Goal: Task Accomplishment & Management: Use online tool/utility

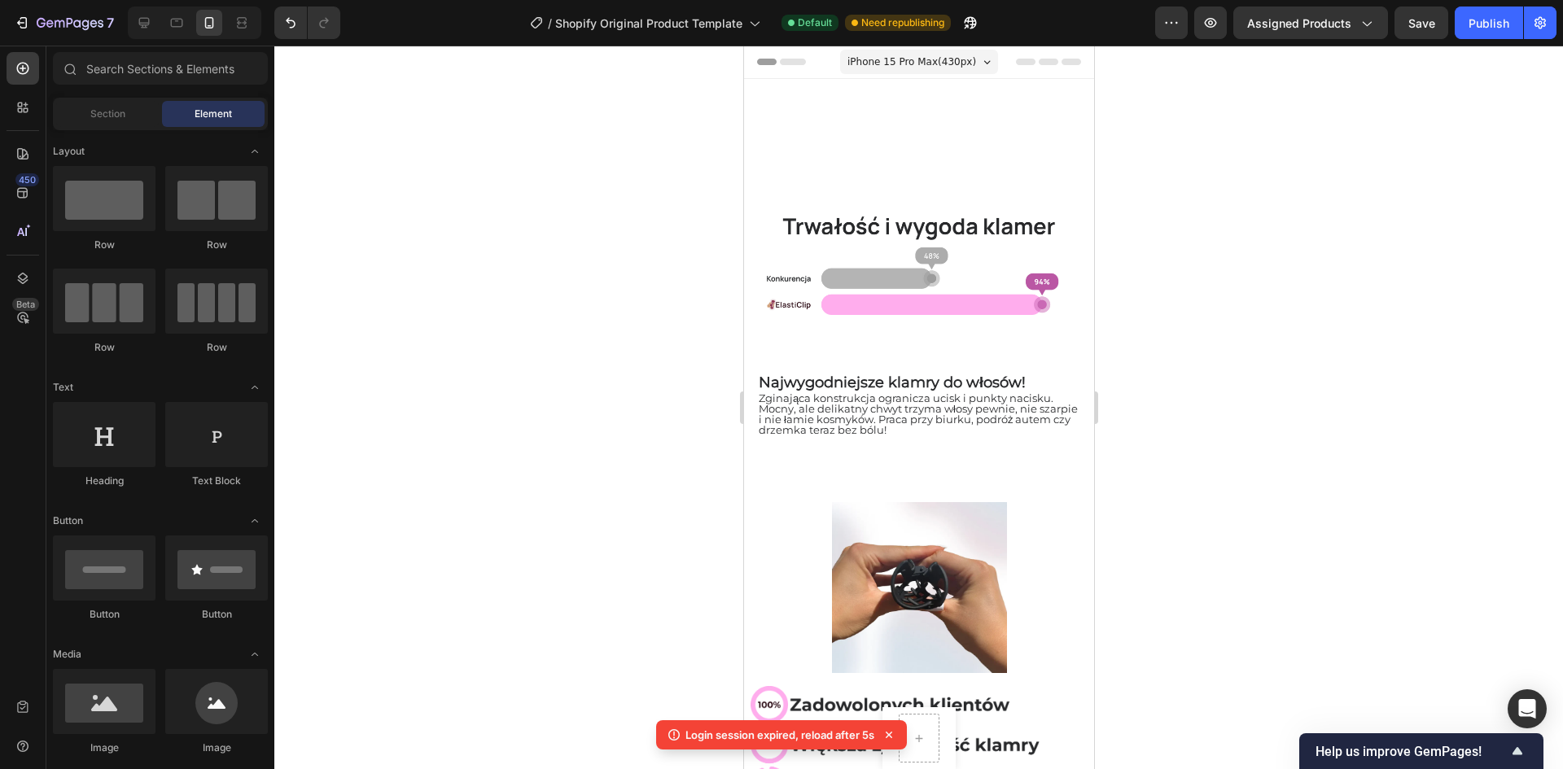
scroll to position [733, 0]
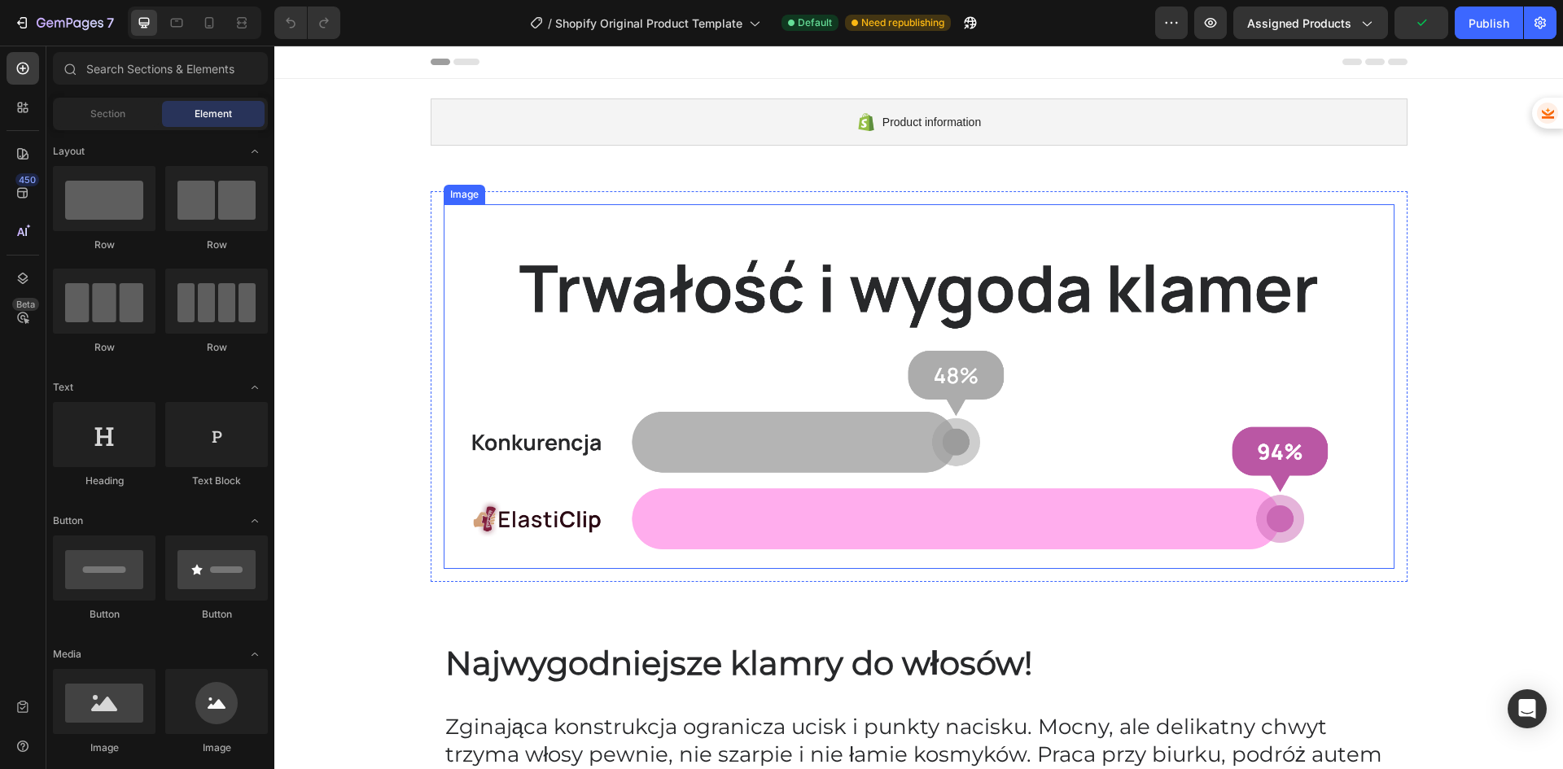
click at [507, 501] on img at bounding box center [919, 387] width 951 height 326
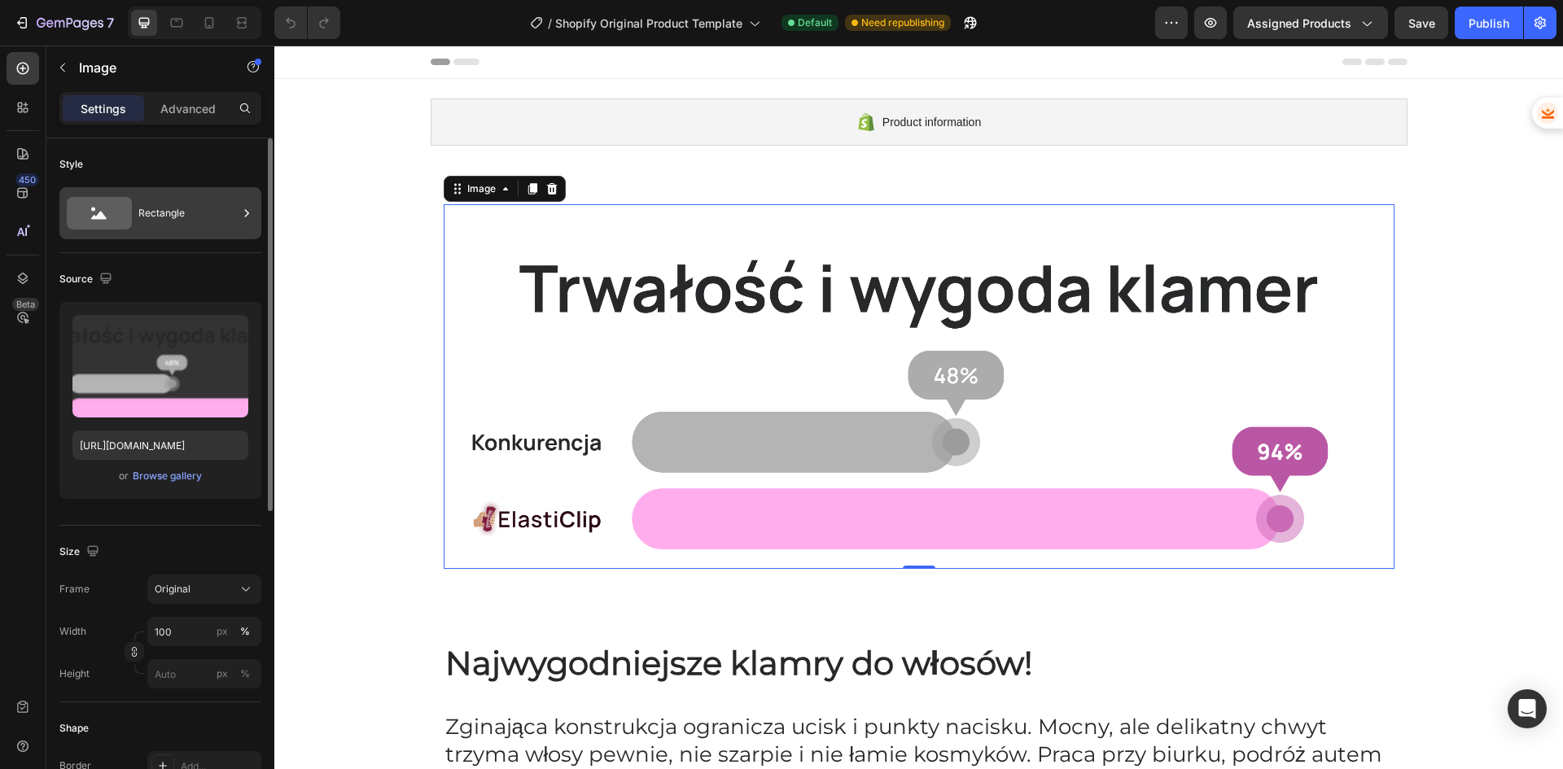
click at [189, 210] on div "Rectangle" at bounding box center [187, 213] width 99 height 37
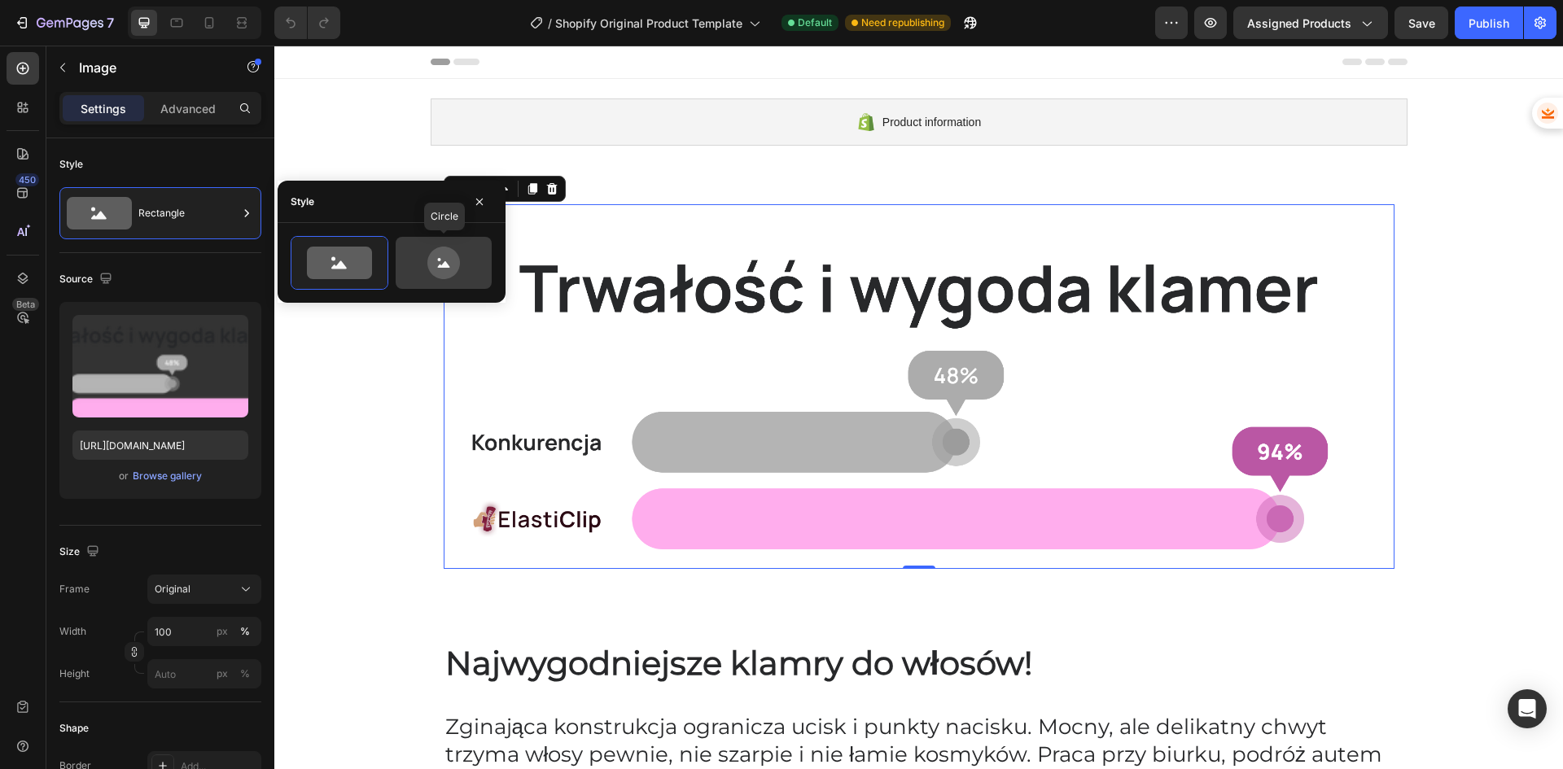
click at [460, 266] on icon at bounding box center [443, 263] width 77 height 33
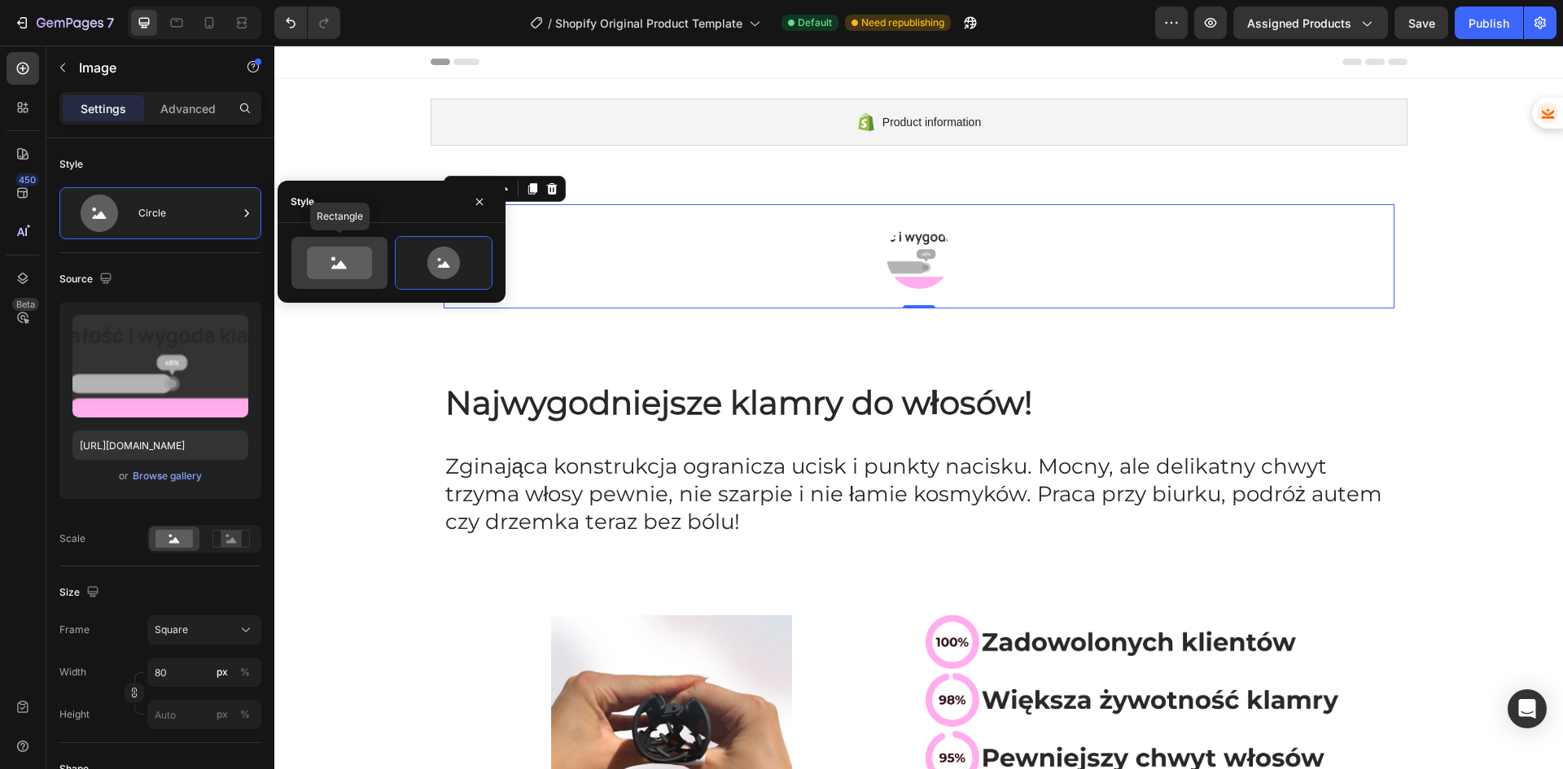
click at [360, 266] on icon at bounding box center [339, 263] width 65 height 33
type input "100"
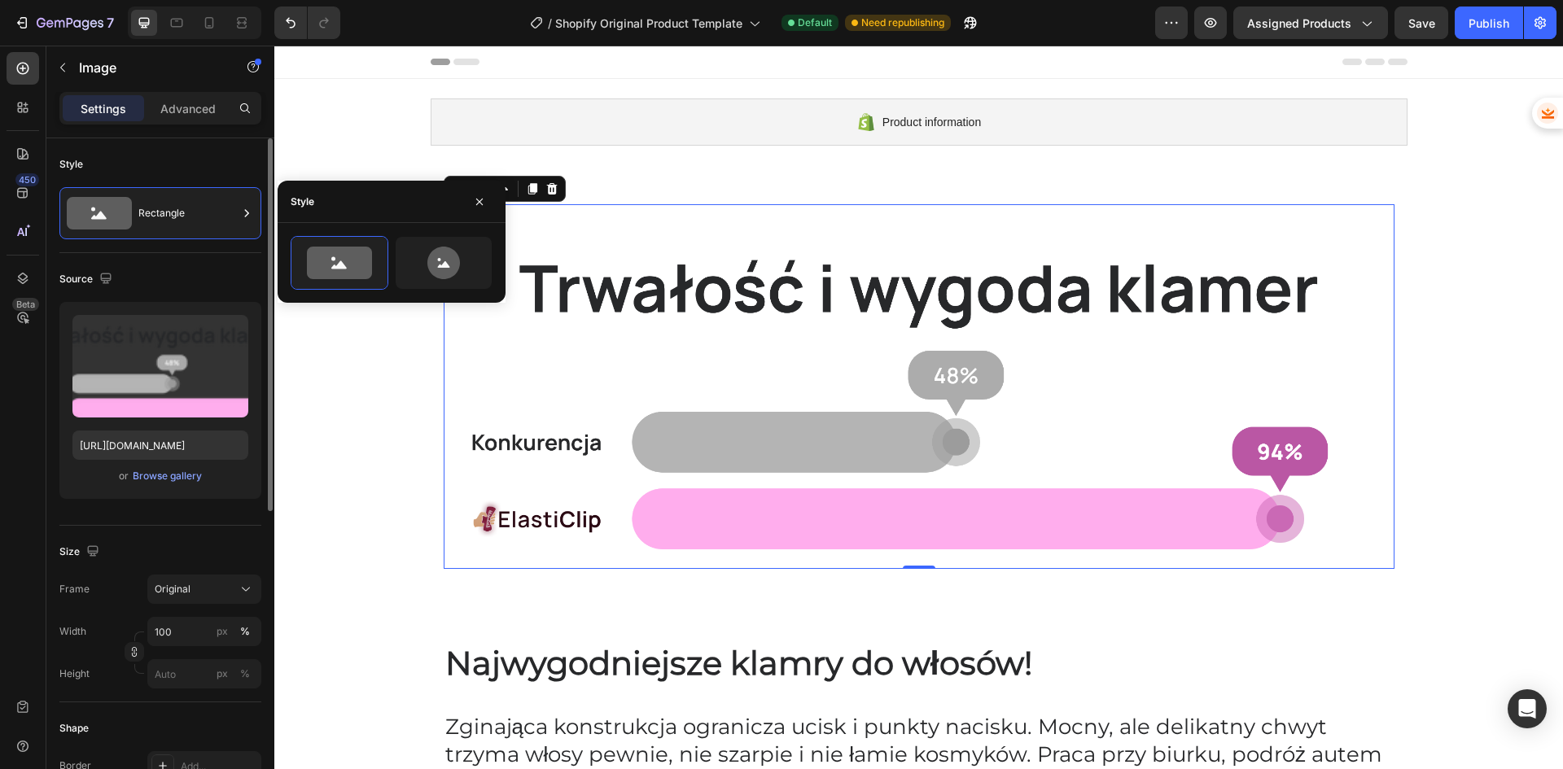
click at [177, 257] on div "Source Upload Image [URL][DOMAIN_NAME] or Browse gallery" at bounding box center [160, 389] width 202 height 273
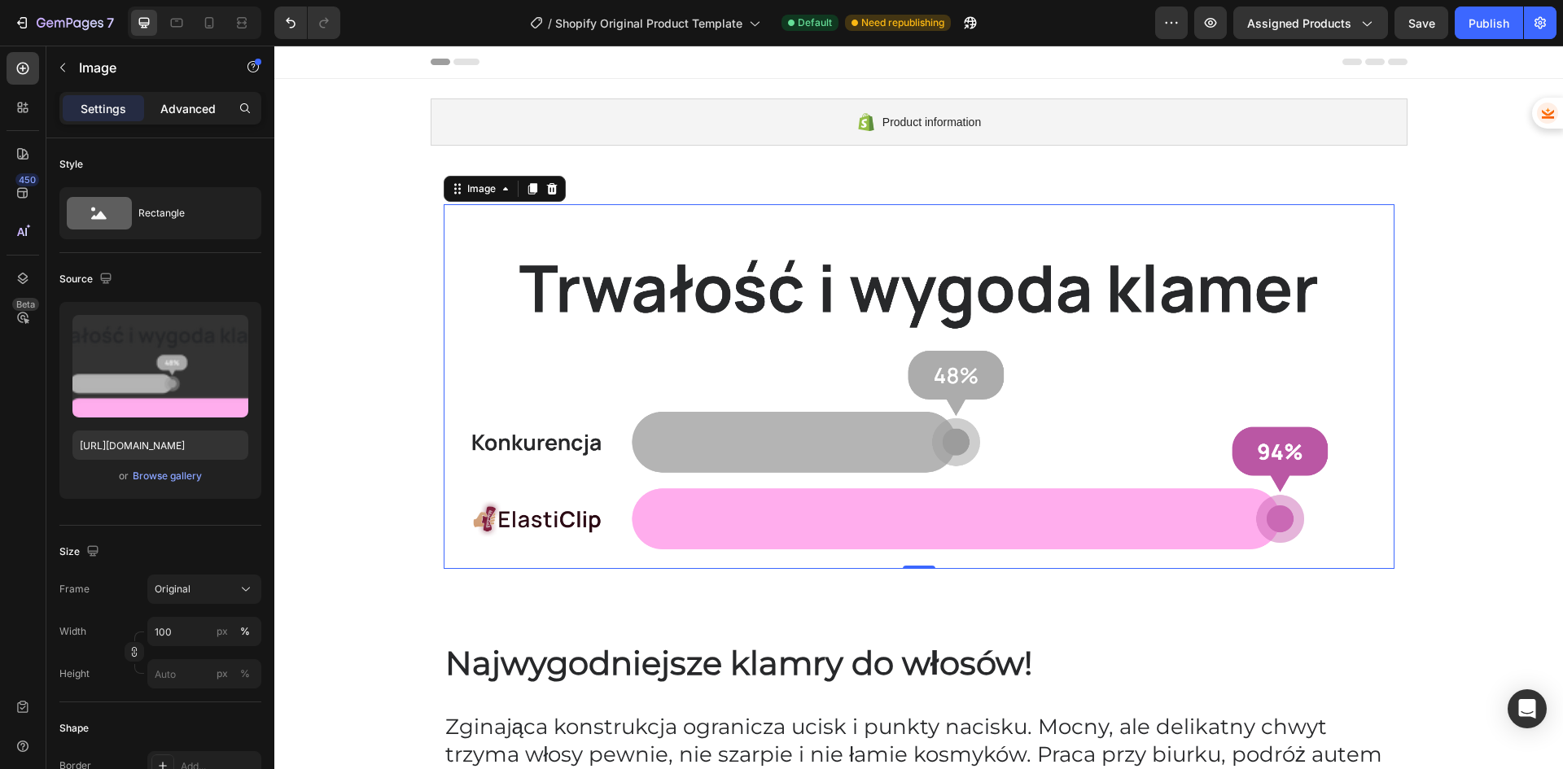
click at [177, 104] on p "Advanced" at bounding box center [187, 108] width 55 height 17
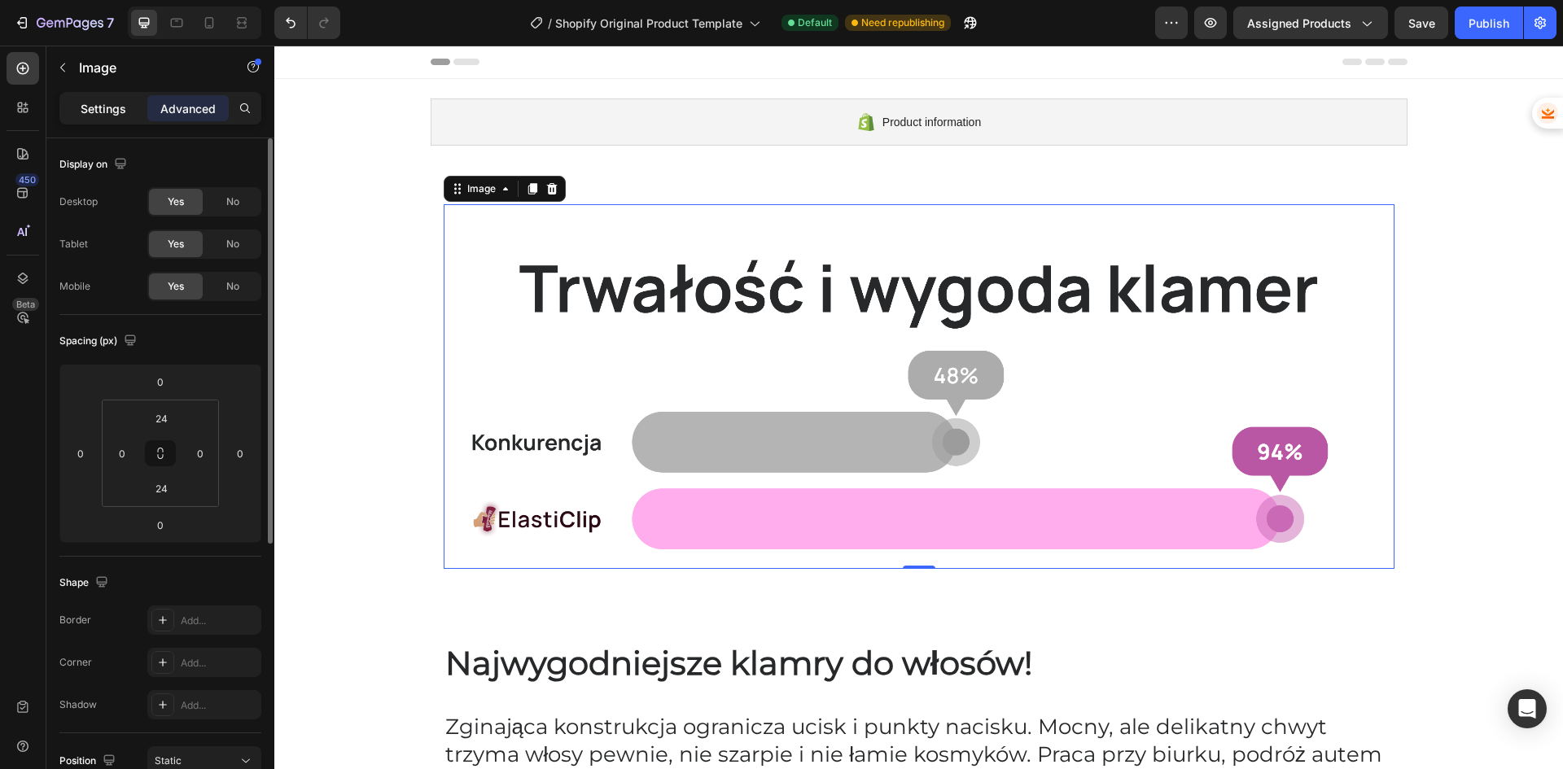
click at [92, 112] on p "Settings" at bounding box center [104, 108] width 46 height 17
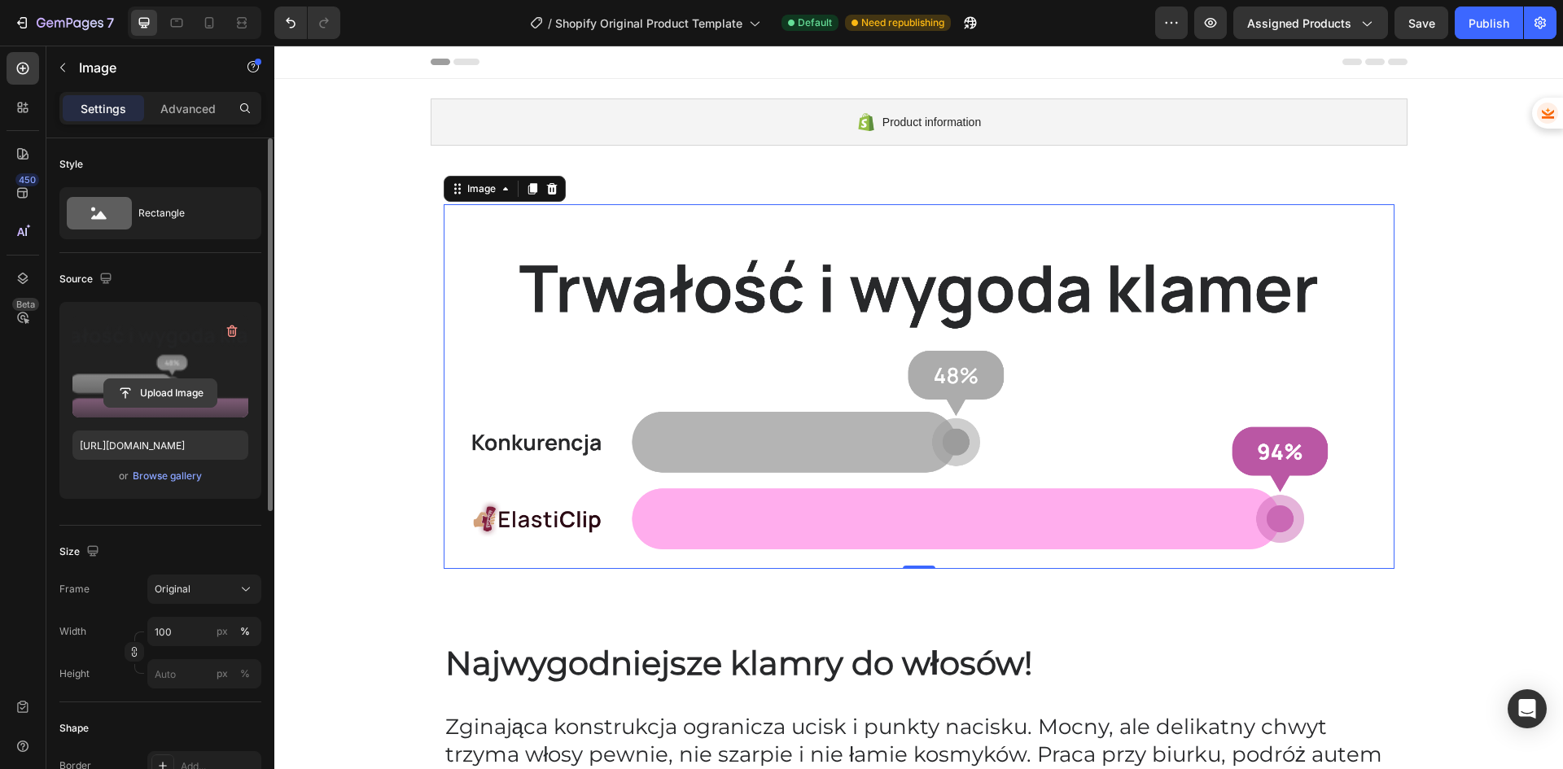
click at [156, 396] on input "file" at bounding box center [160, 393] width 112 height 28
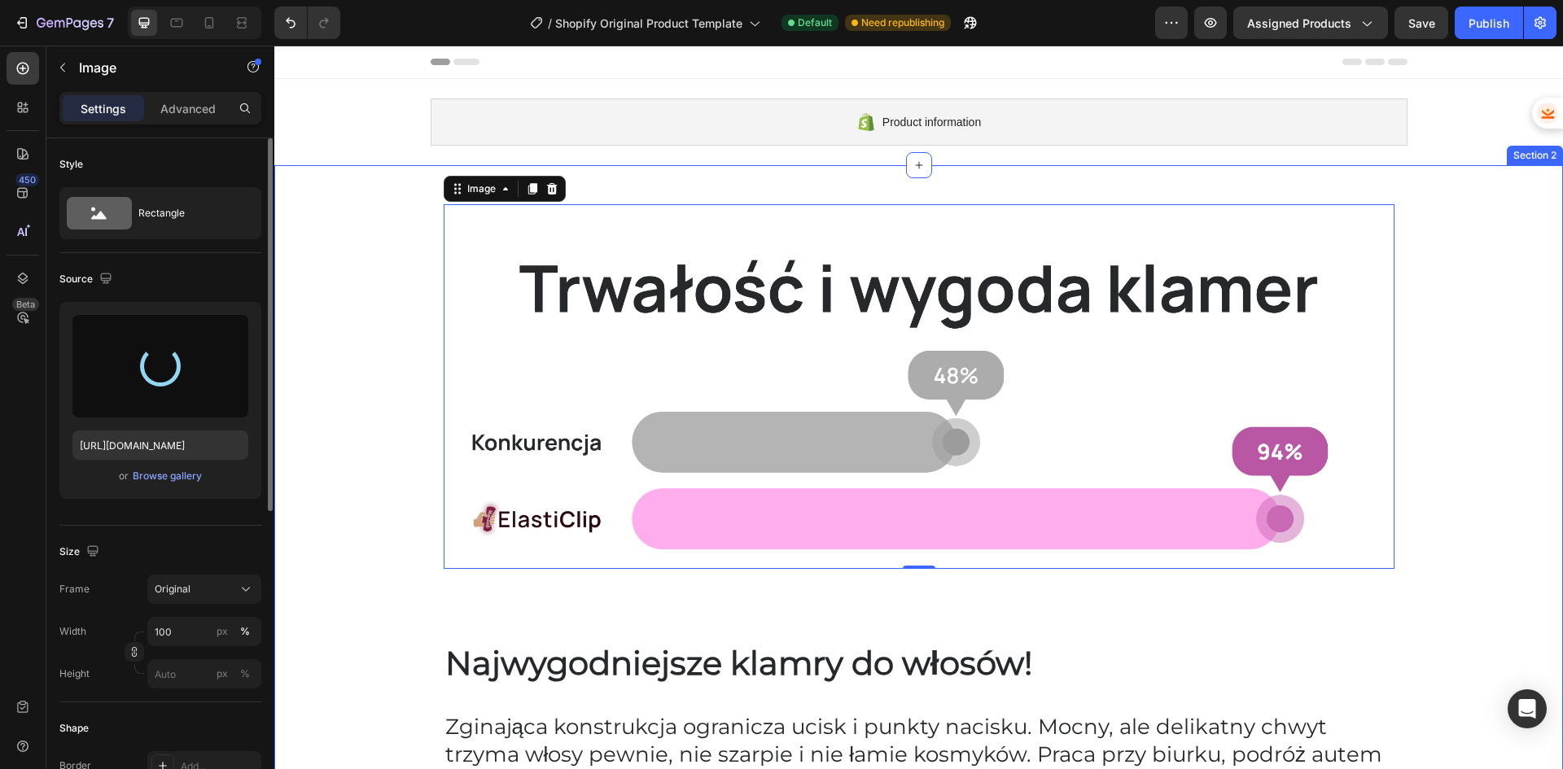
type input "[URL][DOMAIN_NAME]"
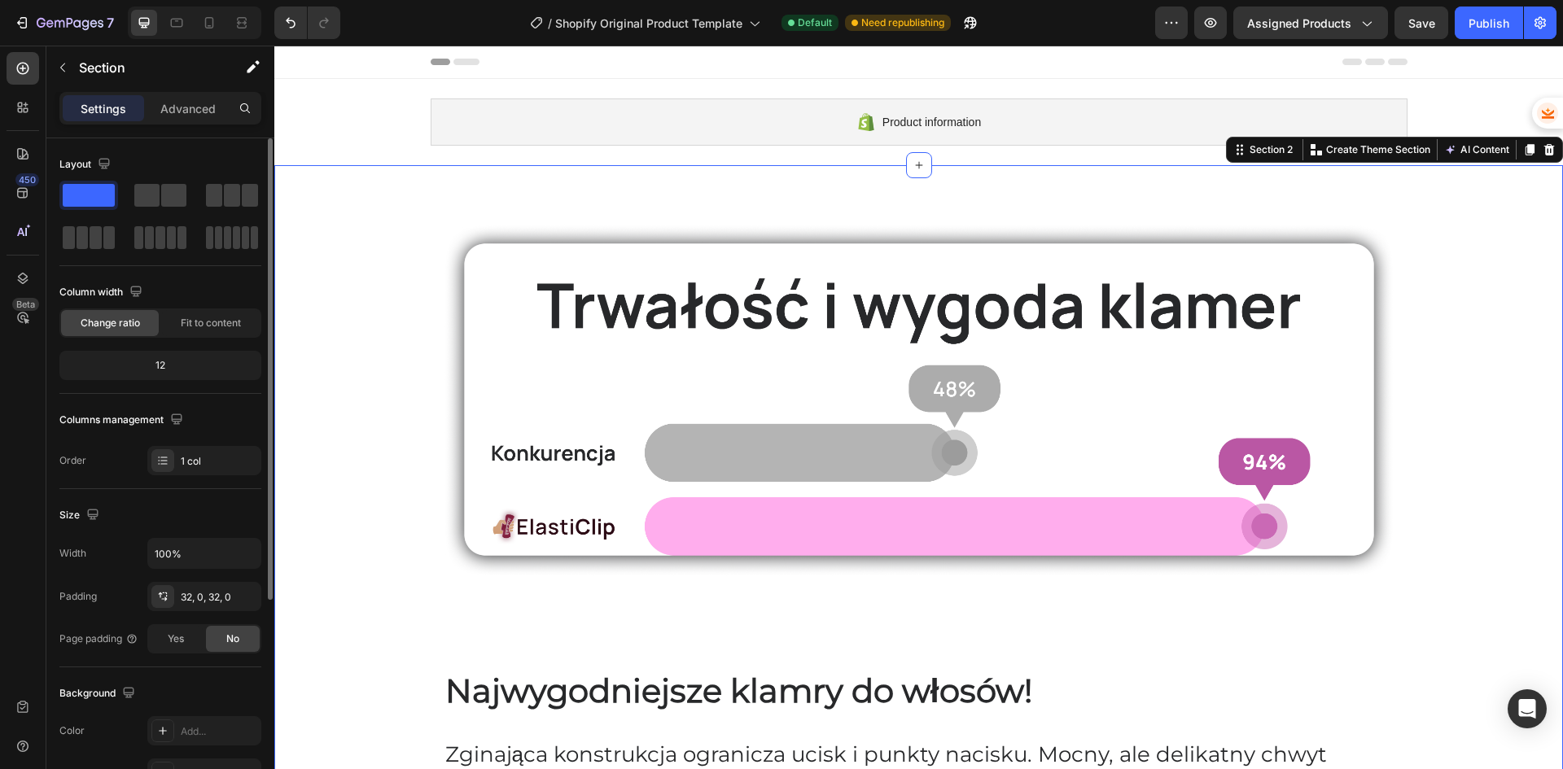
click at [567, 120] on div "Product information" at bounding box center [919, 121] width 977 height 47
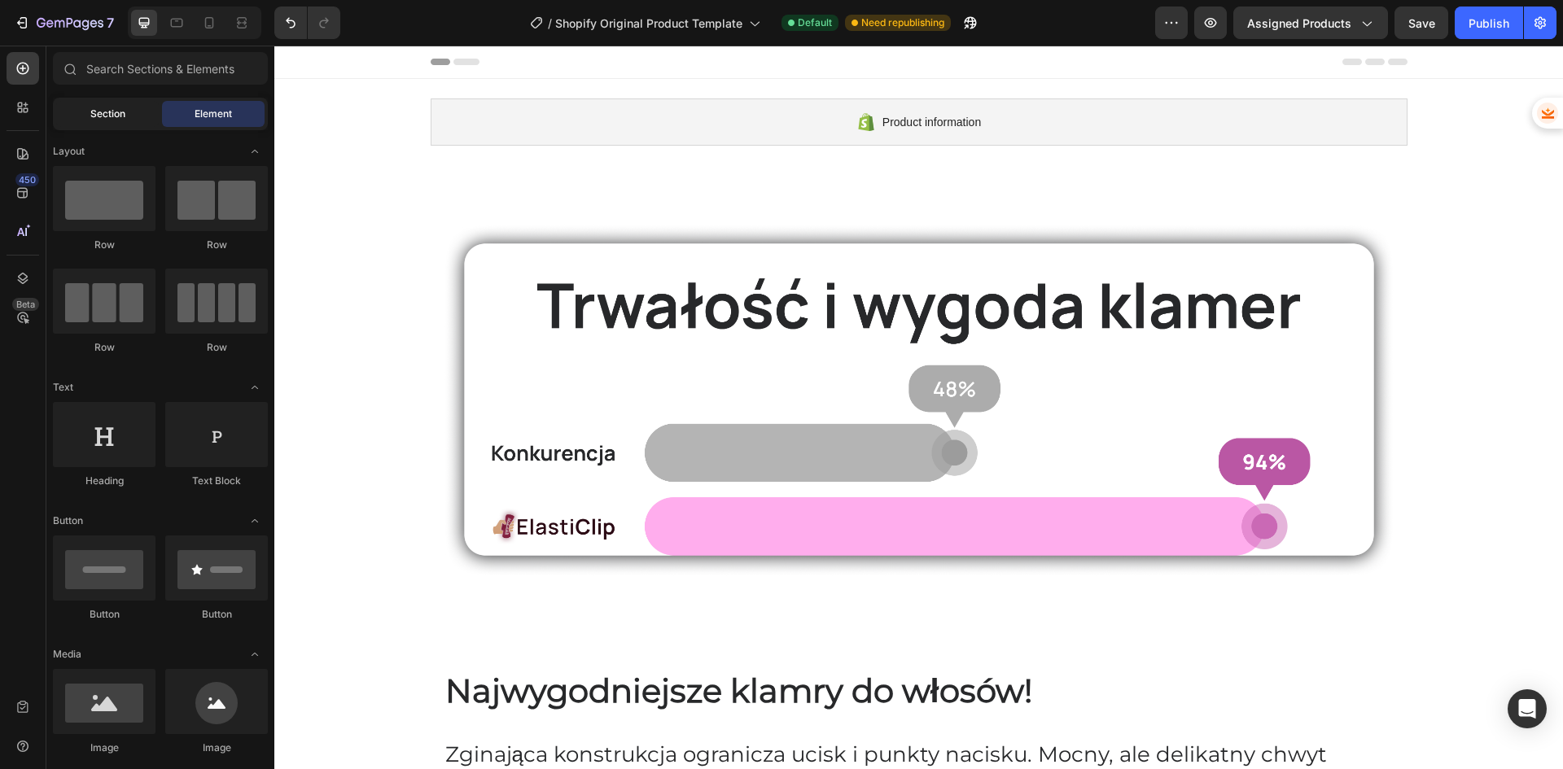
click at [119, 108] on span "Section" at bounding box center [107, 114] width 35 height 15
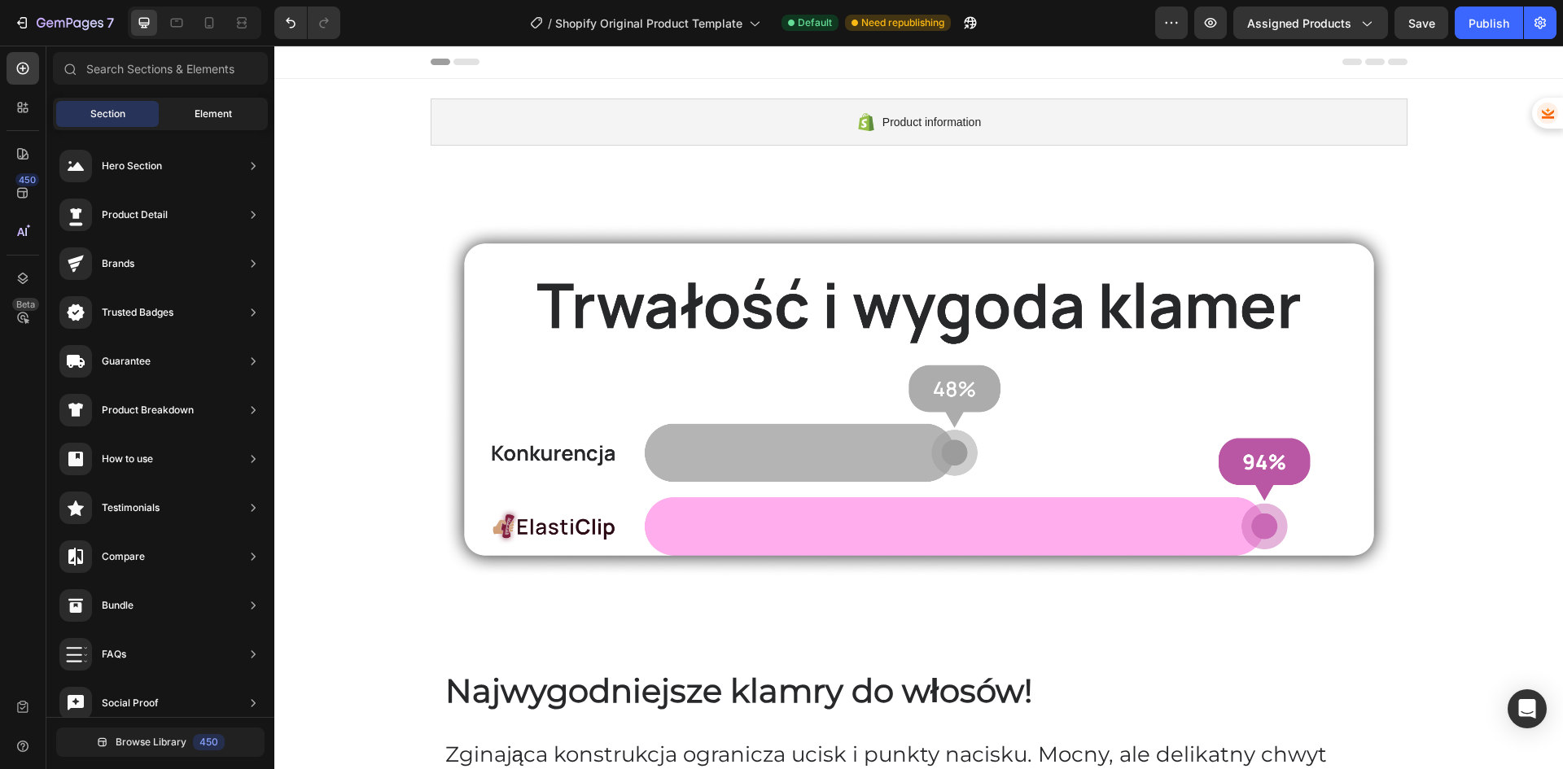
click at [206, 116] on span "Element" at bounding box center [213, 114] width 37 height 15
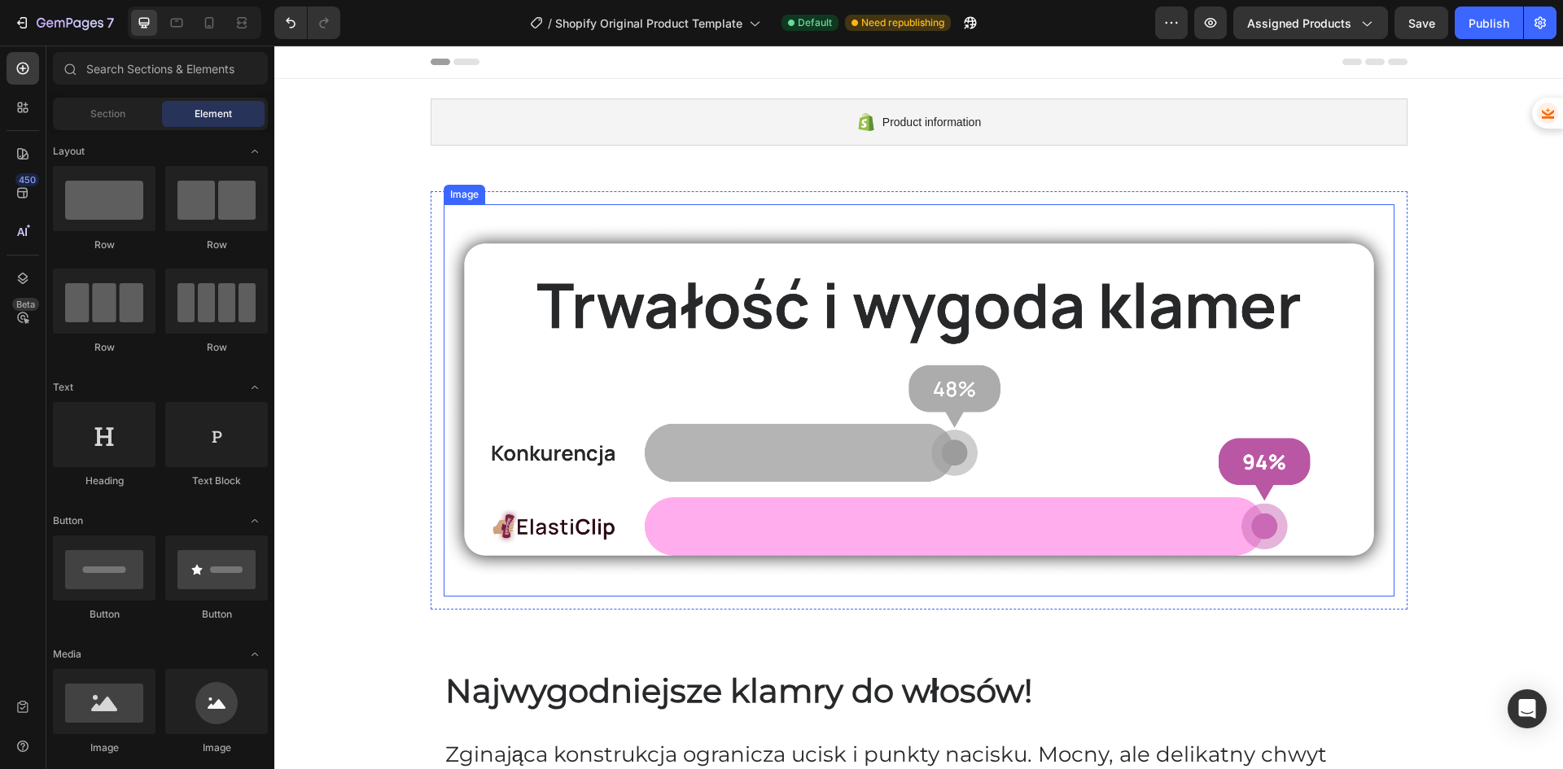
click at [724, 354] on img at bounding box center [919, 400] width 951 height 353
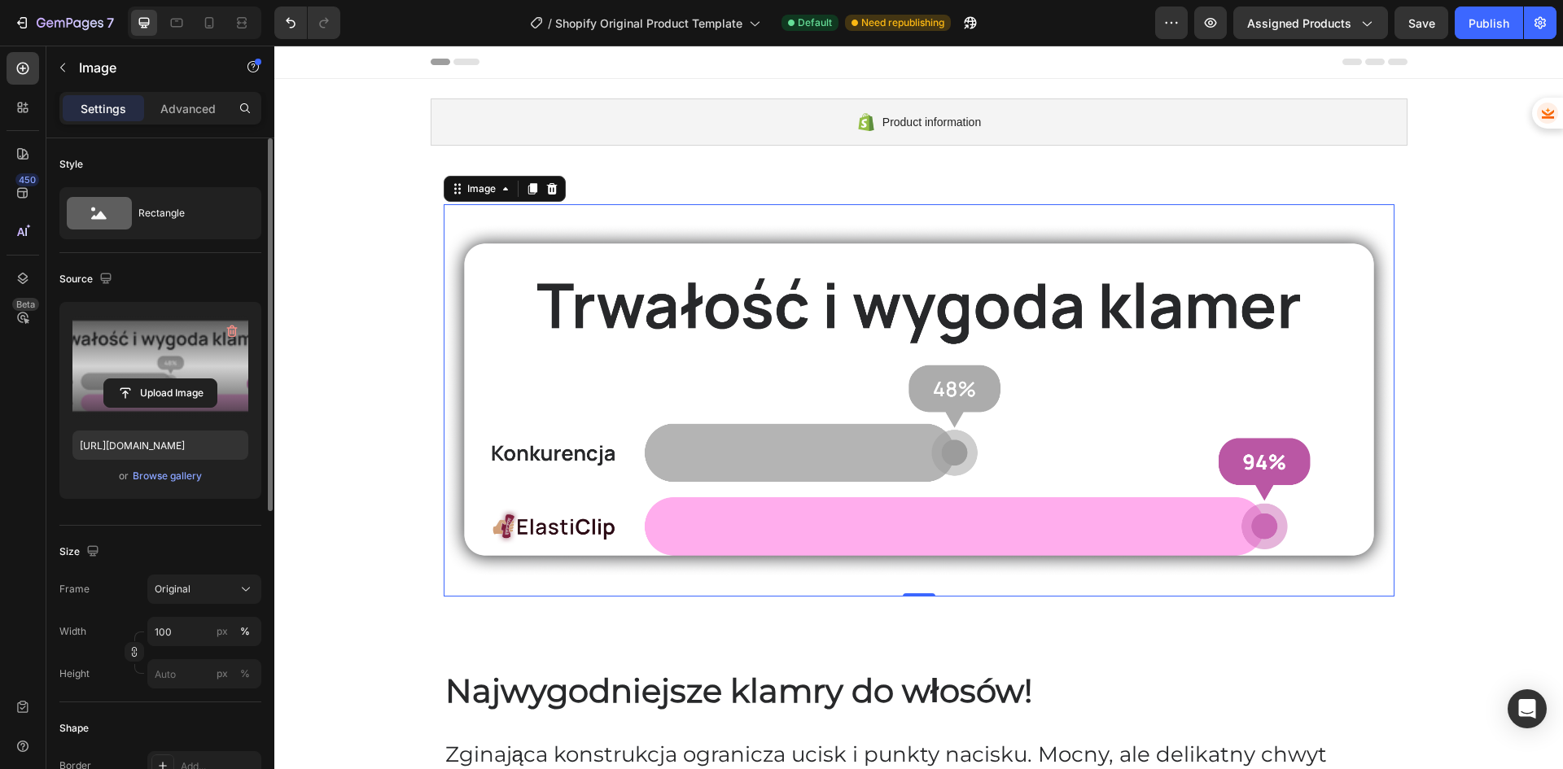
click at [163, 378] on label at bounding box center [160, 366] width 176 height 103
click at [163, 379] on input "file" at bounding box center [160, 393] width 112 height 28
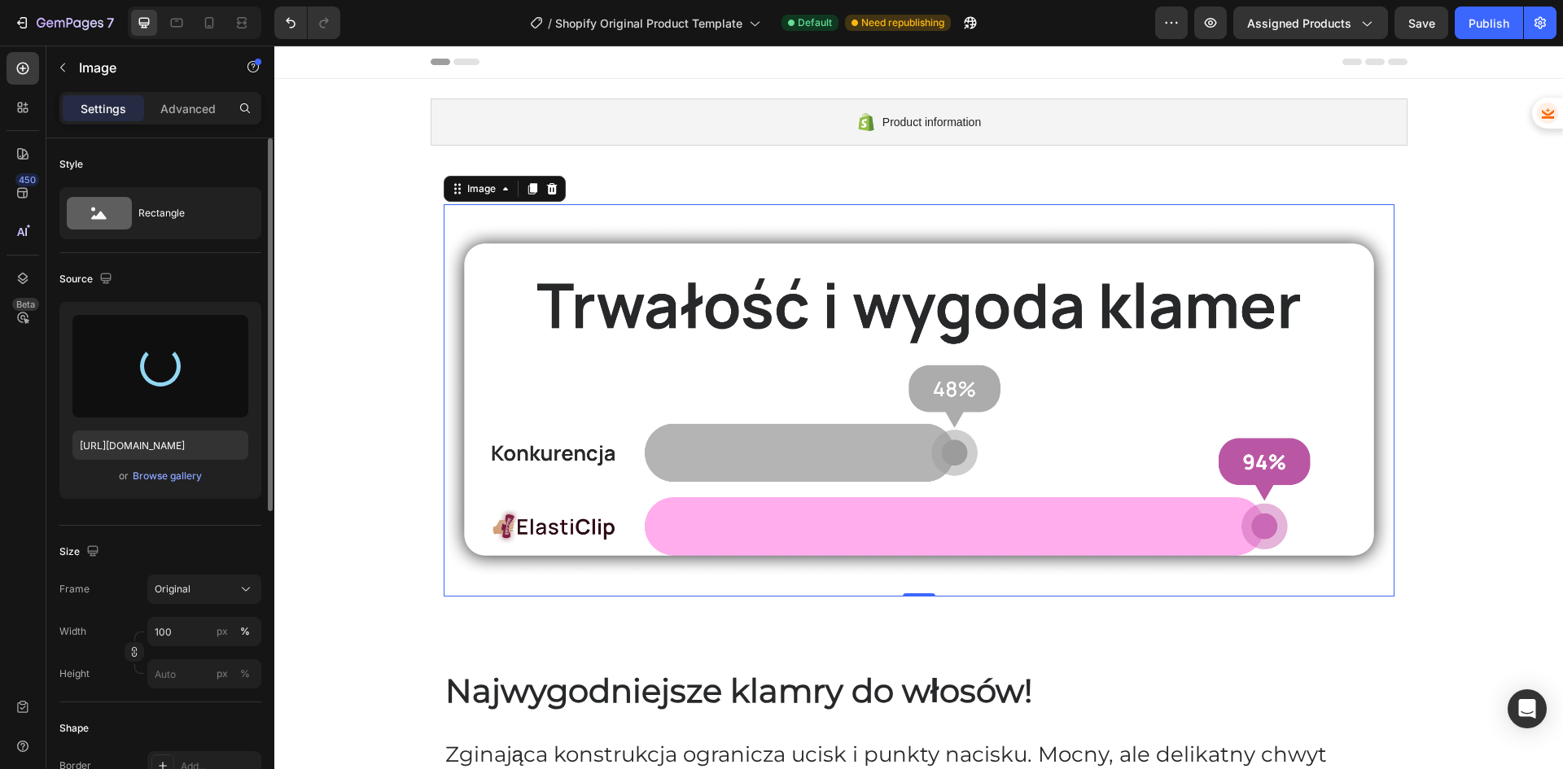
type input "[URL][DOMAIN_NAME]"
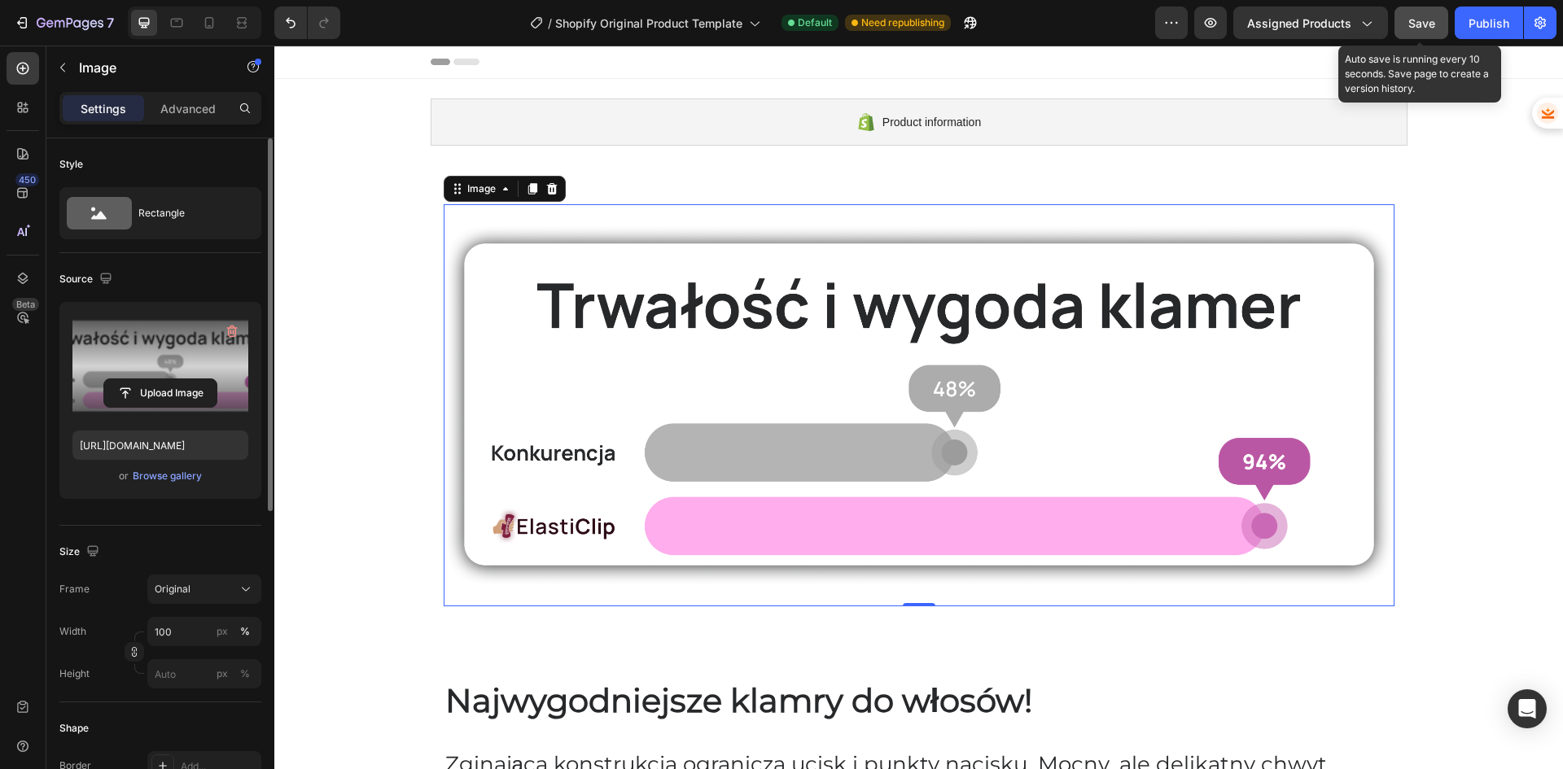
click at [1440, 37] on button "Save" at bounding box center [1421, 23] width 54 height 33
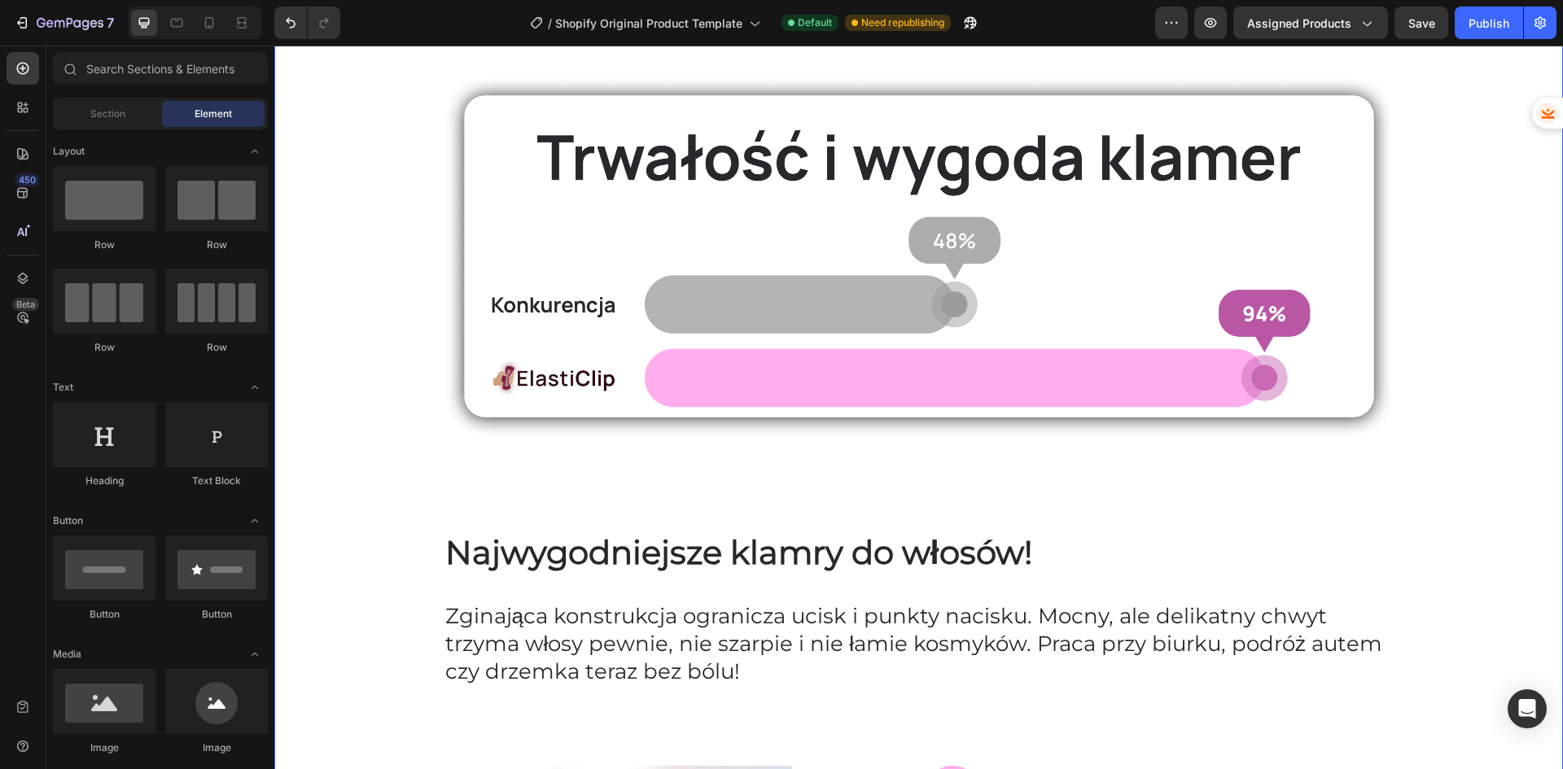
scroll to position [163, 0]
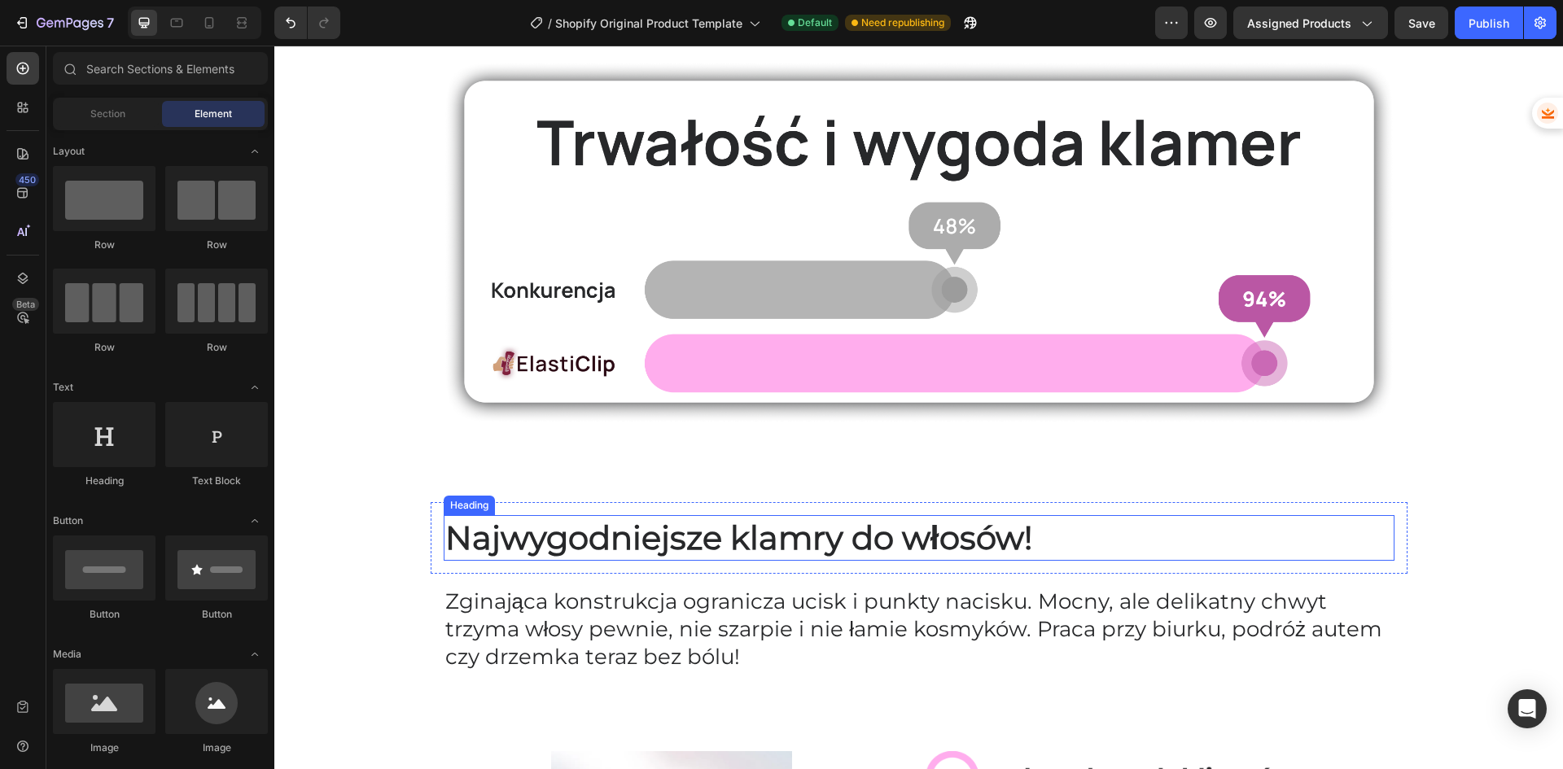
click at [622, 547] on span "Najwygodniejsze klamry do włosów!" at bounding box center [738, 538] width 587 height 40
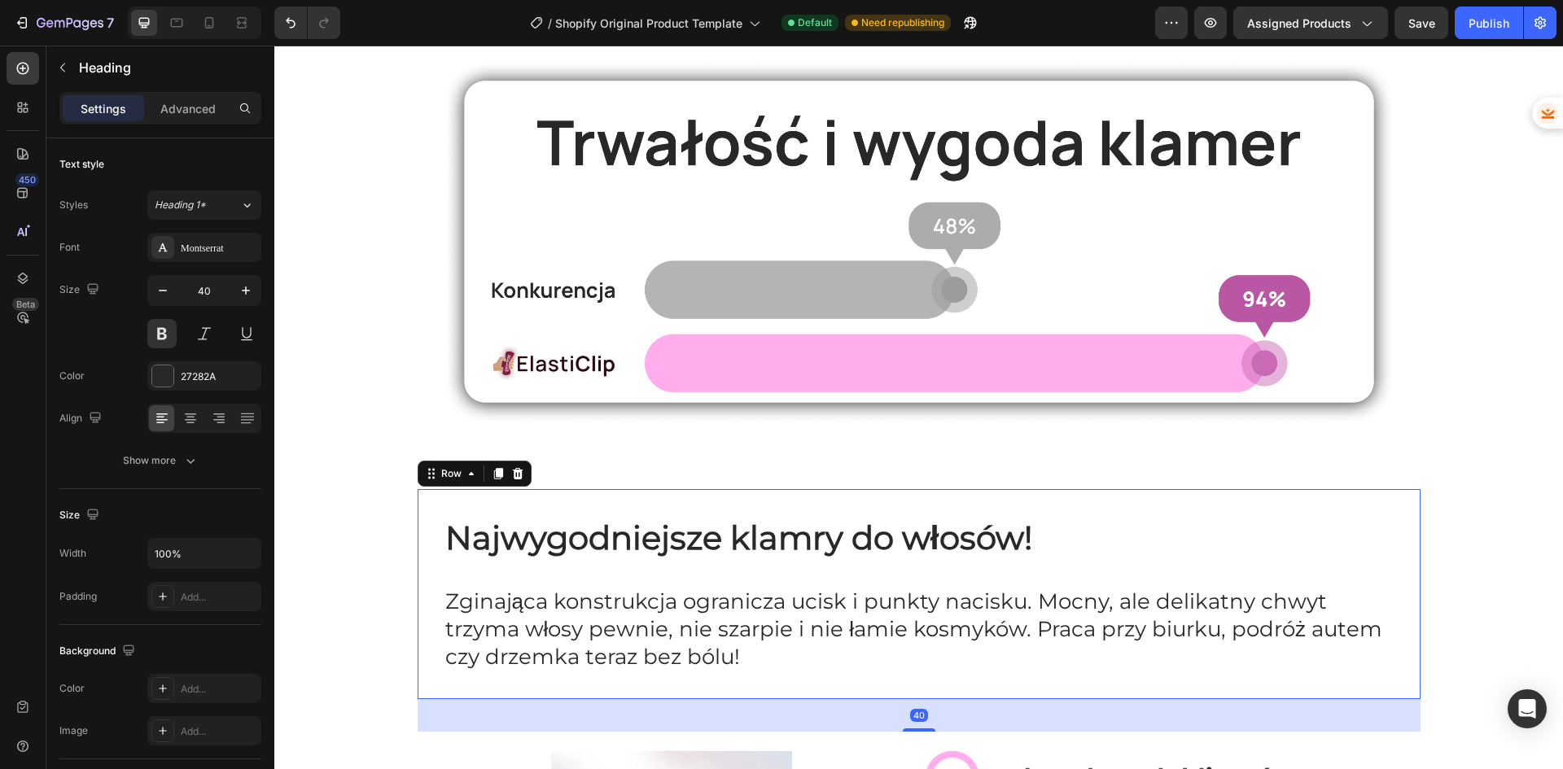
click at [421, 531] on div "Najwygodniejsze klamry do włosów! Heading Row Zginająca konstrukcja ogranicza u…" at bounding box center [919, 593] width 1003 height 209
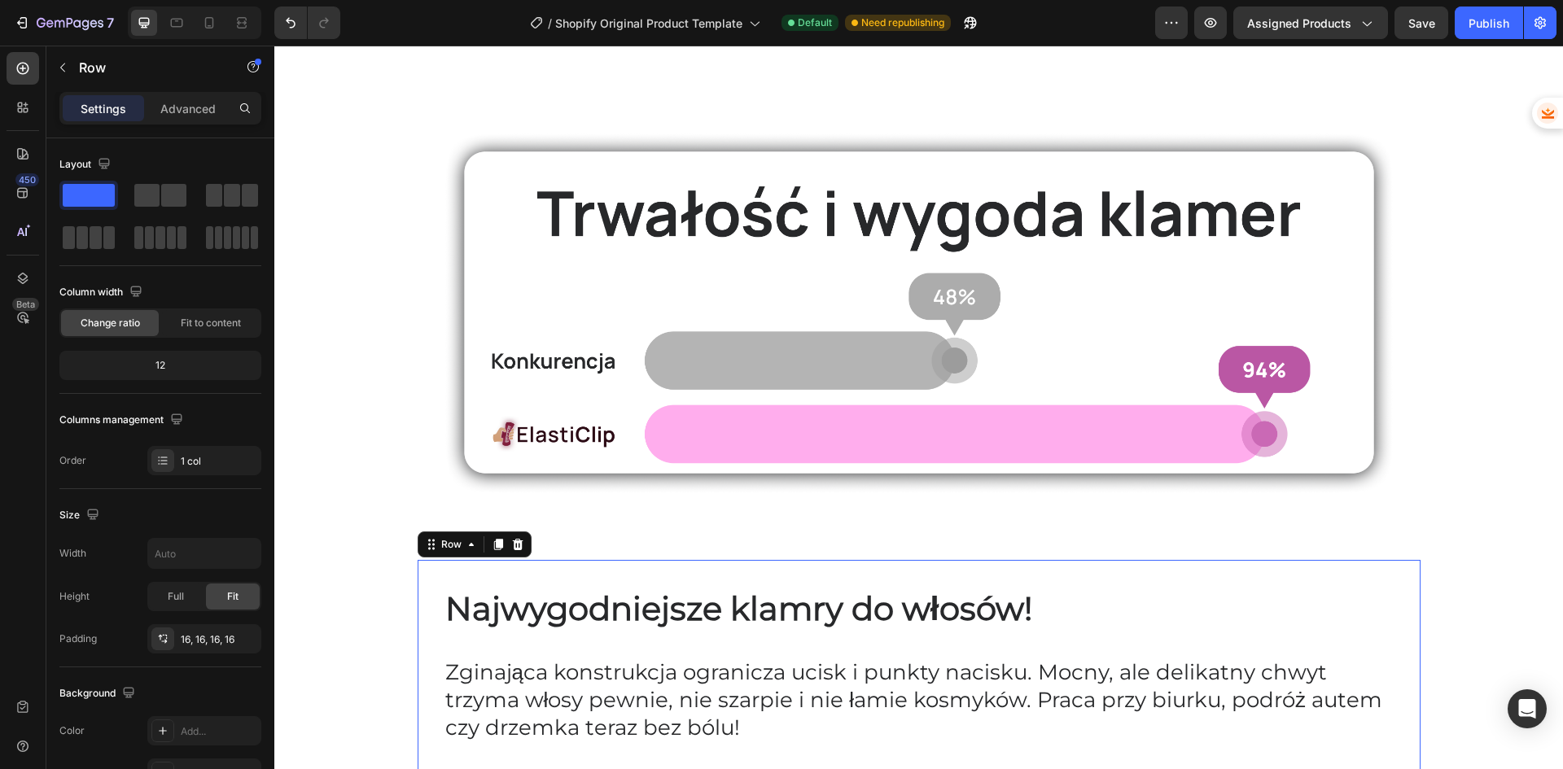
scroll to position [81, 0]
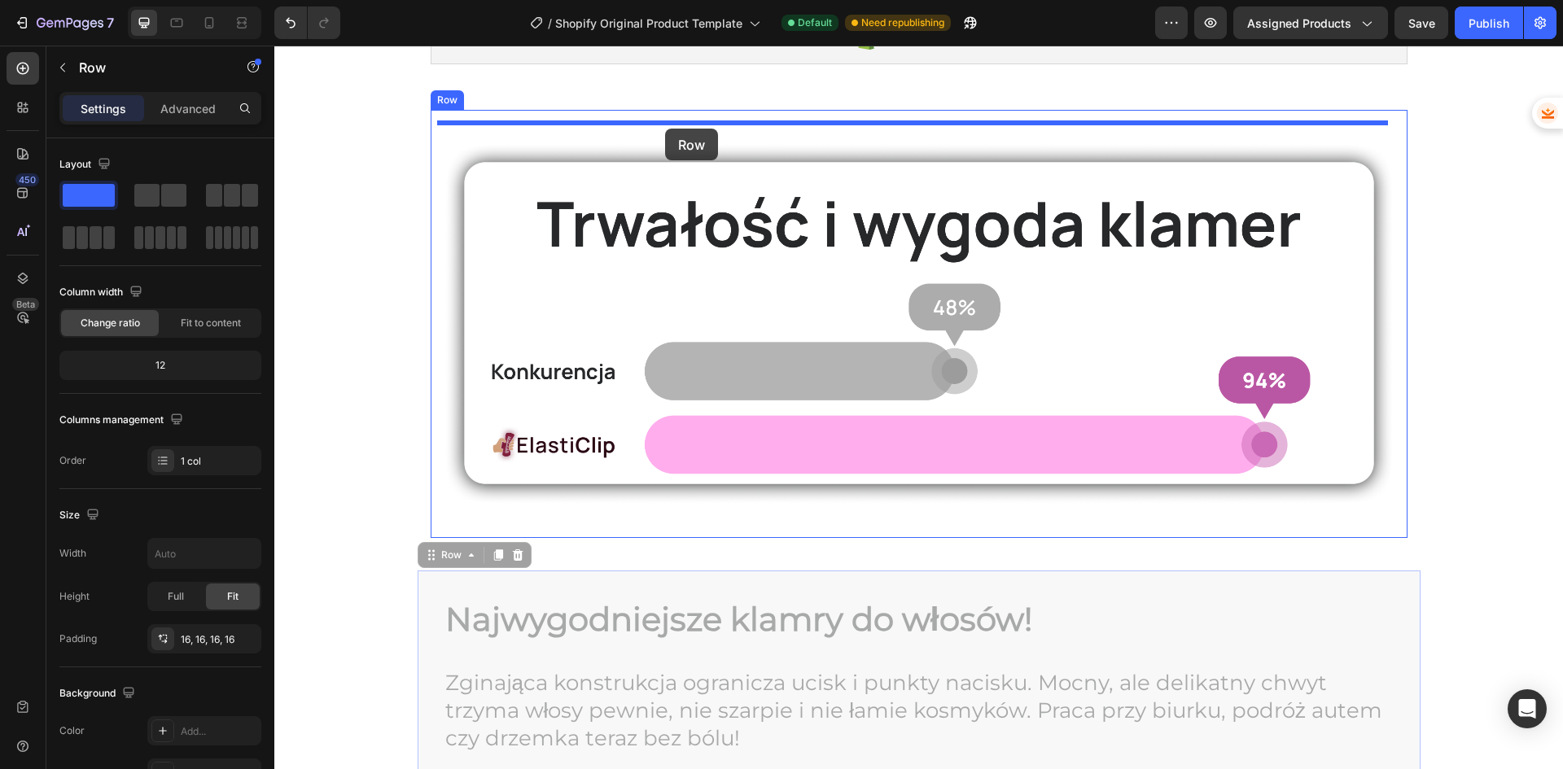
drag, startPoint x: 419, startPoint y: 594, endPoint x: 665, endPoint y: 129, distance: 526.5
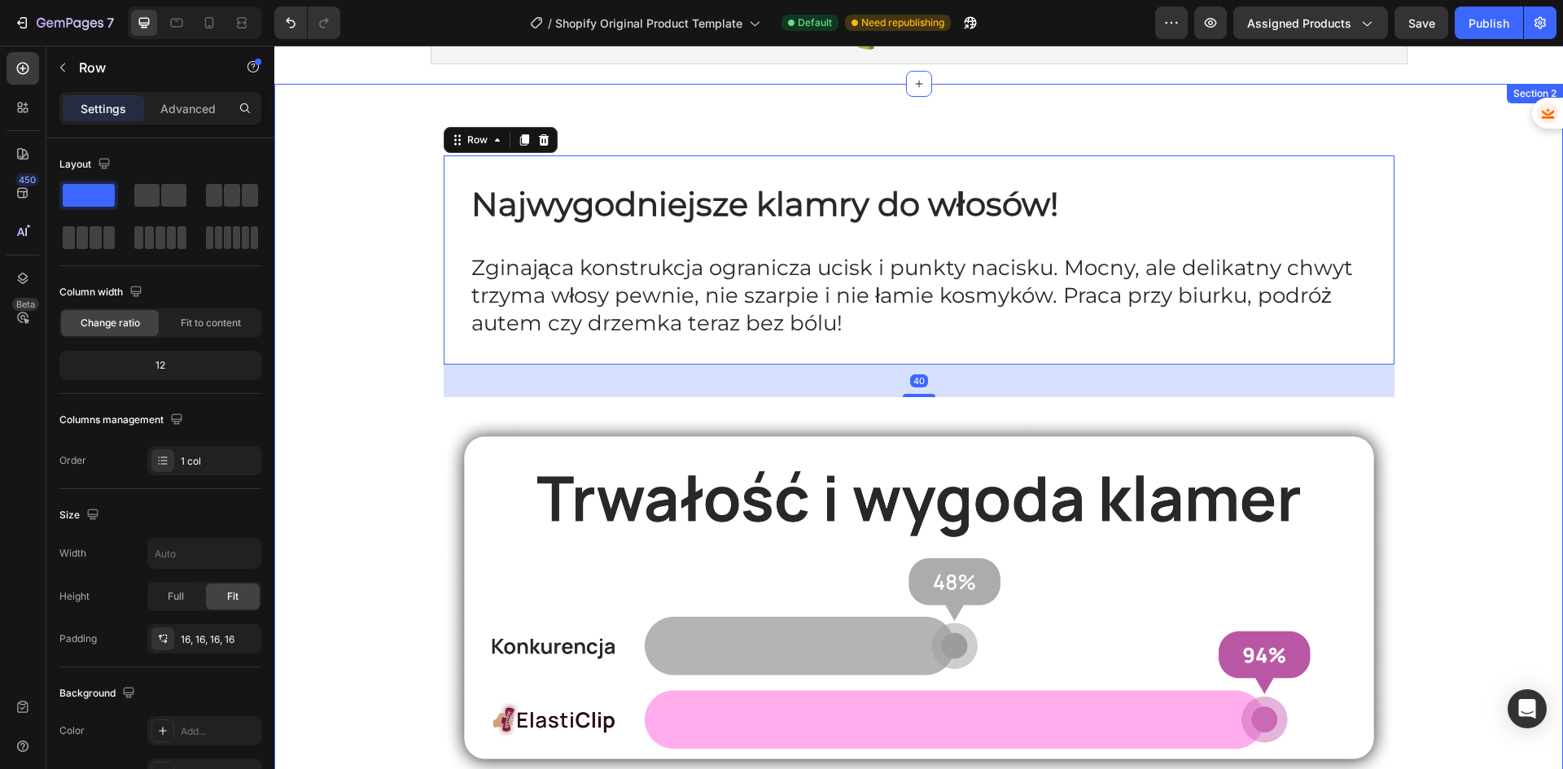
click at [407, 378] on div "Najwygodniejsze klamry do włosów! Heading Row Zginająca konstrukcja ogranicza u…" at bounding box center [918, 779] width 1288 height 1338
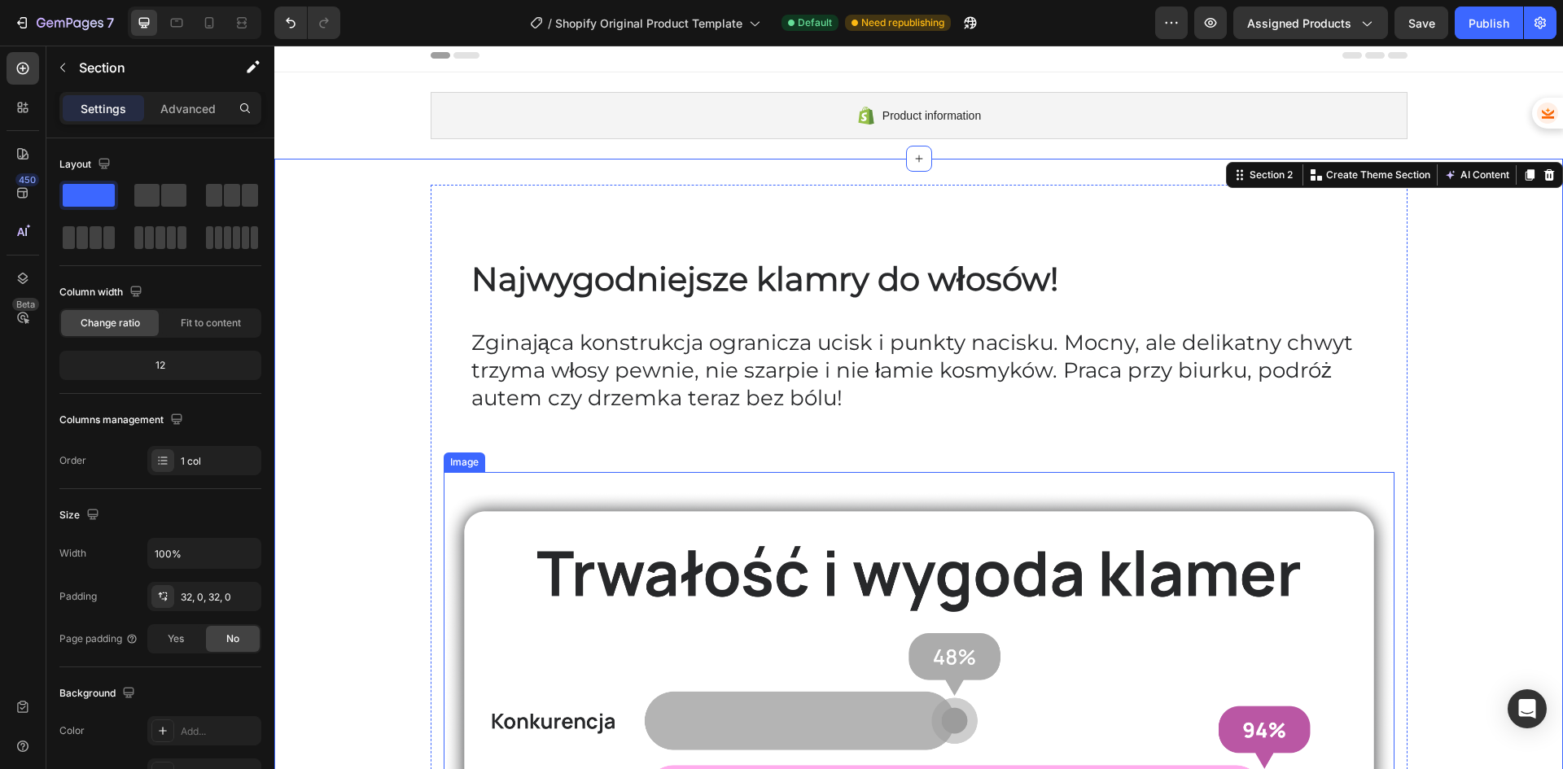
scroll to position [0, 0]
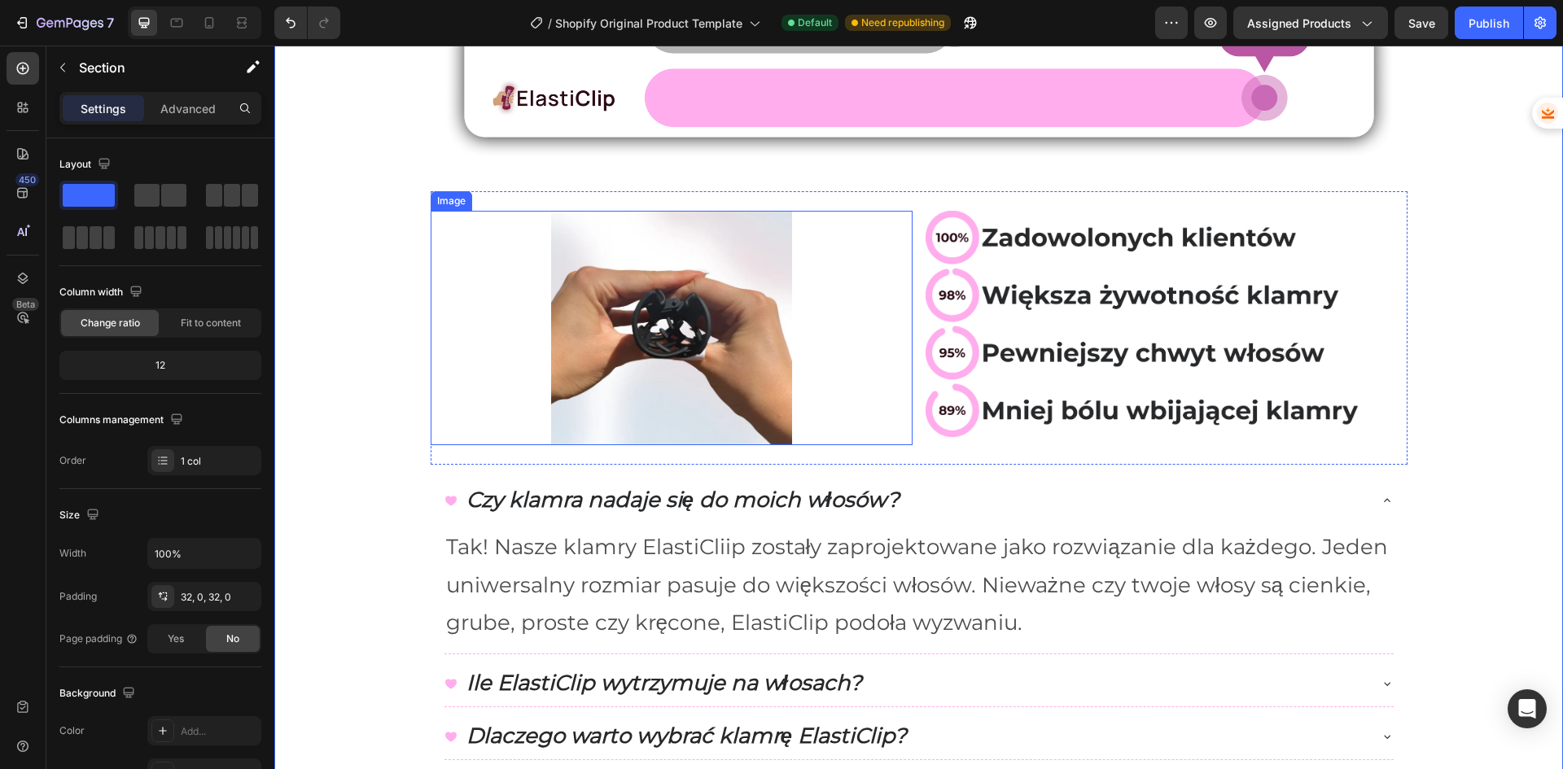
scroll to position [733, 0]
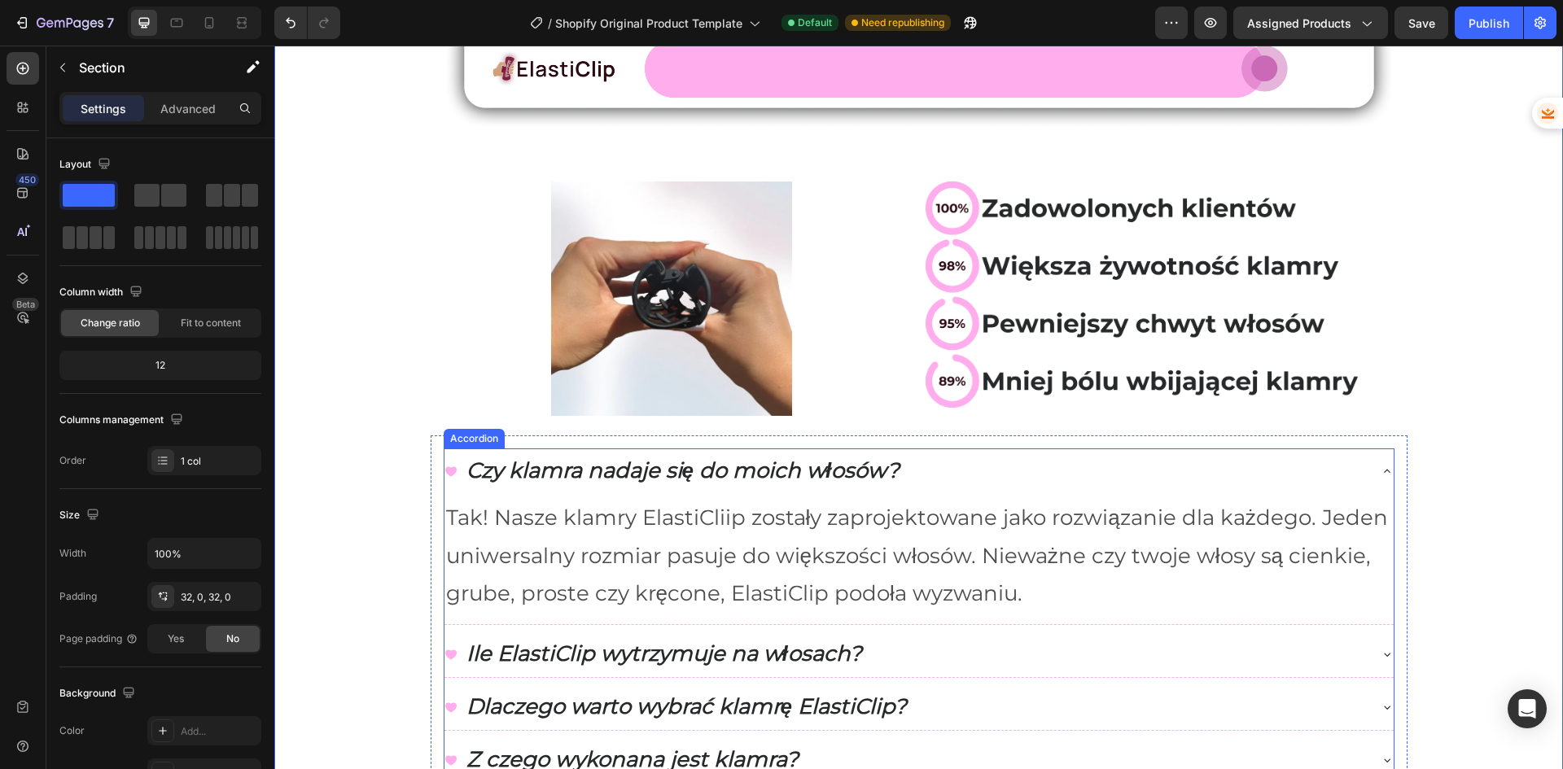
click at [1381, 465] on icon at bounding box center [1386, 471] width 13 height 13
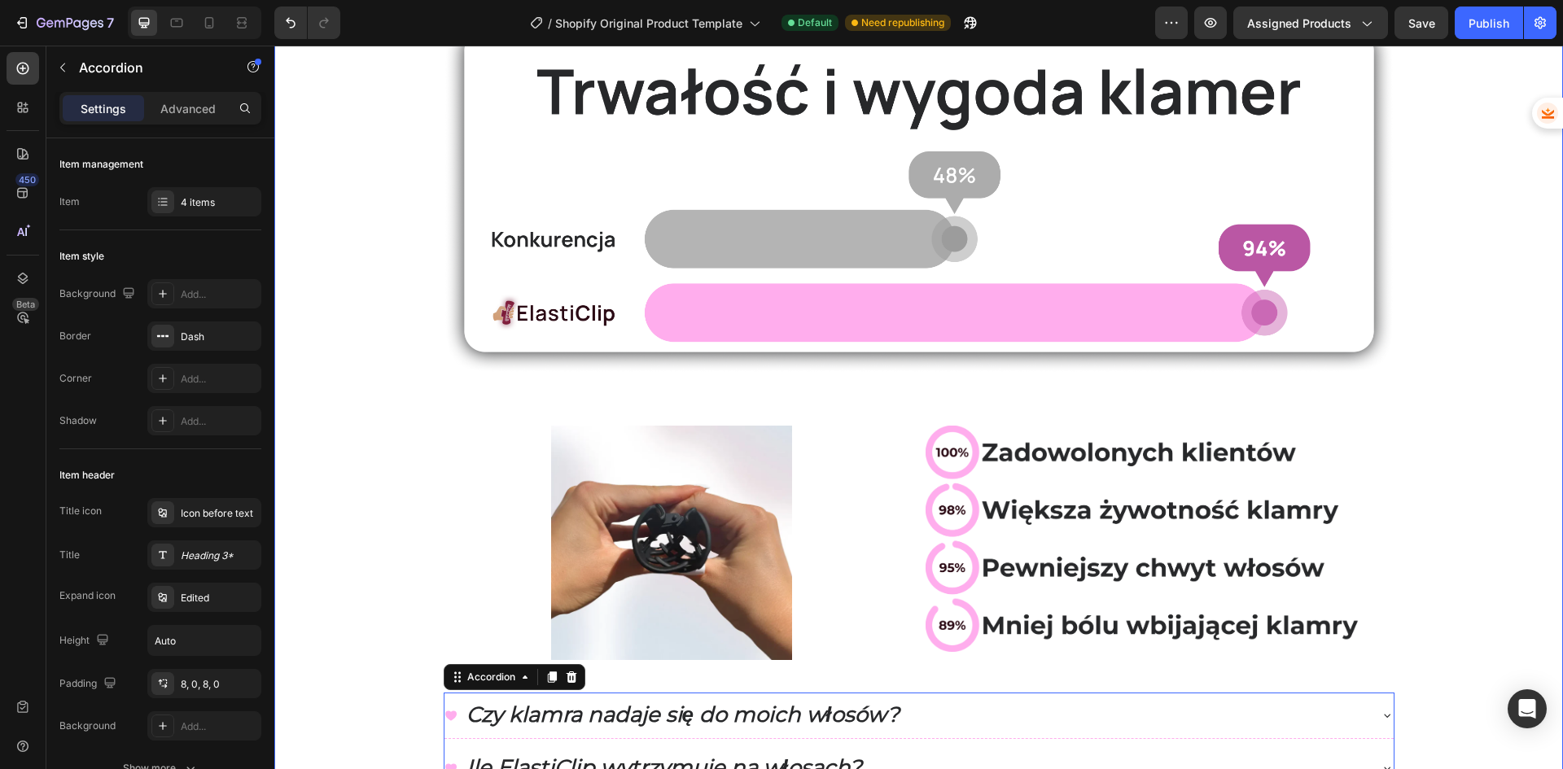
click at [1471, 532] on div "Najwygodniejsze klamry do włosów! Heading Row Zginająca konstrukcja ogranicza u…" at bounding box center [918, 306] width 1288 height 1207
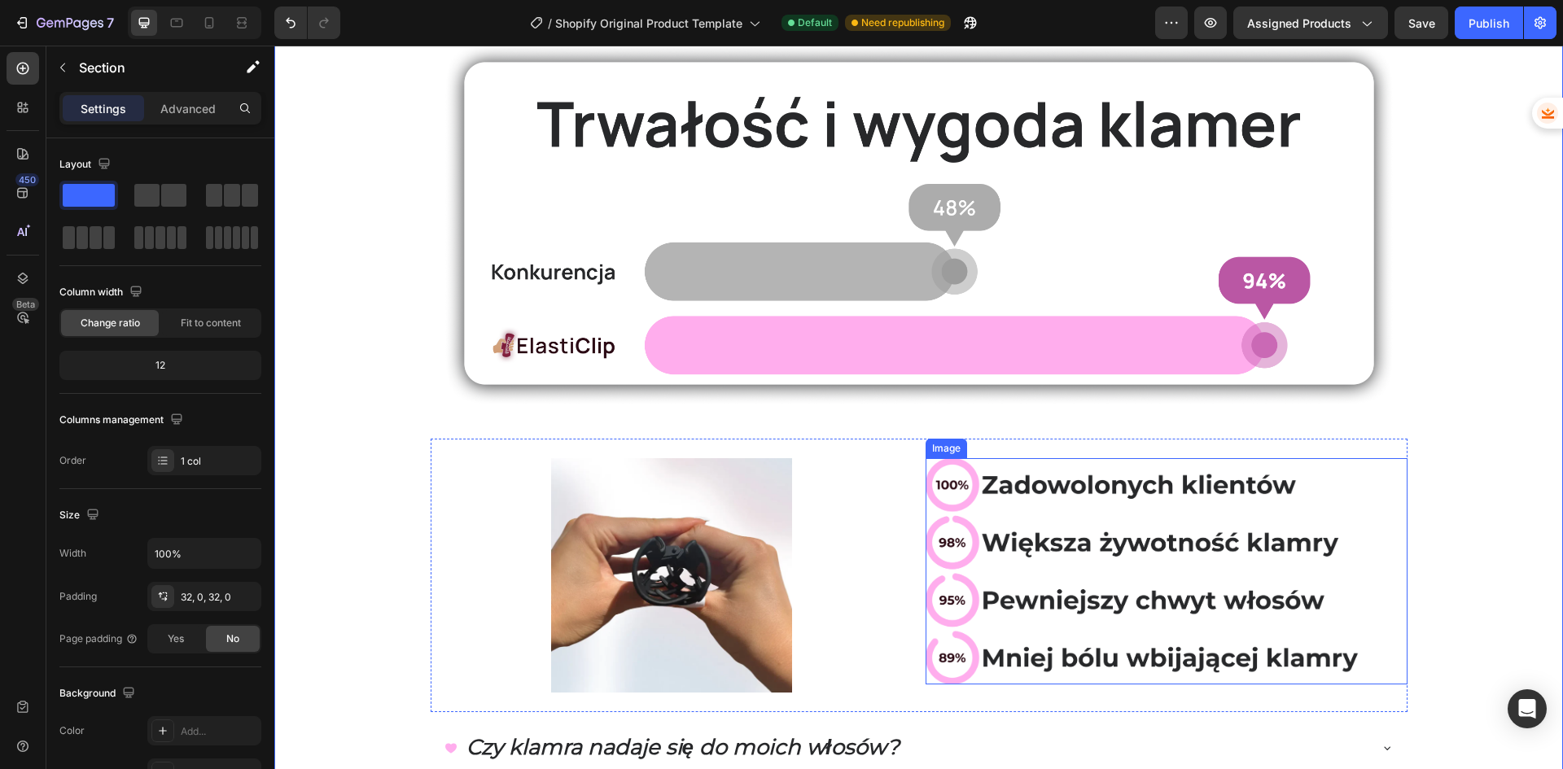
scroll to position [81, 0]
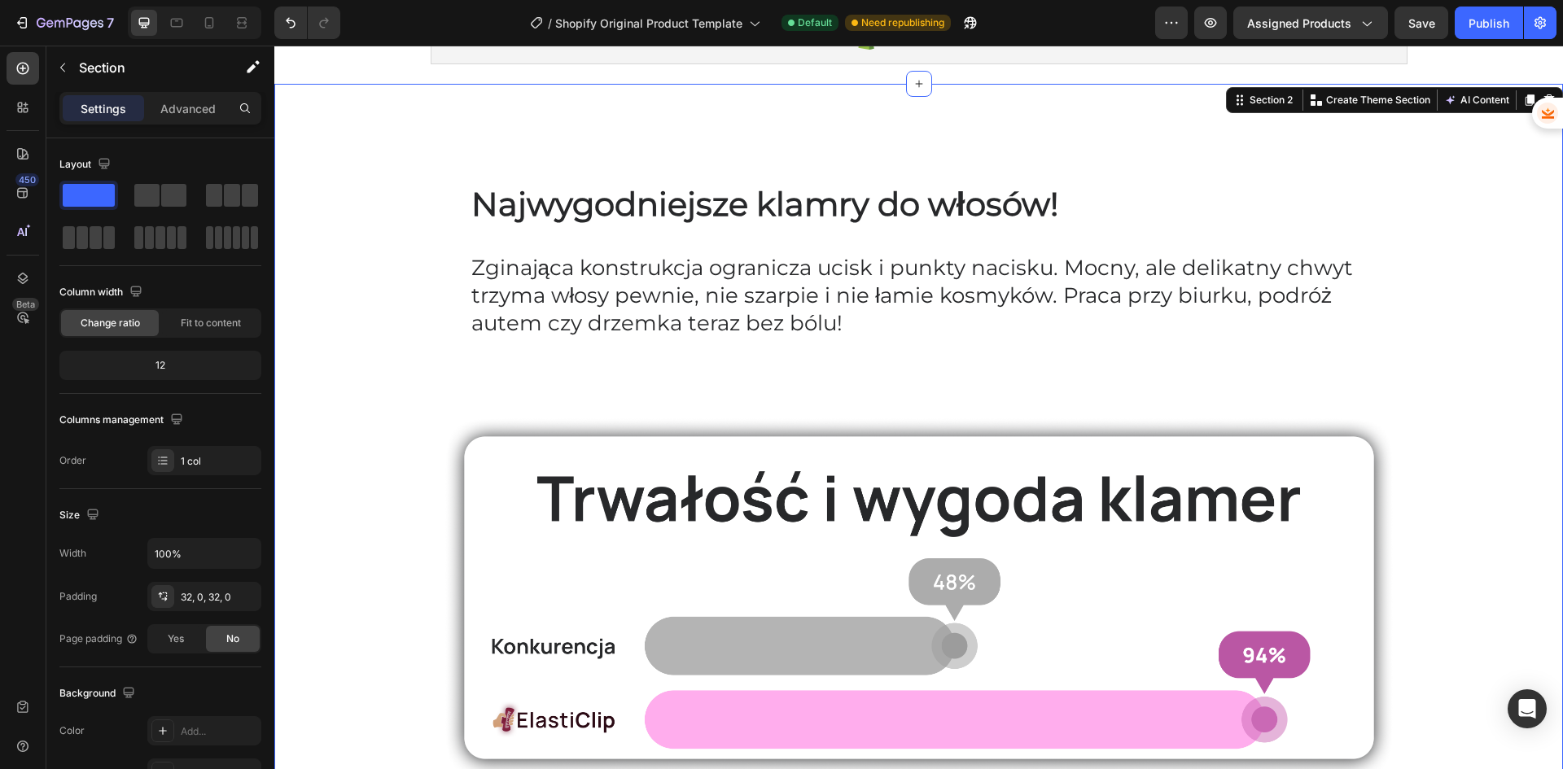
click at [1435, 427] on div "Najwygodniejsze klamry do włosów! Heading Row Zginająca konstrukcja ogranicza u…" at bounding box center [918, 713] width 1288 height 1207
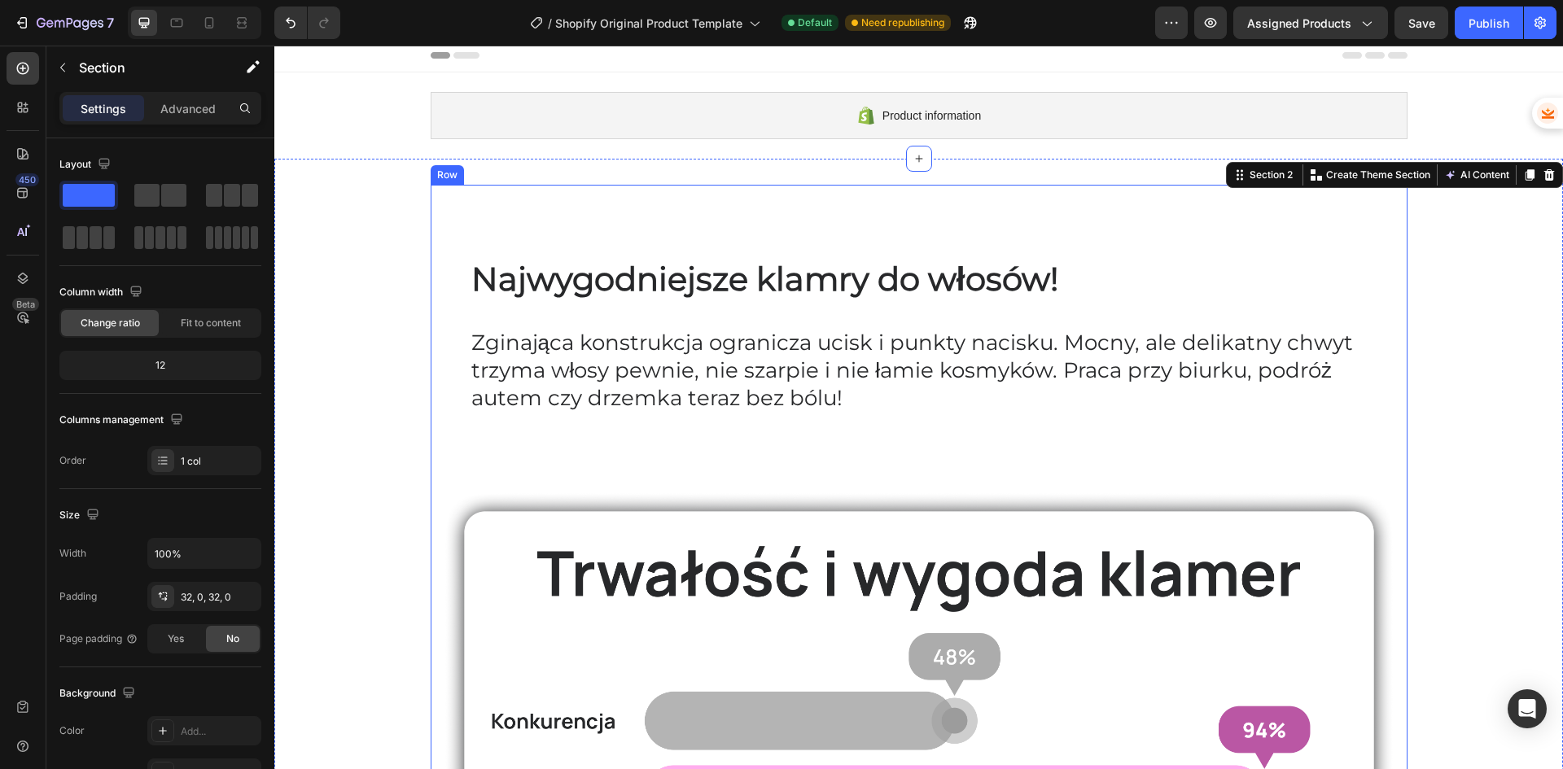
scroll to position [0, 0]
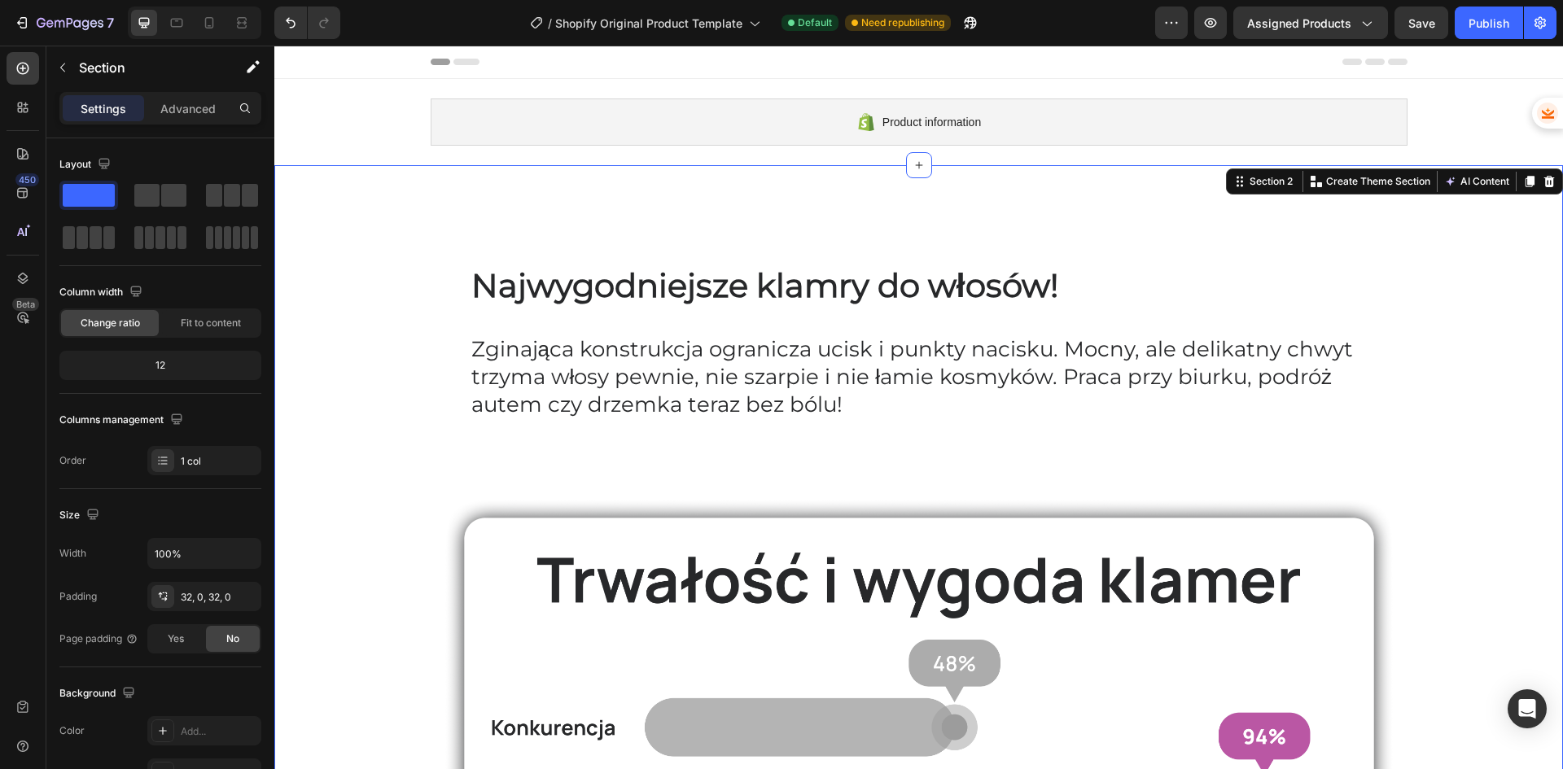
click at [816, 289] on span "Najwygodniejsze klamry do włosów!" at bounding box center [764, 285] width 587 height 40
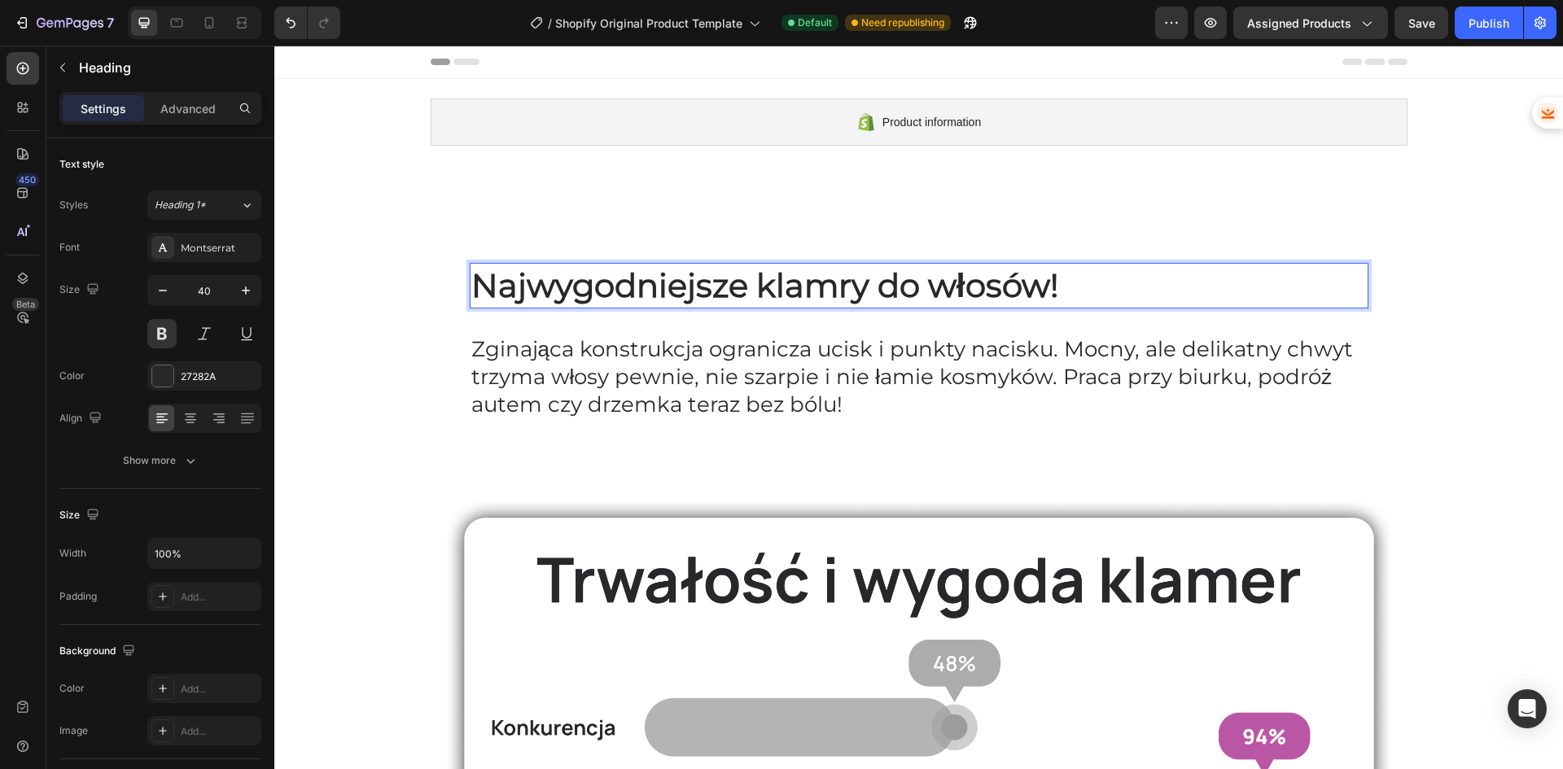
click at [1034, 282] on span "Najwygodniejsze klamry do włosów!" at bounding box center [764, 285] width 587 height 40
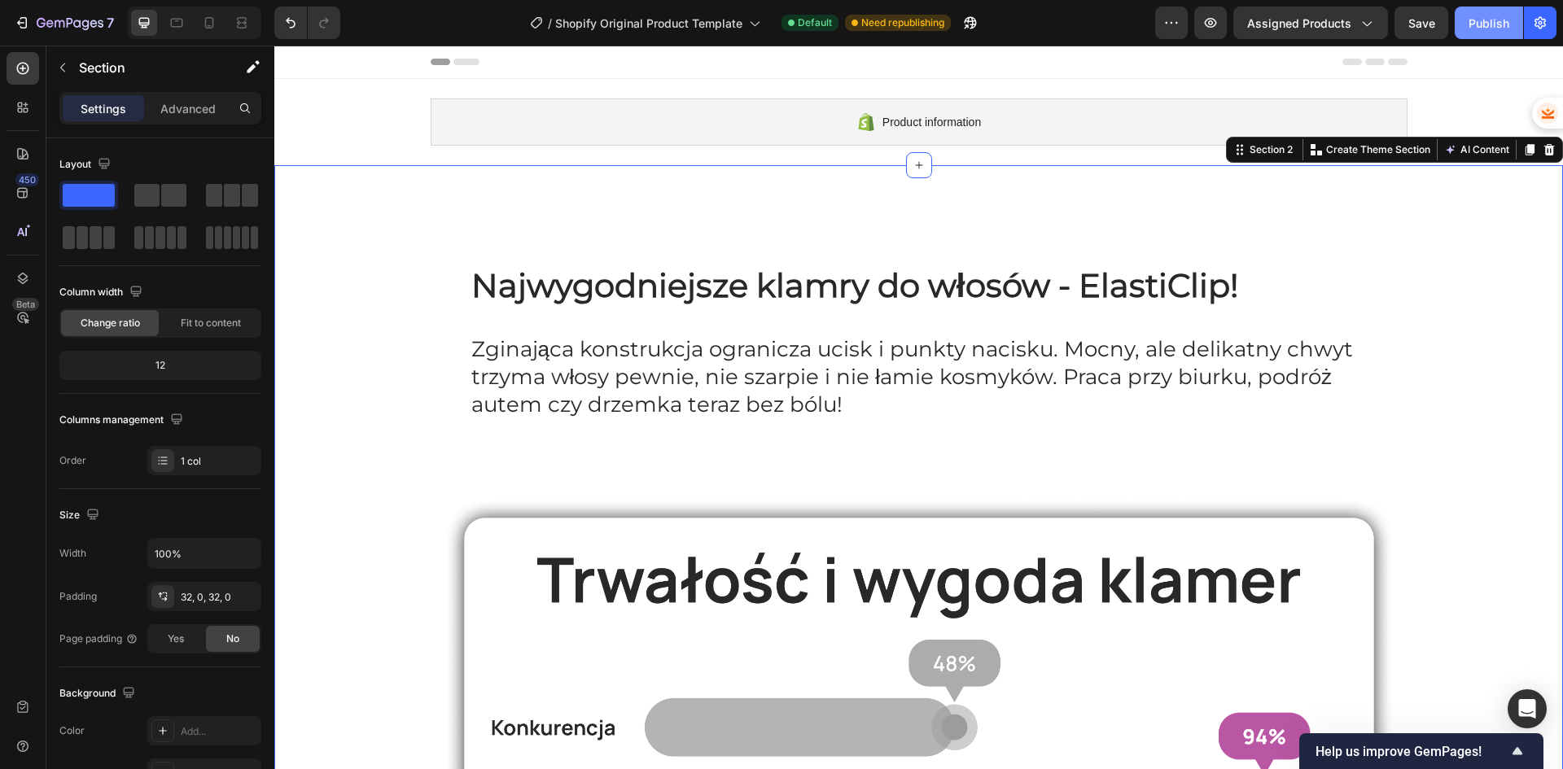
click at [1477, 32] on button "Publish" at bounding box center [1489, 23] width 68 height 33
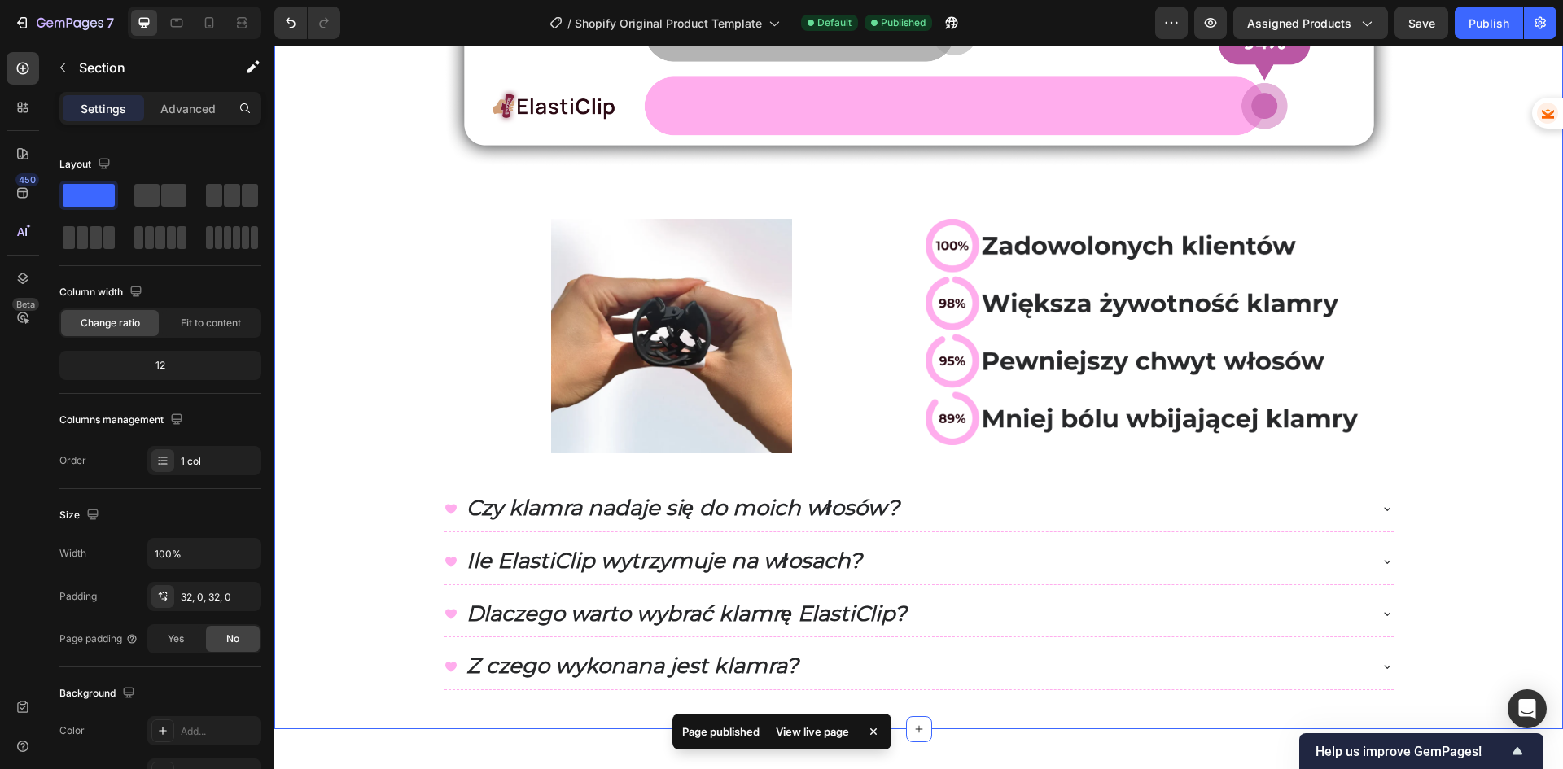
scroll to position [733, 0]
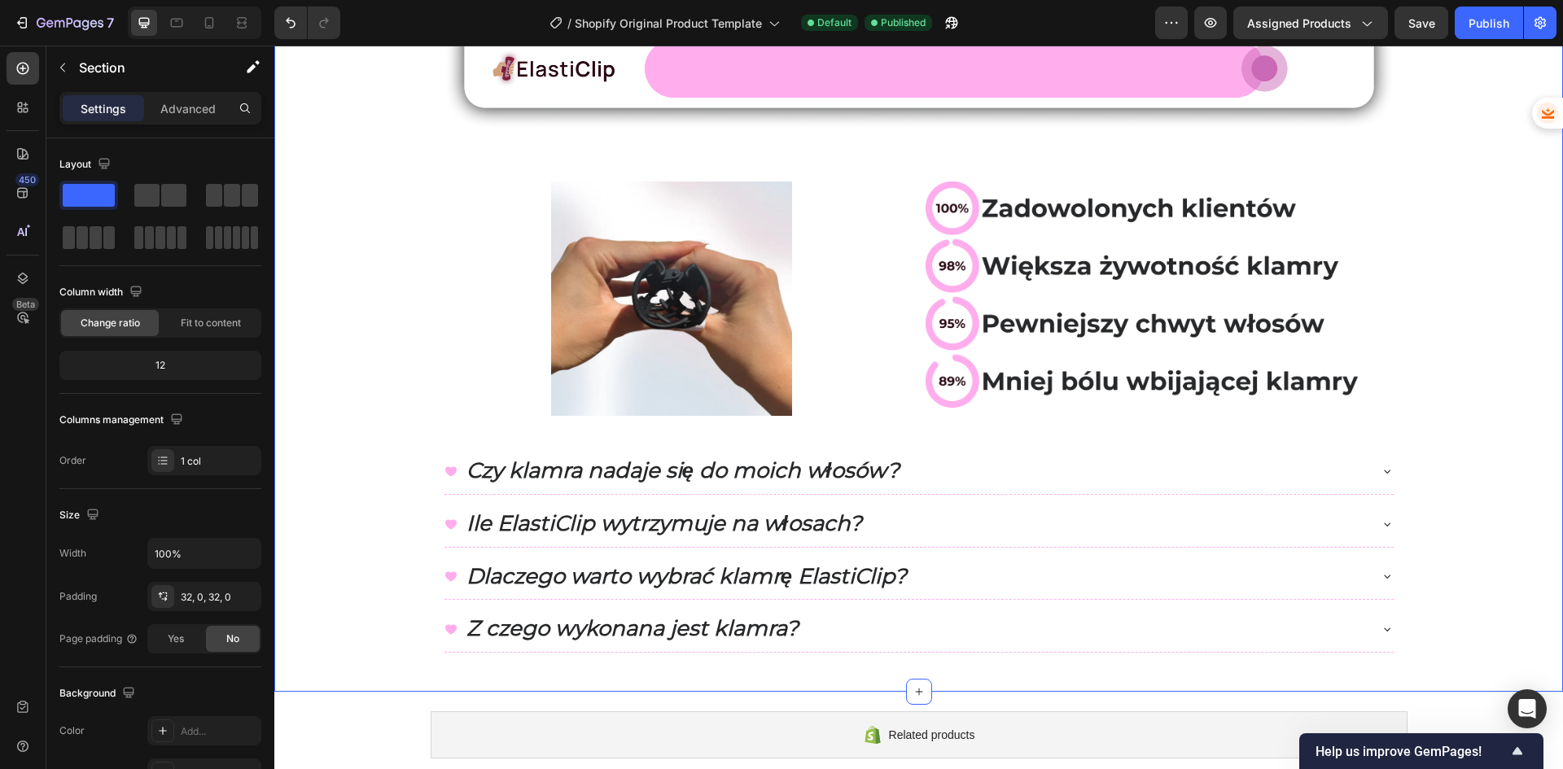
click at [366, 396] on div "⁠⁠⁠⁠⁠⁠⁠ Najwygodniejsze klamry do włosów - ElastiClip! Heading Row Zginająca ko…" at bounding box center [918, 62] width 1288 height 1207
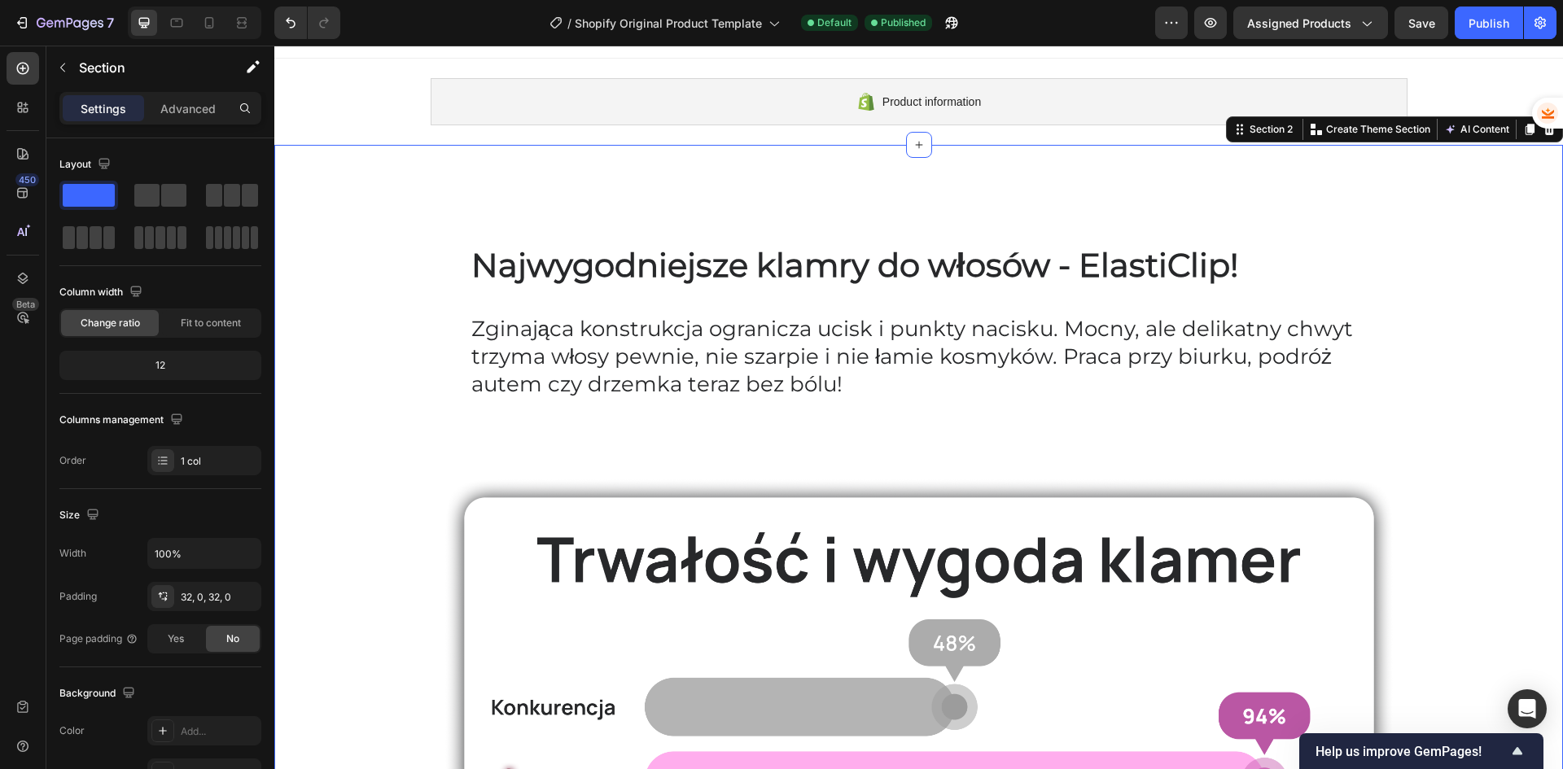
scroll to position [0, 0]
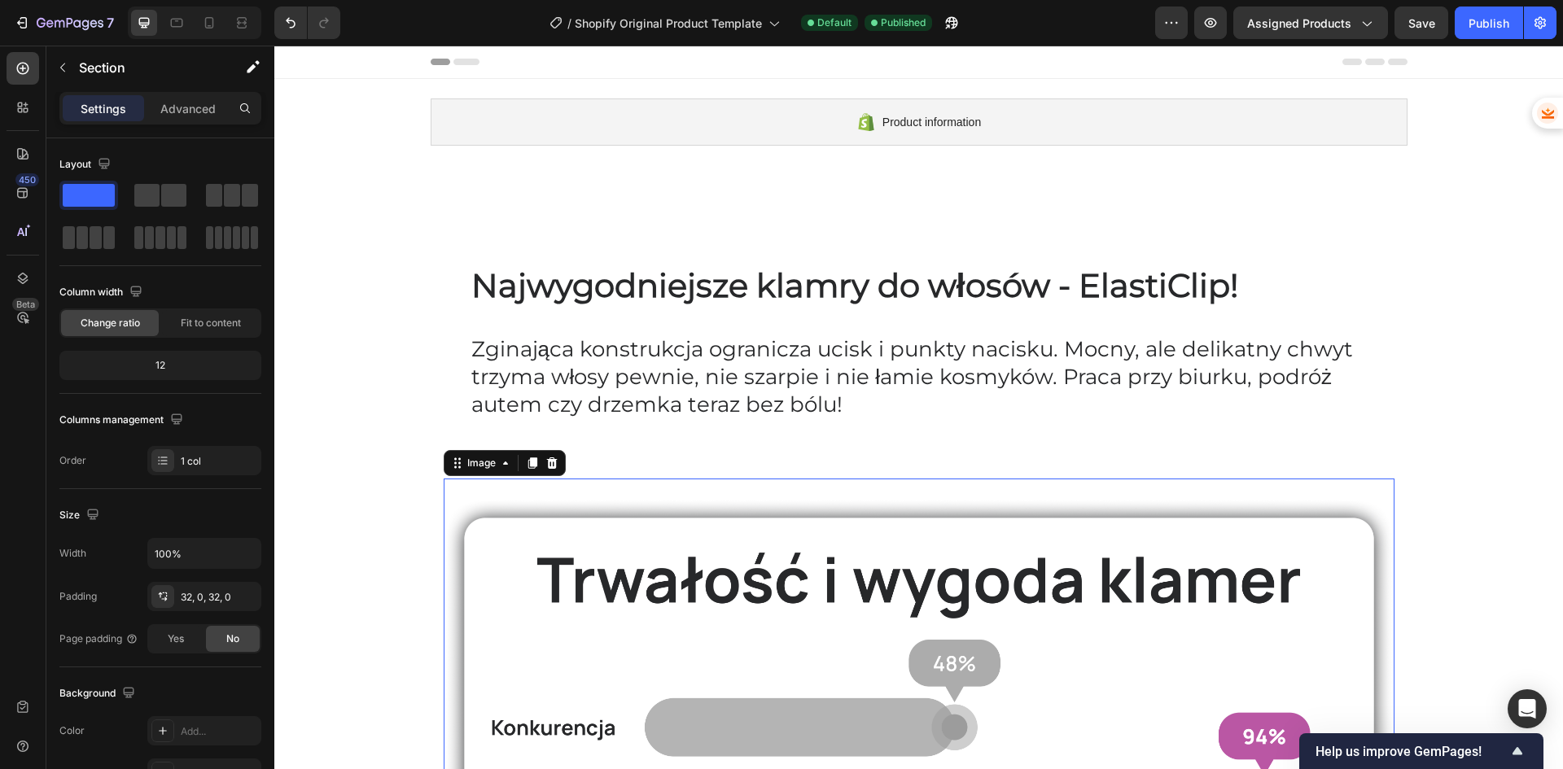
click at [446, 550] on img at bounding box center [919, 679] width 951 height 363
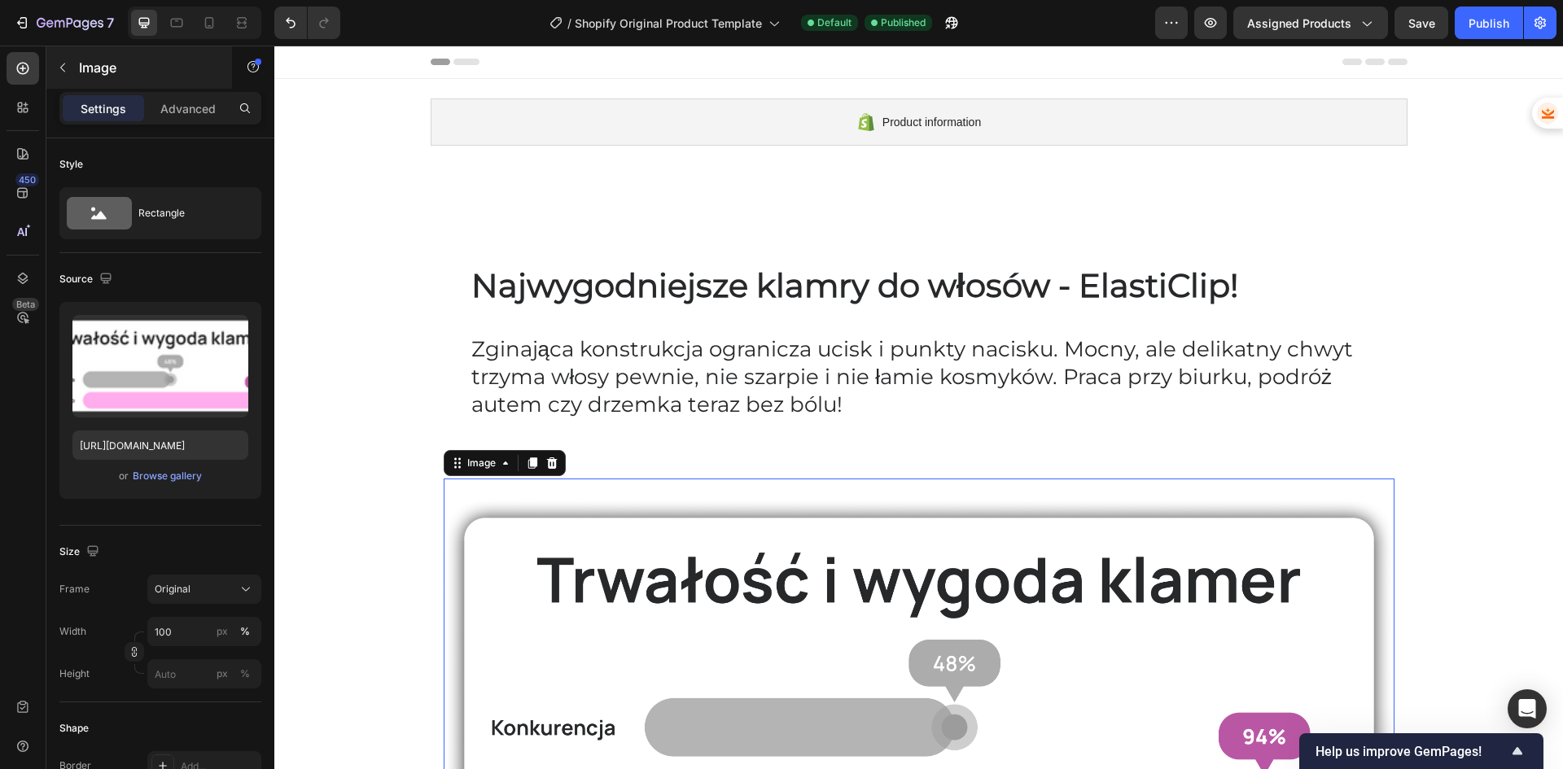
click at [75, 72] on button "button" at bounding box center [63, 68] width 26 height 26
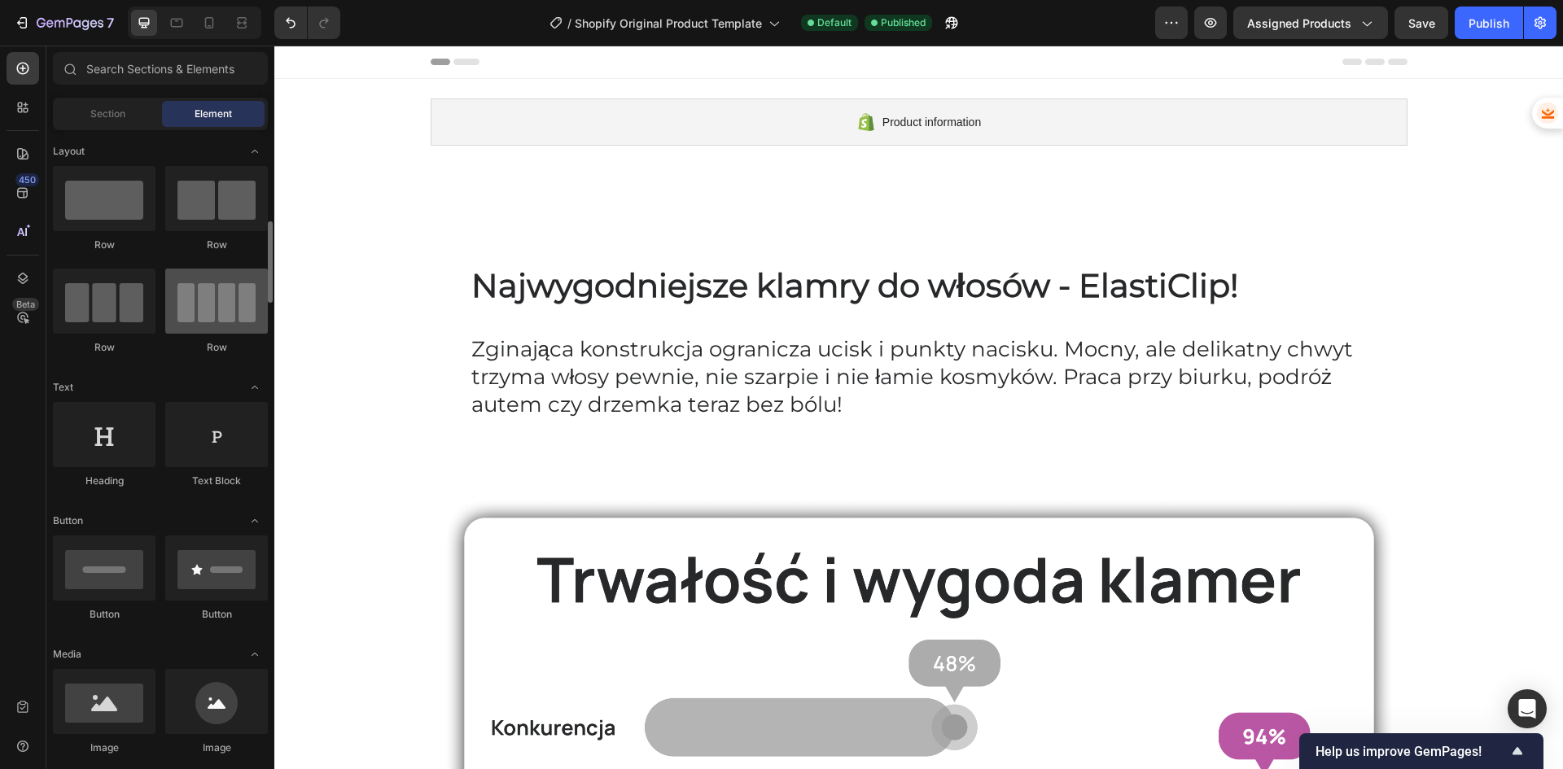
scroll to position [81, 0]
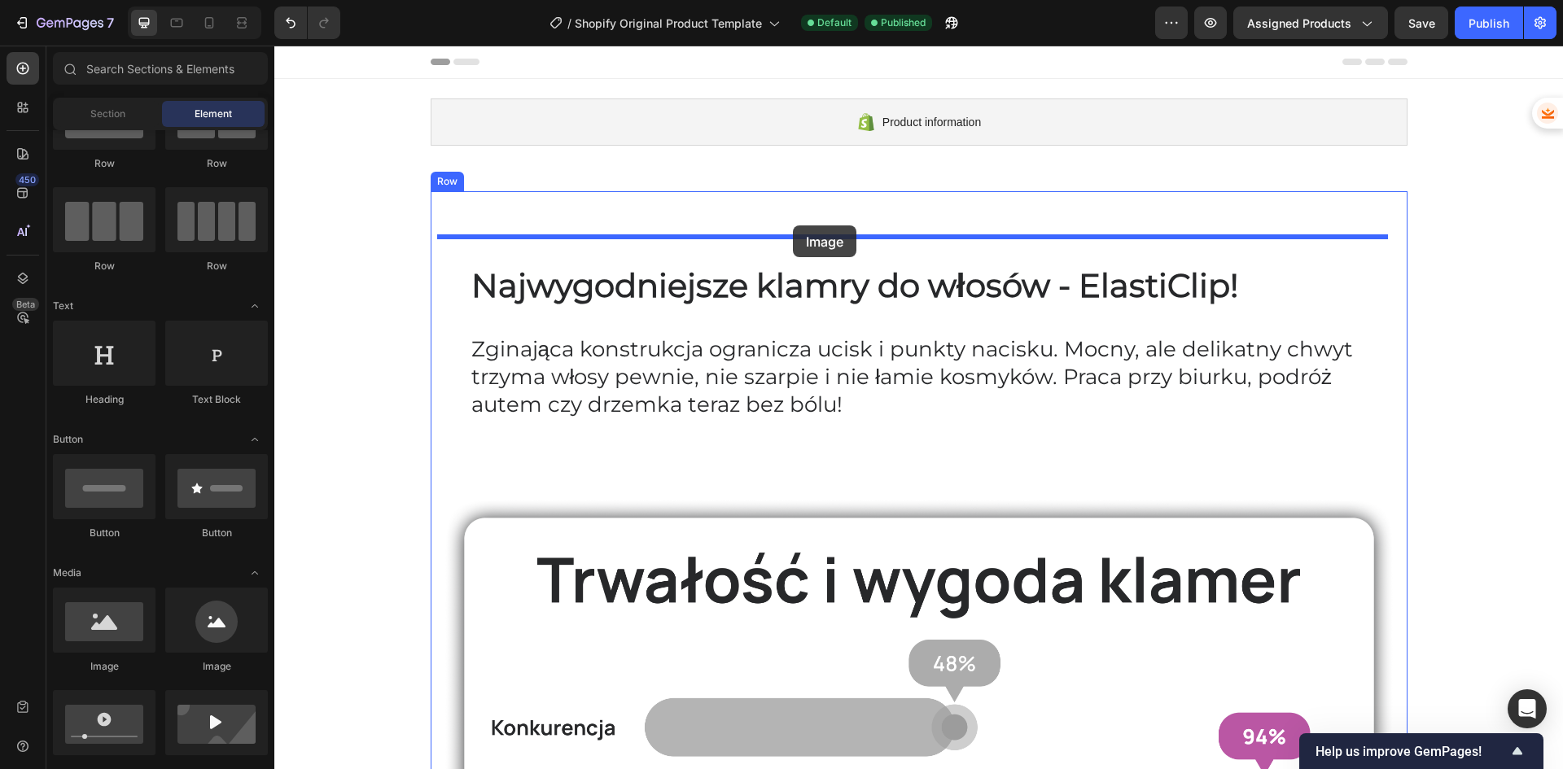
drag, startPoint x: 400, startPoint y: 664, endPoint x: 793, endPoint y: 225, distance: 589.1
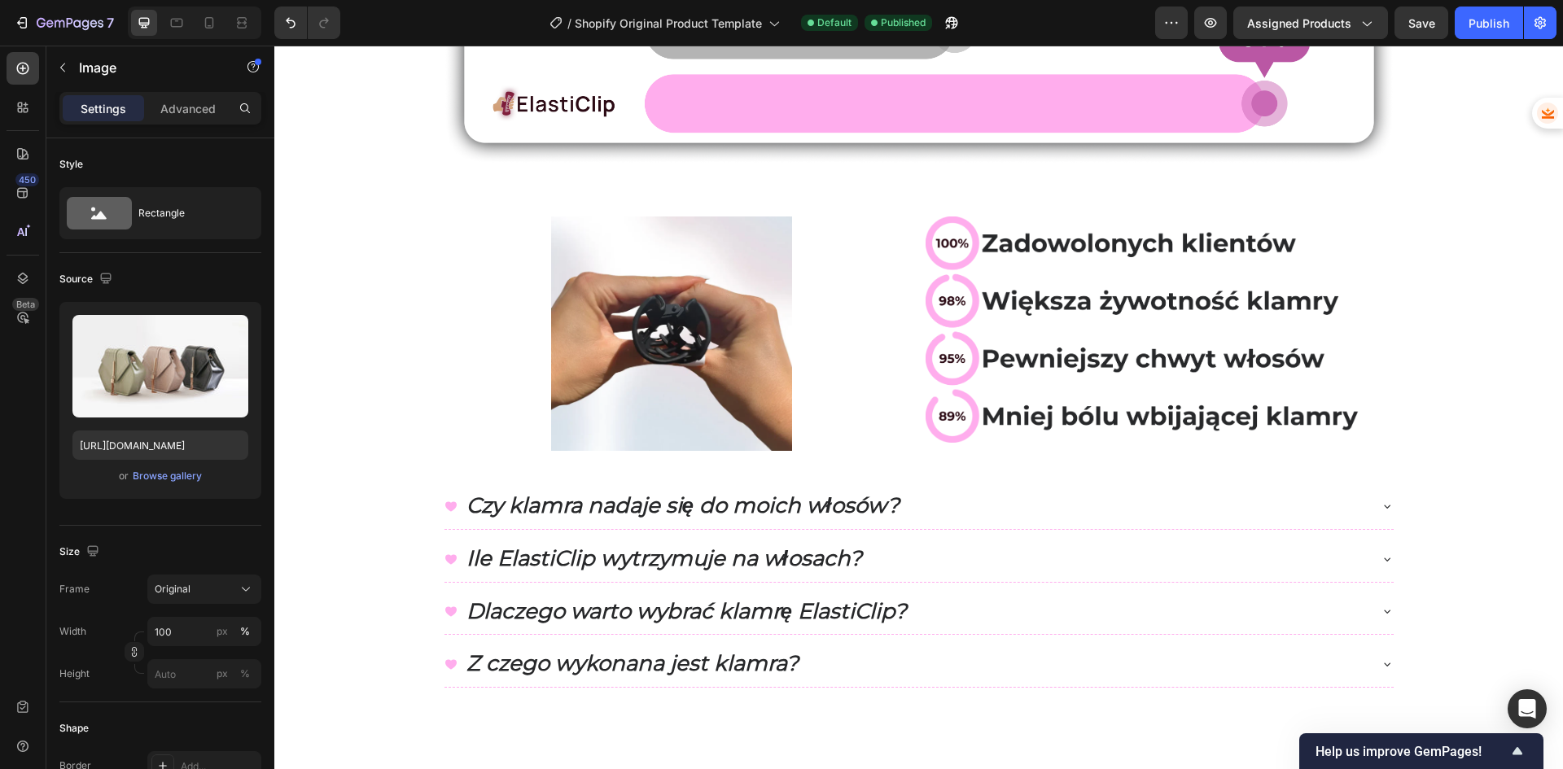
scroll to position [895, 0]
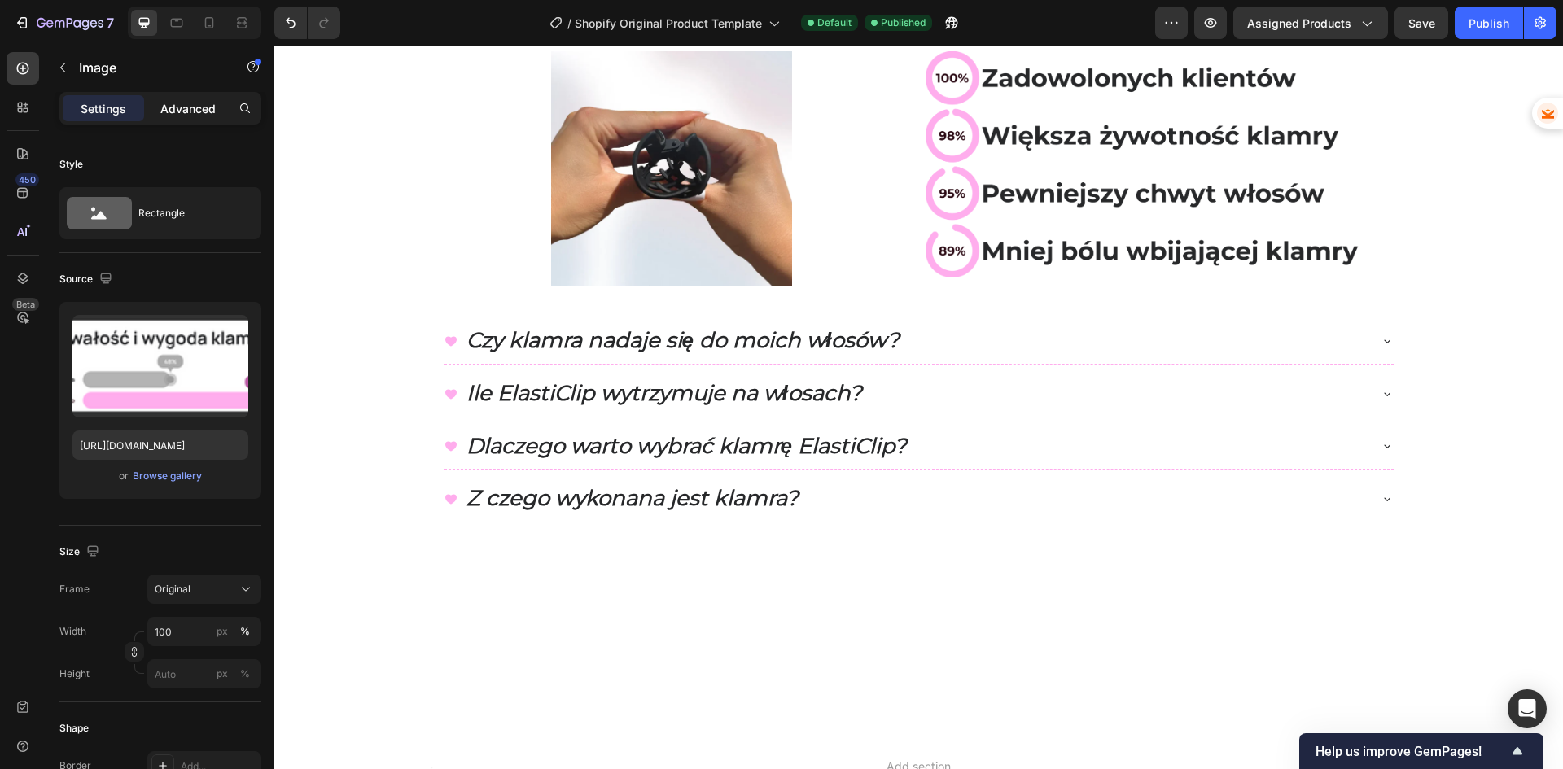
click at [190, 109] on p "Advanced" at bounding box center [187, 108] width 55 height 17
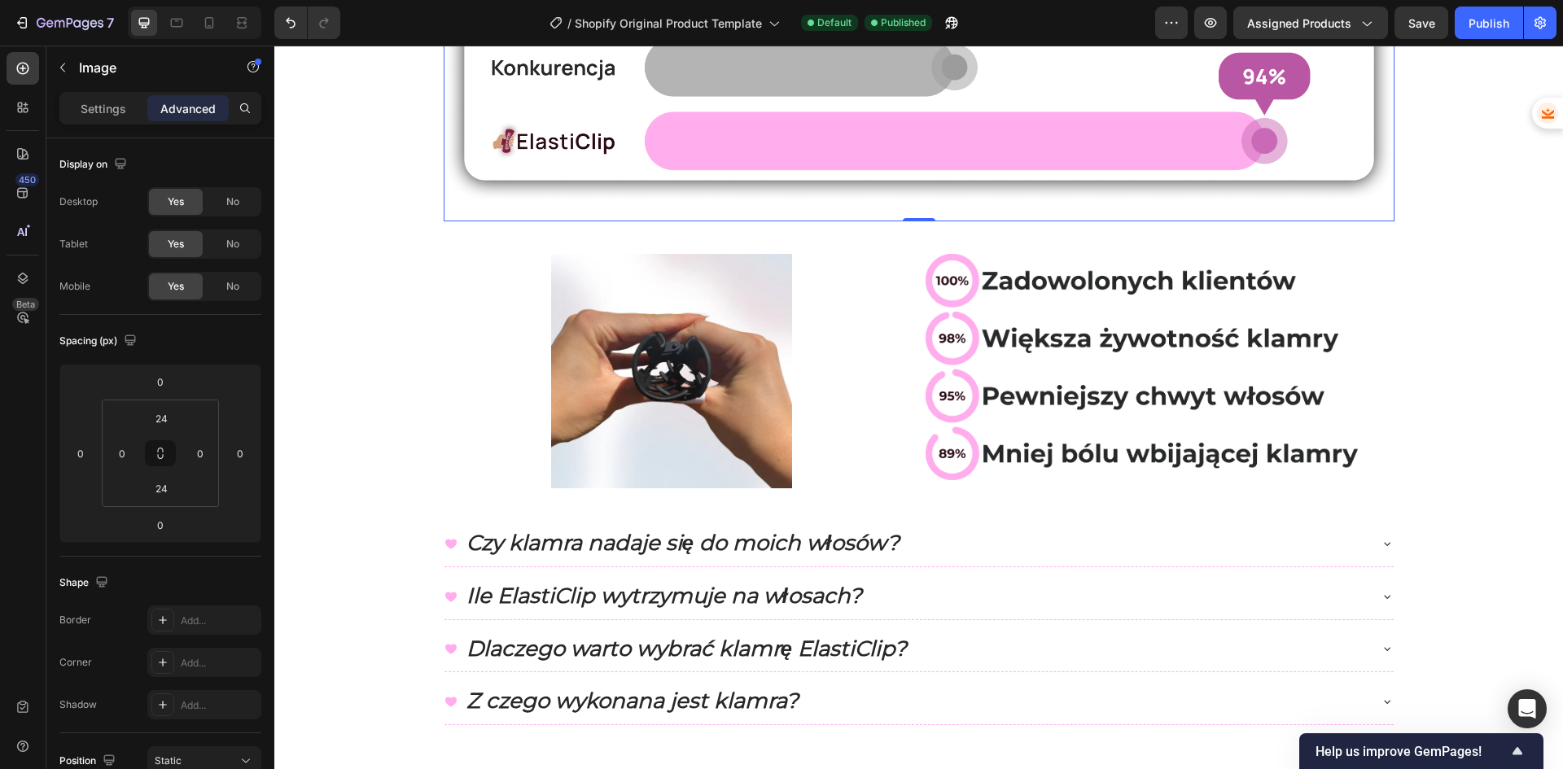
scroll to position [651, 0]
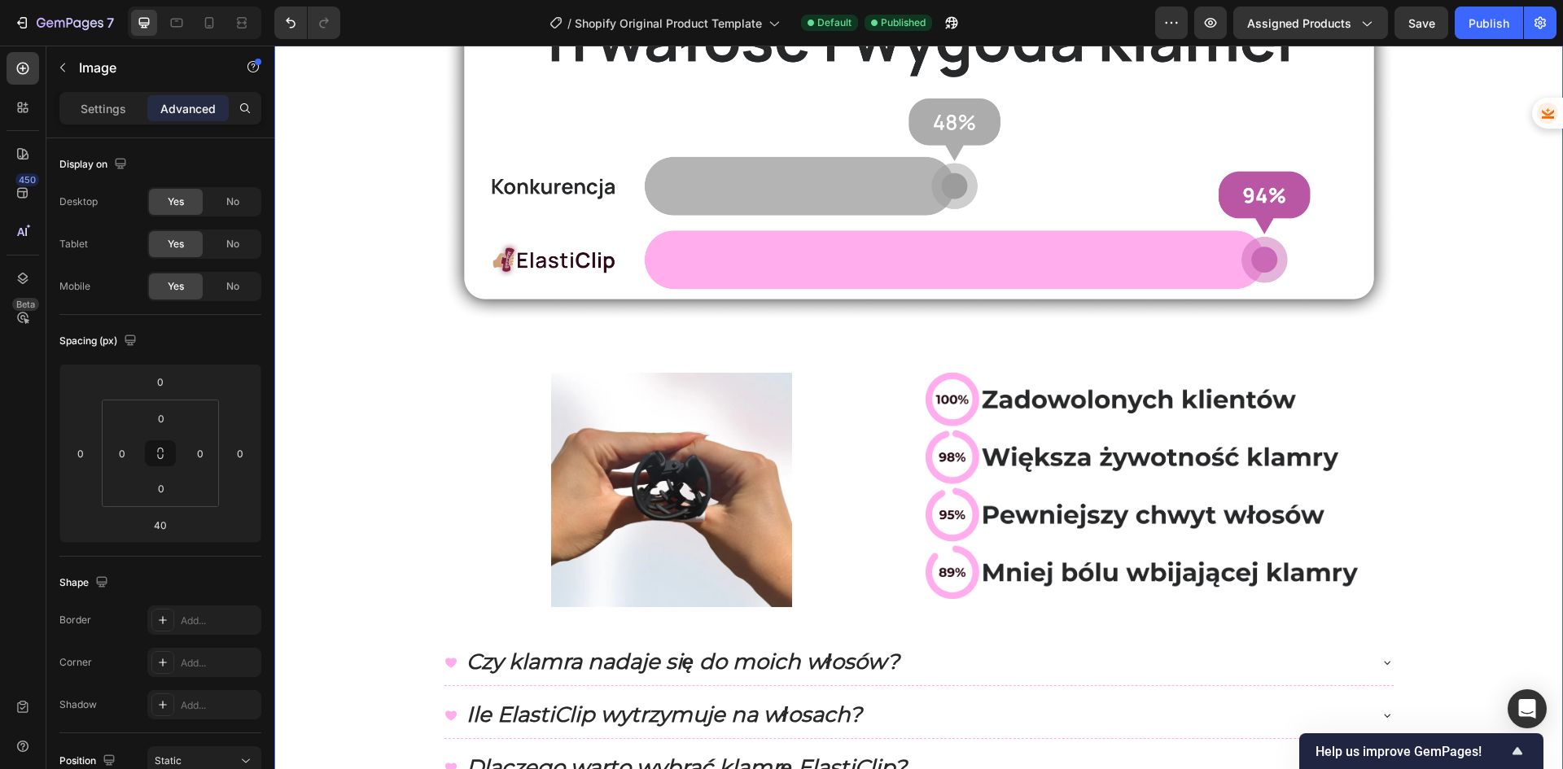
scroll to position [570, 0]
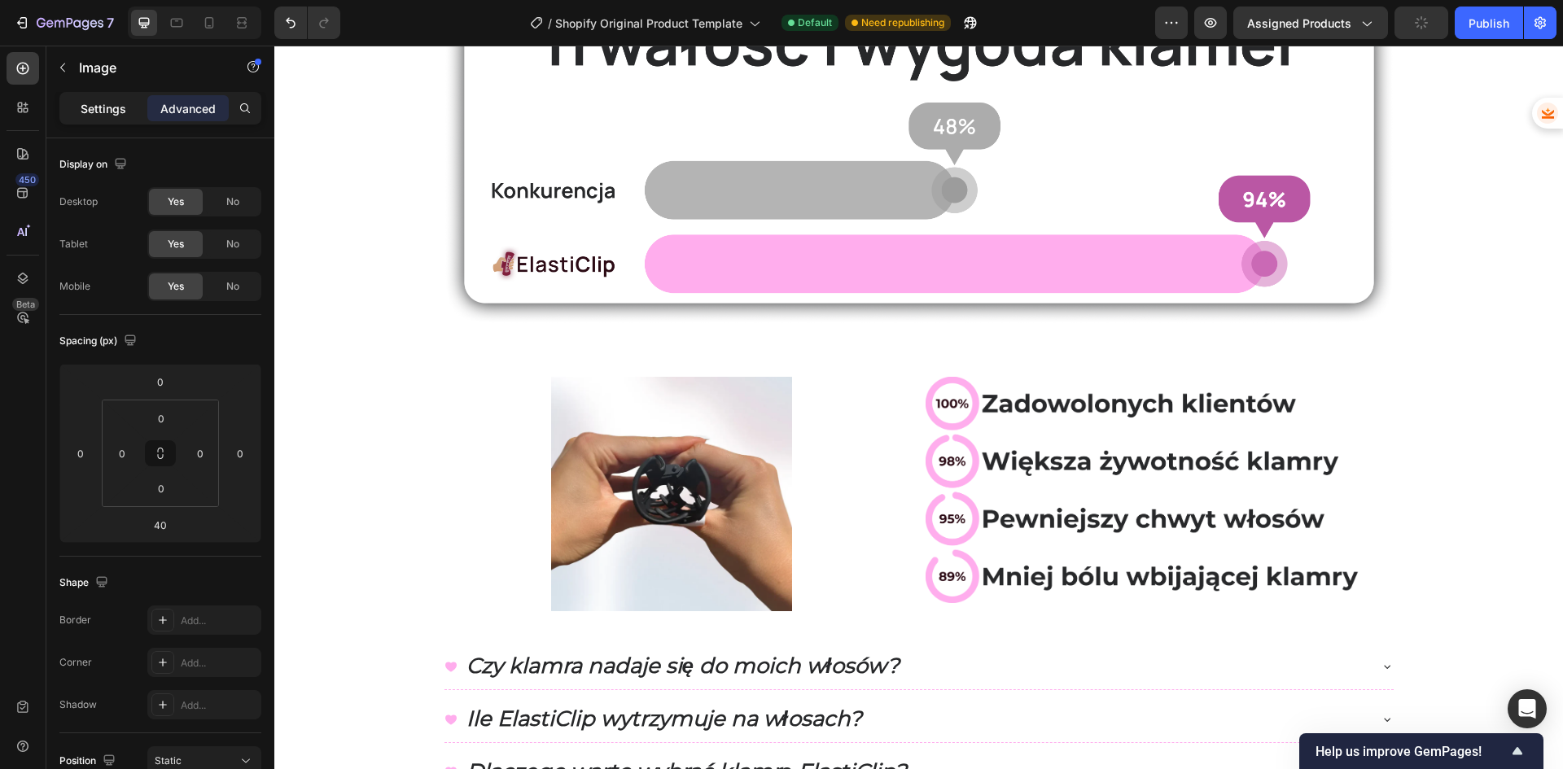
click at [106, 112] on p "Settings" at bounding box center [104, 108] width 46 height 17
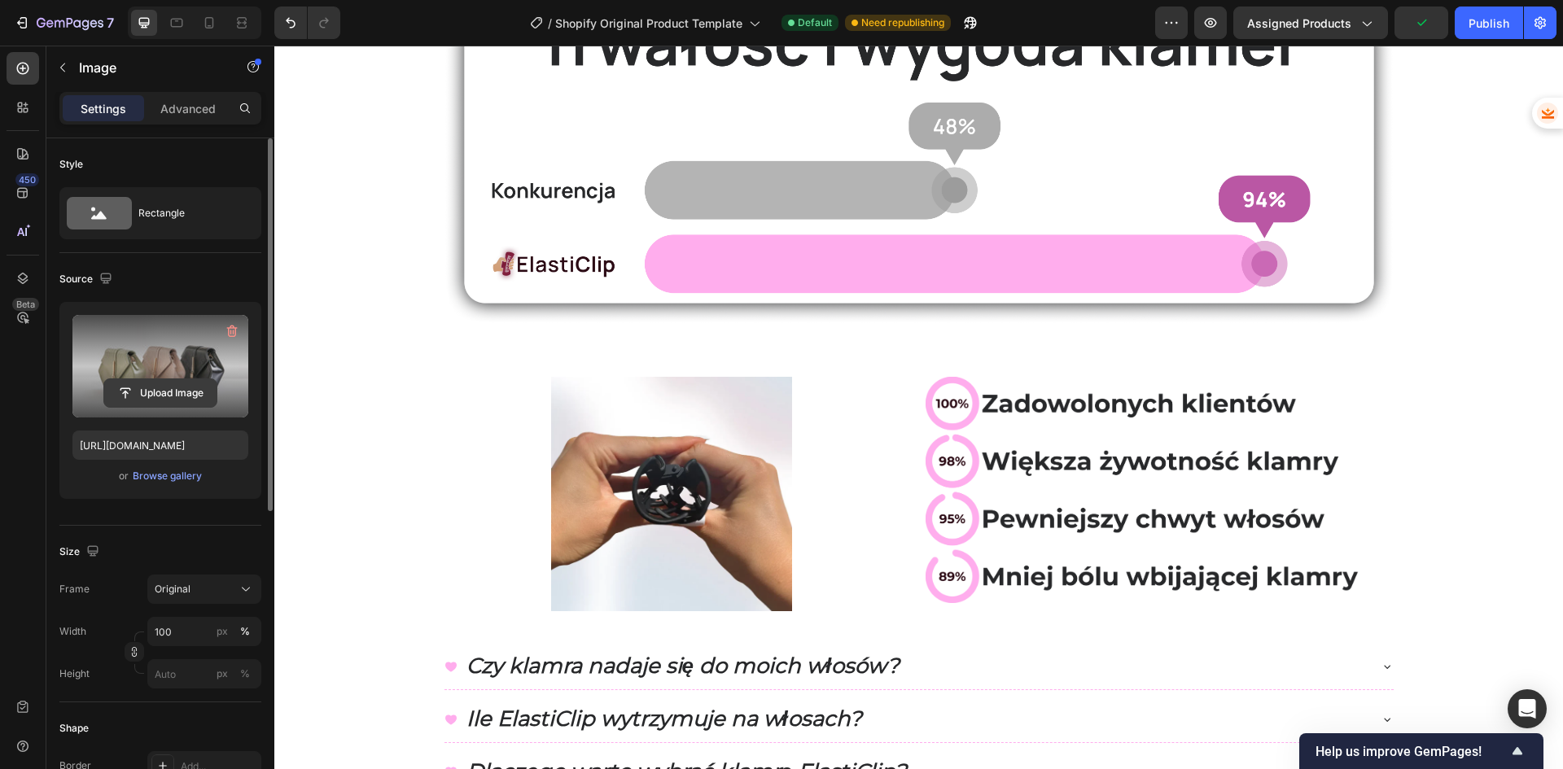
click at [155, 387] on input "file" at bounding box center [160, 393] width 112 height 28
click at [160, 374] on label at bounding box center [160, 366] width 176 height 103
click at [160, 379] on input "file" at bounding box center [160, 393] width 112 height 28
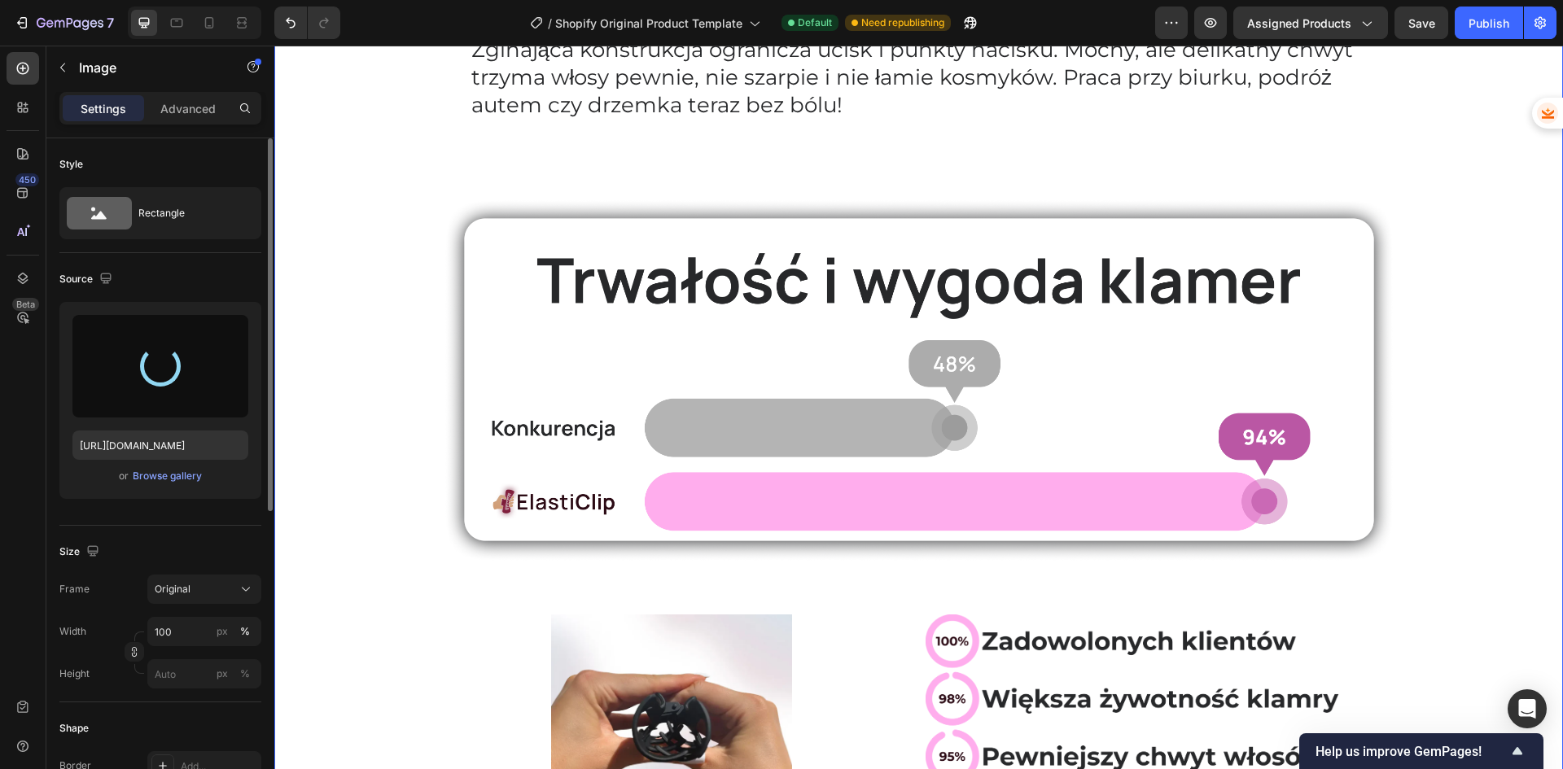
scroll to position [326, 0]
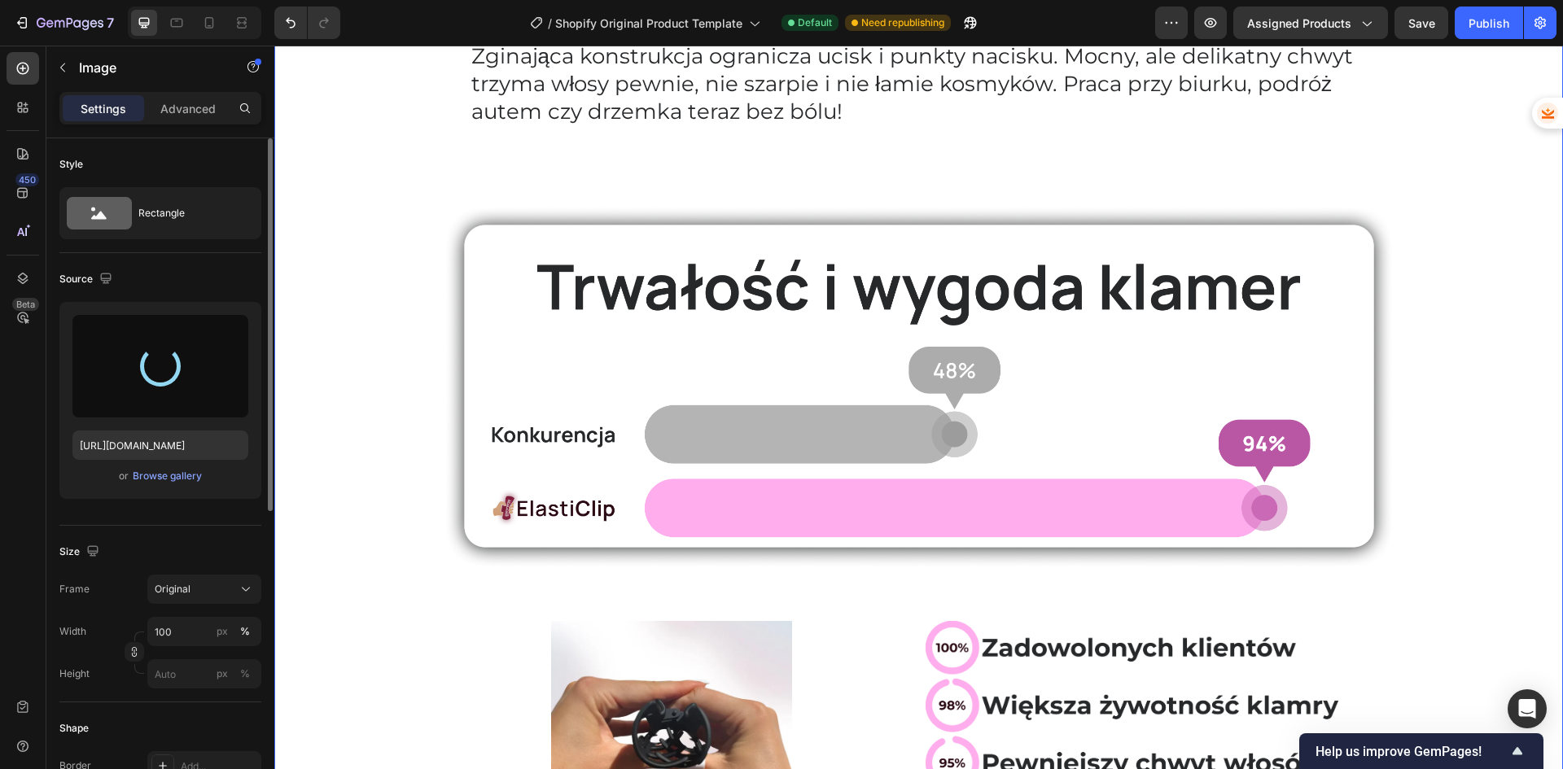
type input "[URL][DOMAIN_NAME]"
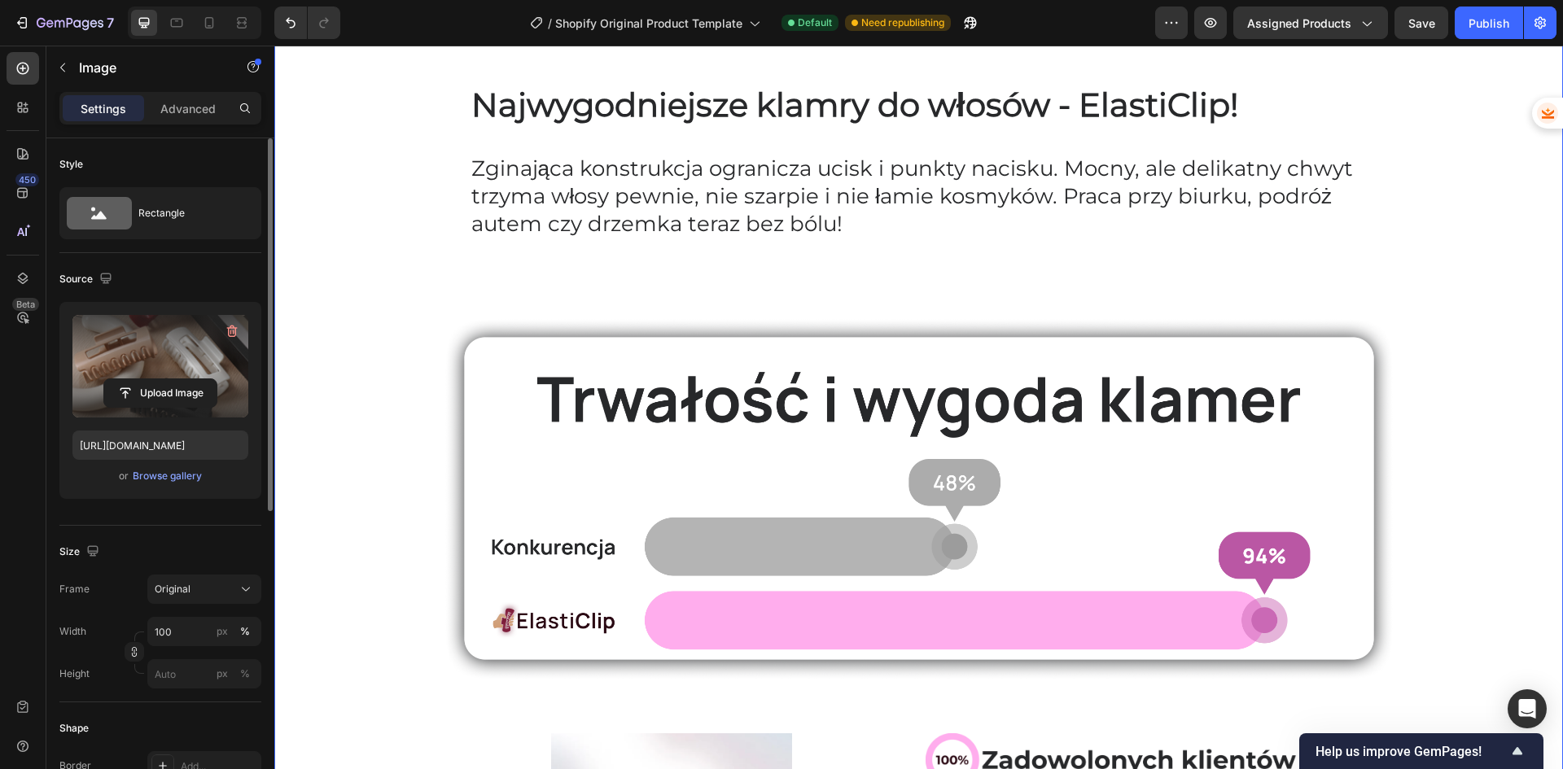
scroll to position [81, 0]
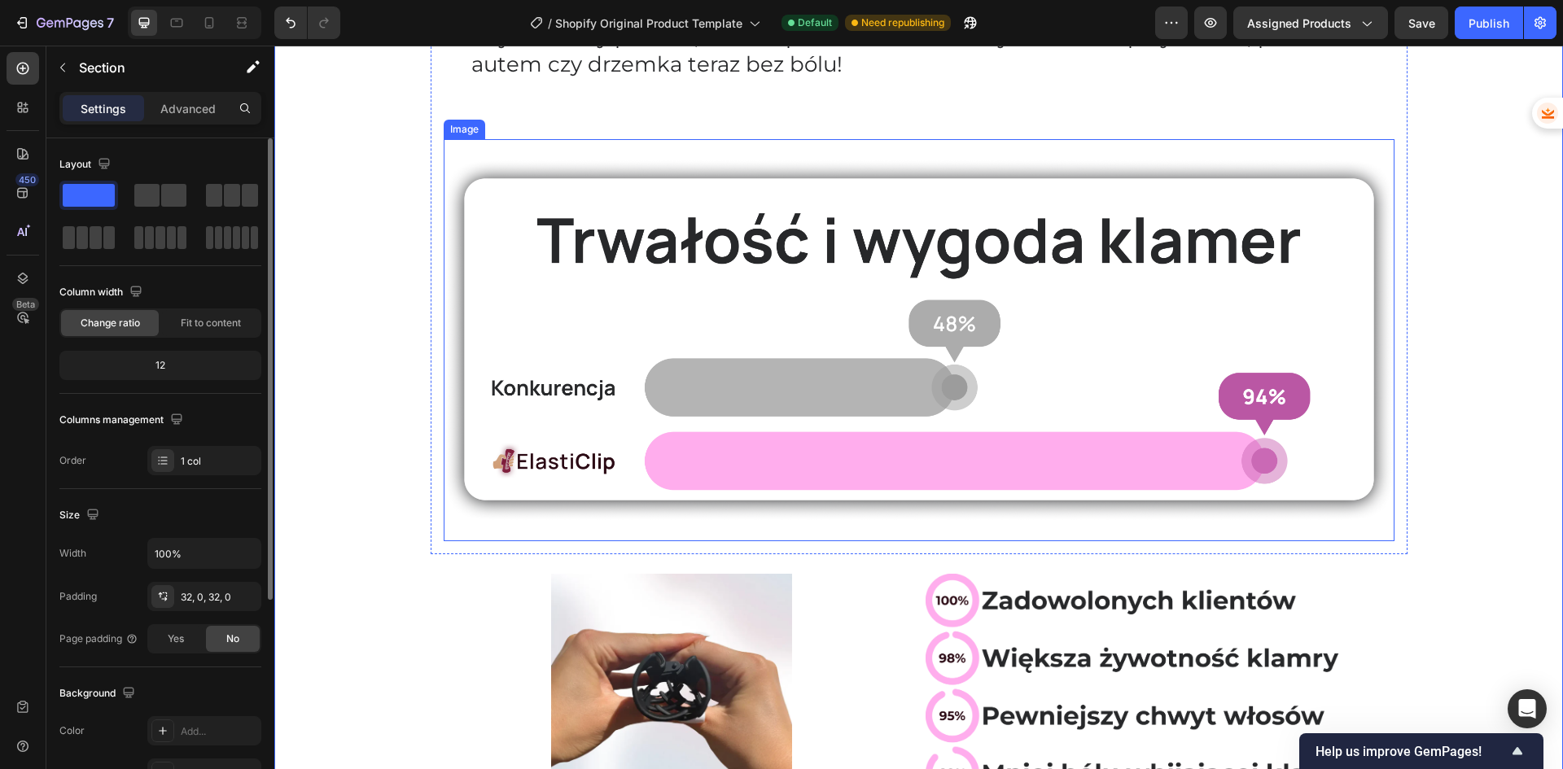
scroll to position [895, 0]
click at [1402, 20] on button "Save" at bounding box center [1421, 23] width 54 height 33
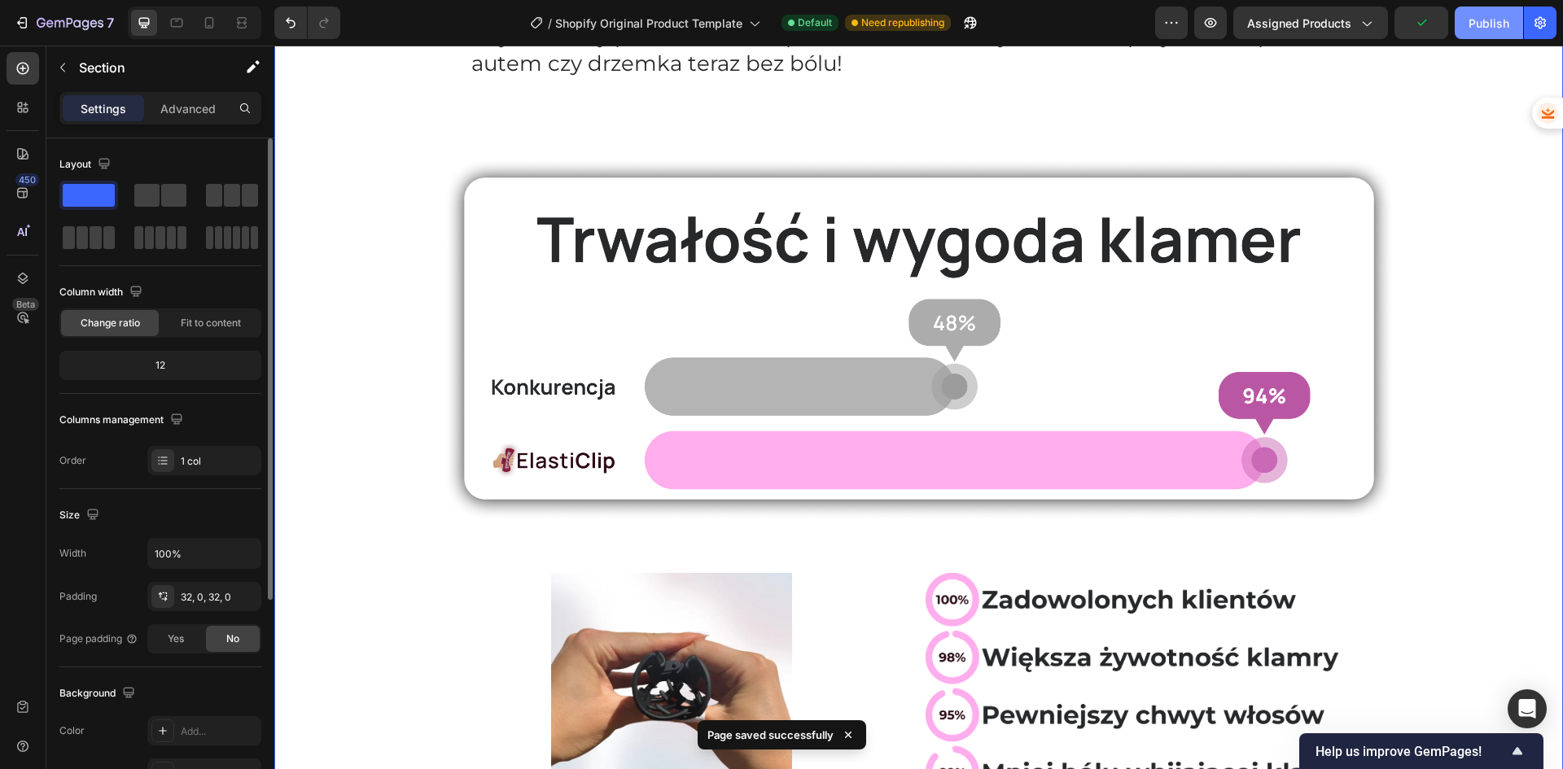
click at [1495, 24] on div "Publish" at bounding box center [1488, 23] width 41 height 17
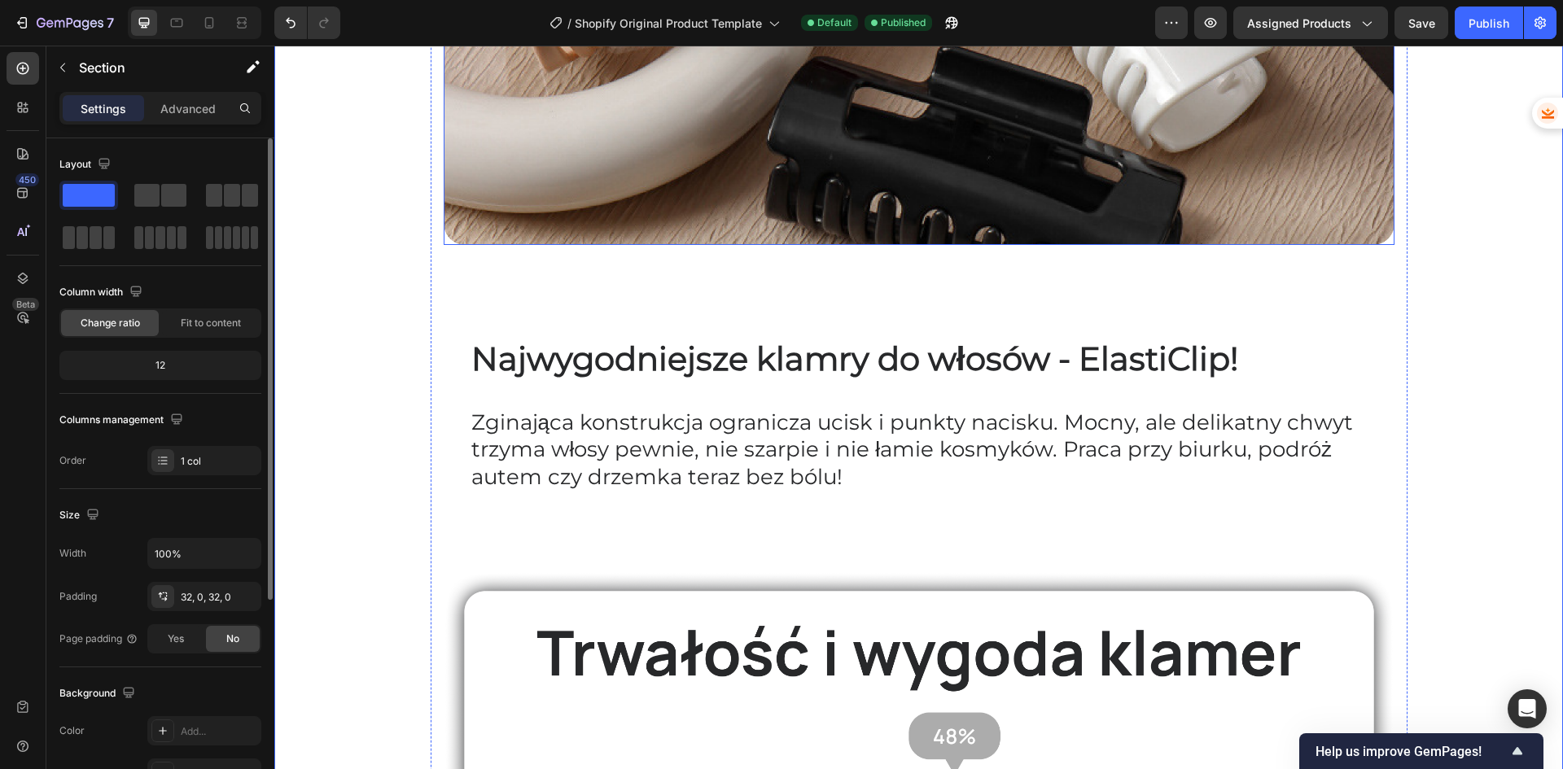
scroll to position [488, 0]
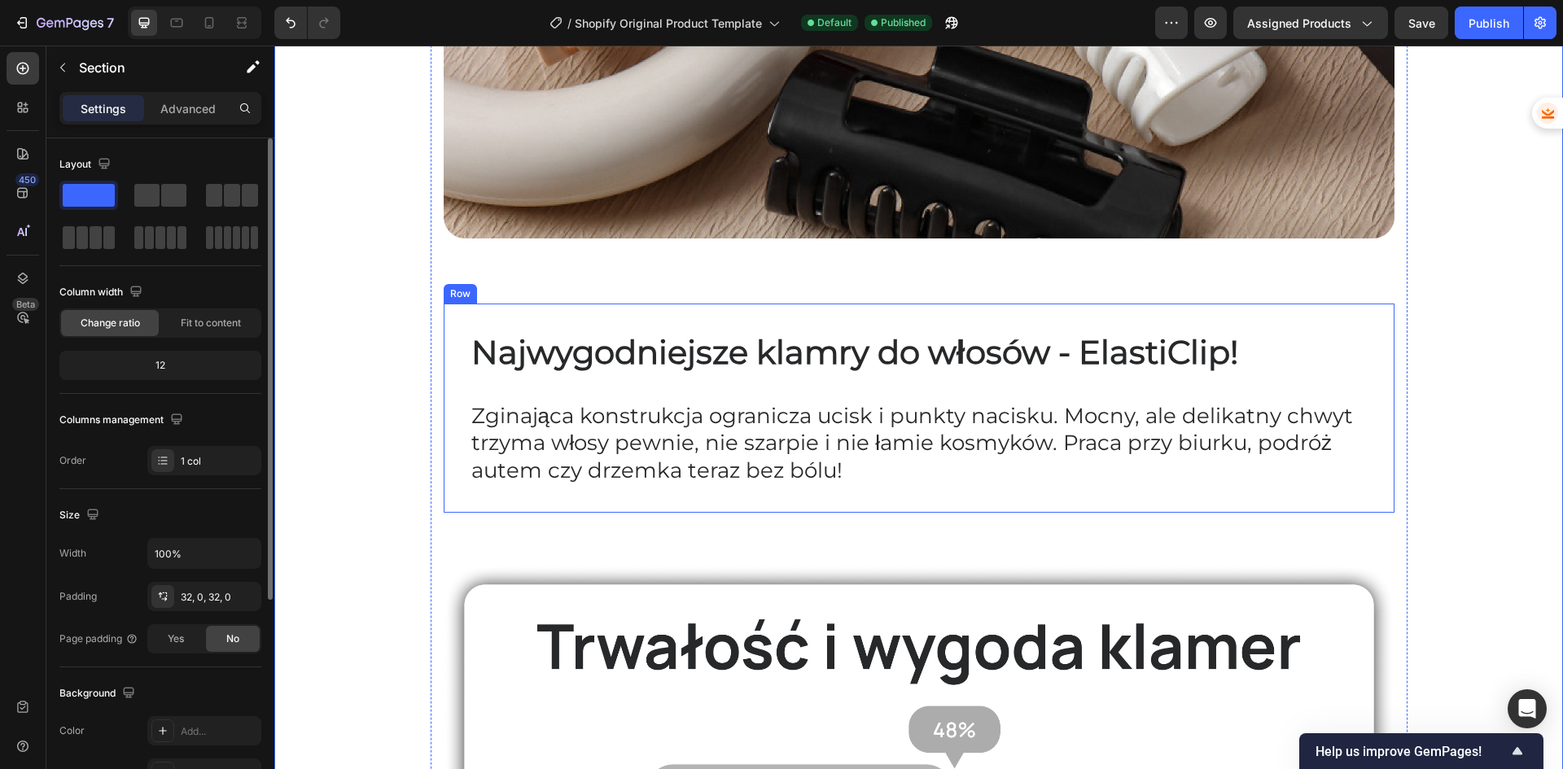
click at [468, 313] on div "⁠⁠⁠⁠⁠⁠⁠ Najwygodniejsze klamry do włosów - ElastiClip! Heading Row Zginająca ko…" at bounding box center [919, 408] width 951 height 209
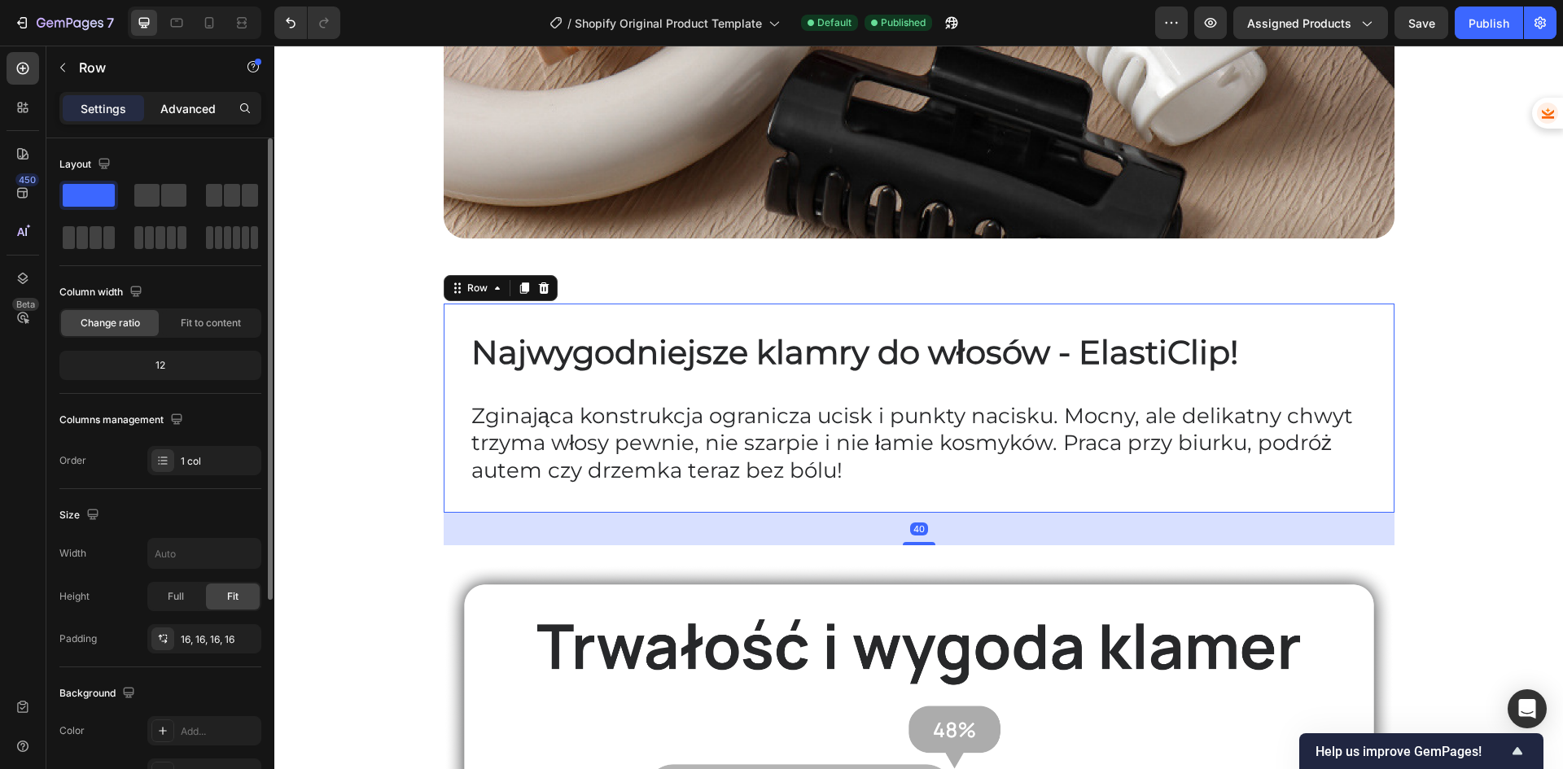
click at [180, 107] on p "Advanced" at bounding box center [187, 108] width 55 height 17
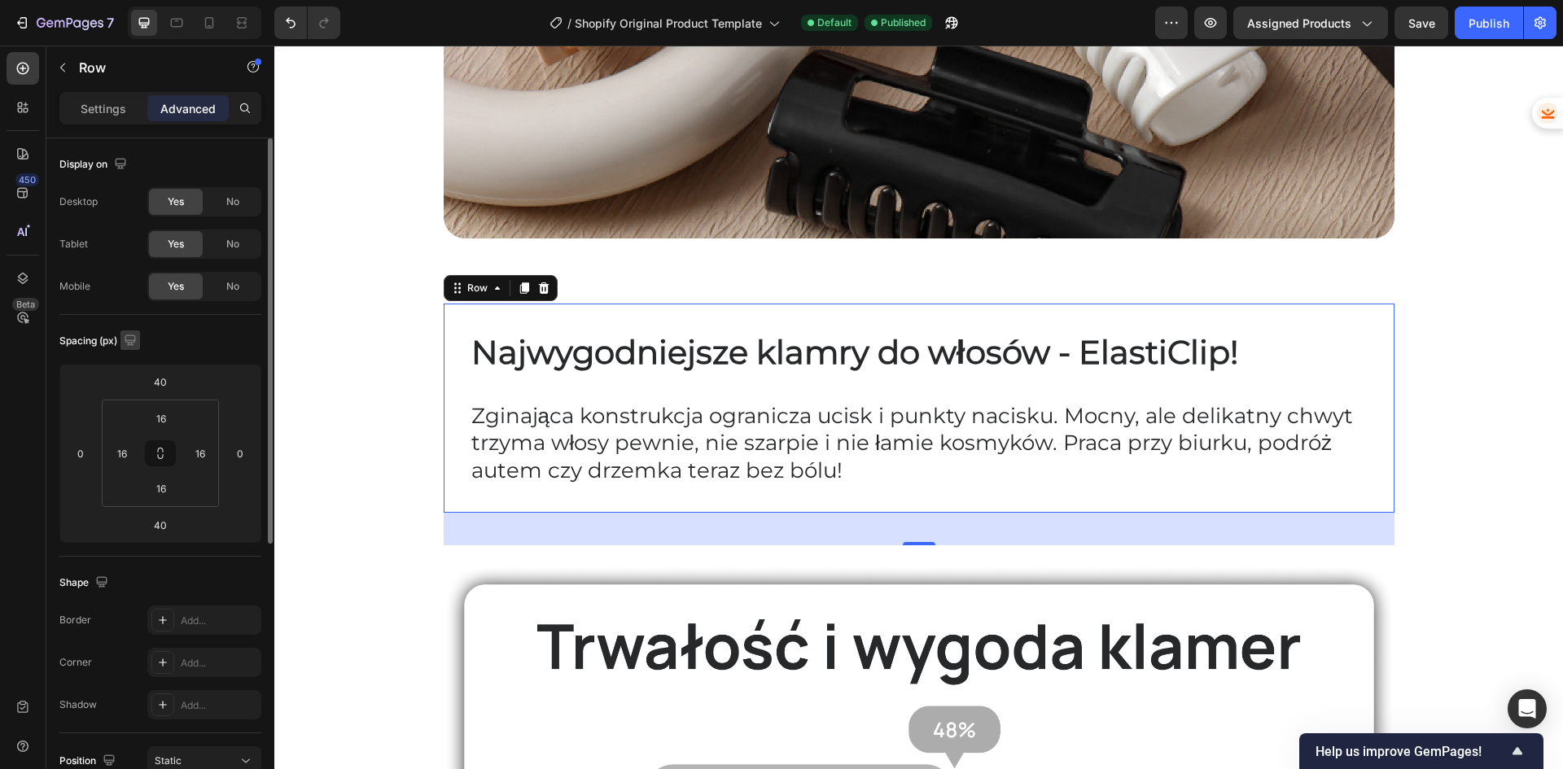
click at [129, 343] on icon "button" at bounding box center [130, 340] width 16 height 16
click at [133, 425] on icon "button" at bounding box center [133, 425] width 16 height 16
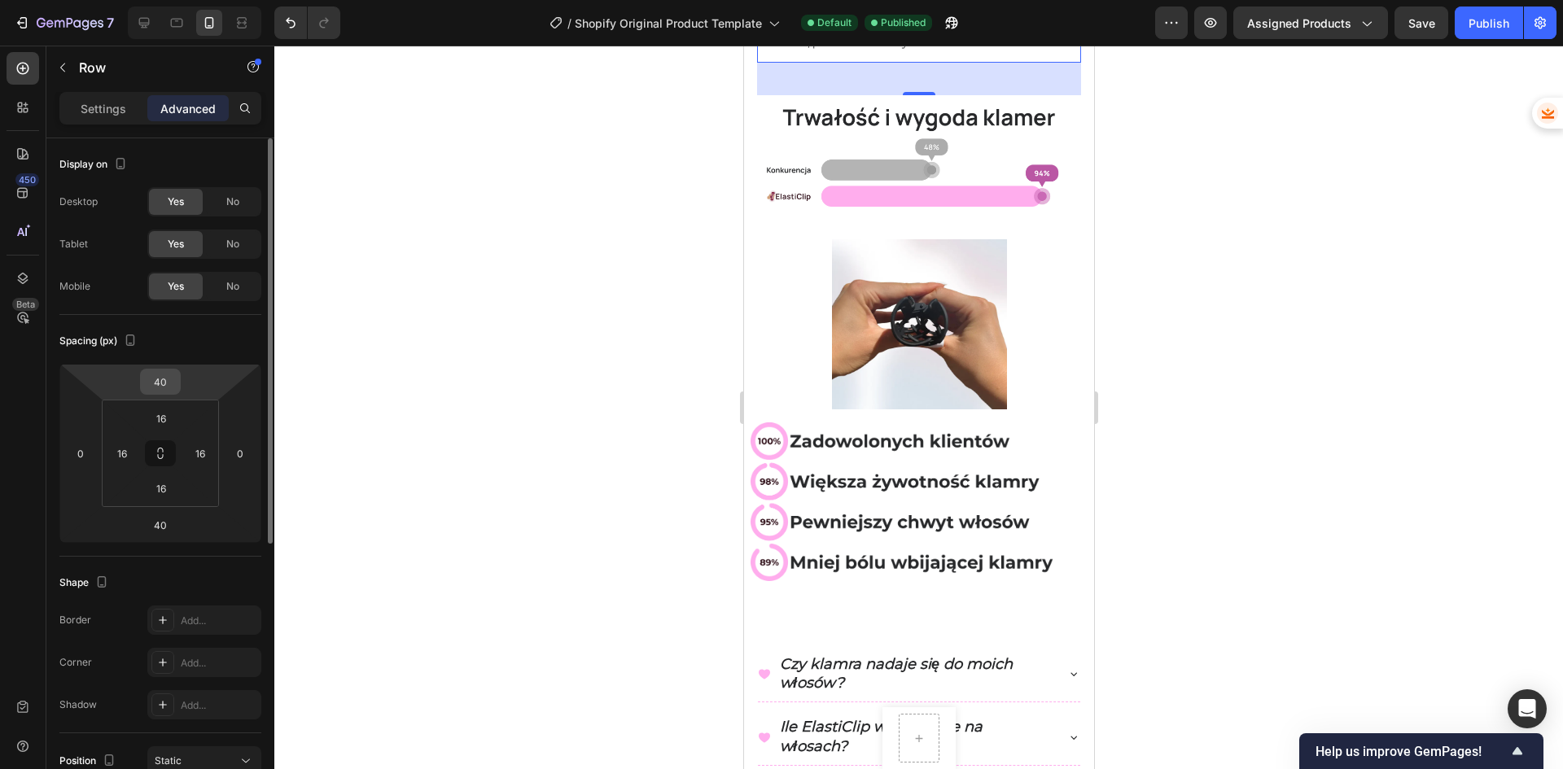
click at [169, 383] on input "40" at bounding box center [160, 382] width 33 height 24
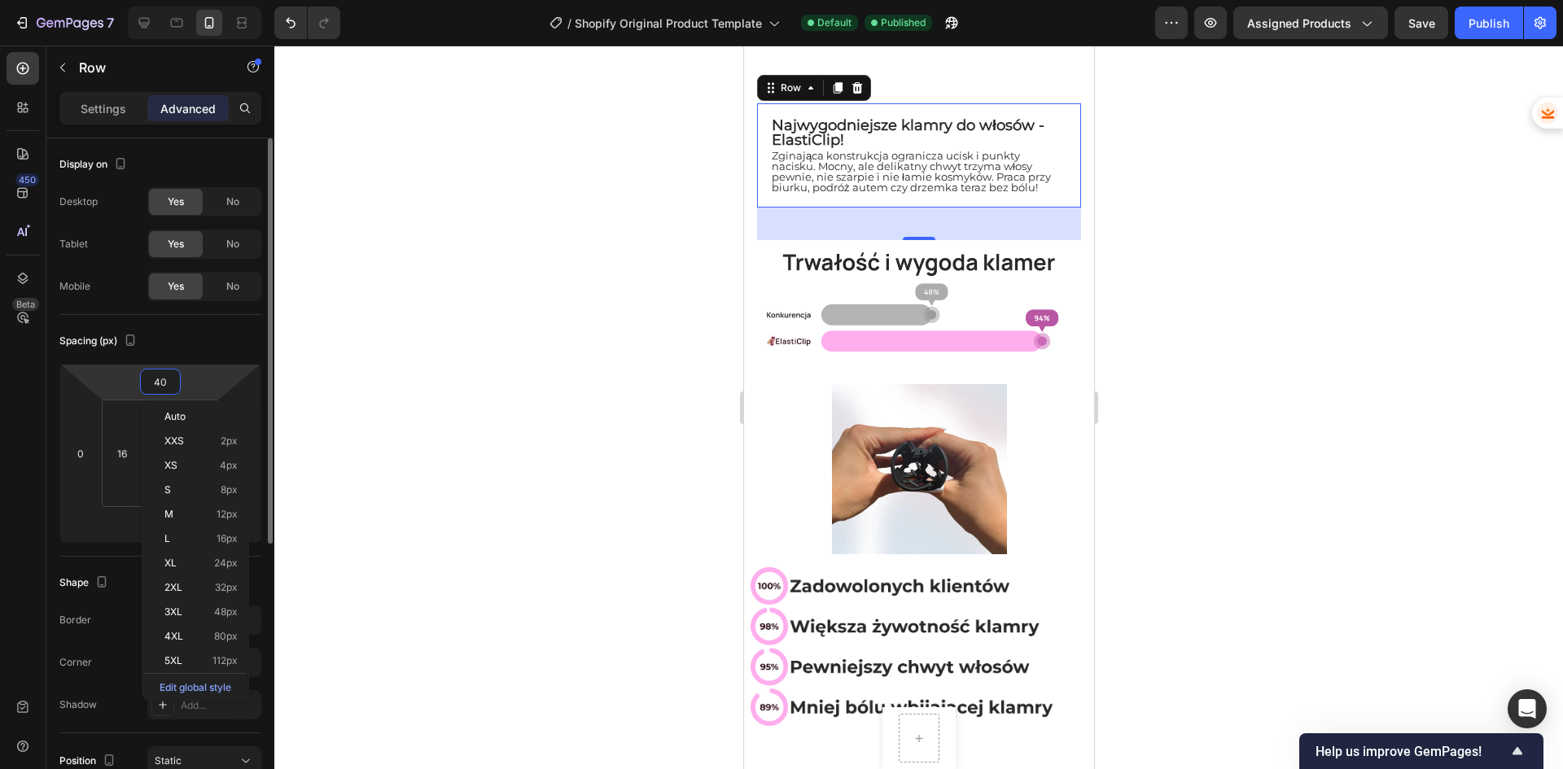
scroll to position [338, 0]
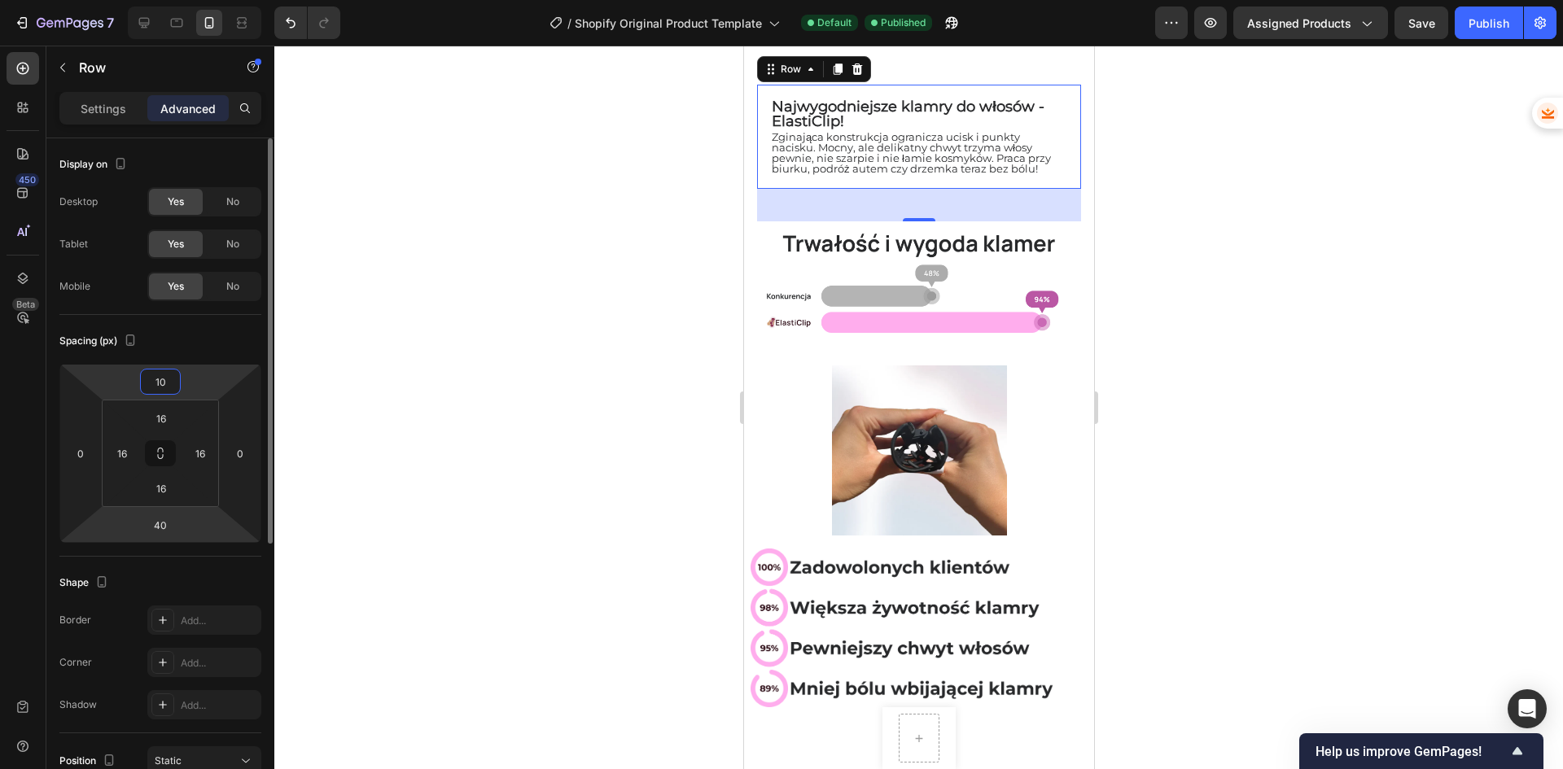
type input "10"
click at [186, 0] on html "7 / Shopify Original Product Template Default Published Preview Assigned Produc…" at bounding box center [781, 0] width 1563 height 0
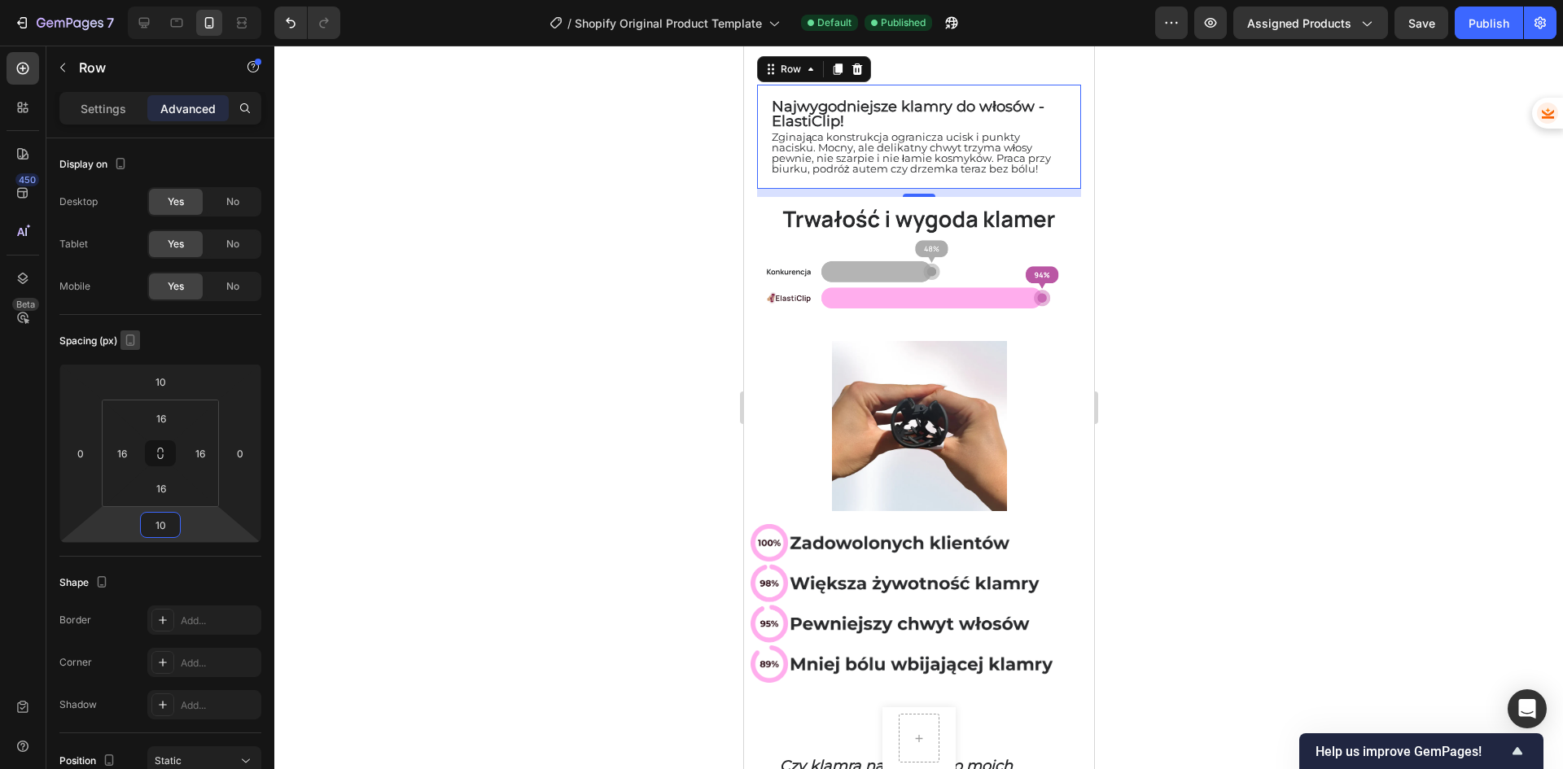
type input "10"
click at [135, 335] on icon "button" at bounding box center [130, 340] width 16 height 16
click at [133, 368] on icon "button" at bounding box center [134, 366] width 11 height 11
type input "40"
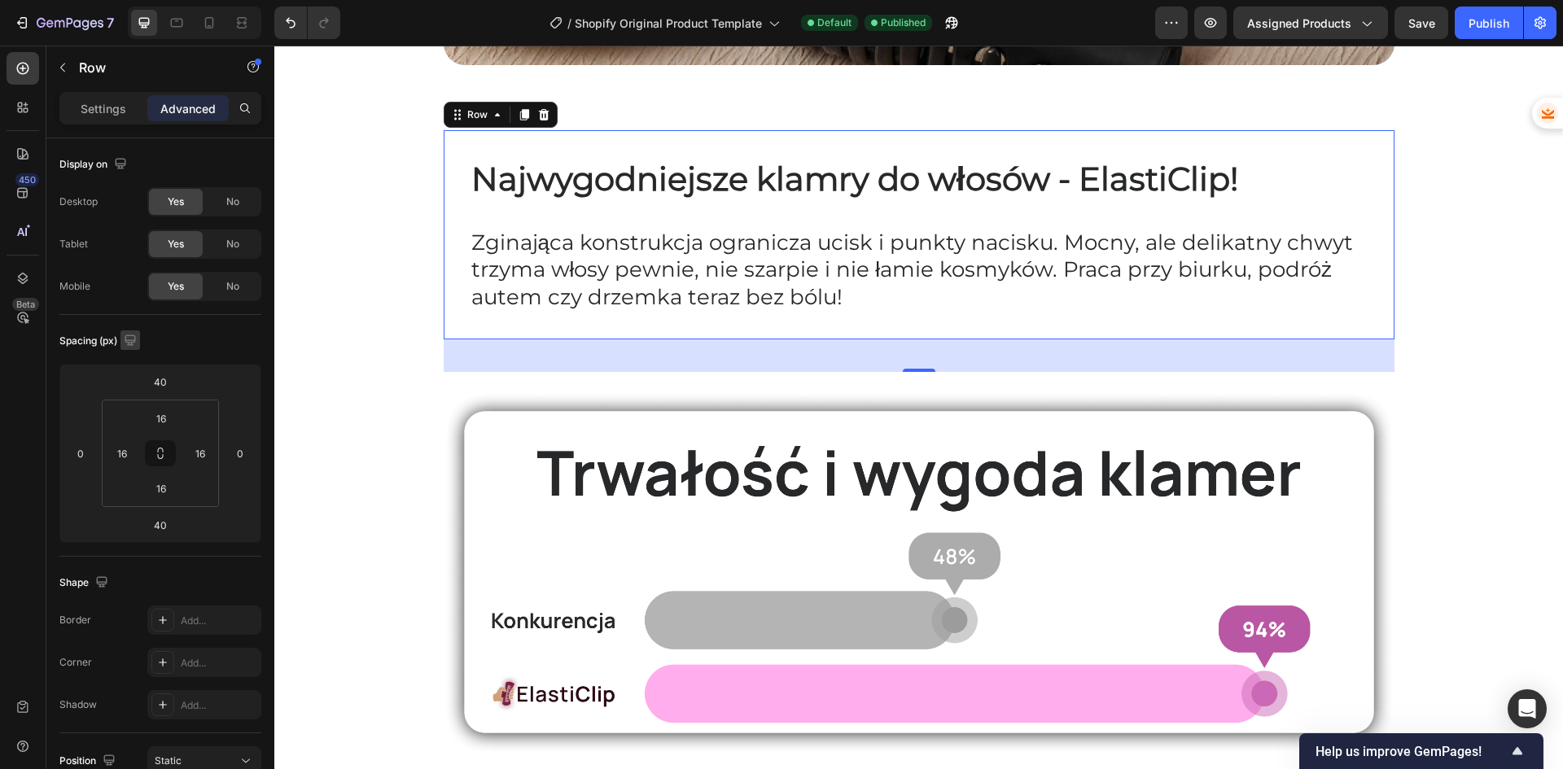
scroll to position [689, 0]
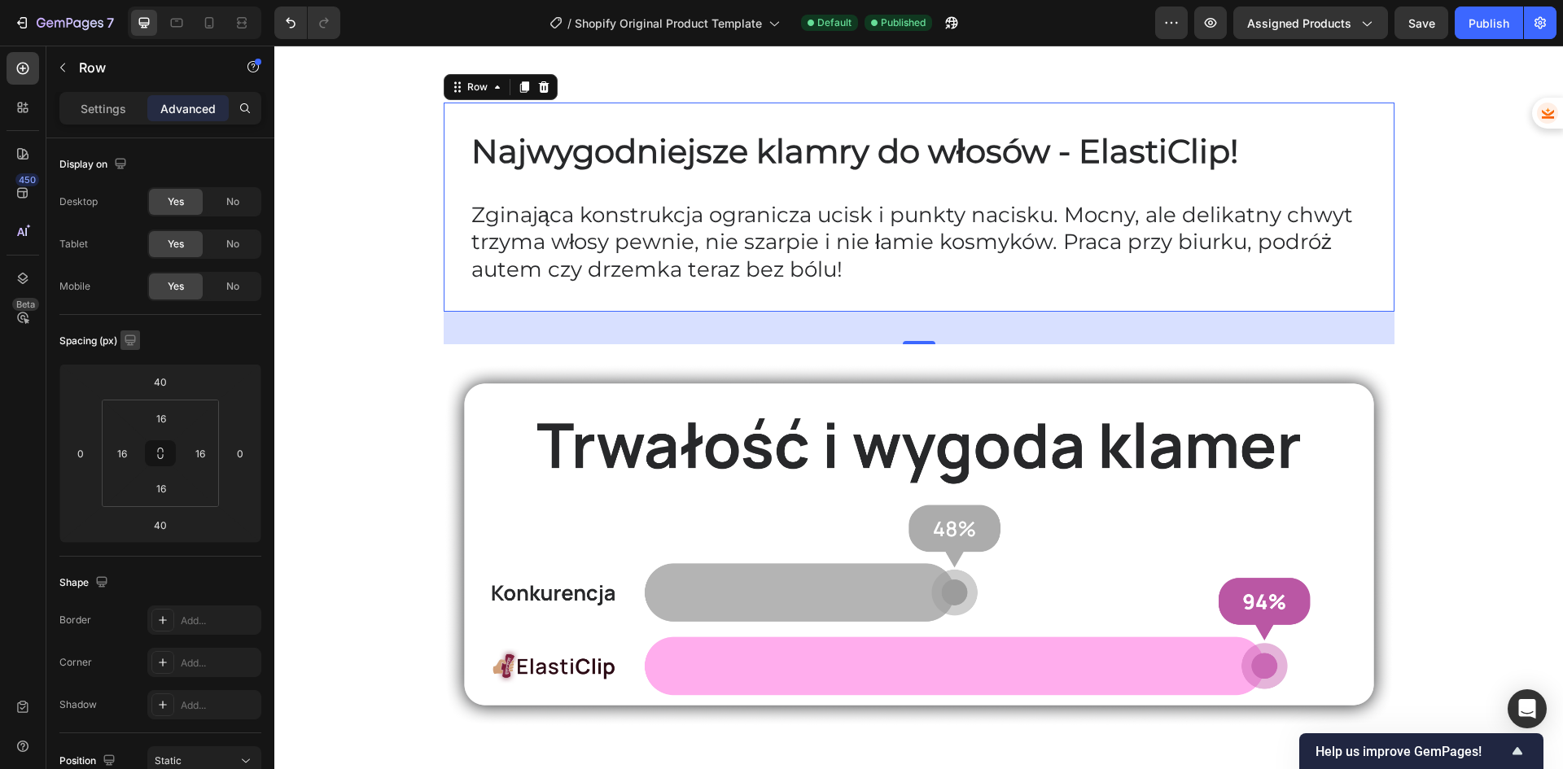
click at [129, 339] on icon "button" at bounding box center [130, 340] width 11 height 11
click at [132, 431] on icon "button" at bounding box center [133, 425] width 16 height 16
type input "10"
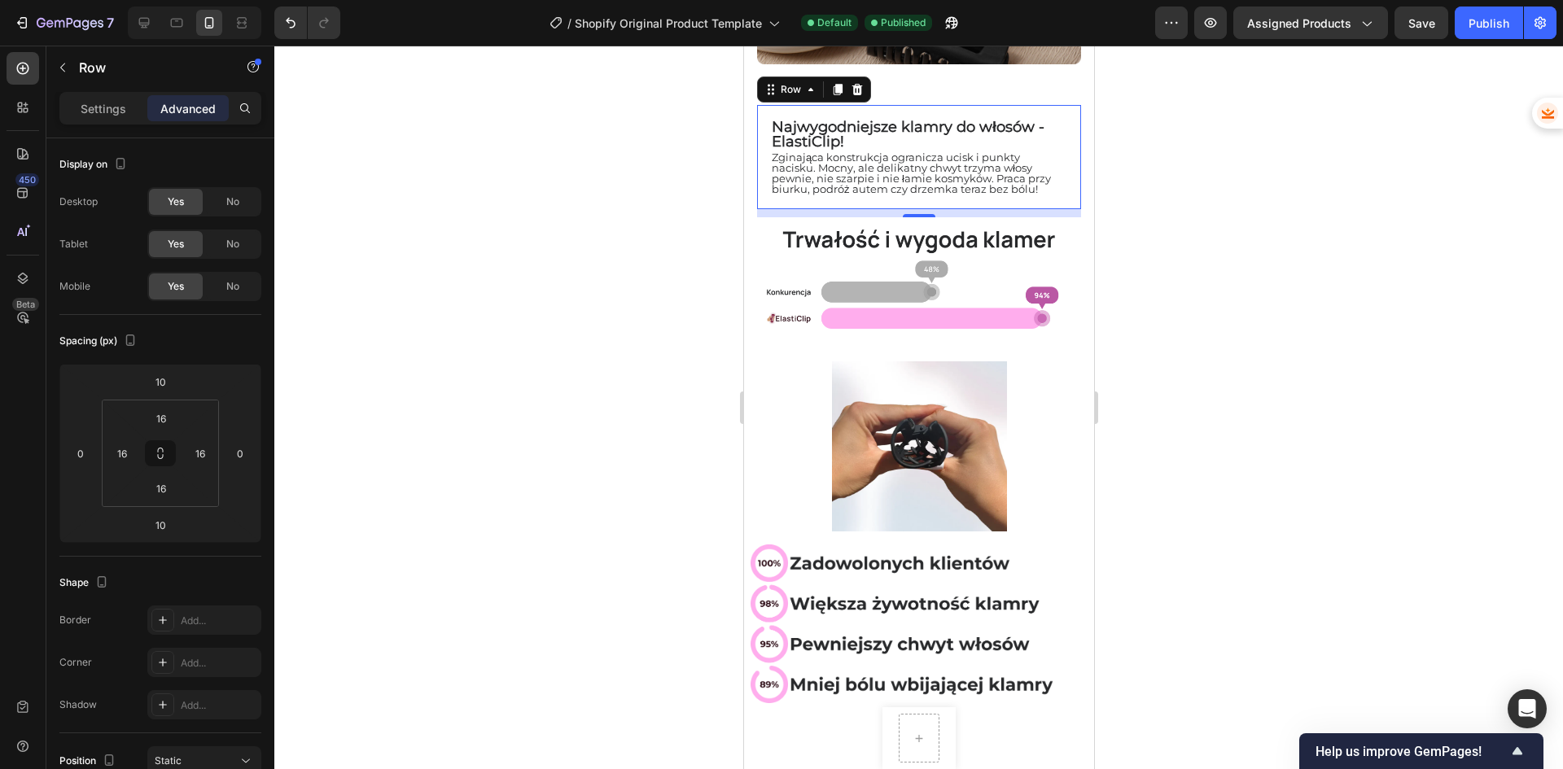
scroll to position [313, 0]
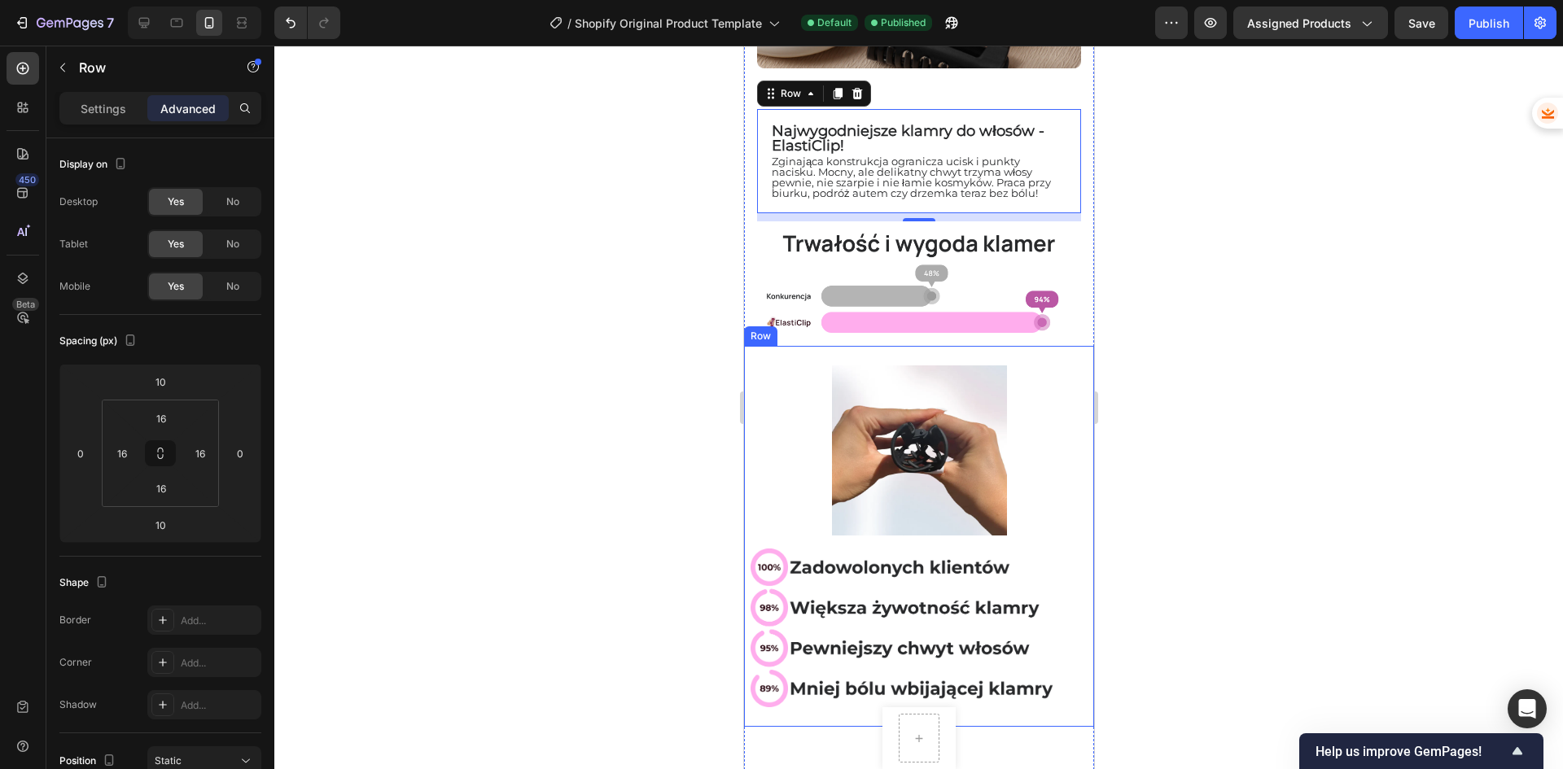
click at [659, 317] on div at bounding box center [918, 408] width 1288 height 724
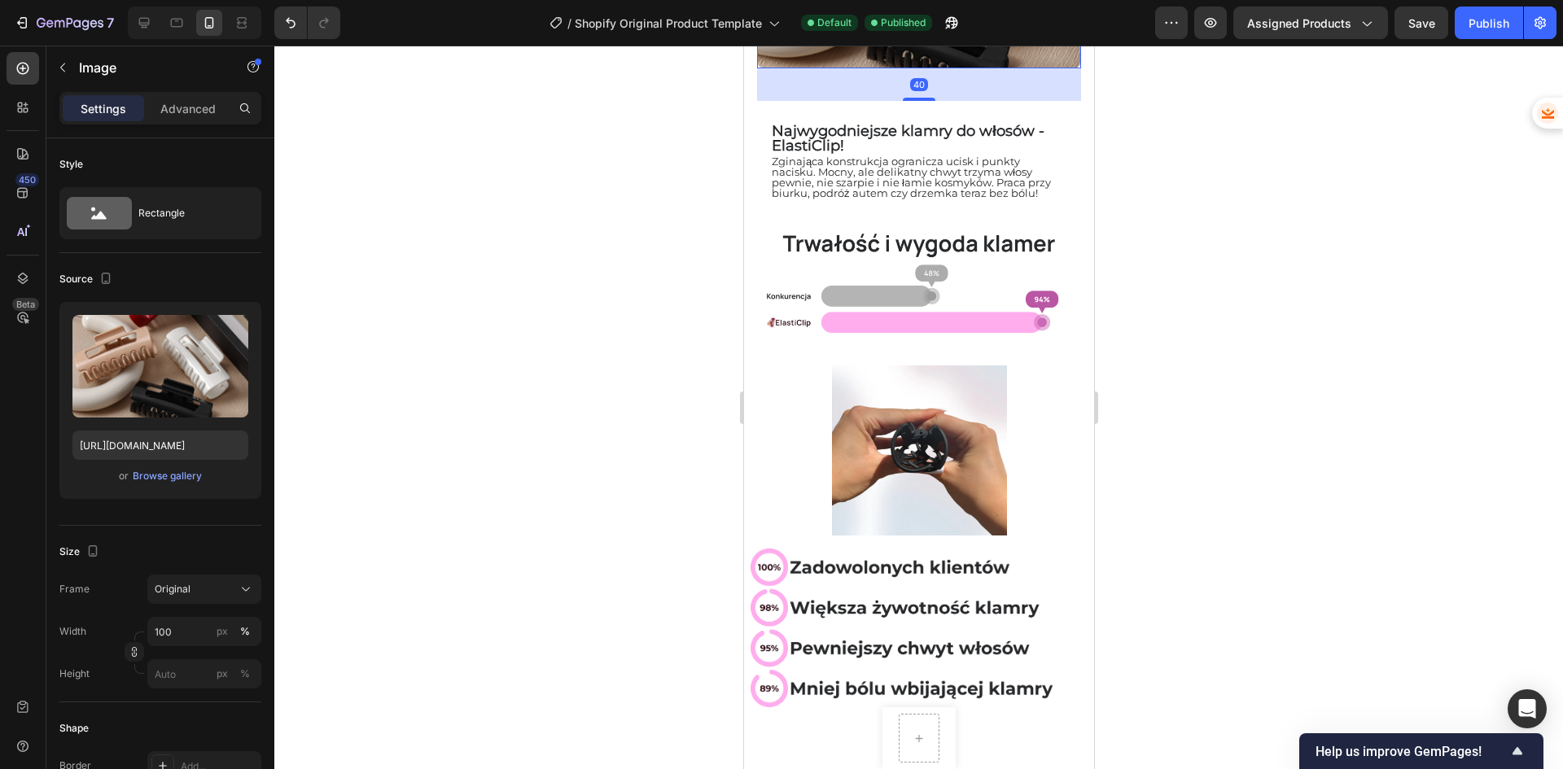
click at [200, 117] on div "Advanced" at bounding box center [187, 108] width 81 height 26
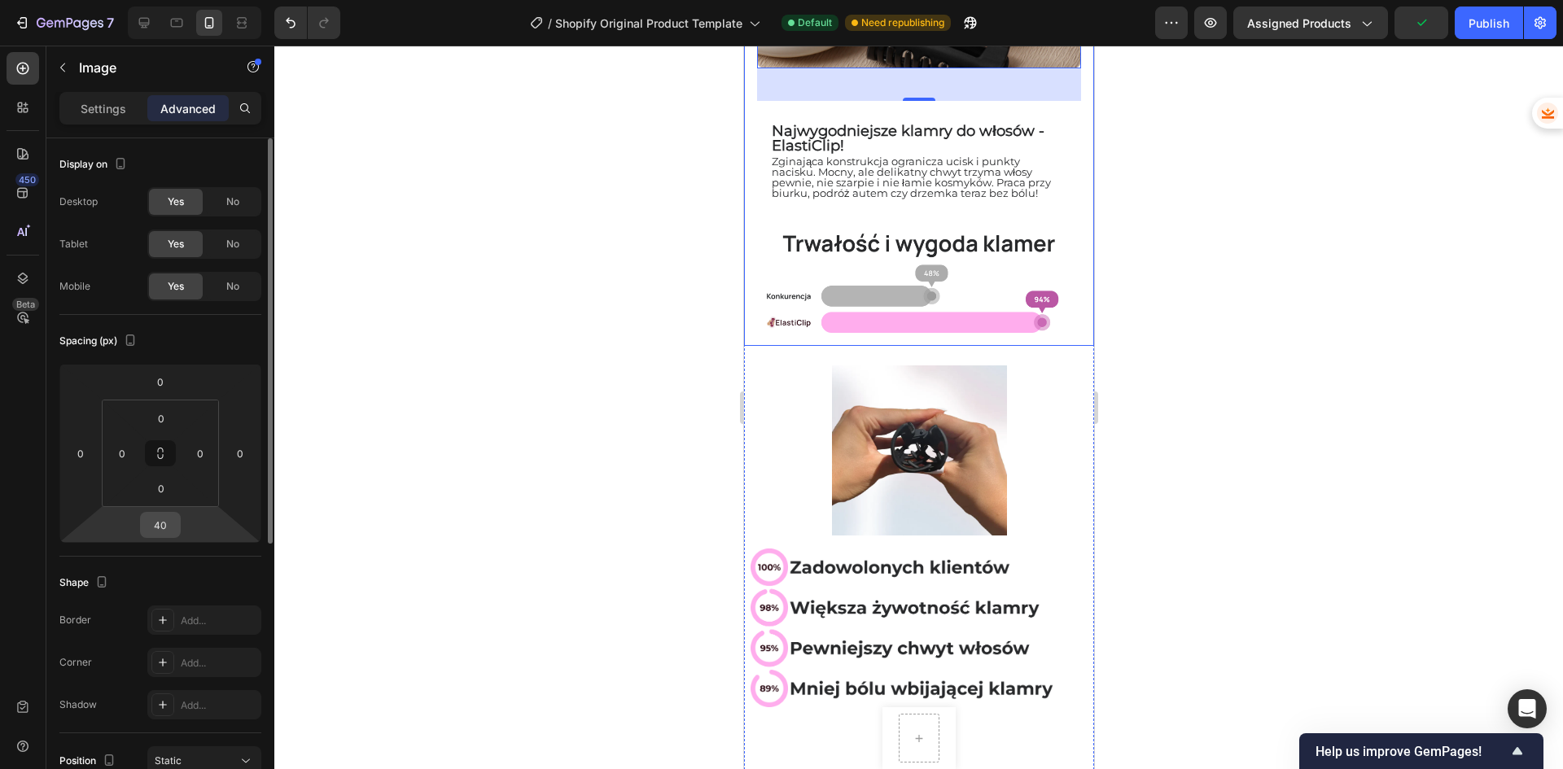
click at [169, 527] on input "40" at bounding box center [160, 525] width 33 height 24
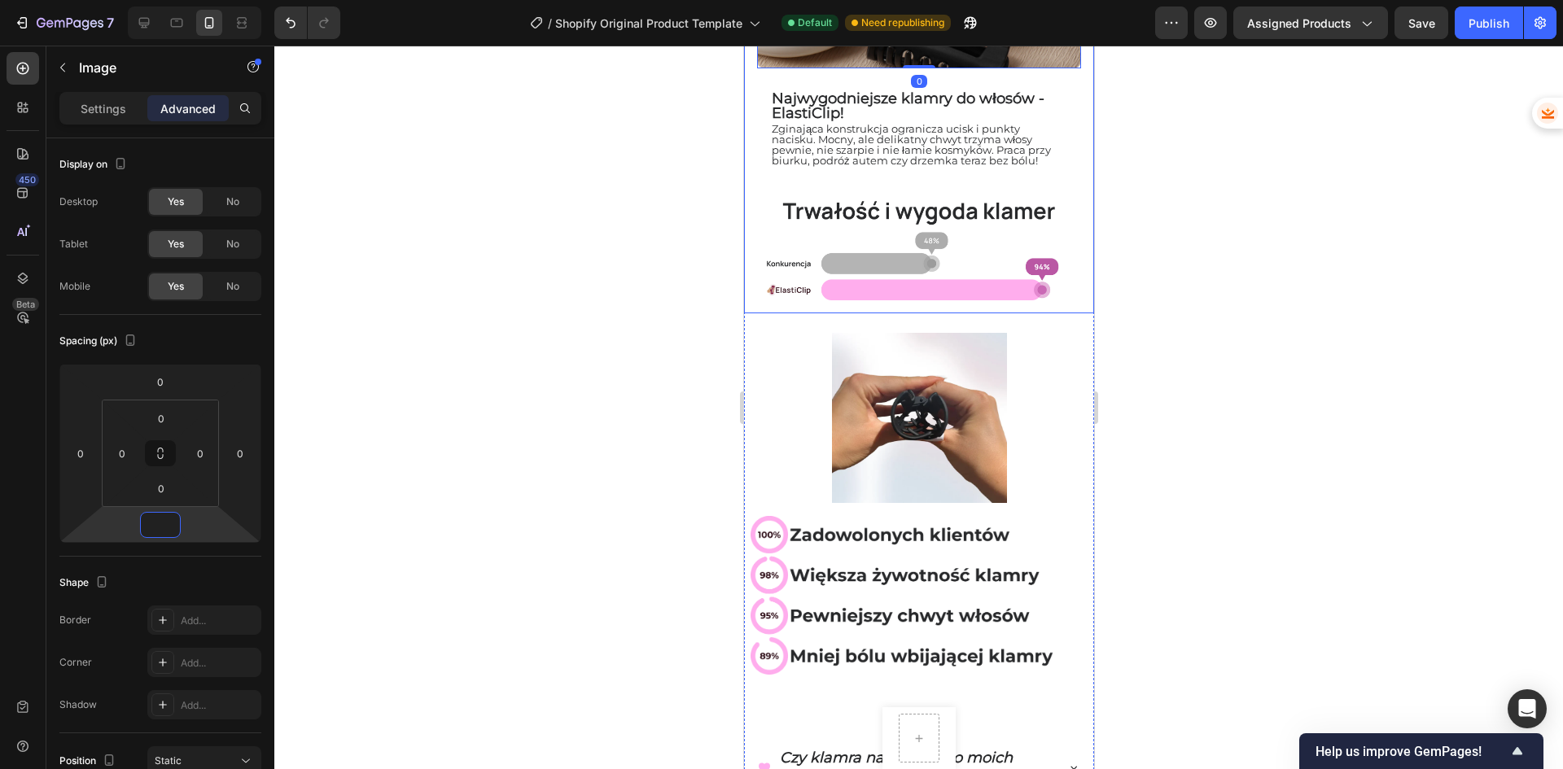
type input "0"
click at [480, 339] on div at bounding box center [918, 408] width 1288 height 724
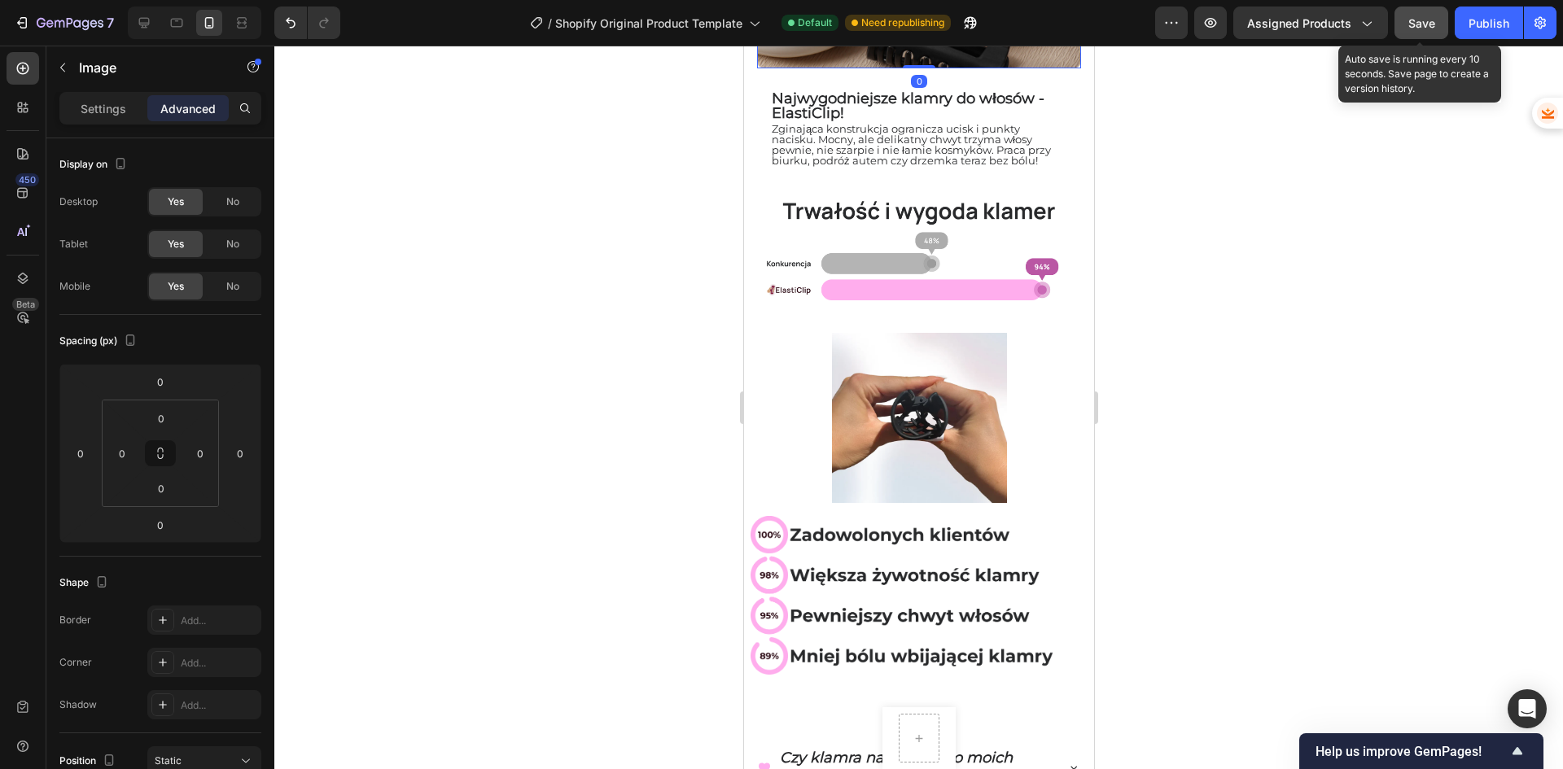
click at [1433, 22] on span "Save" at bounding box center [1421, 23] width 27 height 14
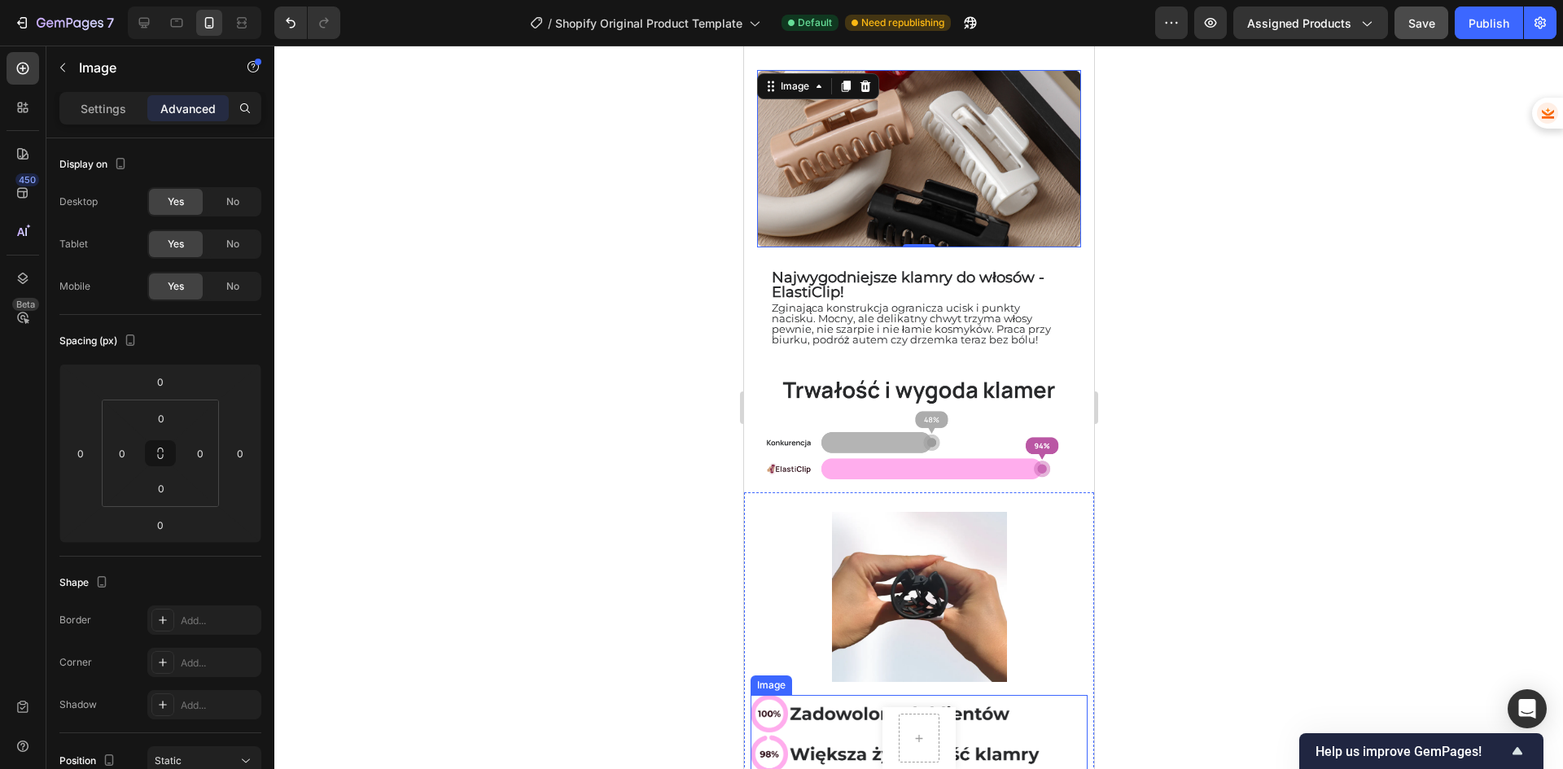
scroll to position [69, 0]
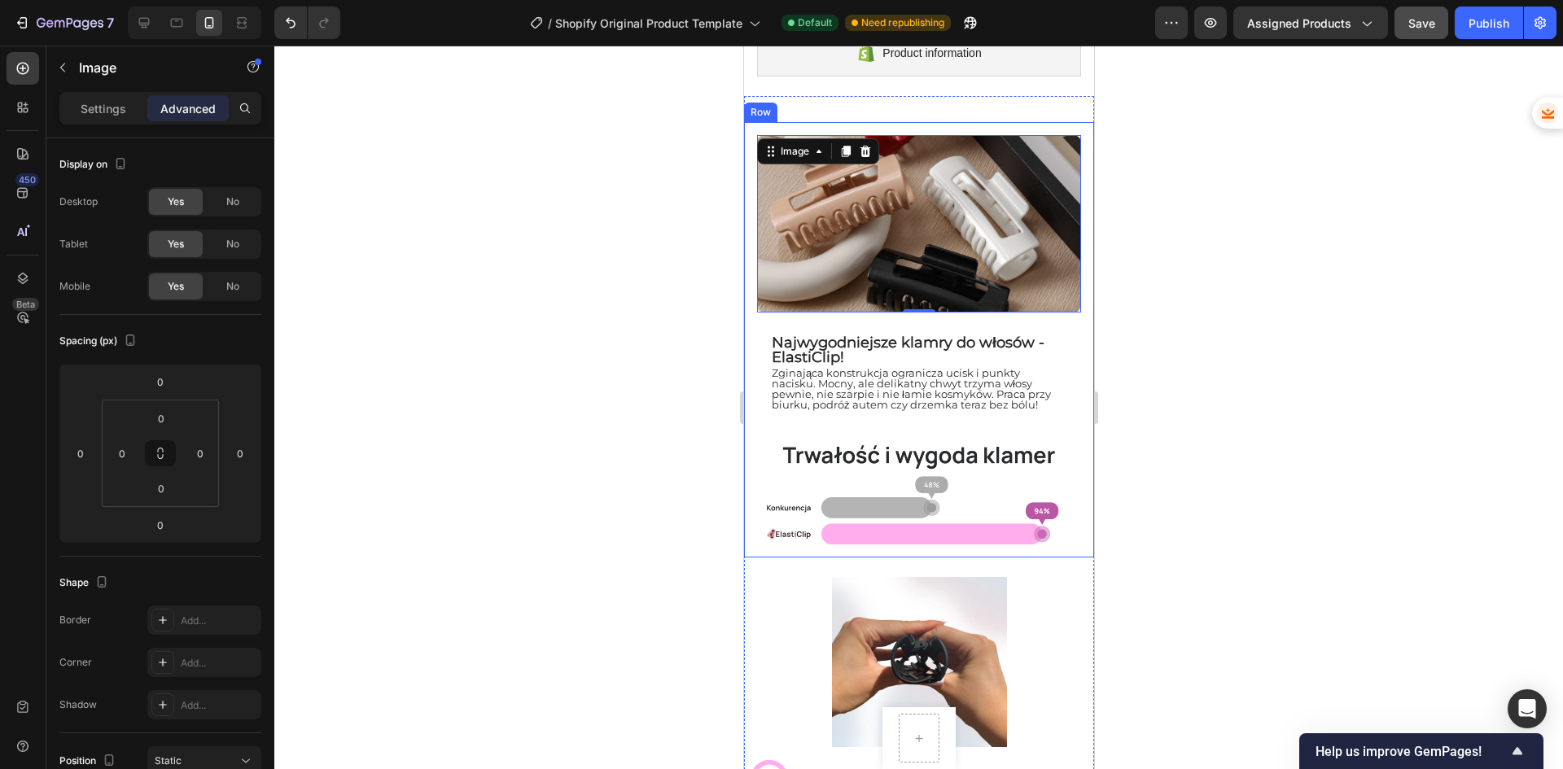
click at [686, 339] on div at bounding box center [918, 408] width 1288 height 724
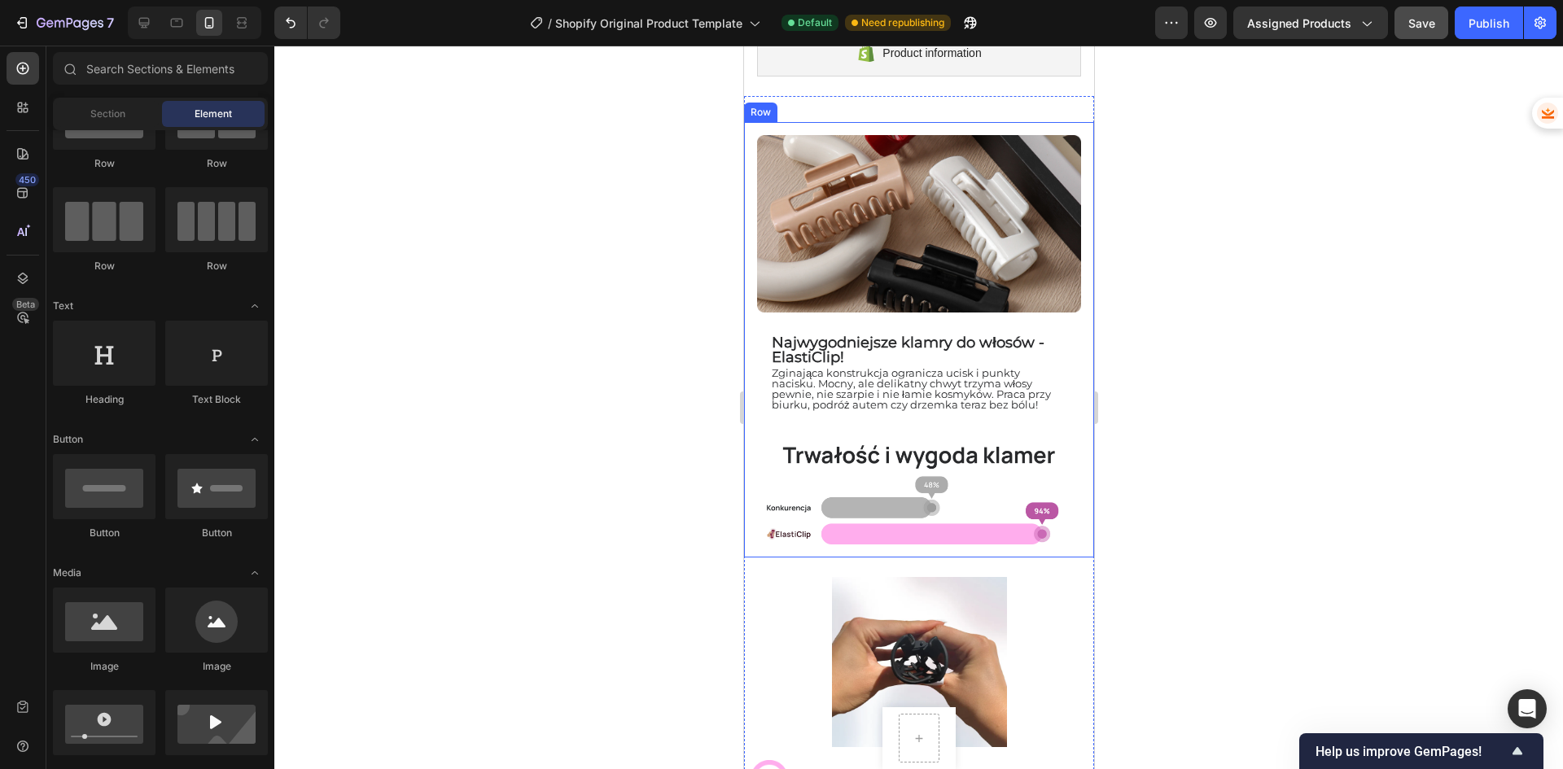
click at [547, 454] on div at bounding box center [918, 408] width 1288 height 724
click at [143, 20] on icon at bounding box center [144, 23] width 16 height 16
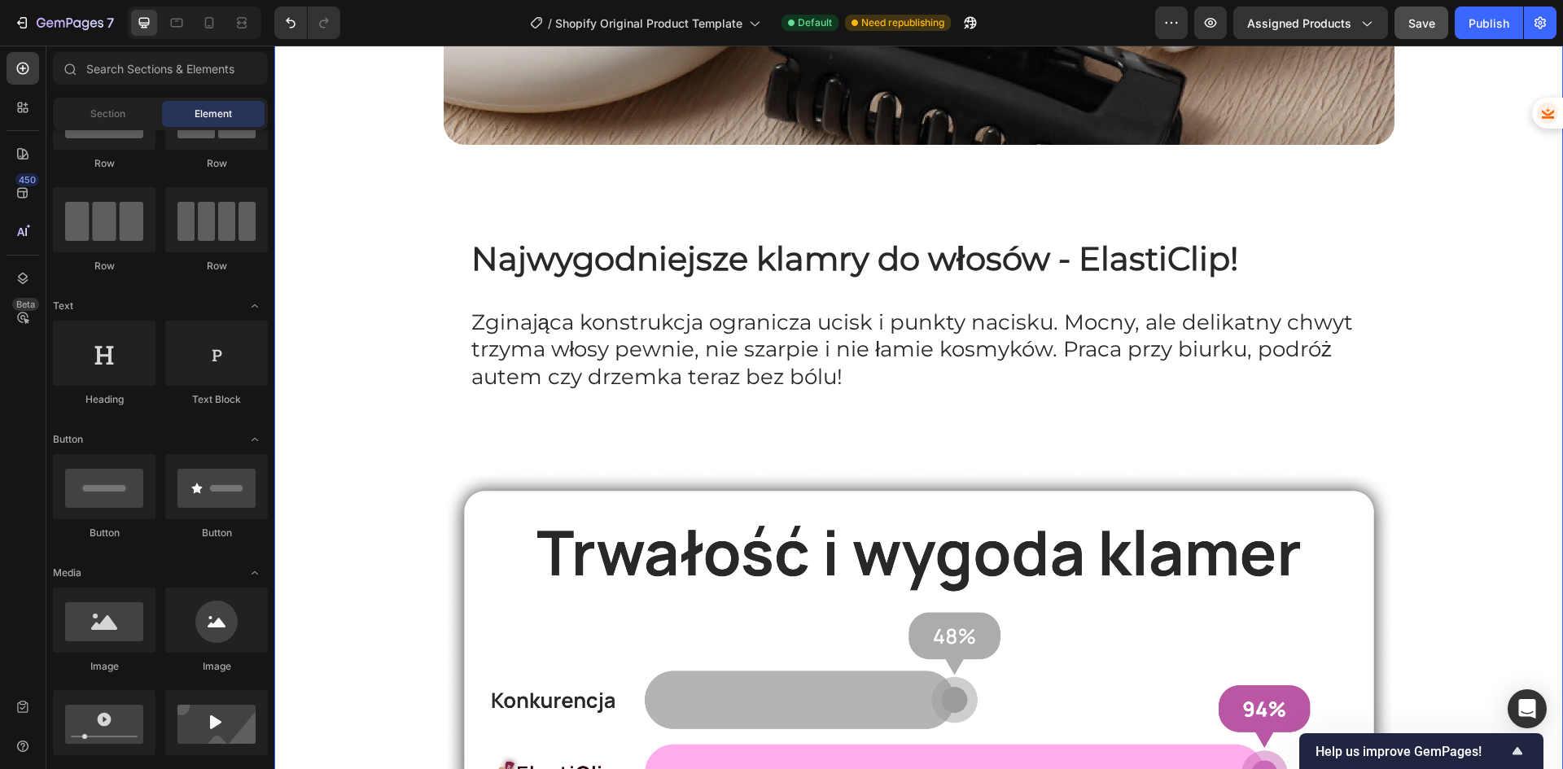
scroll to position [720, 0]
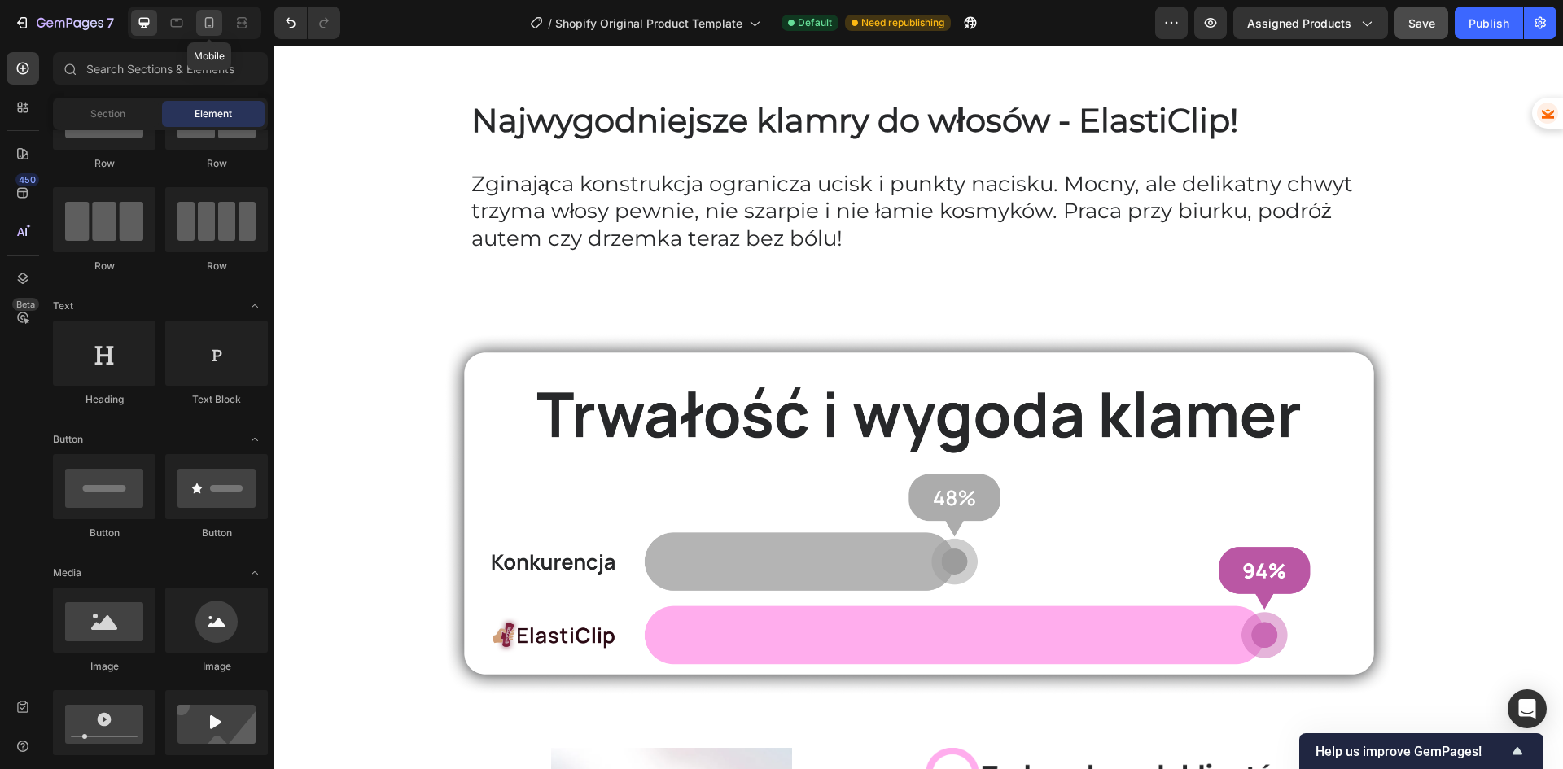
click at [208, 28] on icon at bounding box center [209, 22] width 9 height 11
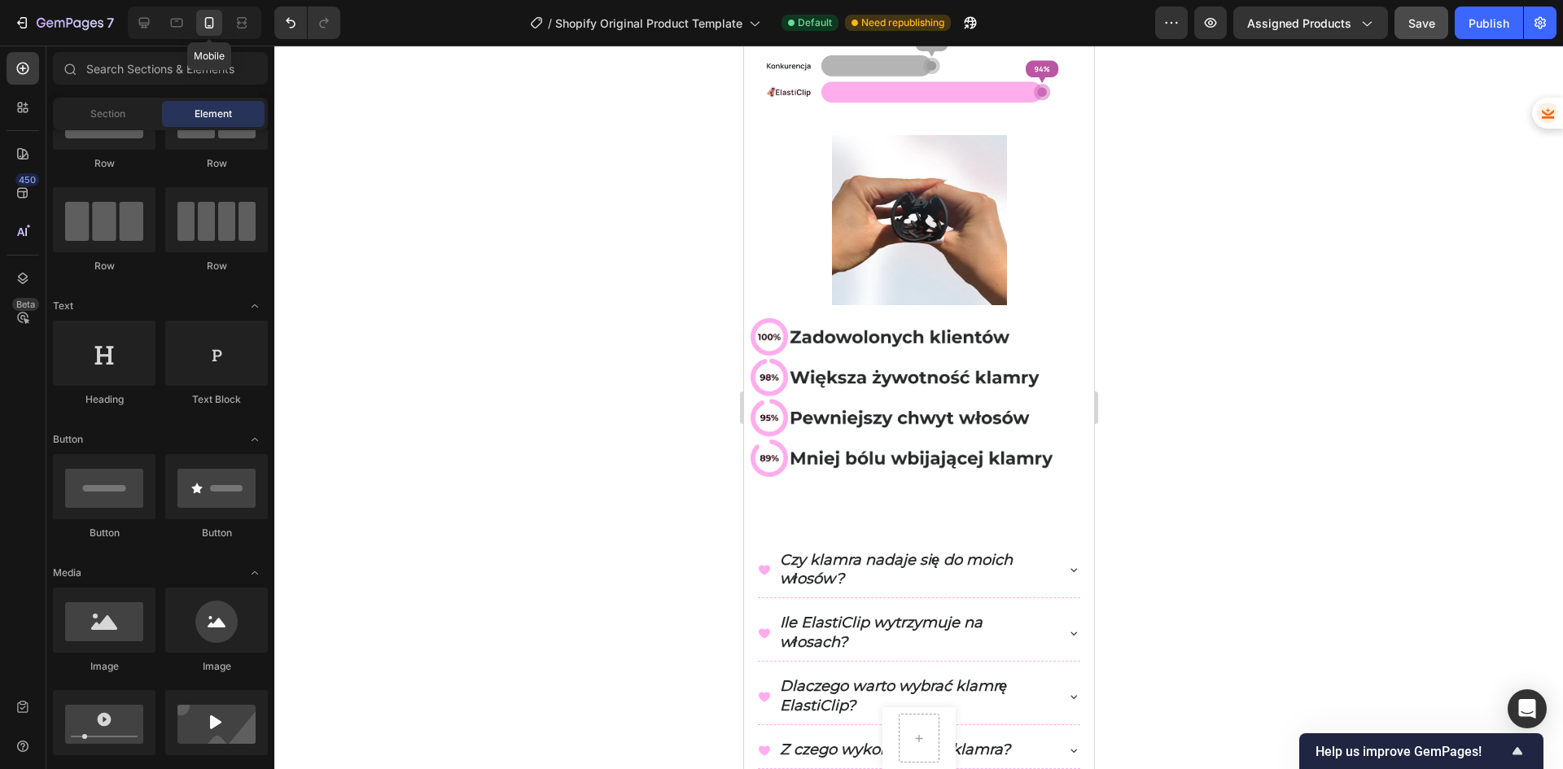
scroll to position [479, 0]
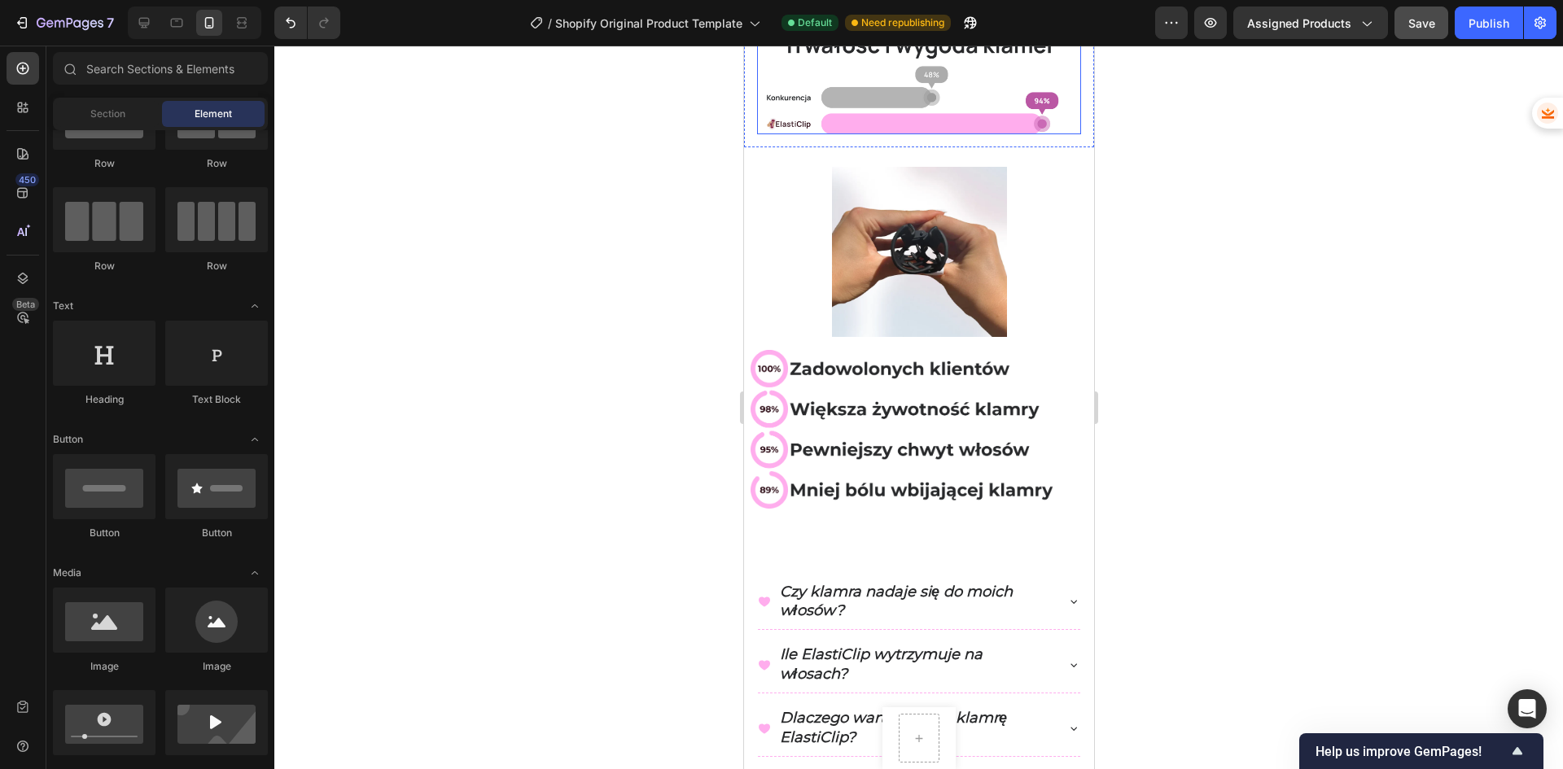
click at [869, 108] on img at bounding box center [918, 78] width 324 height 111
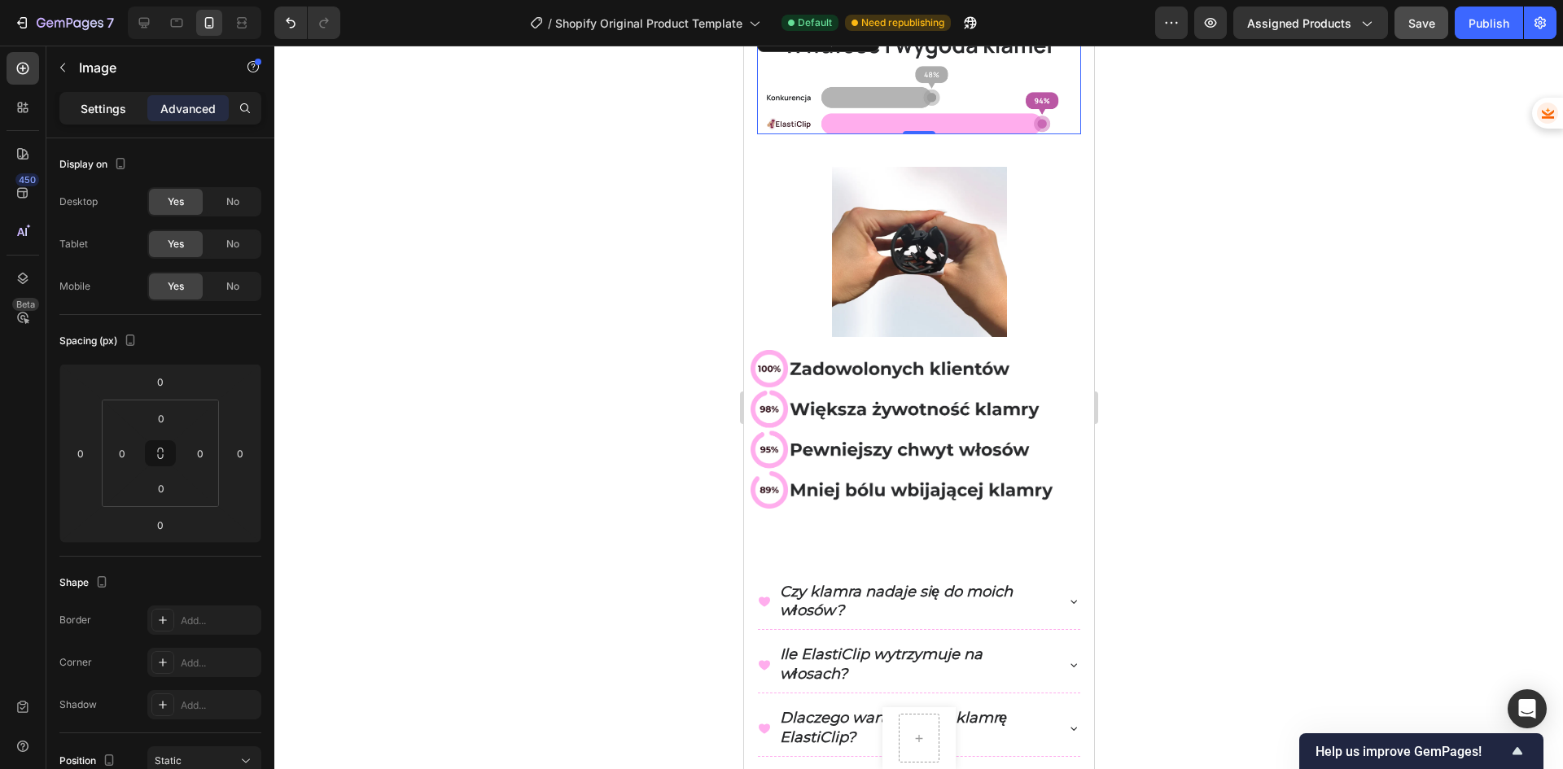
click at [96, 112] on p "Settings" at bounding box center [104, 108] width 46 height 17
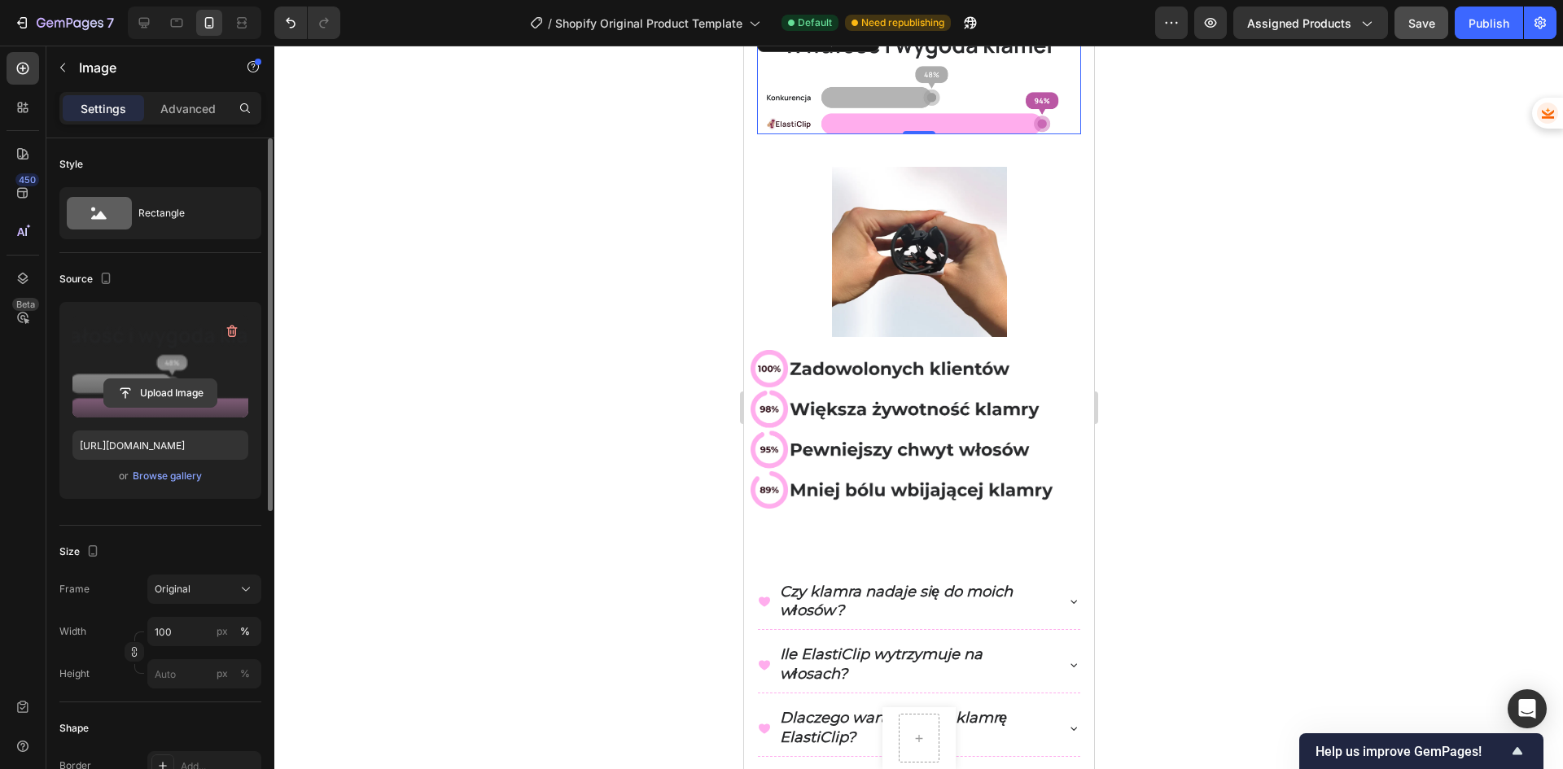
click at [168, 390] on input "file" at bounding box center [160, 393] width 112 height 28
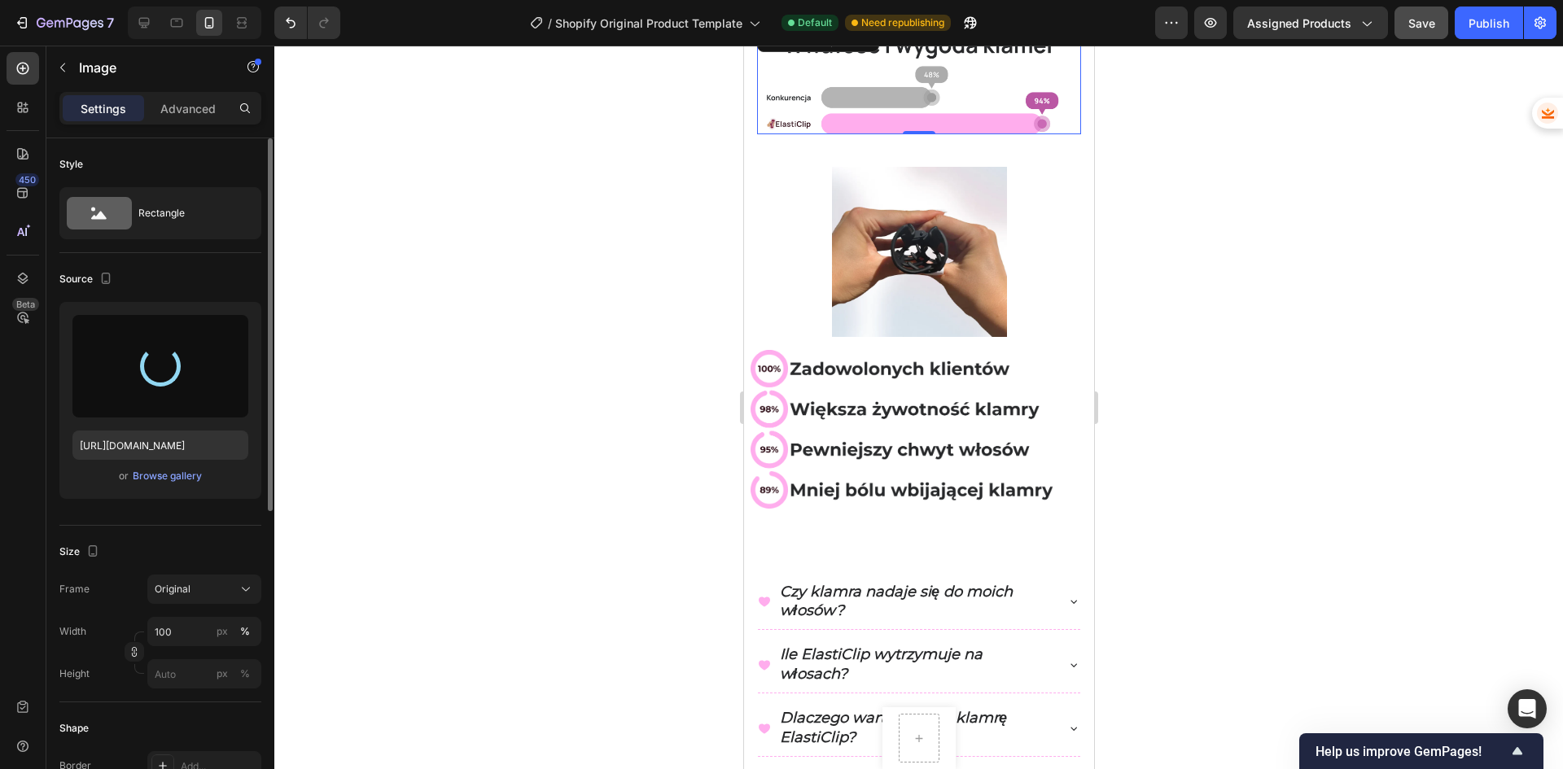
type input "[URL][DOMAIN_NAME]"
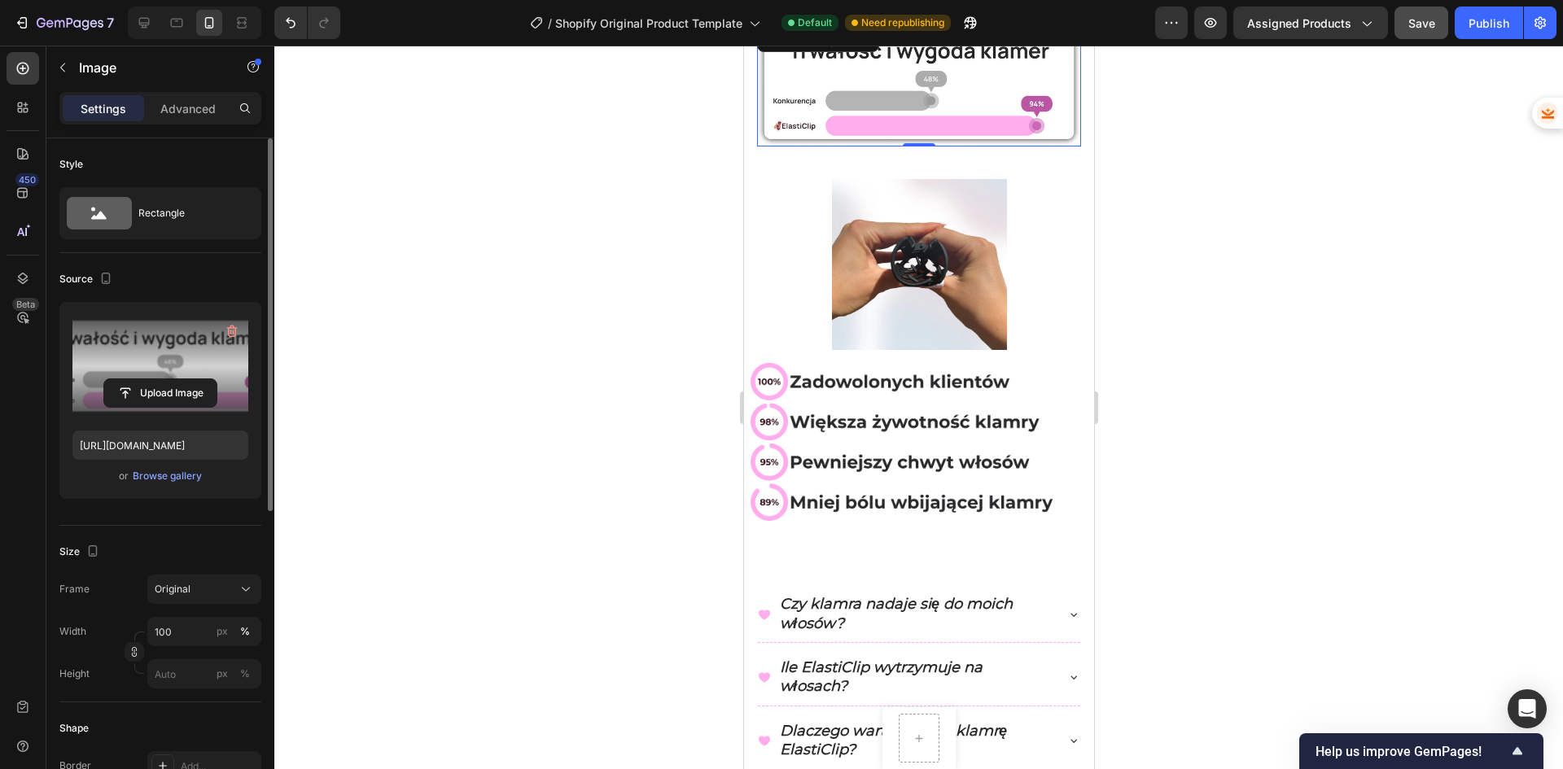
click at [543, 303] on div at bounding box center [918, 408] width 1288 height 724
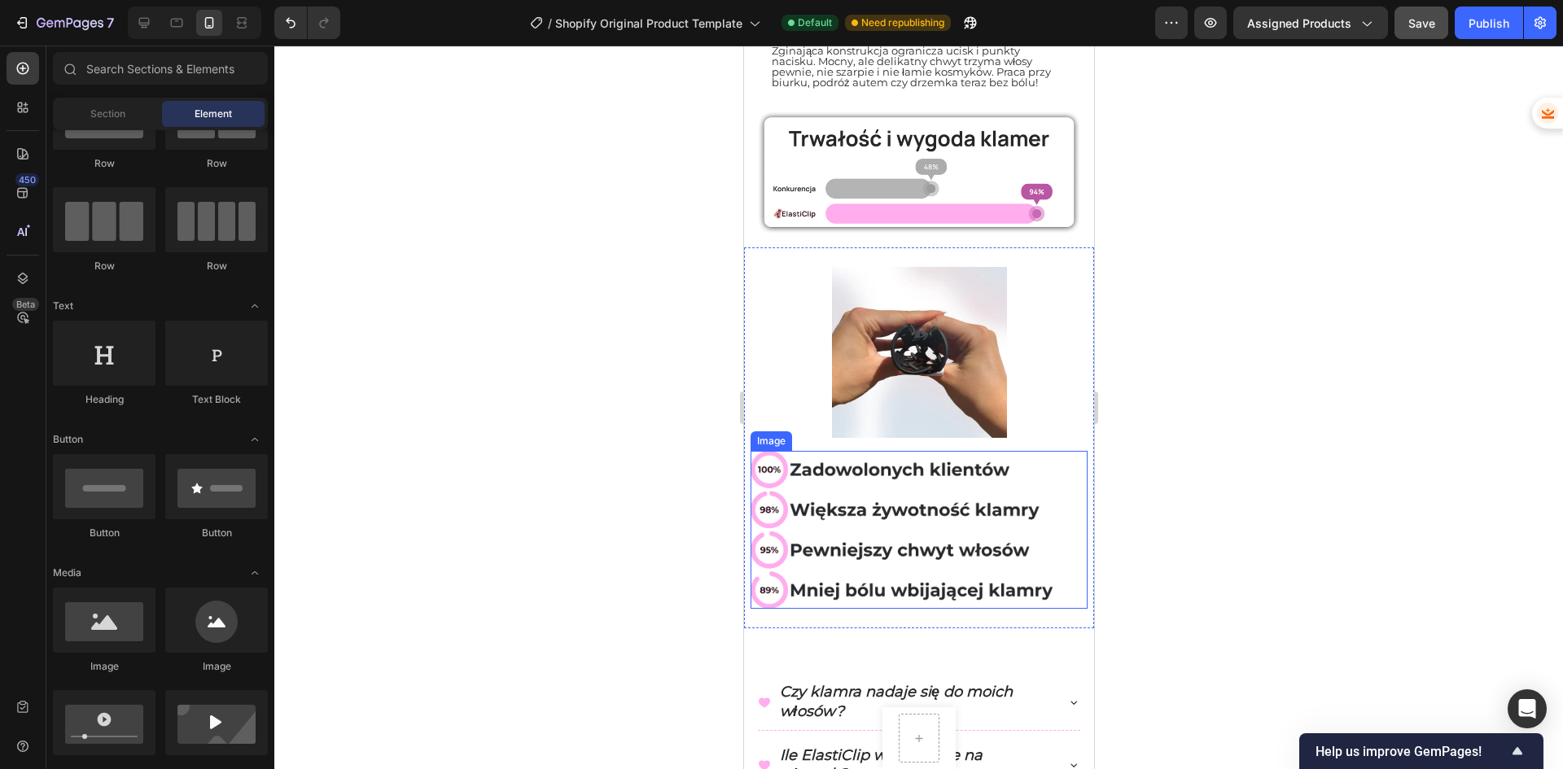
scroll to position [235, 0]
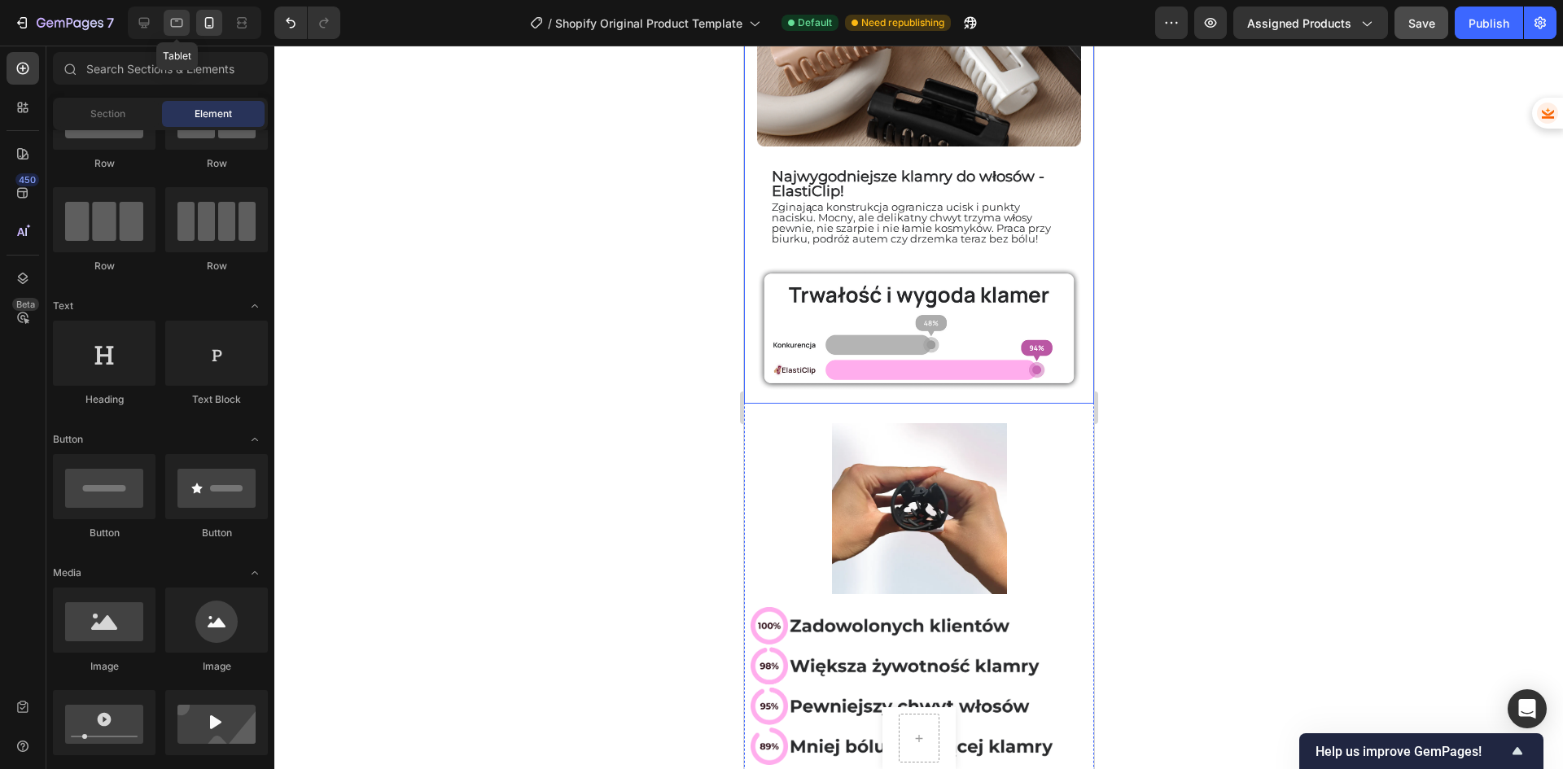
click at [177, 12] on div at bounding box center [177, 23] width 26 height 26
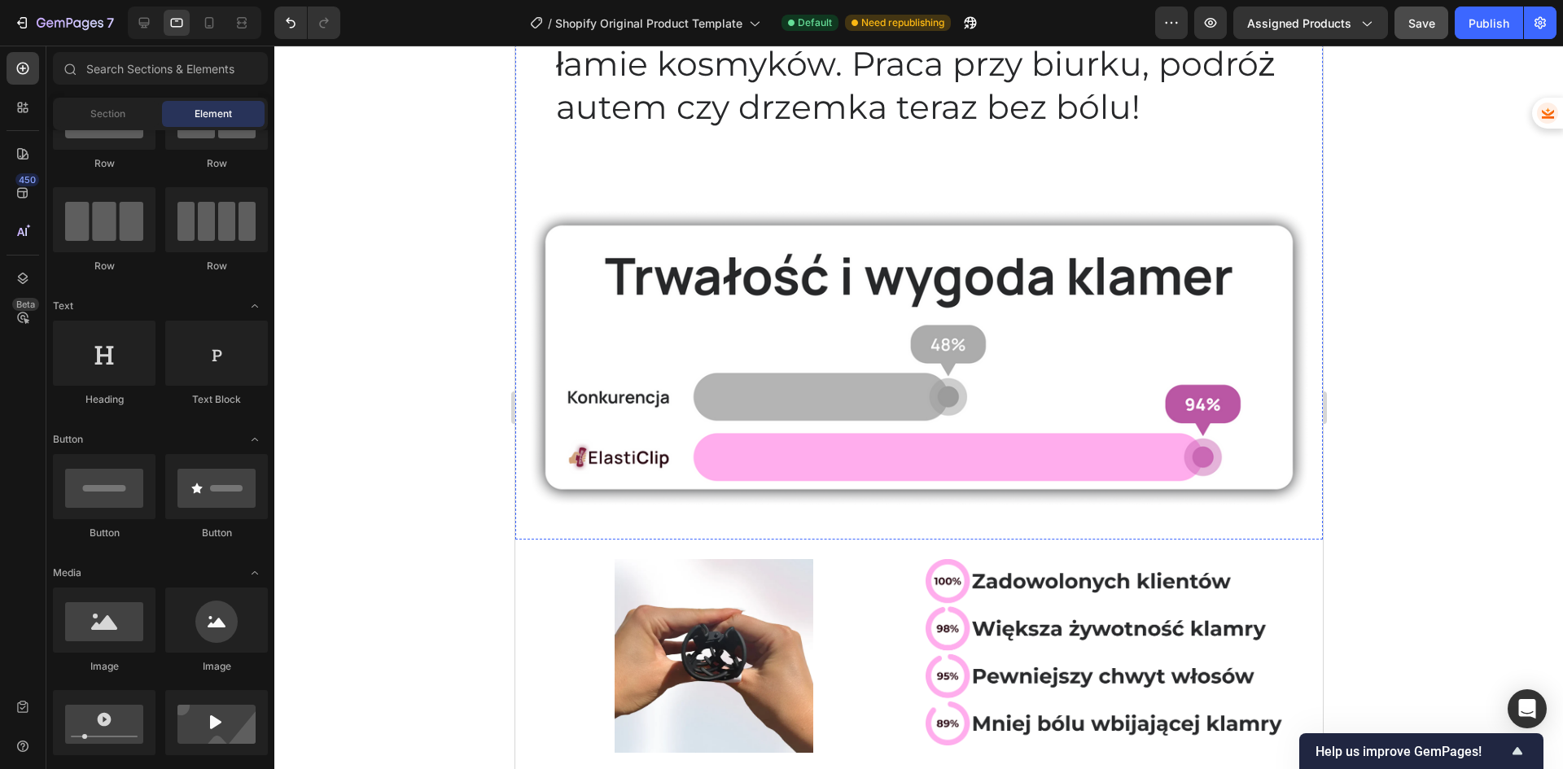
scroll to position [968, 0]
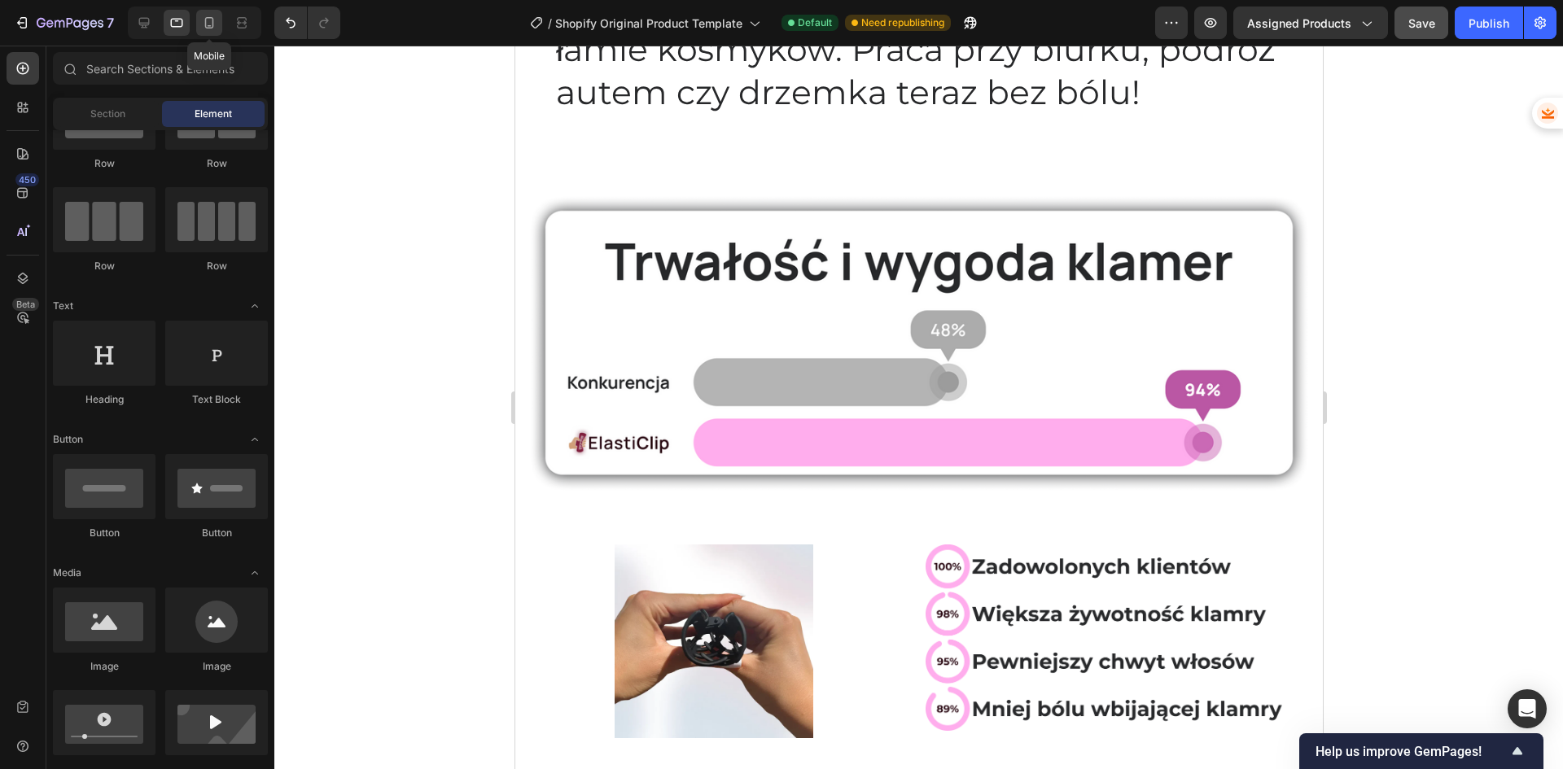
click at [204, 19] on icon at bounding box center [209, 23] width 16 height 16
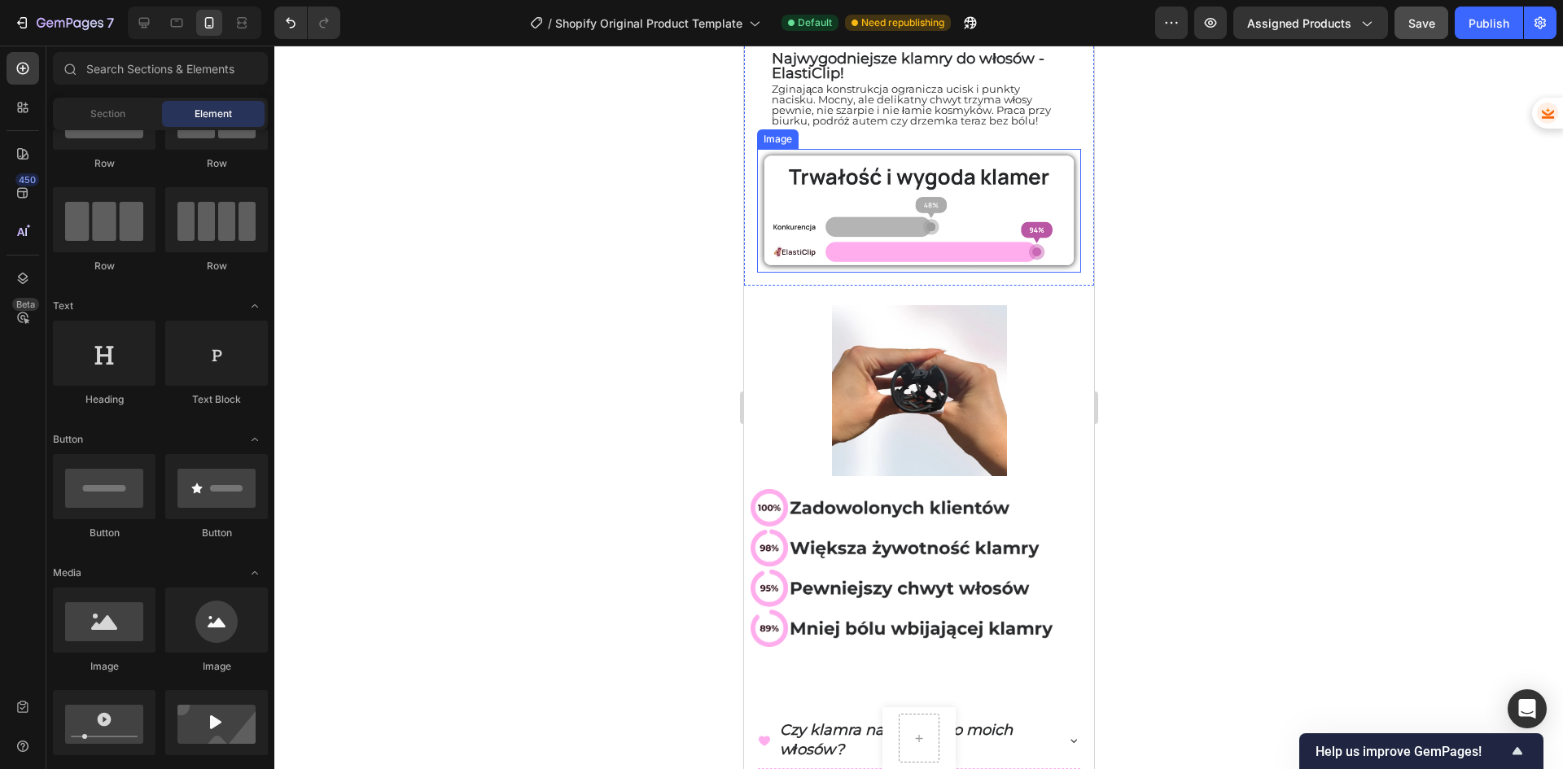
scroll to position [179, 0]
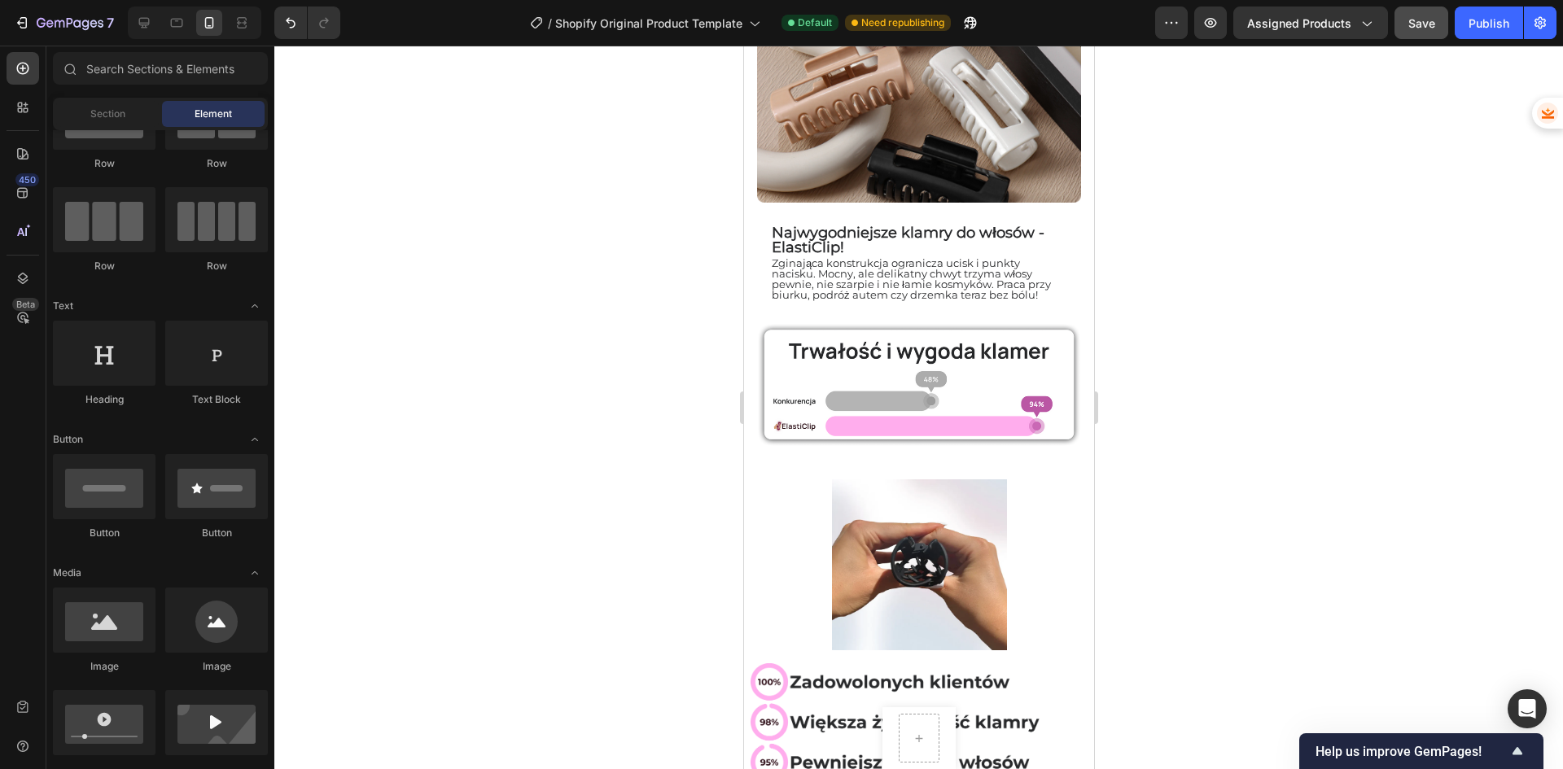
click at [1249, 306] on div at bounding box center [918, 408] width 1288 height 724
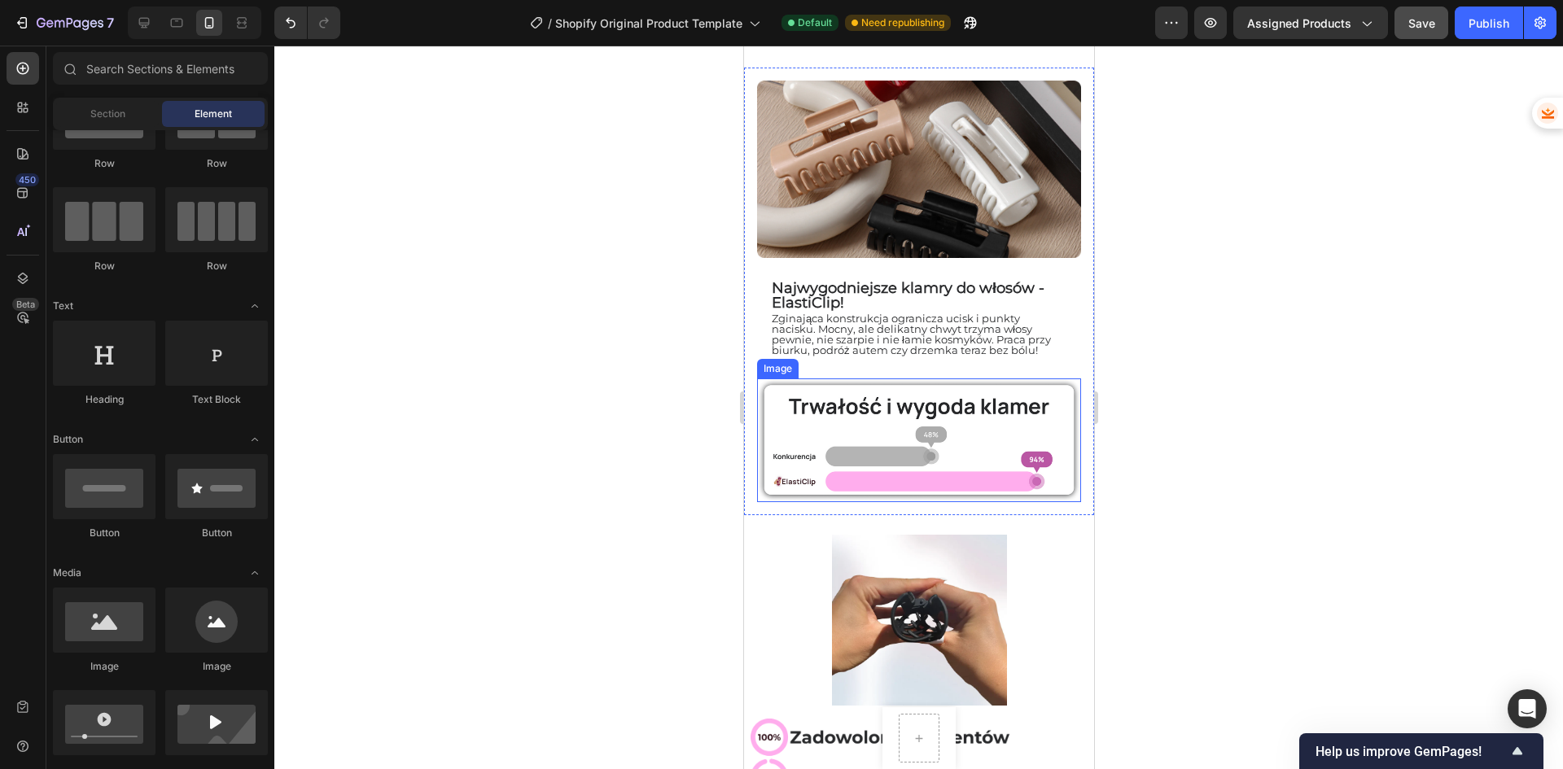
scroll to position [16, 0]
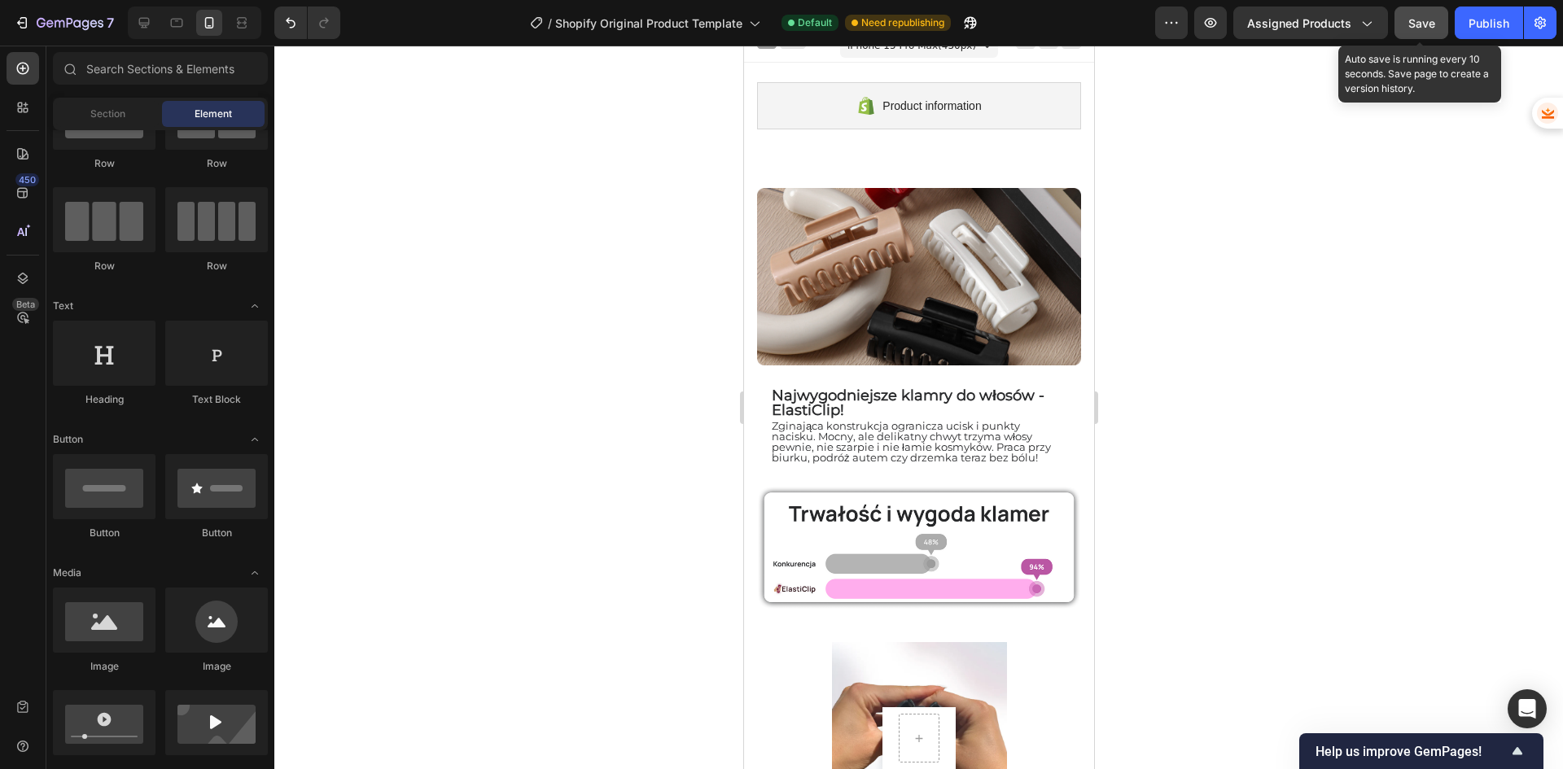
click at [1403, 21] on button "Save" at bounding box center [1421, 23] width 54 height 33
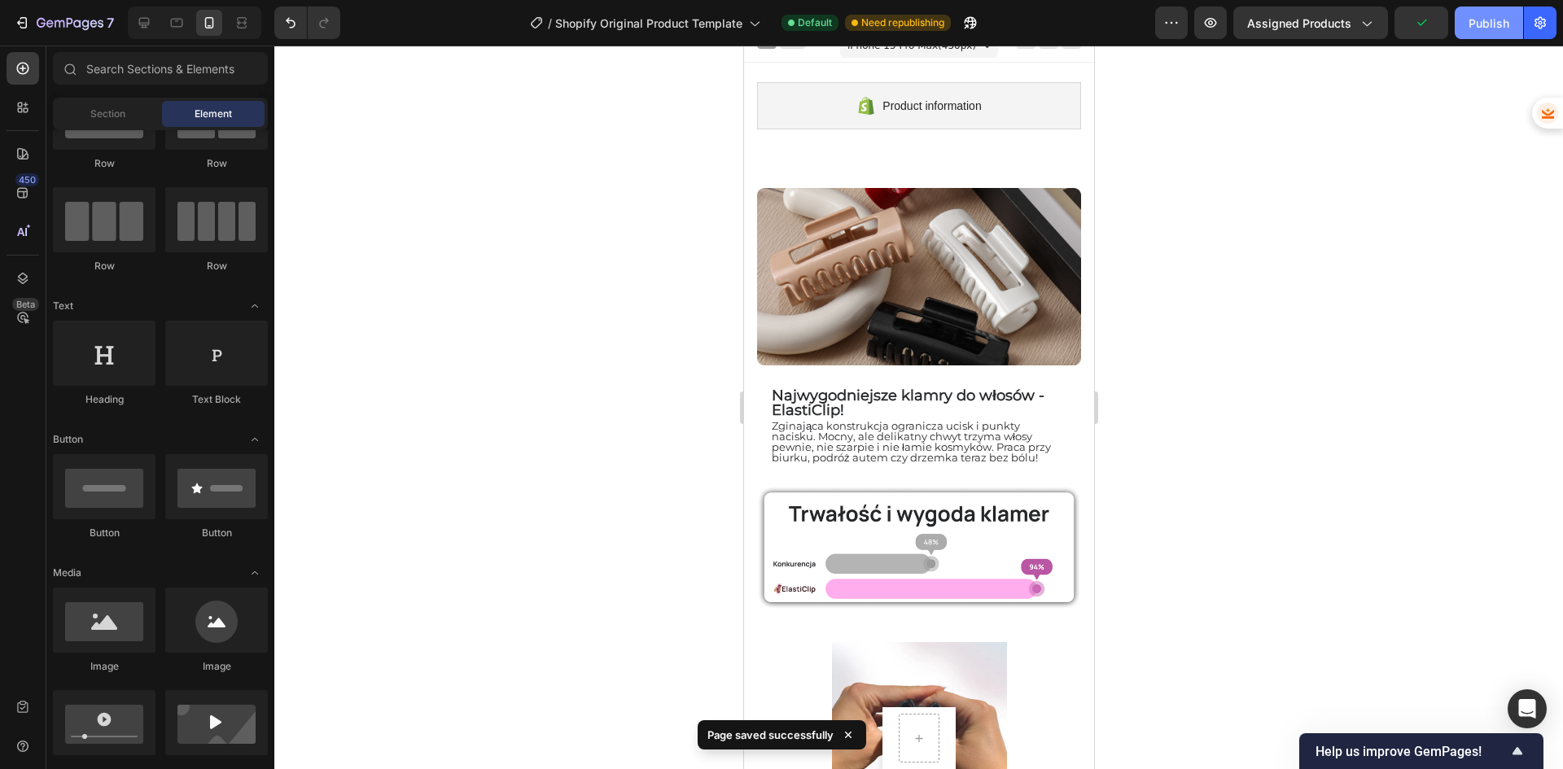
click at [1497, 28] on div "Publish" at bounding box center [1488, 23] width 41 height 17
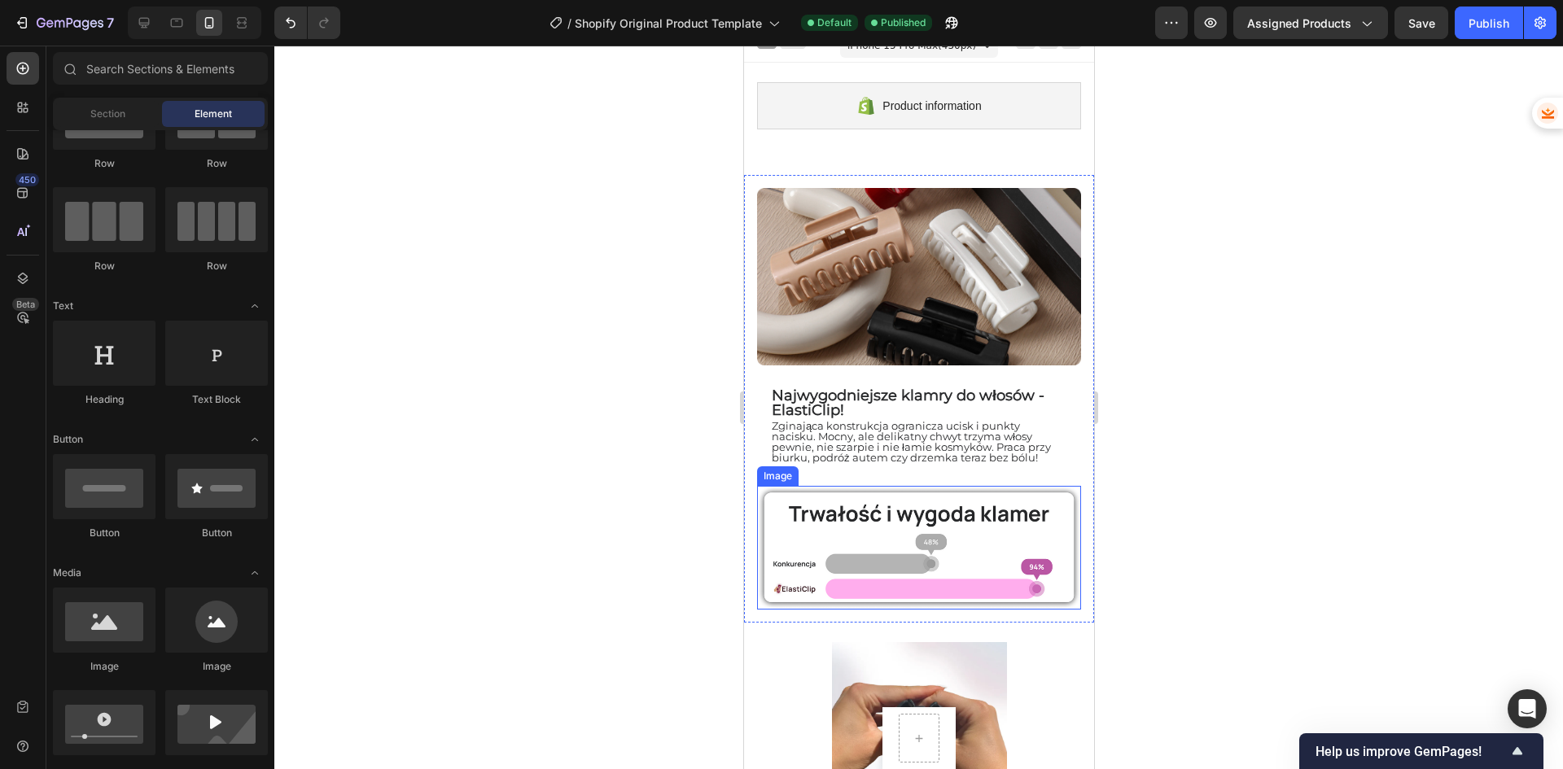
click at [890, 549] on img at bounding box center [918, 548] width 324 height 124
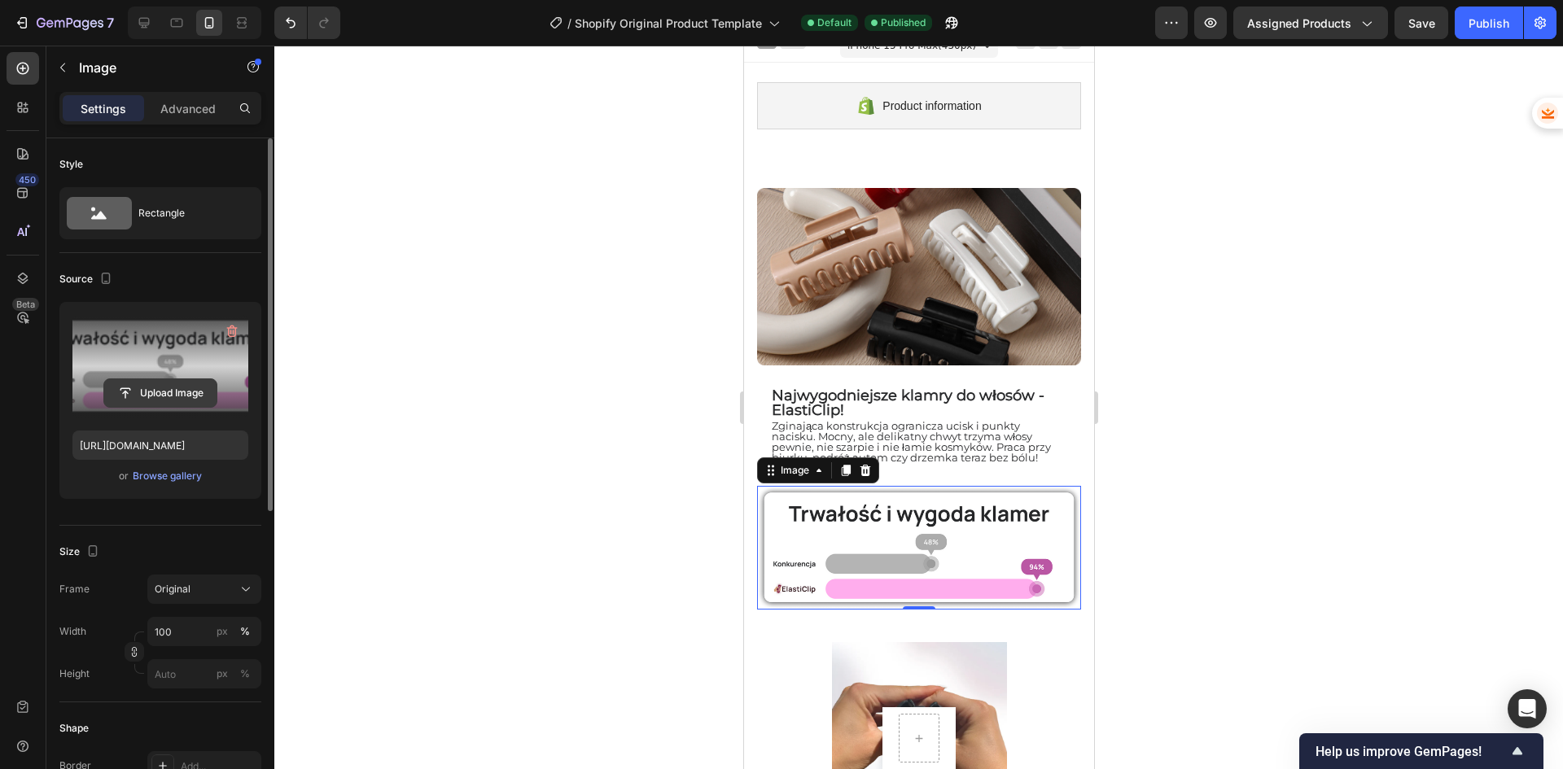
click at [134, 383] on input "file" at bounding box center [160, 393] width 112 height 28
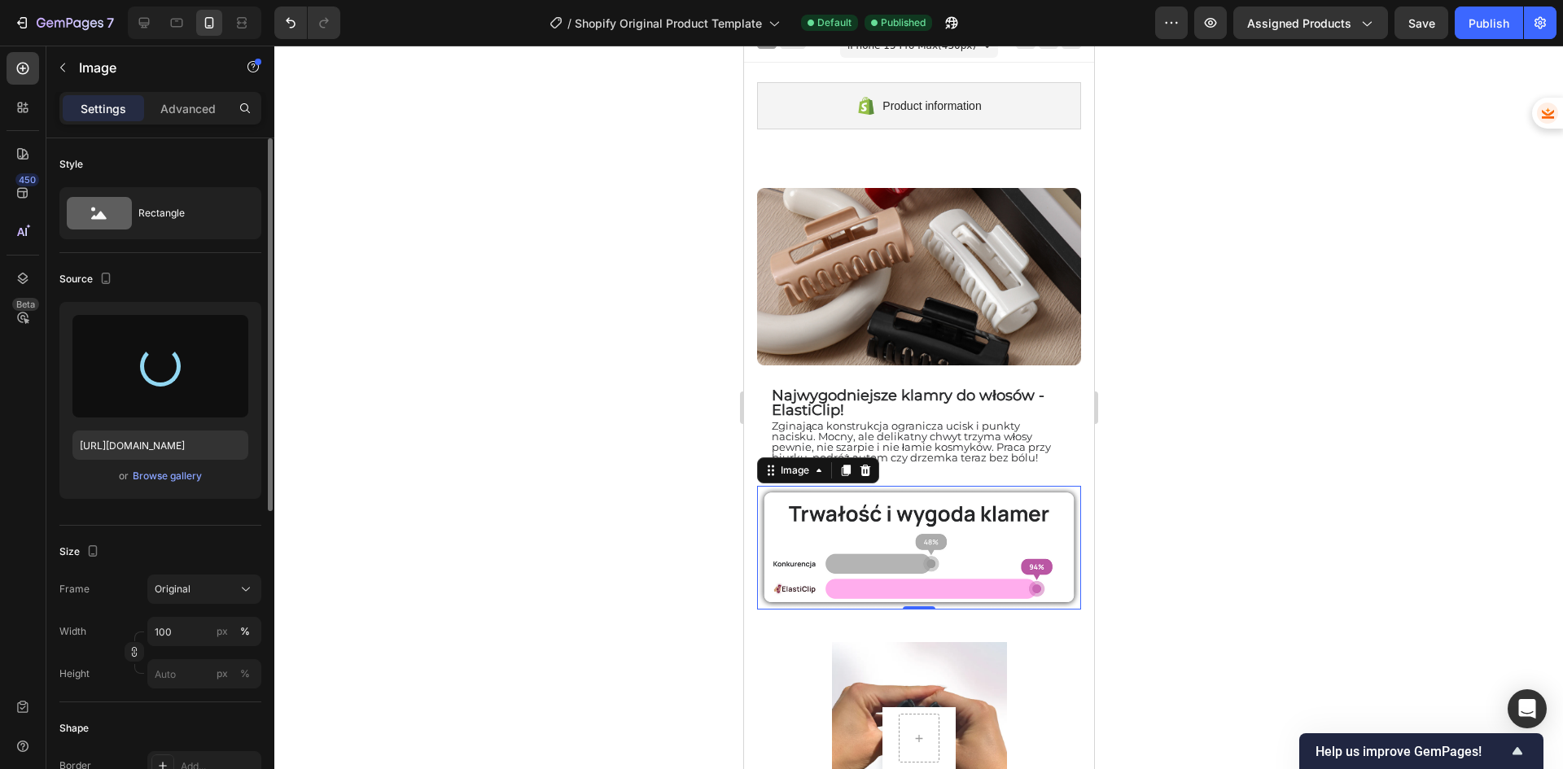
type input "[URL][DOMAIN_NAME]"
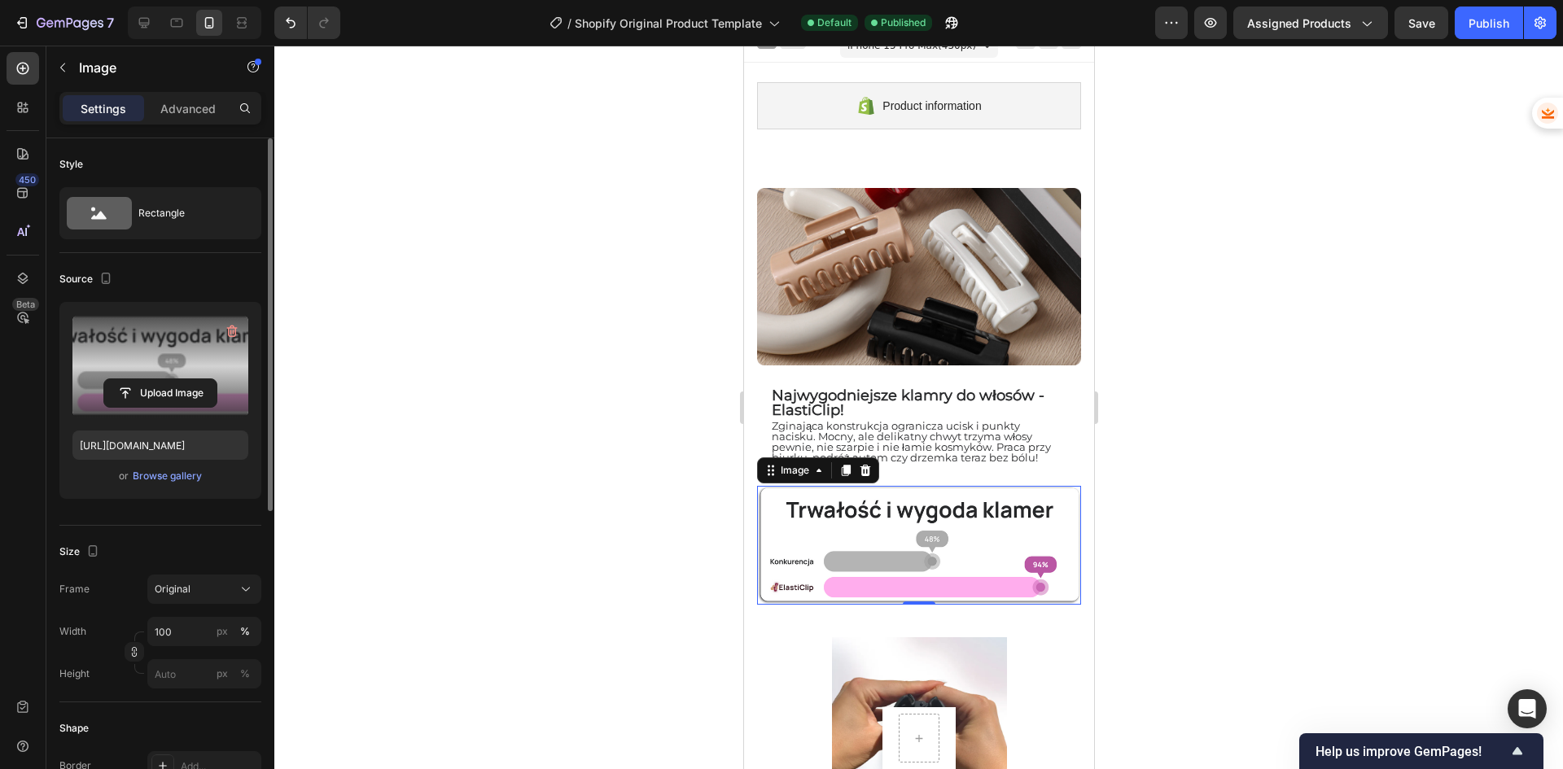
click at [630, 418] on div at bounding box center [918, 408] width 1288 height 724
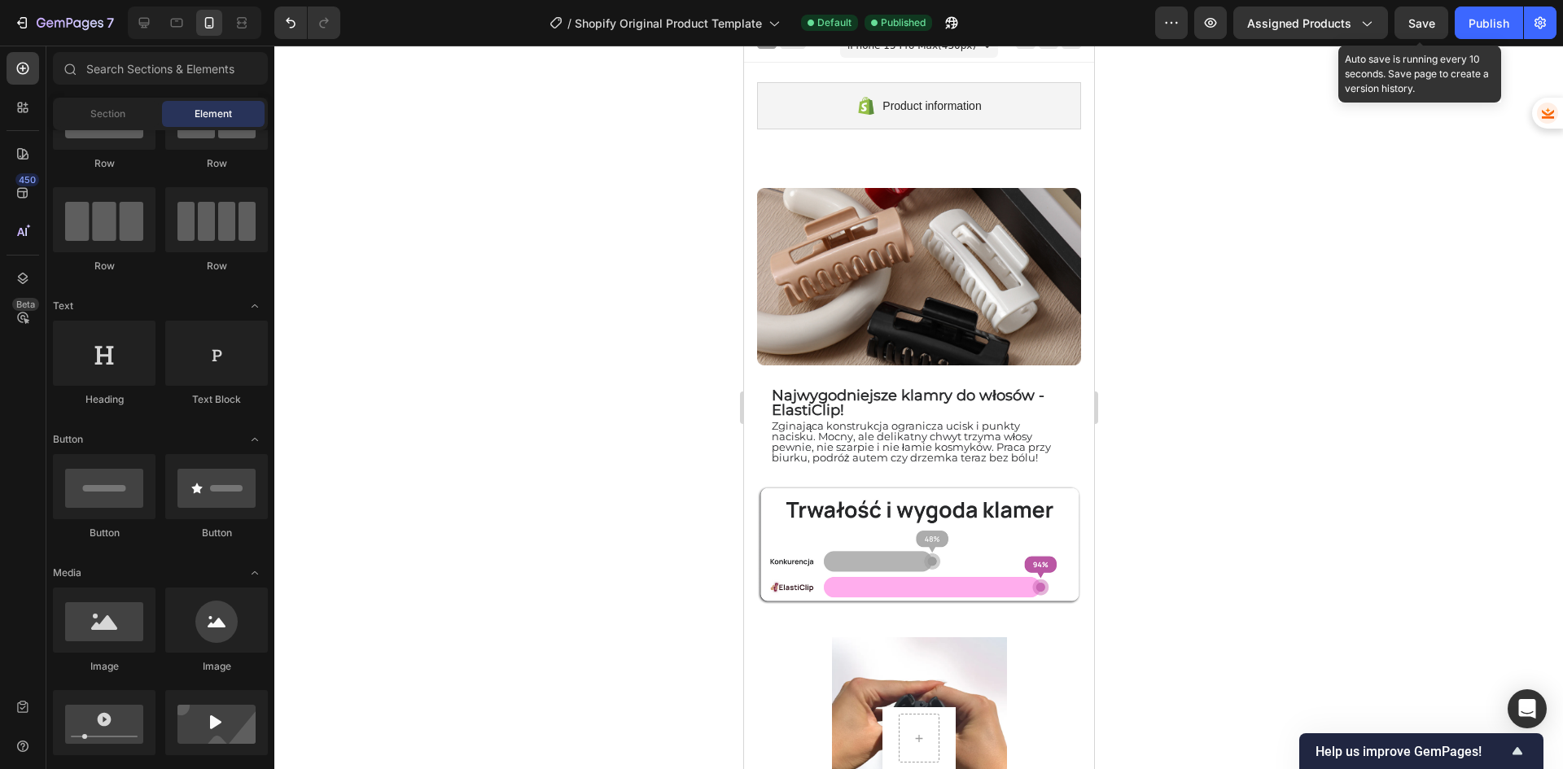
click at [1426, 28] on span "Save" at bounding box center [1421, 23] width 27 height 14
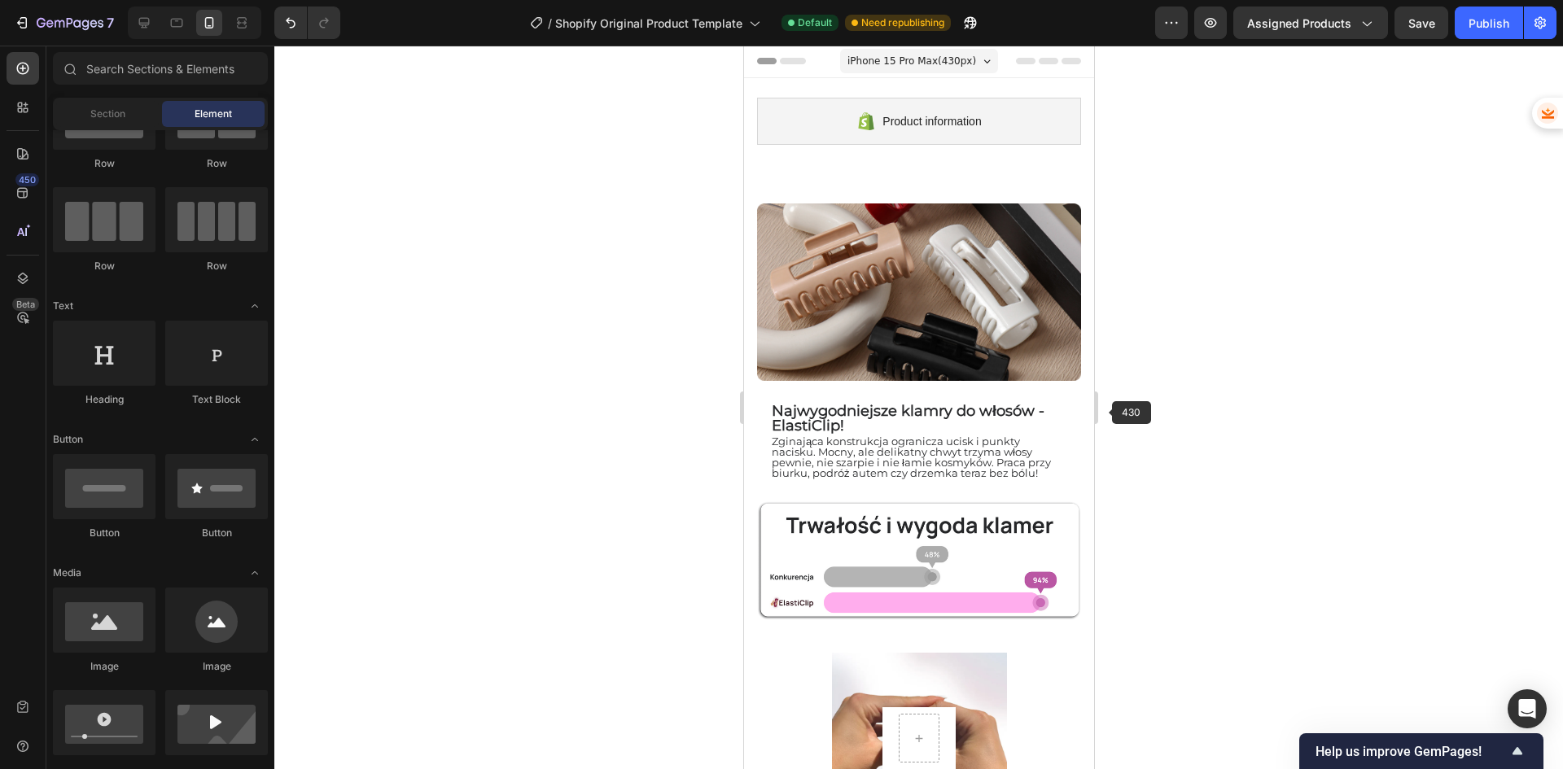
scroll to position [0, 0]
click at [831, 545] on img at bounding box center [918, 561] width 324 height 119
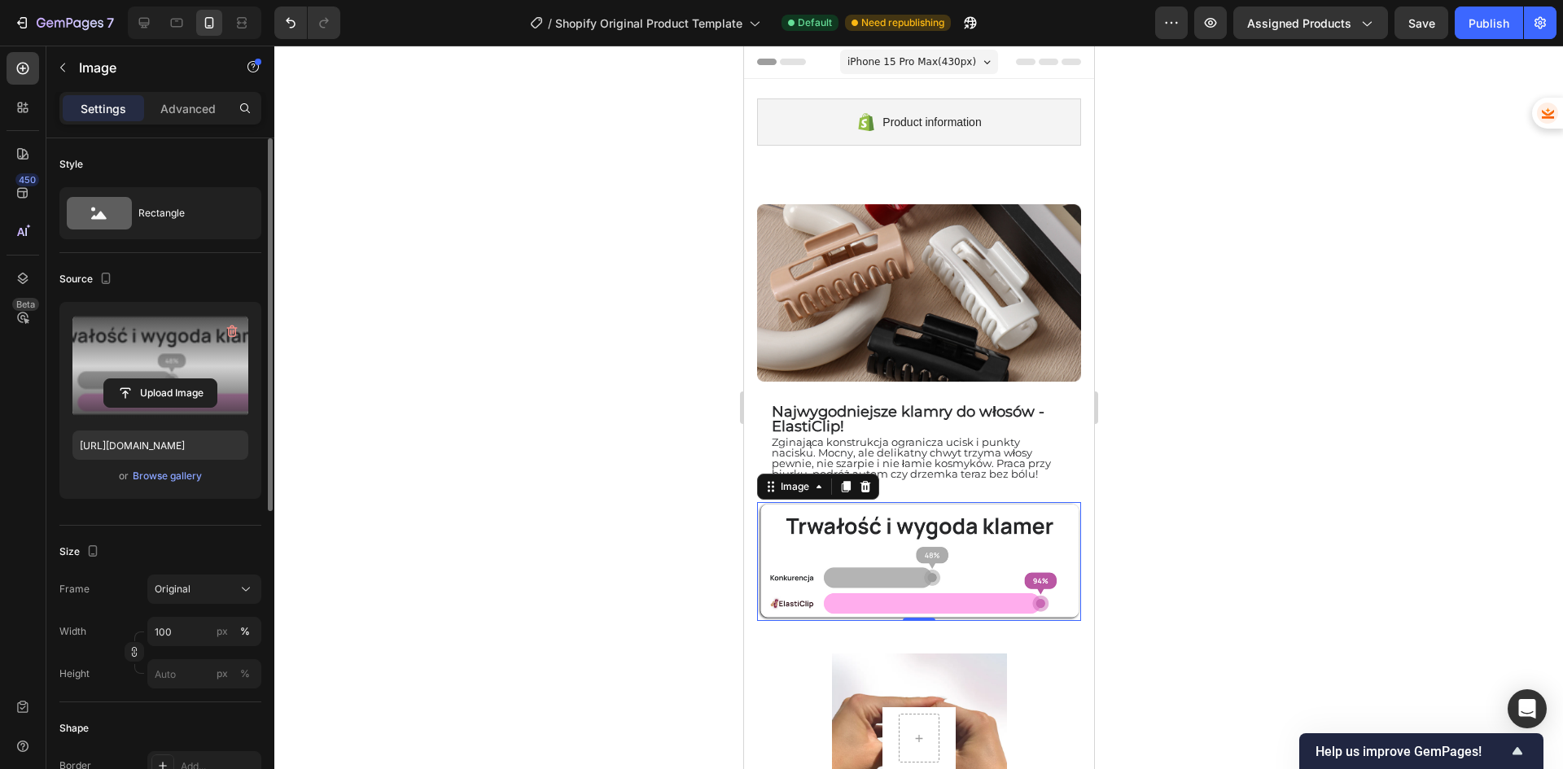
click at [155, 368] on label at bounding box center [160, 366] width 176 height 103
click at [155, 379] on input "file" at bounding box center [160, 393] width 112 height 28
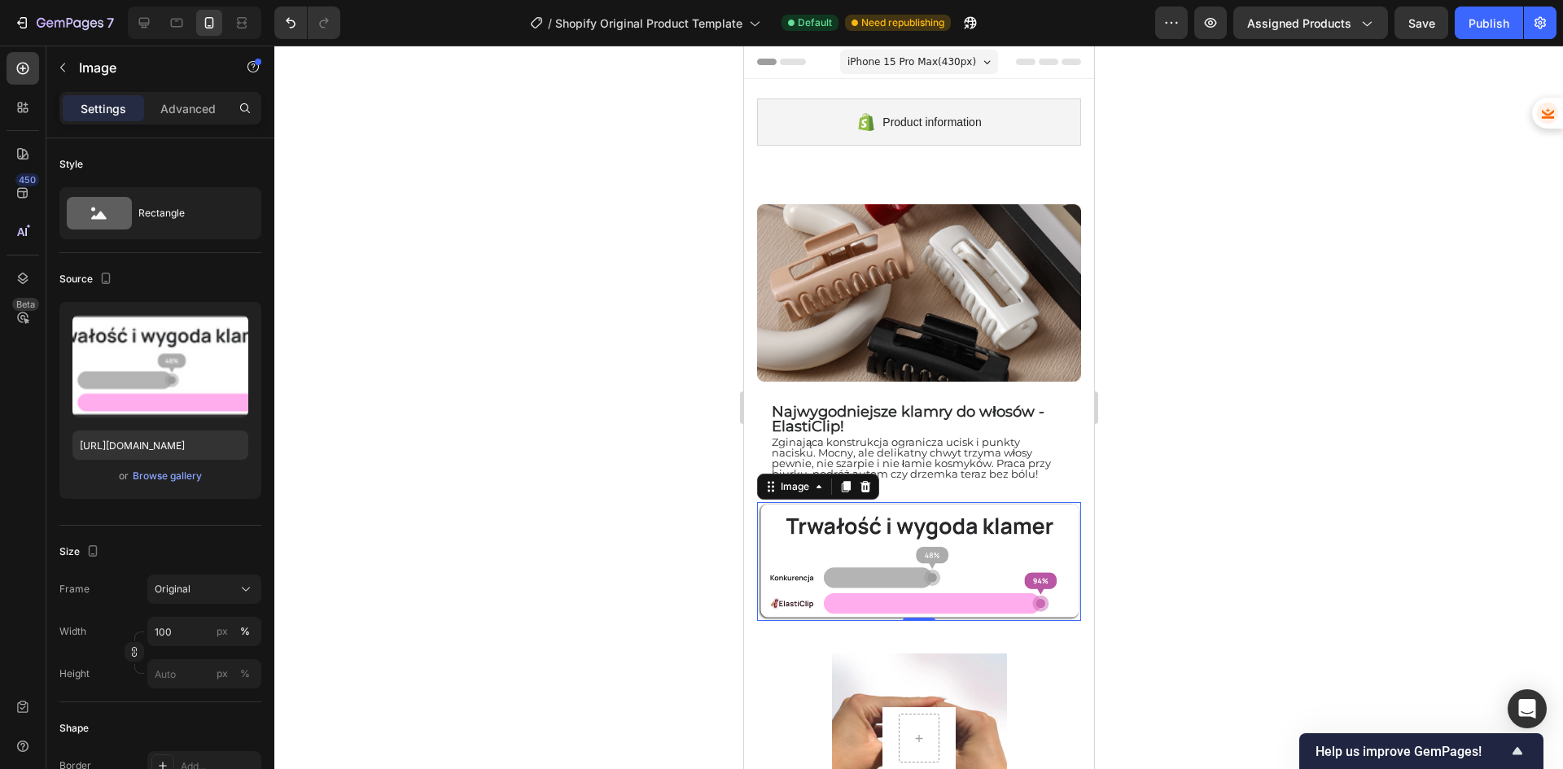
click at [620, 565] on div at bounding box center [918, 408] width 1288 height 724
click at [879, 537] on img at bounding box center [918, 561] width 324 height 119
click at [566, 462] on div at bounding box center [918, 408] width 1288 height 724
click at [842, 575] on img at bounding box center [918, 561] width 324 height 119
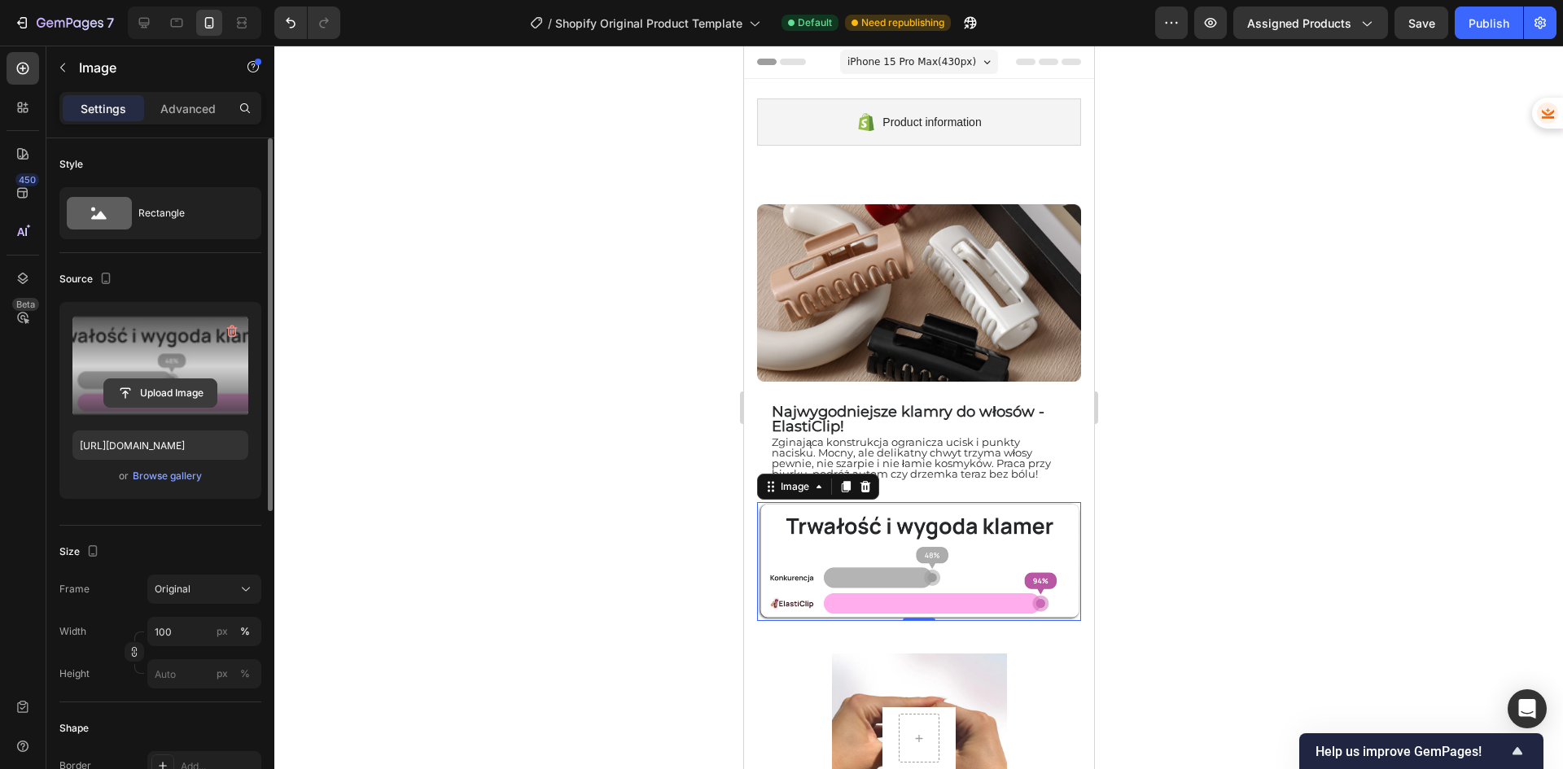
click at [133, 387] on input "file" at bounding box center [160, 393] width 112 height 28
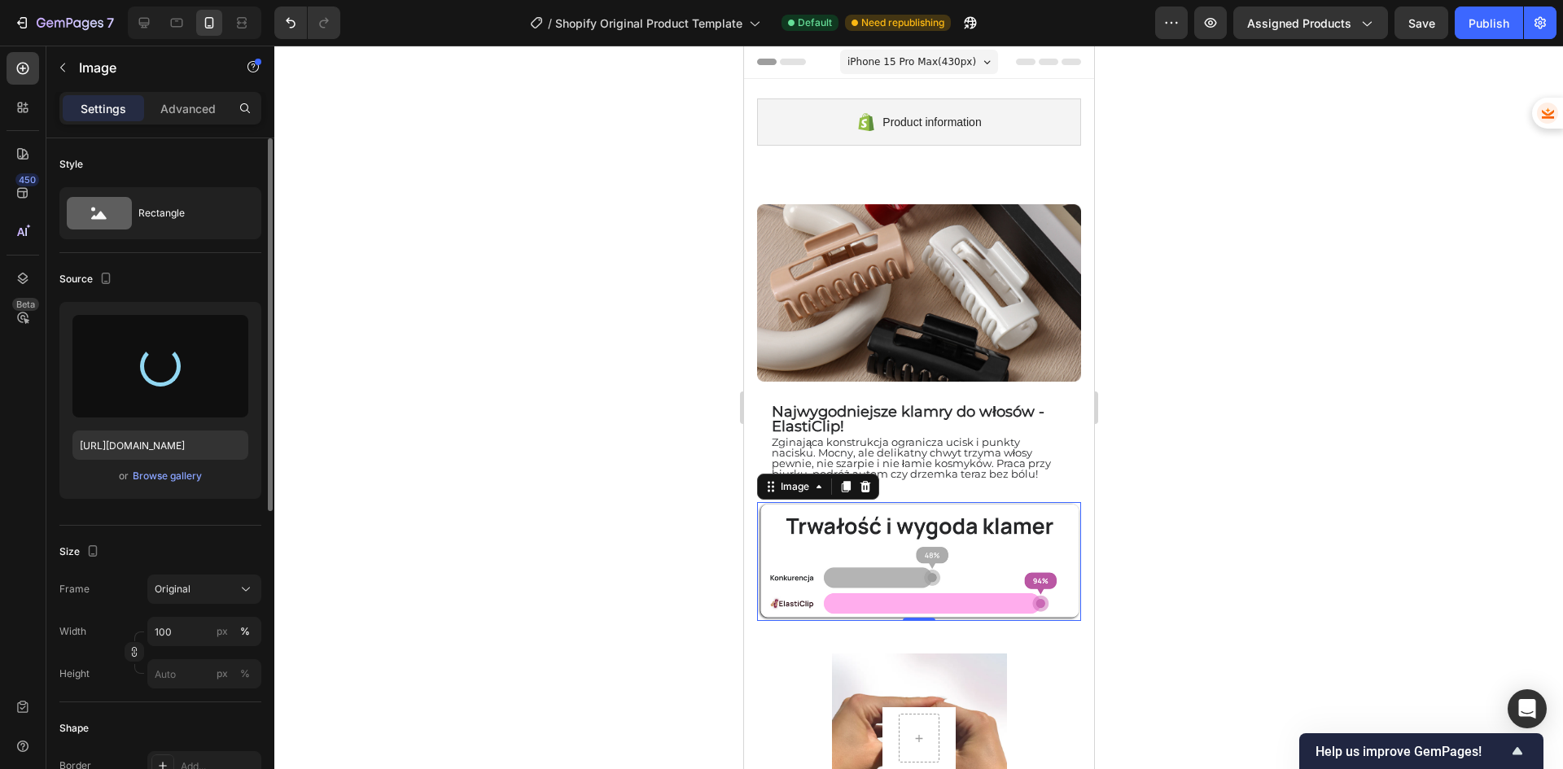
type input "[URL][DOMAIN_NAME]"
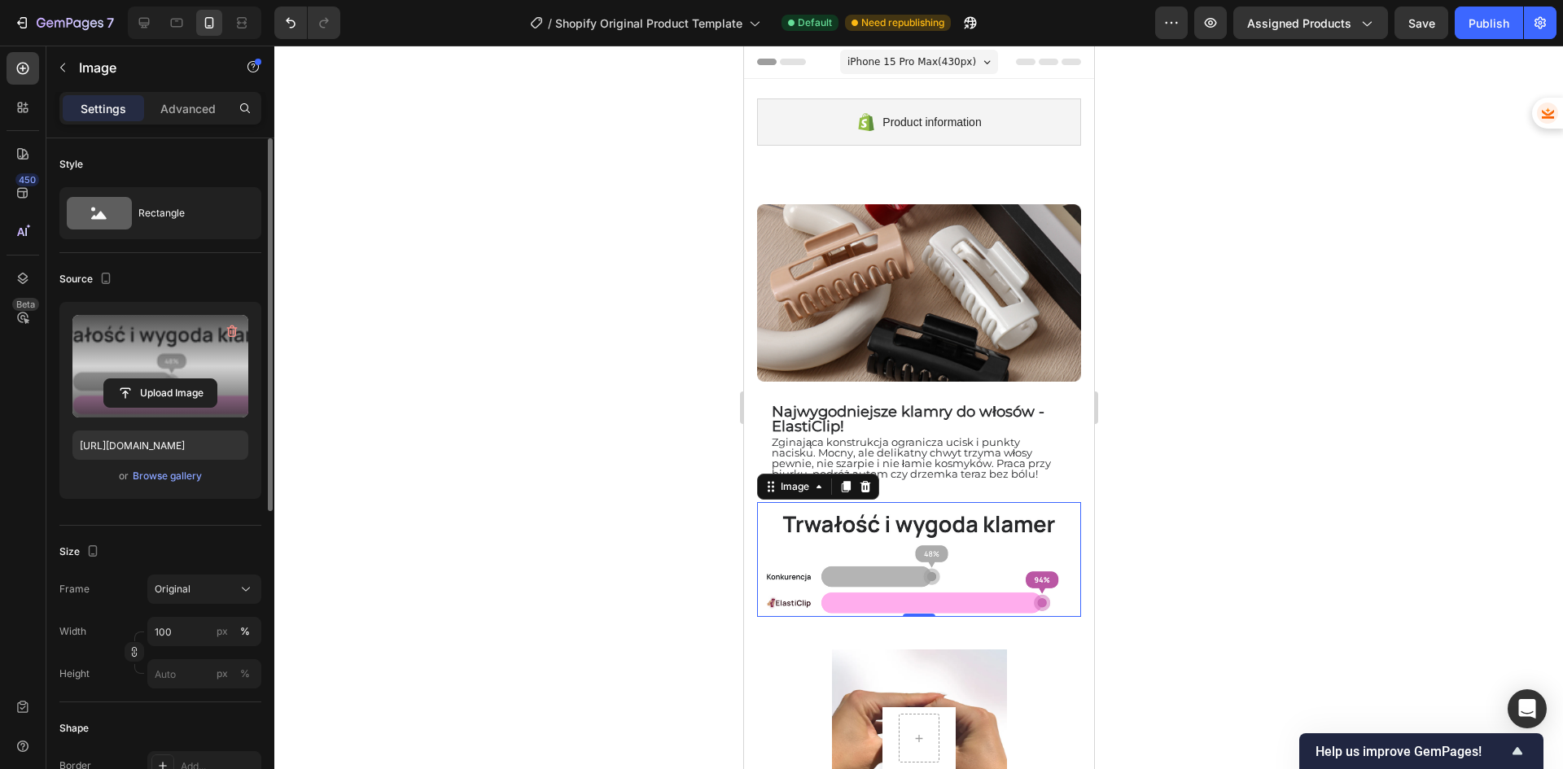
click at [540, 386] on div at bounding box center [918, 408] width 1288 height 724
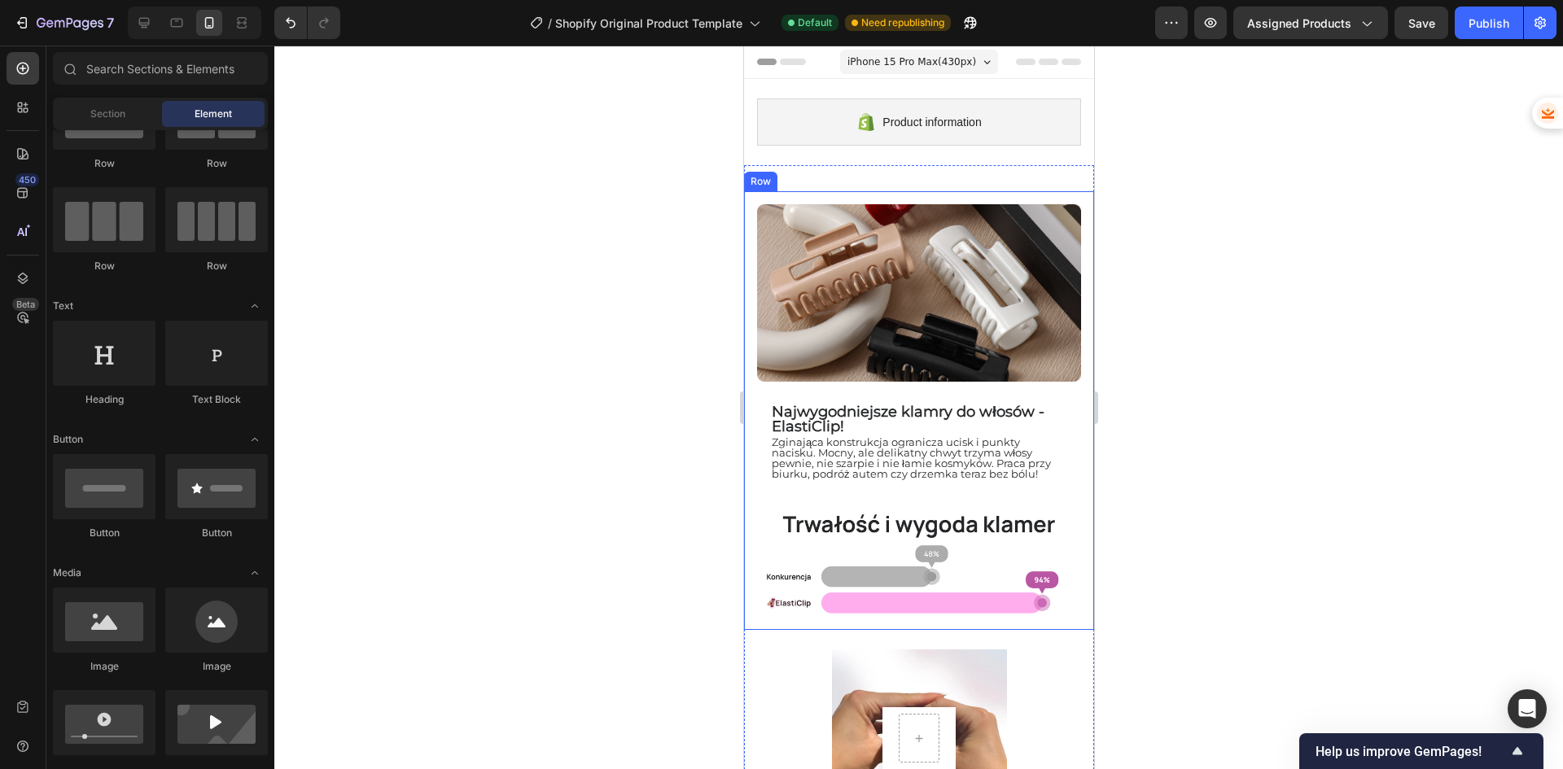
click at [1242, 426] on div at bounding box center [918, 408] width 1288 height 724
click at [1429, 21] on span "Save" at bounding box center [1421, 23] width 27 height 14
click at [1506, 24] on div "Publish" at bounding box center [1488, 23] width 41 height 17
click at [1357, 483] on div at bounding box center [918, 408] width 1288 height 724
click at [764, 433] on div "⁠⁠⁠⁠⁠⁠⁠ Najwygodniejsze klamry do włosów - ElastiClip! Heading Row Zginająca ko…" at bounding box center [918, 442] width 324 height 104
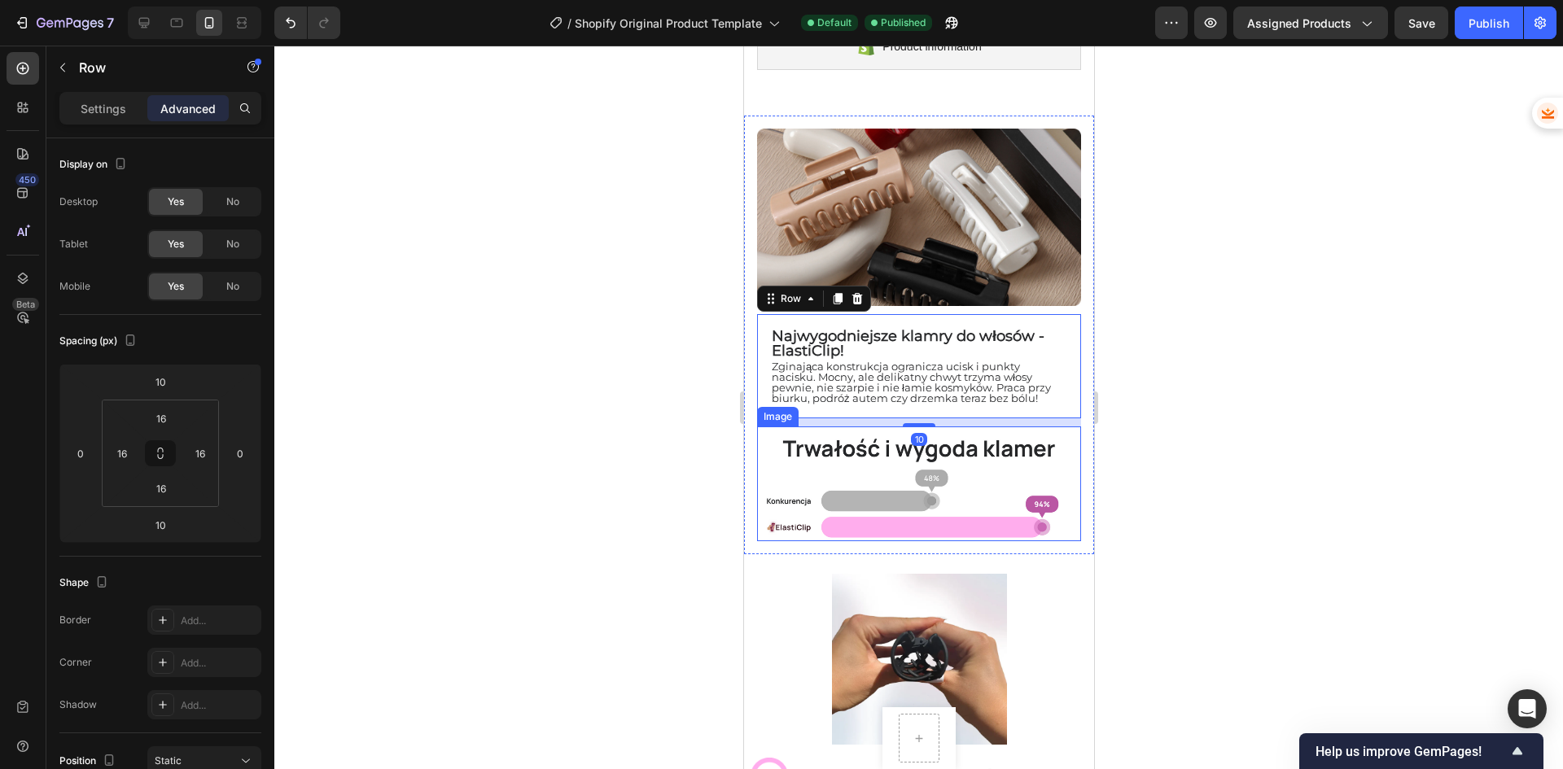
scroll to position [81, 0]
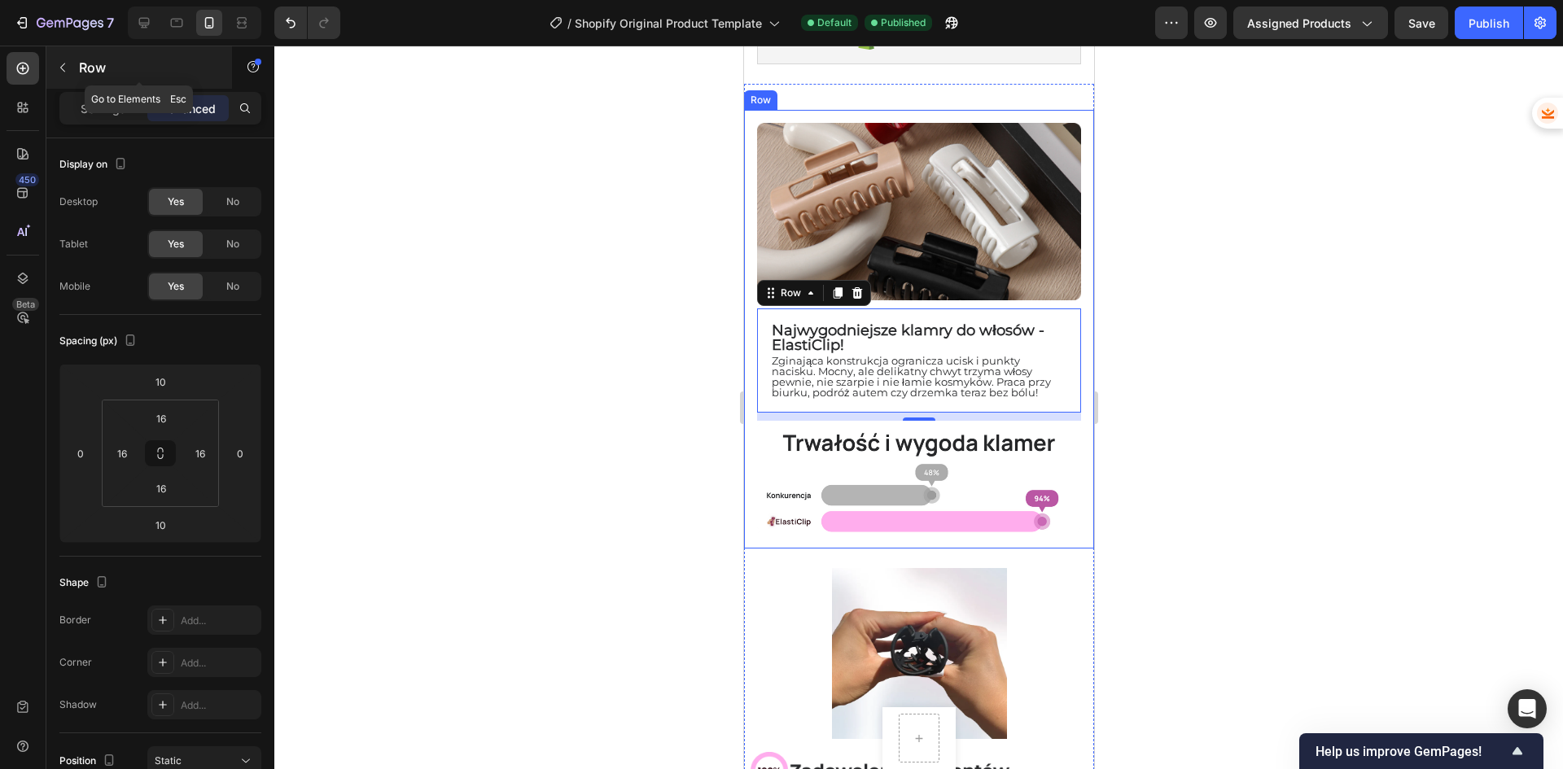
click at [77, 72] on div "Row" at bounding box center [139, 67] width 186 height 42
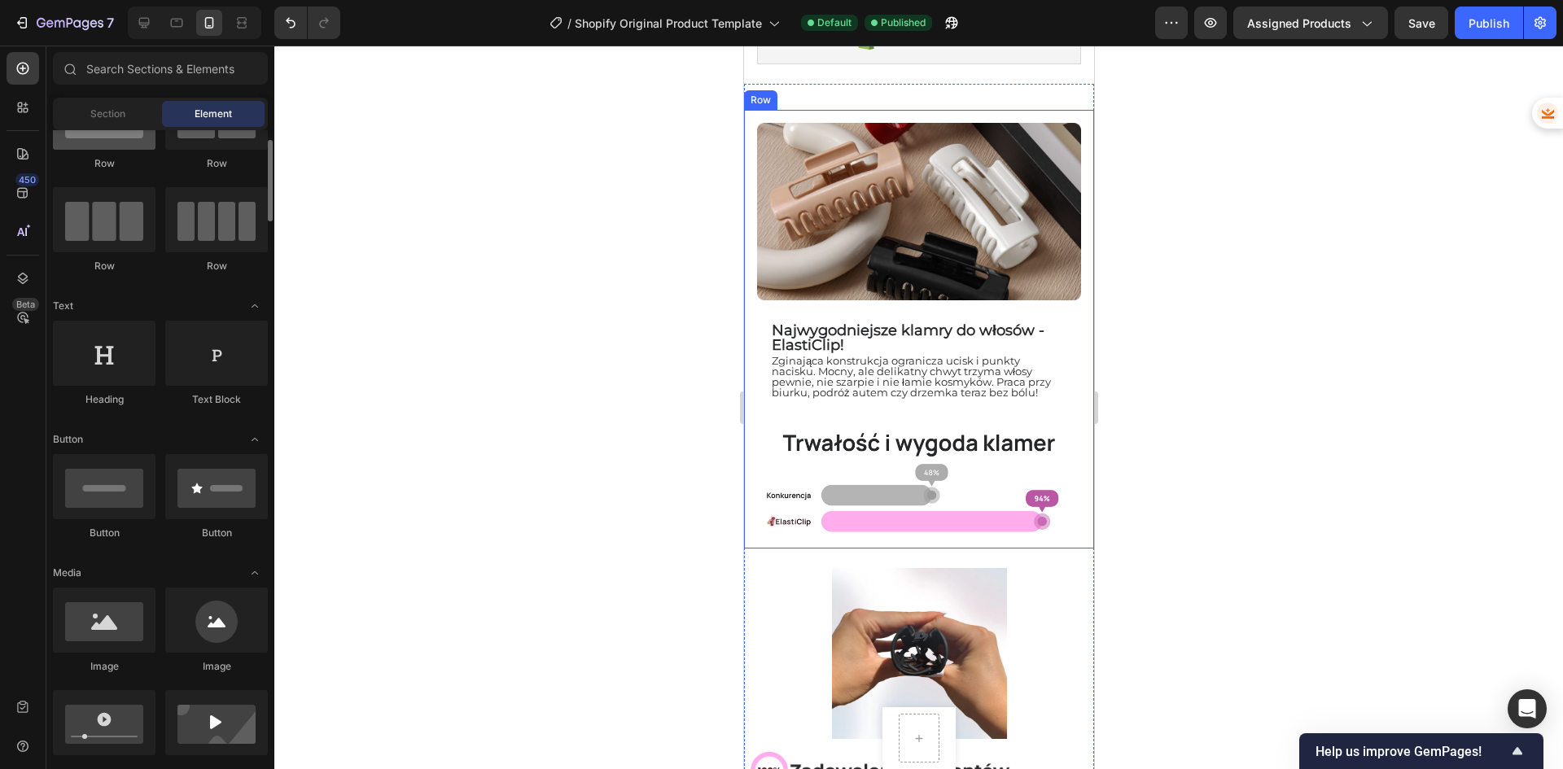
scroll to position [0, 0]
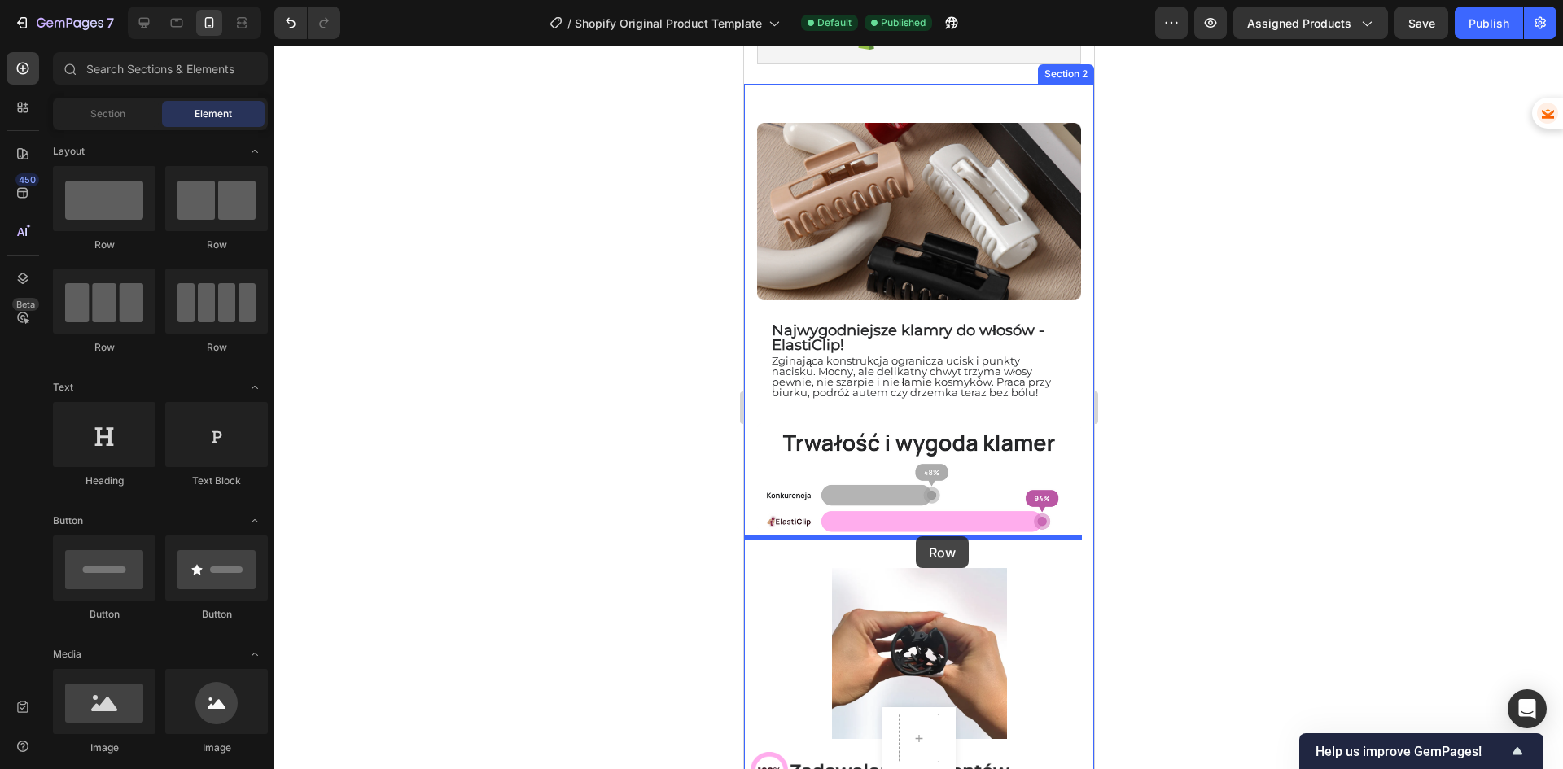
drag, startPoint x: 847, startPoint y: 243, endPoint x: 915, endPoint y: 536, distance: 301.5
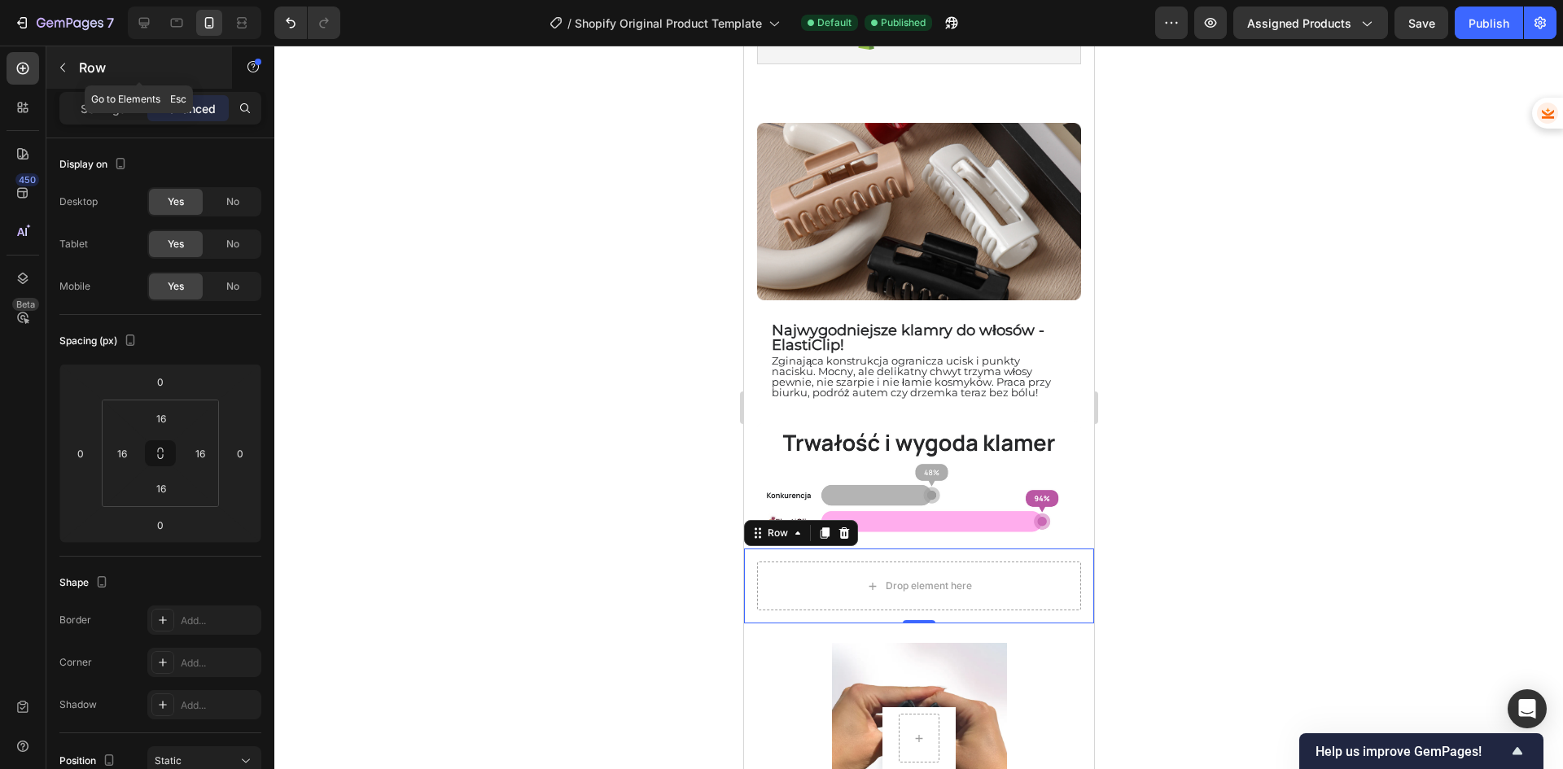
click at [74, 66] on button "button" at bounding box center [63, 68] width 26 height 26
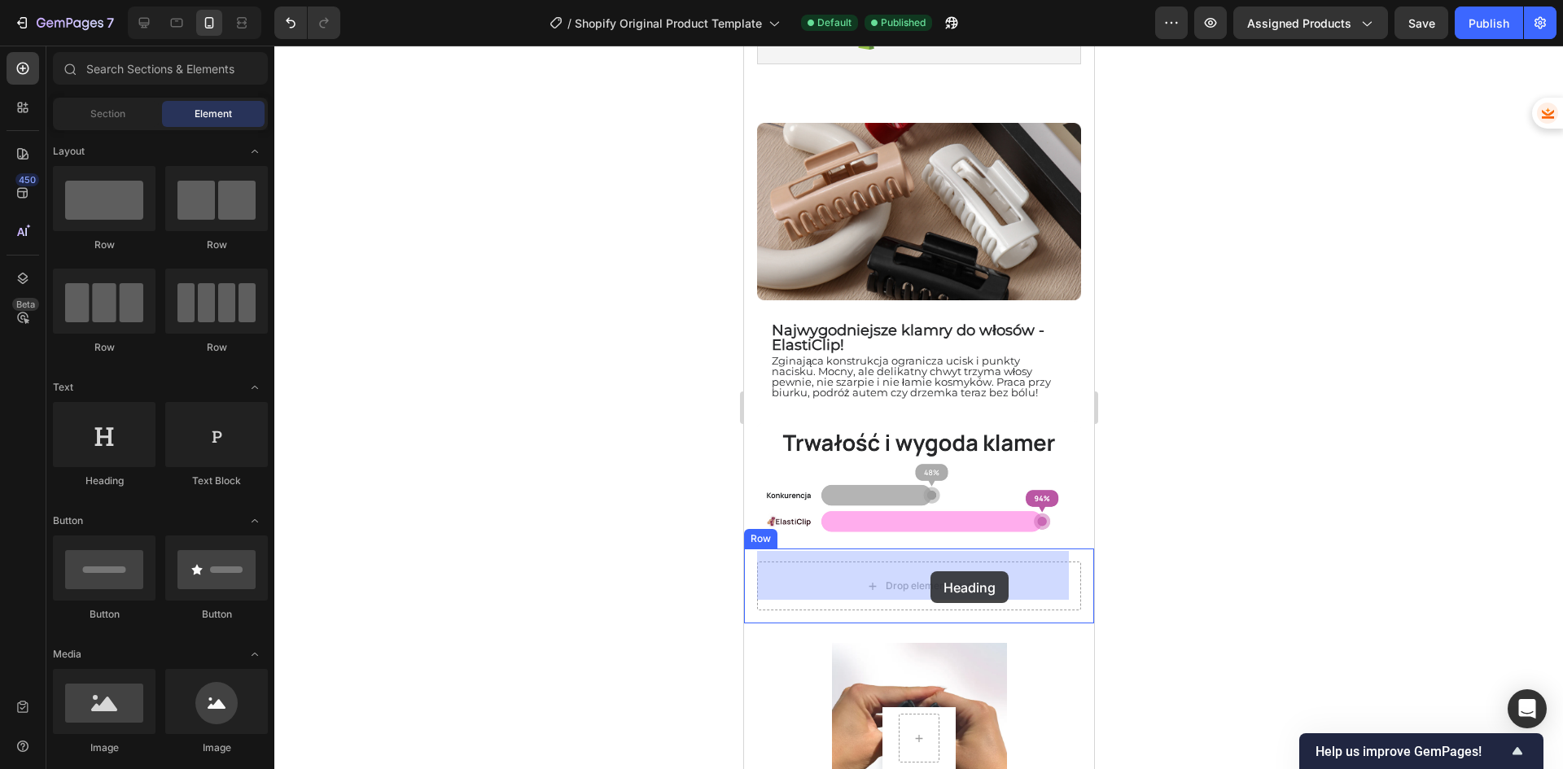
drag, startPoint x: 859, startPoint y: 470, endPoint x: 930, endPoint y: 571, distance: 124.0
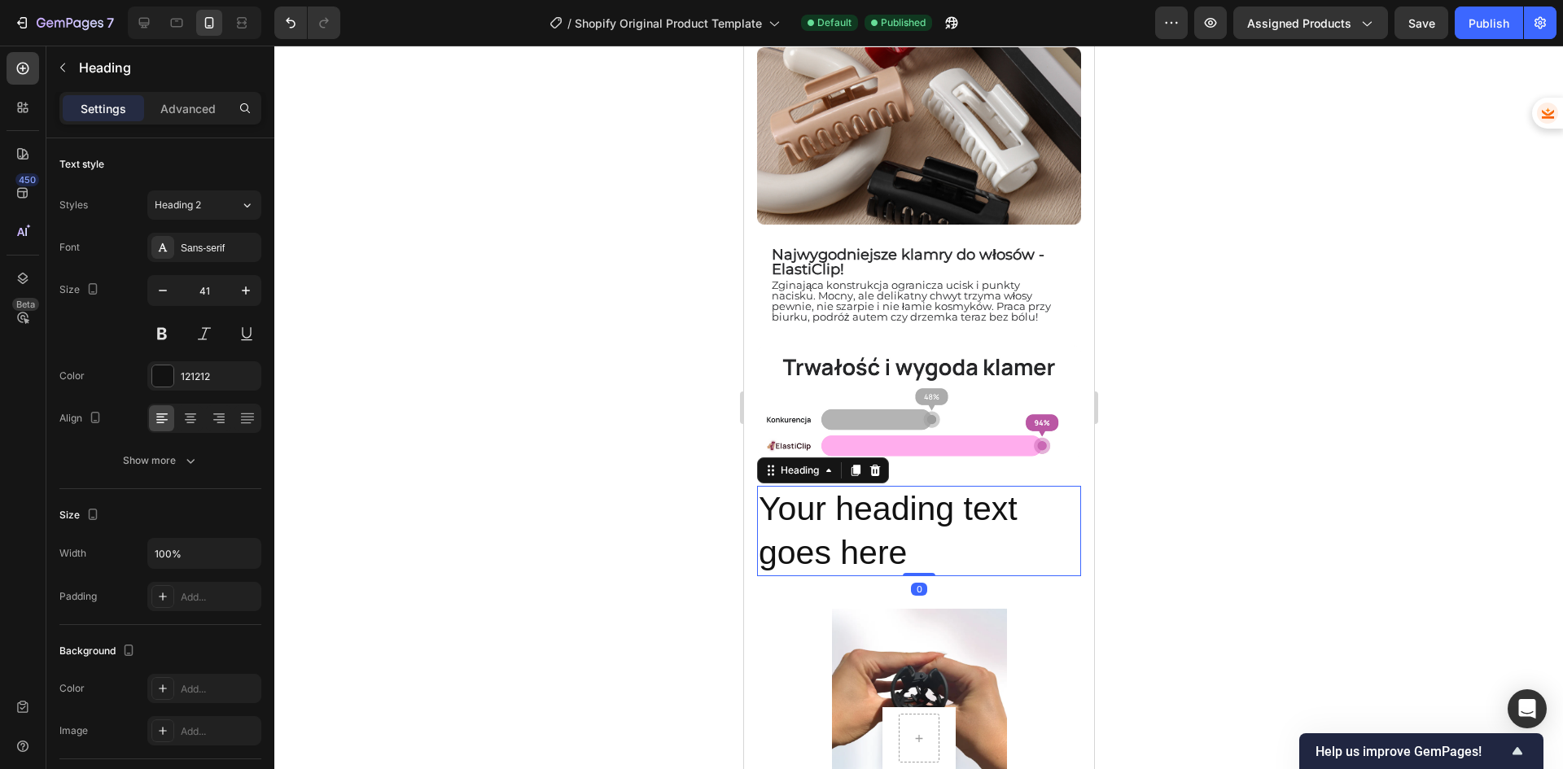
scroll to position [163, 0]
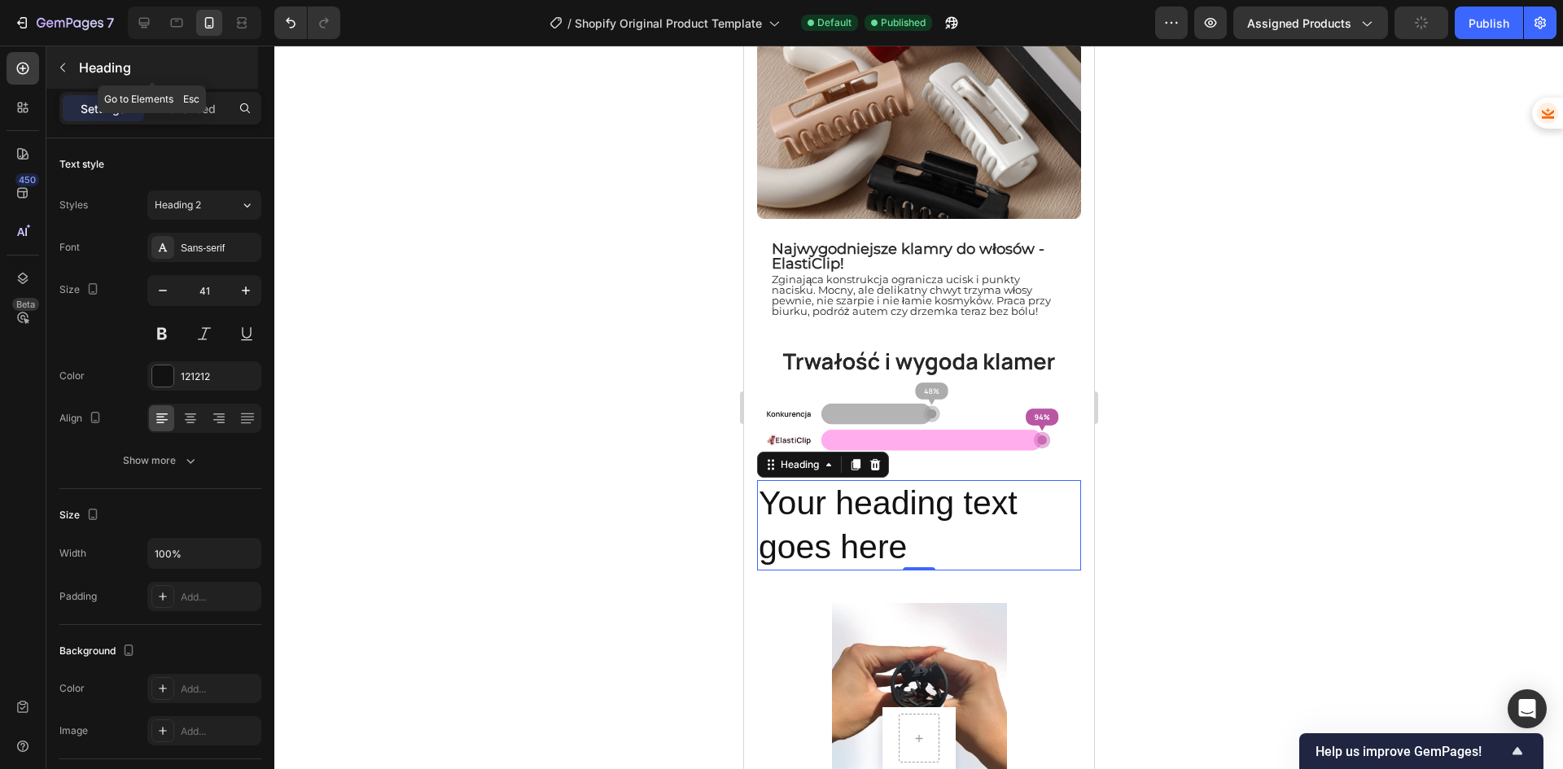
click at [61, 75] on button "button" at bounding box center [63, 68] width 26 height 26
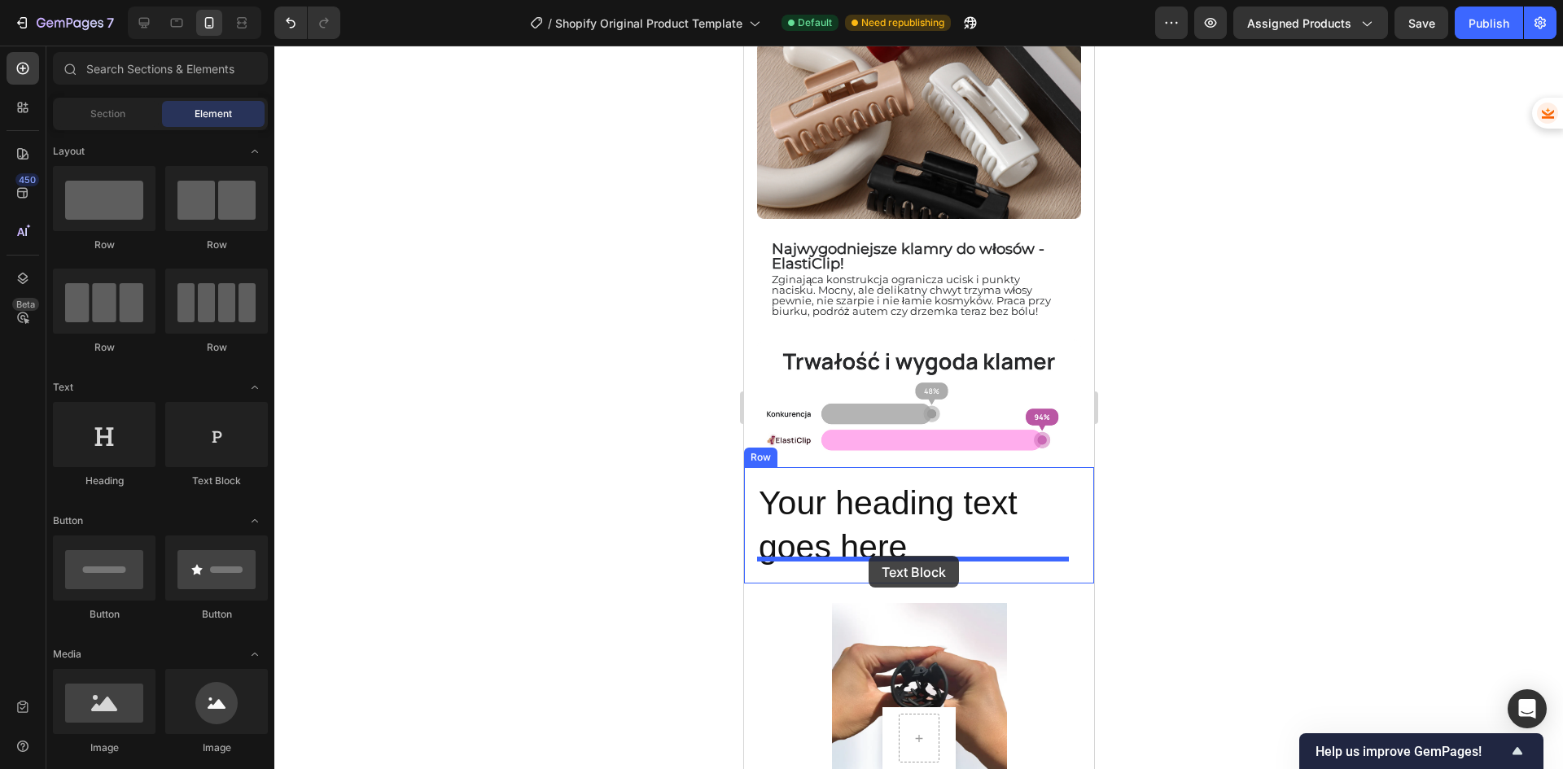
drag, startPoint x: 960, startPoint y: 496, endPoint x: 868, endPoint y: 556, distance: 109.9
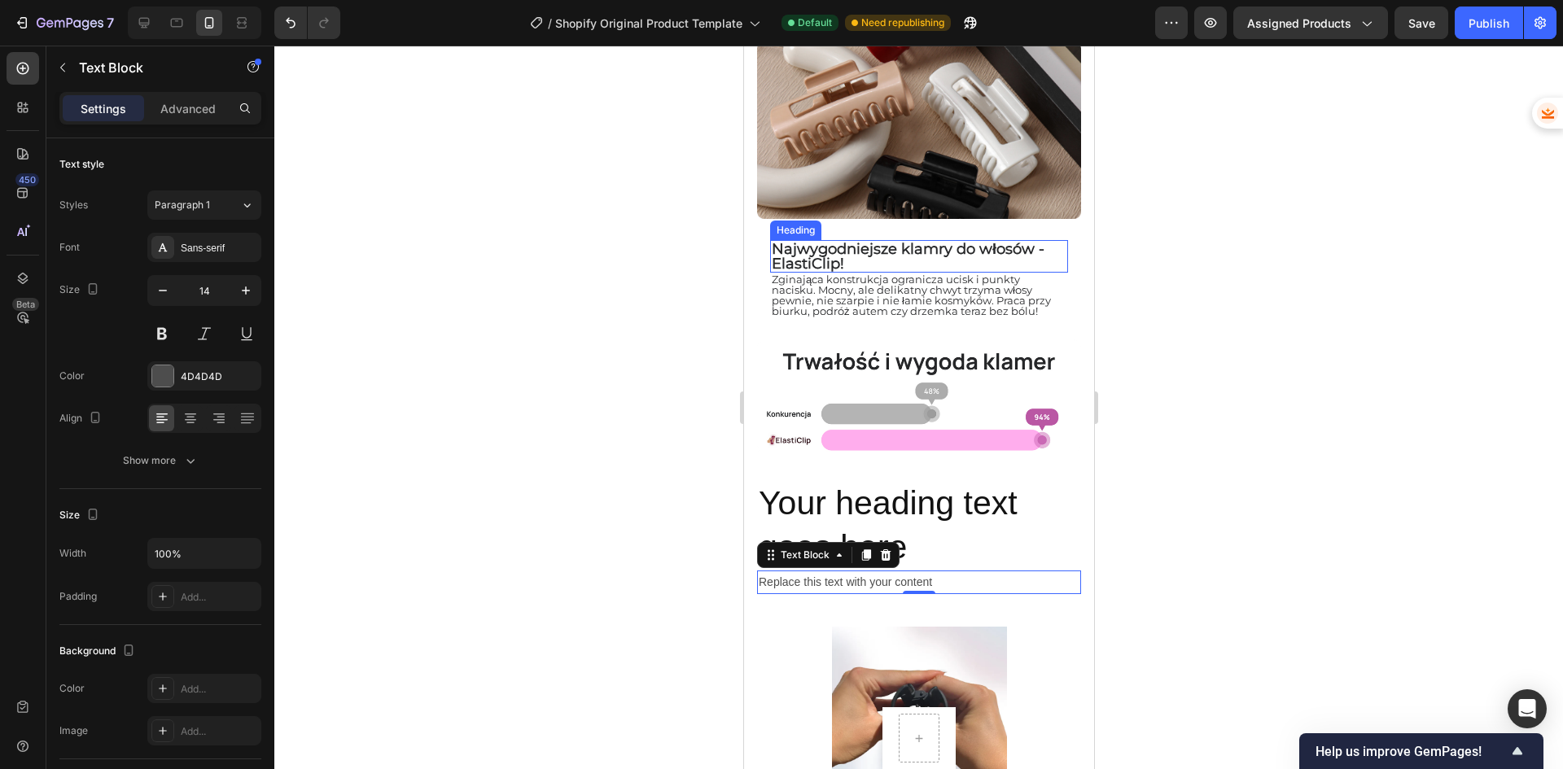
click at [849, 248] on span "Najwygodniejsze klamry do włosów - ElastiClip!" at bounding box center [907, 256] width 273 height 33
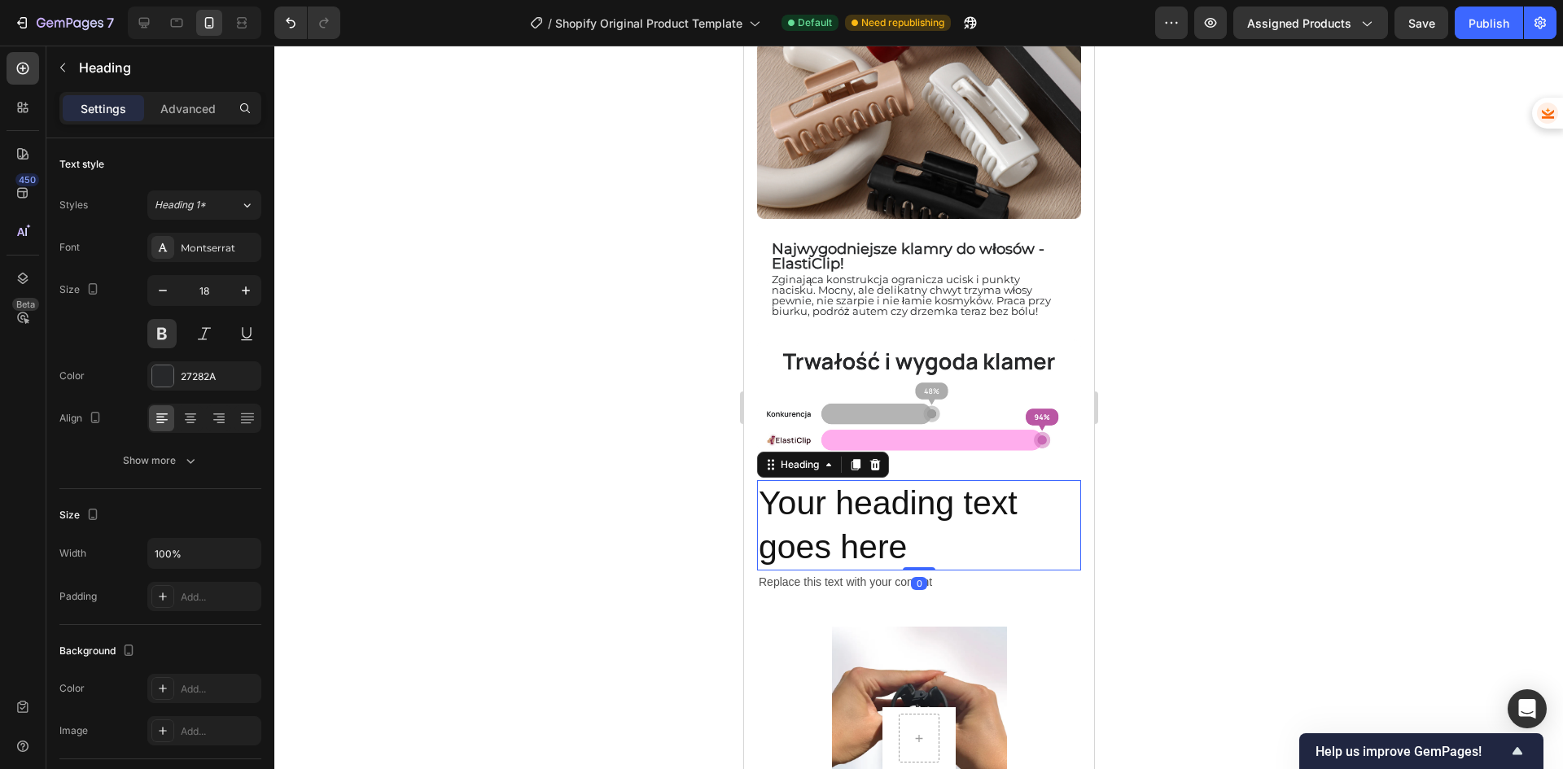
click at [870, 499] on h2 "Your heading text goes here" at bounding box center [918, 525] width 324 height 90
click at [208, 213] on button "Heading 2" at bounding box center [204, 204] width 114 height 29
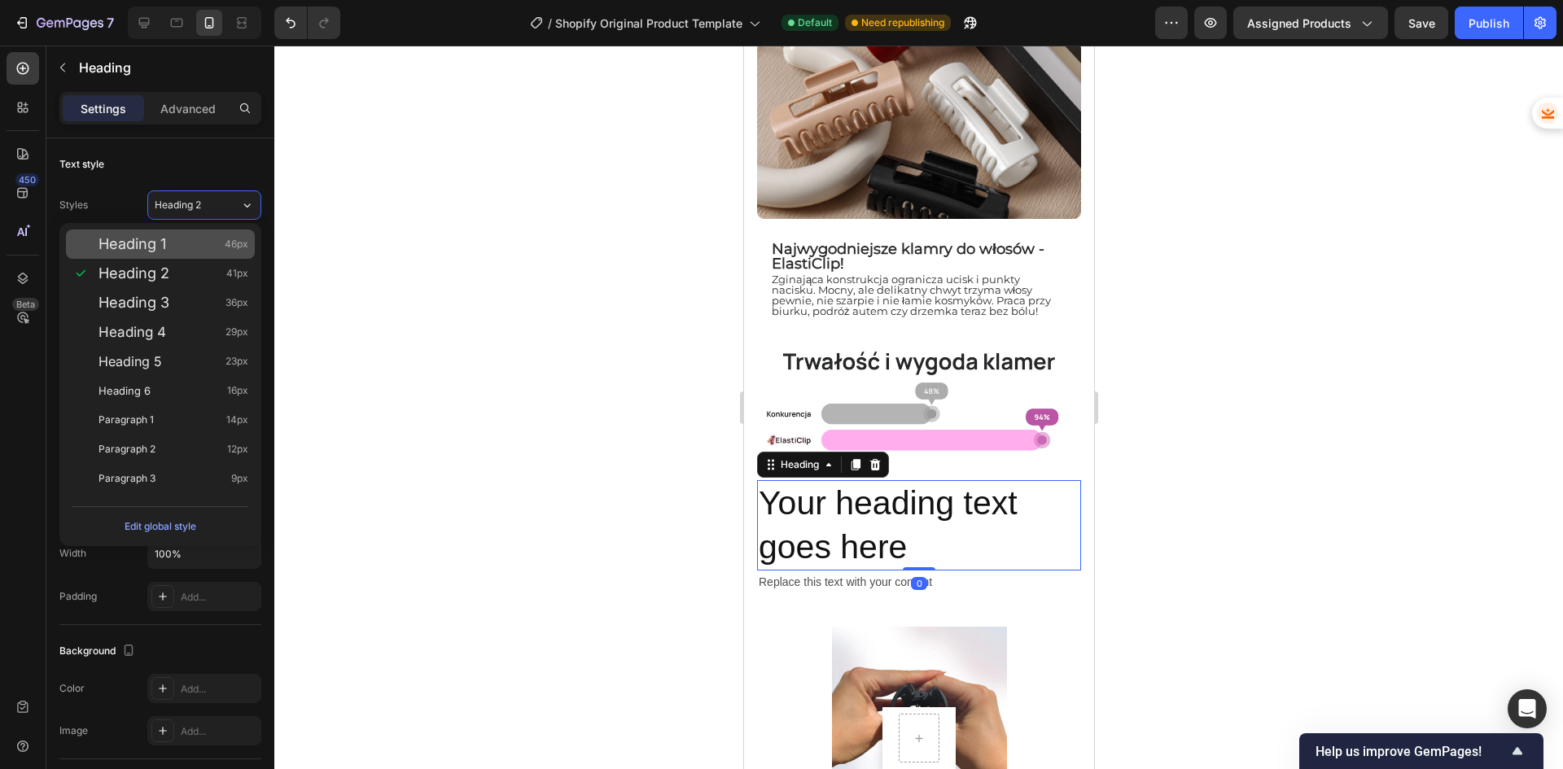
click at [208, 235] on div "Heading 1 46px" at bounding box center [160, 244] width 189 height 29
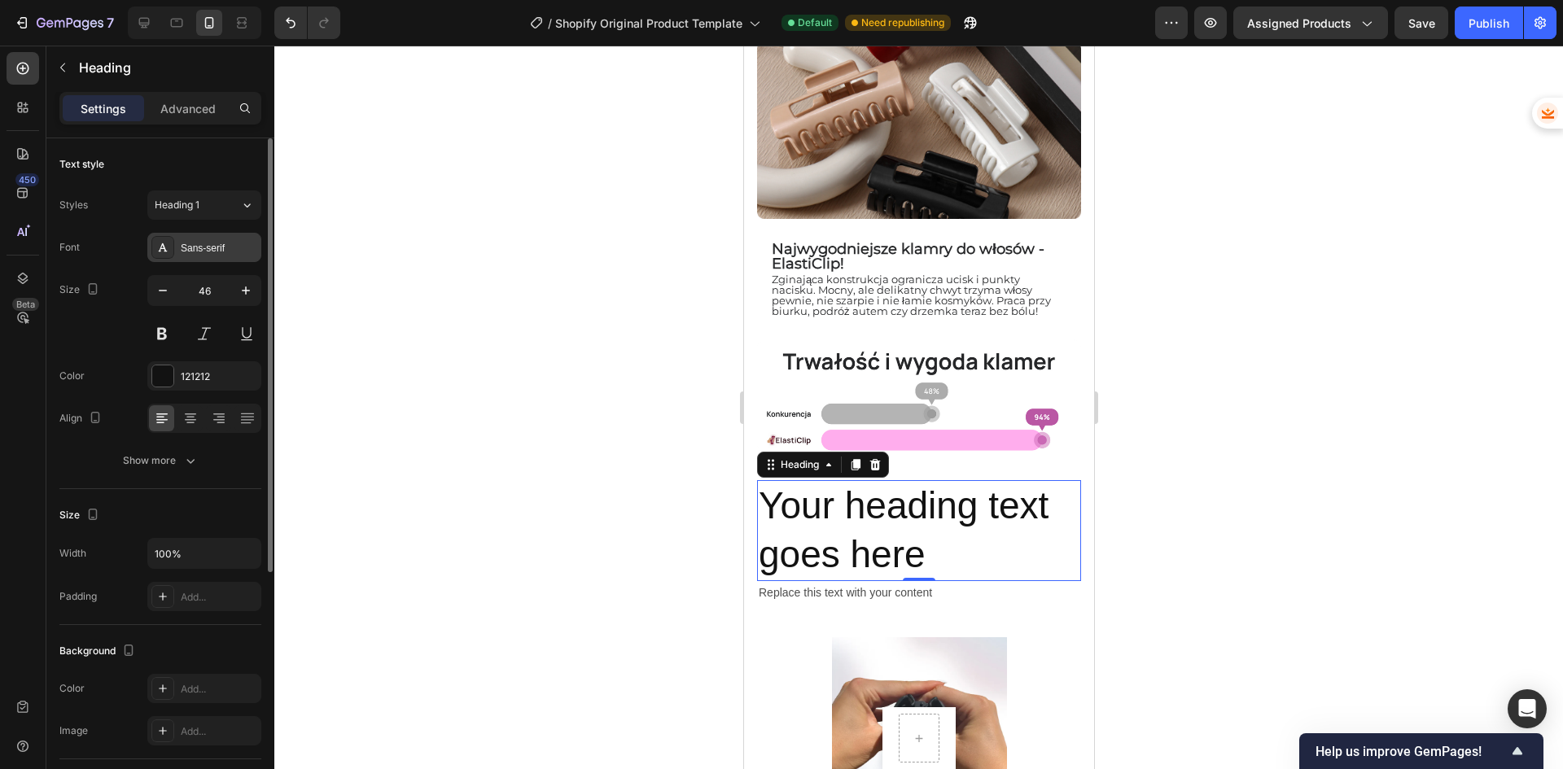
click at [217, 251] on div "Sans-serif" at bounding box center [219, 248] width 77 height 15
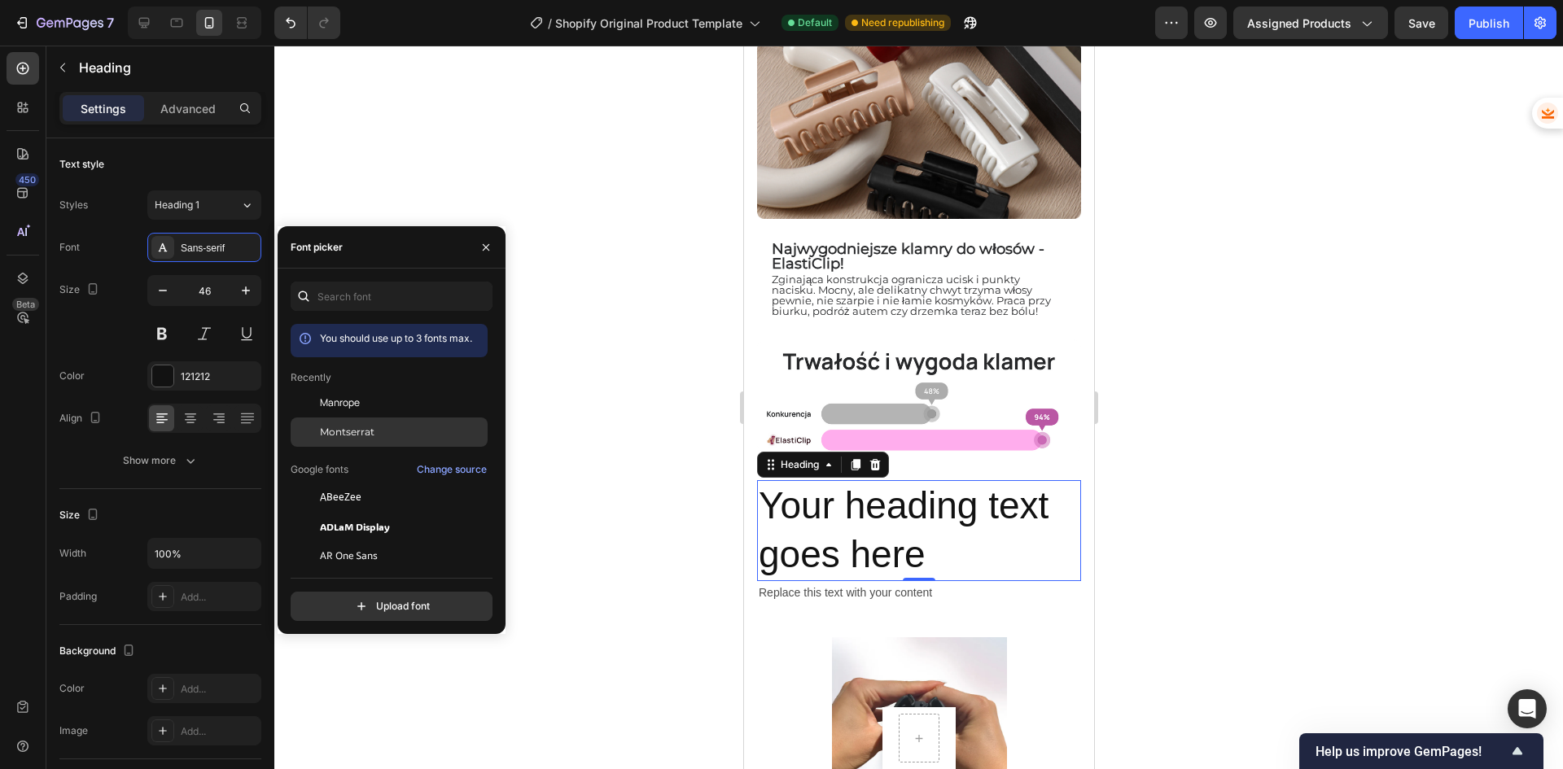
click at [385, 427] on div "Montserrat" at bounding box center [402, 432] width 164 height 15
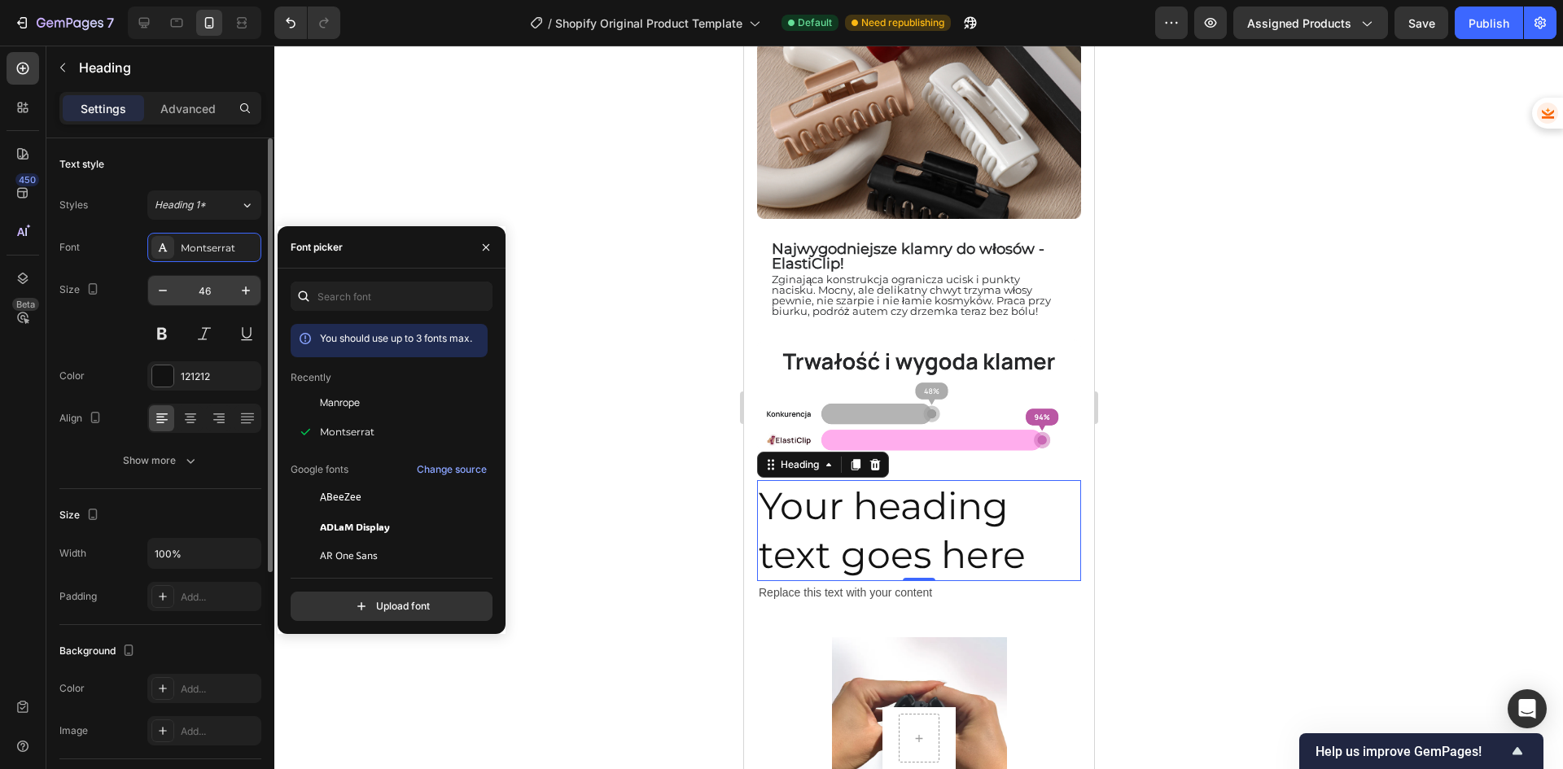
click at [199, 292] on input "46" at bounding box center [204, 290] width 54 height 29
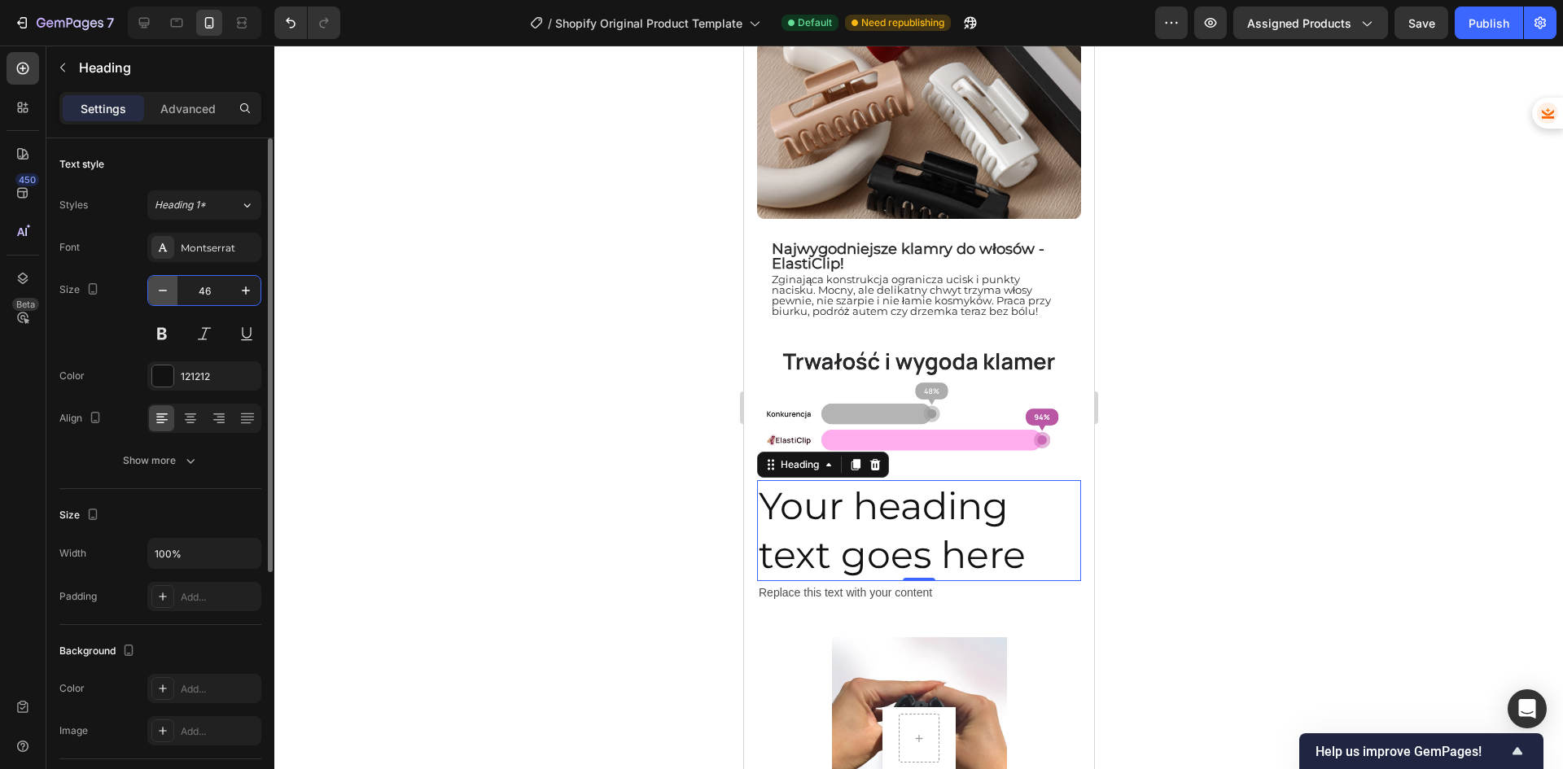
click at [161, 291] on icon "button" at bounding box center [163, 290] width 16 height 16
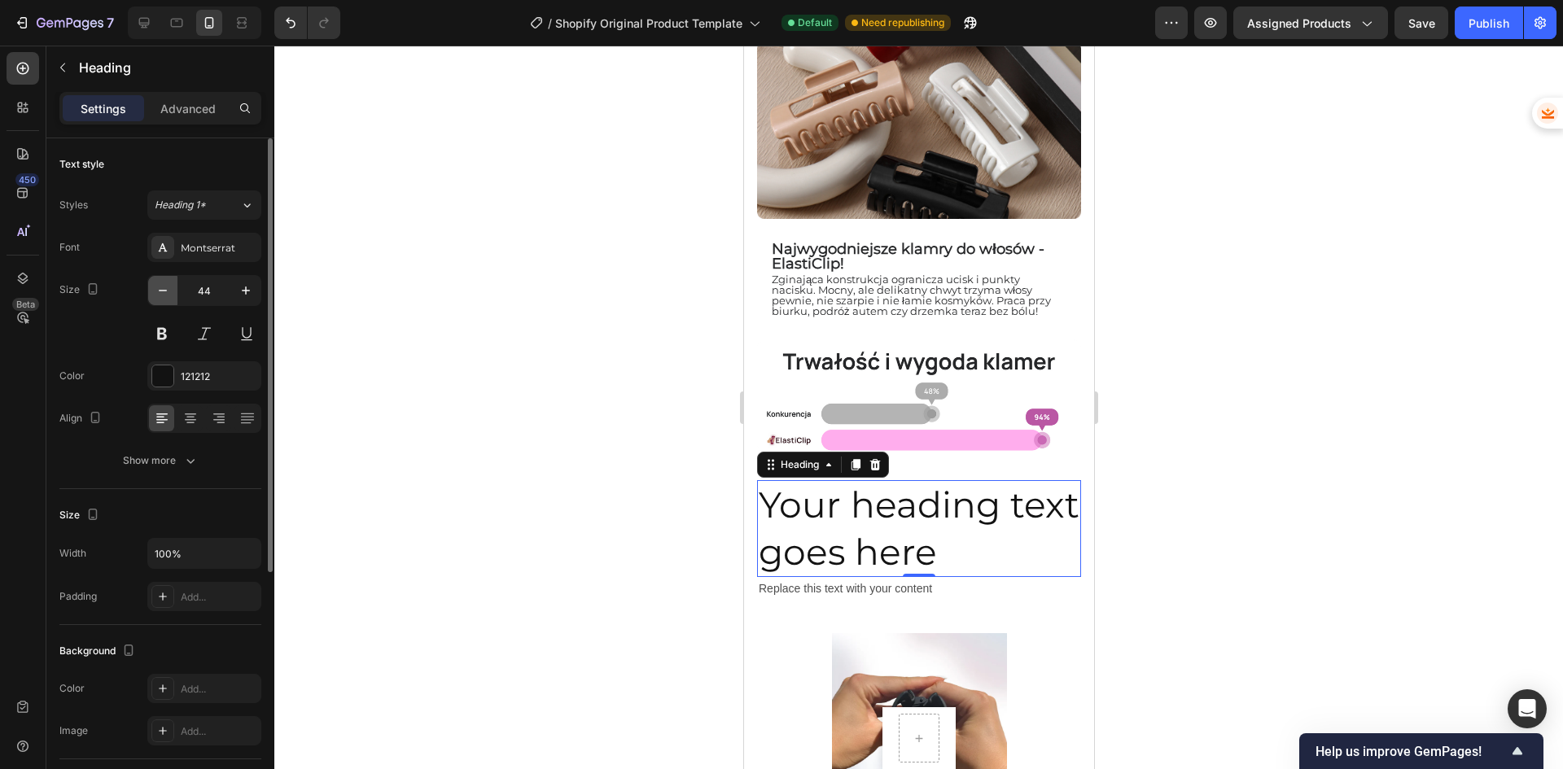
click at [161, 291] on icon "button" at bounding box center [163, 290] width 16 height 16
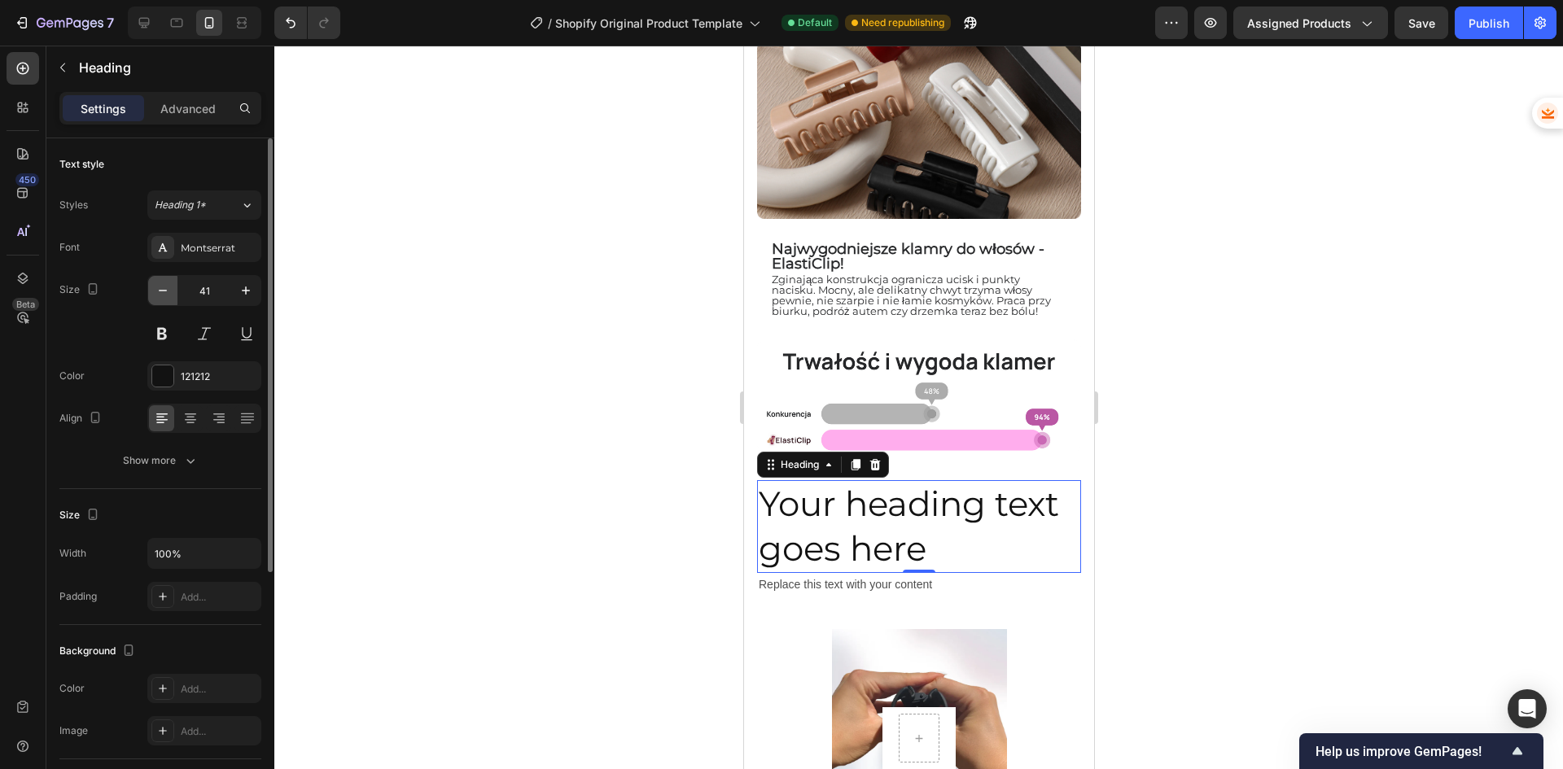
click at [161, 291] on icon "button" at bounding box center [163, 290] width 16 height 16
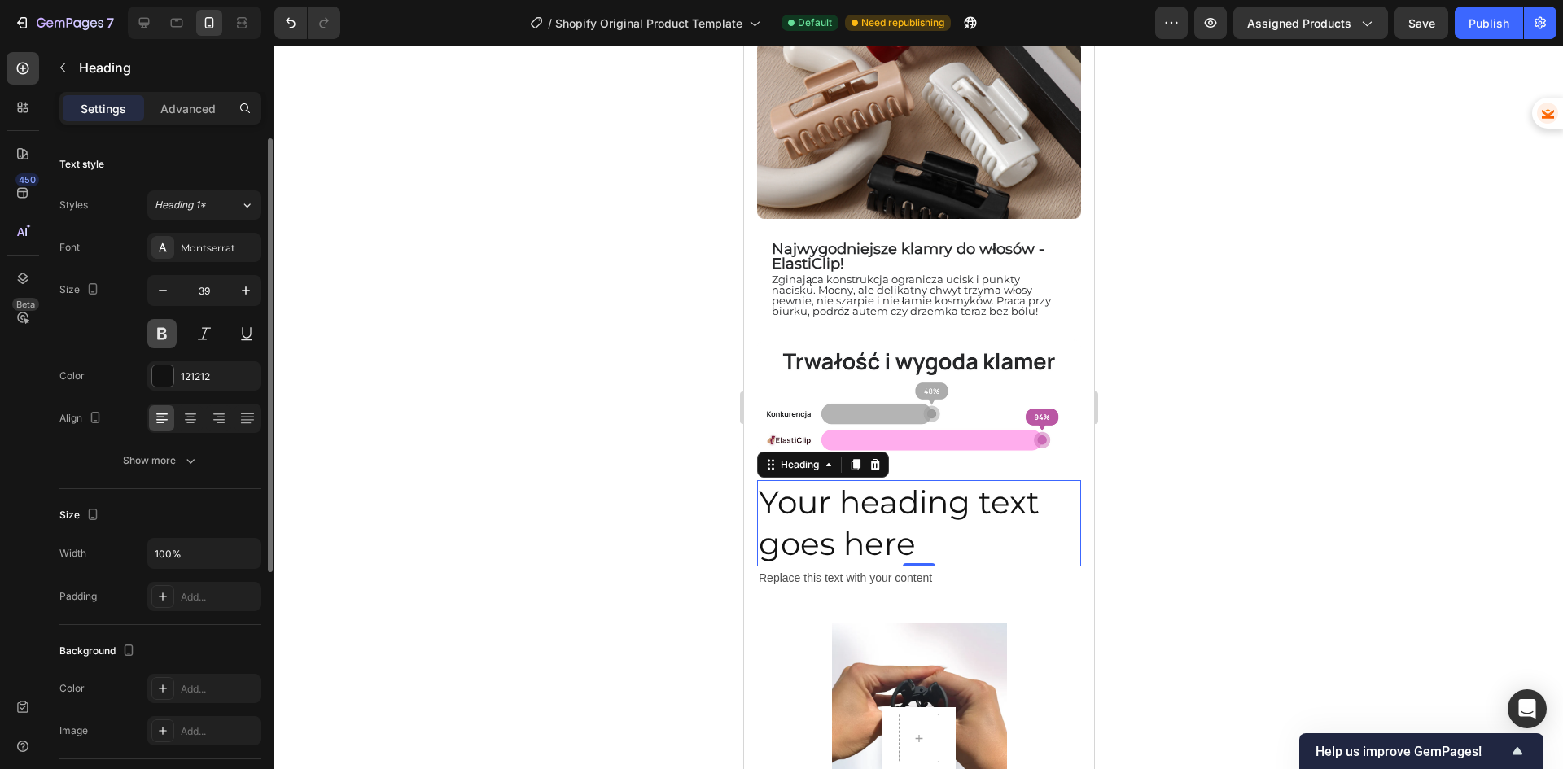
click at [173, 336] on button at bounding box center [161, 333] width 29 height 29
click at [165, 288] on icon "button" at bounding box center [163, 290] width 16 height 16
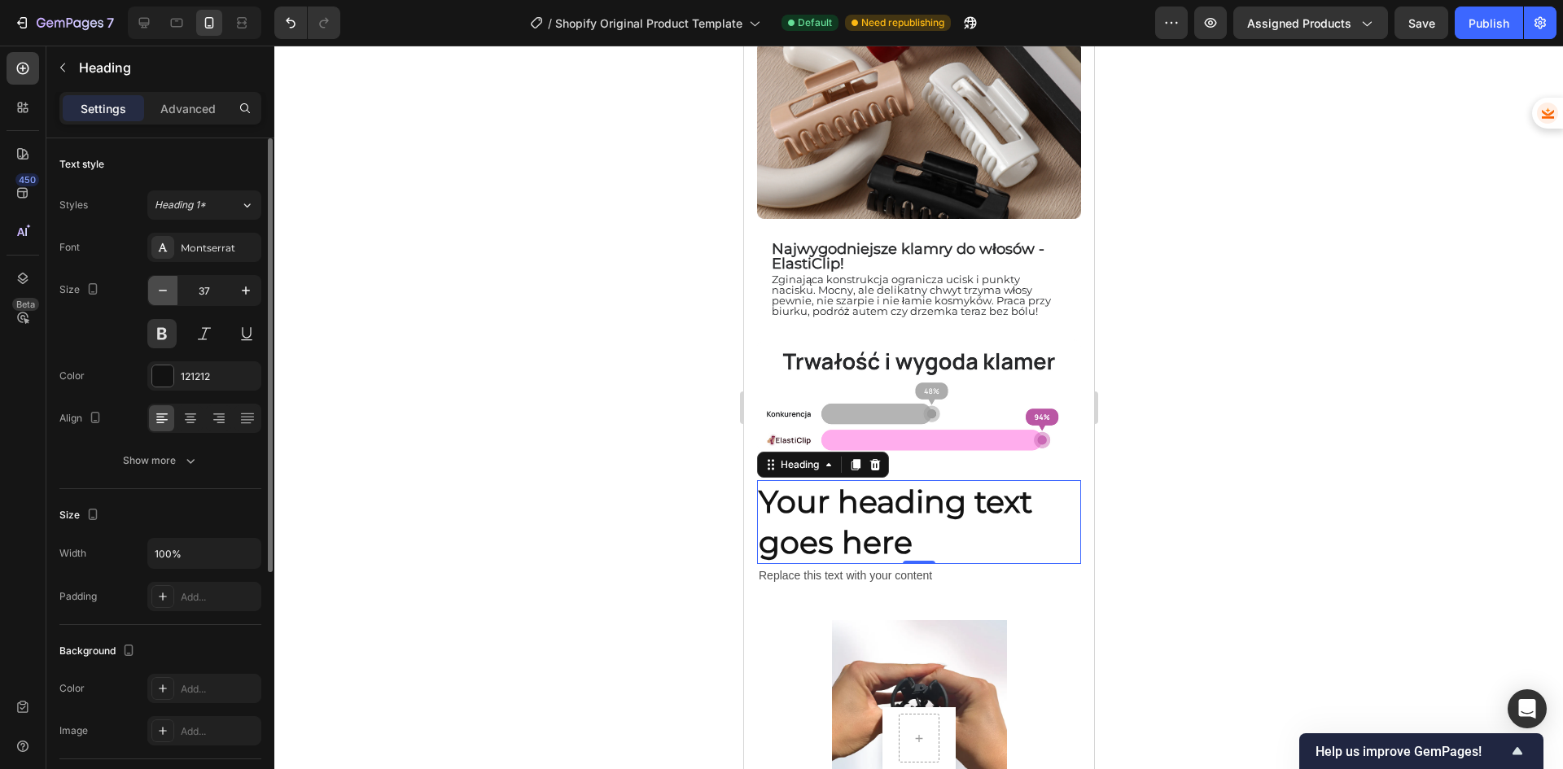
click at [165, 288] on icon "button" at bounding box center [163, 290] width 16 height 16
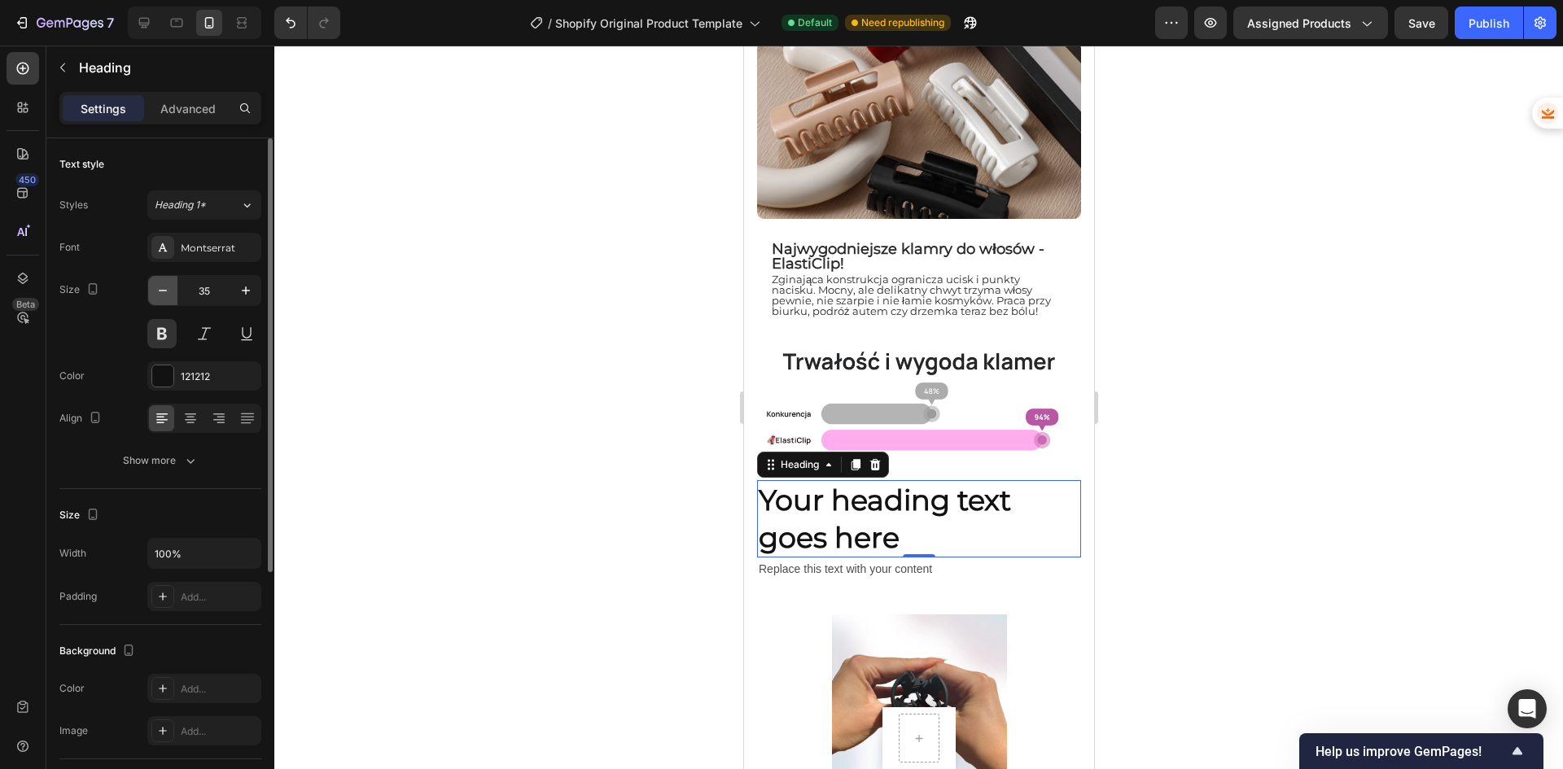
click at [165, 288] on icon "button" at bounding box center [163, 290] width 16 height 16
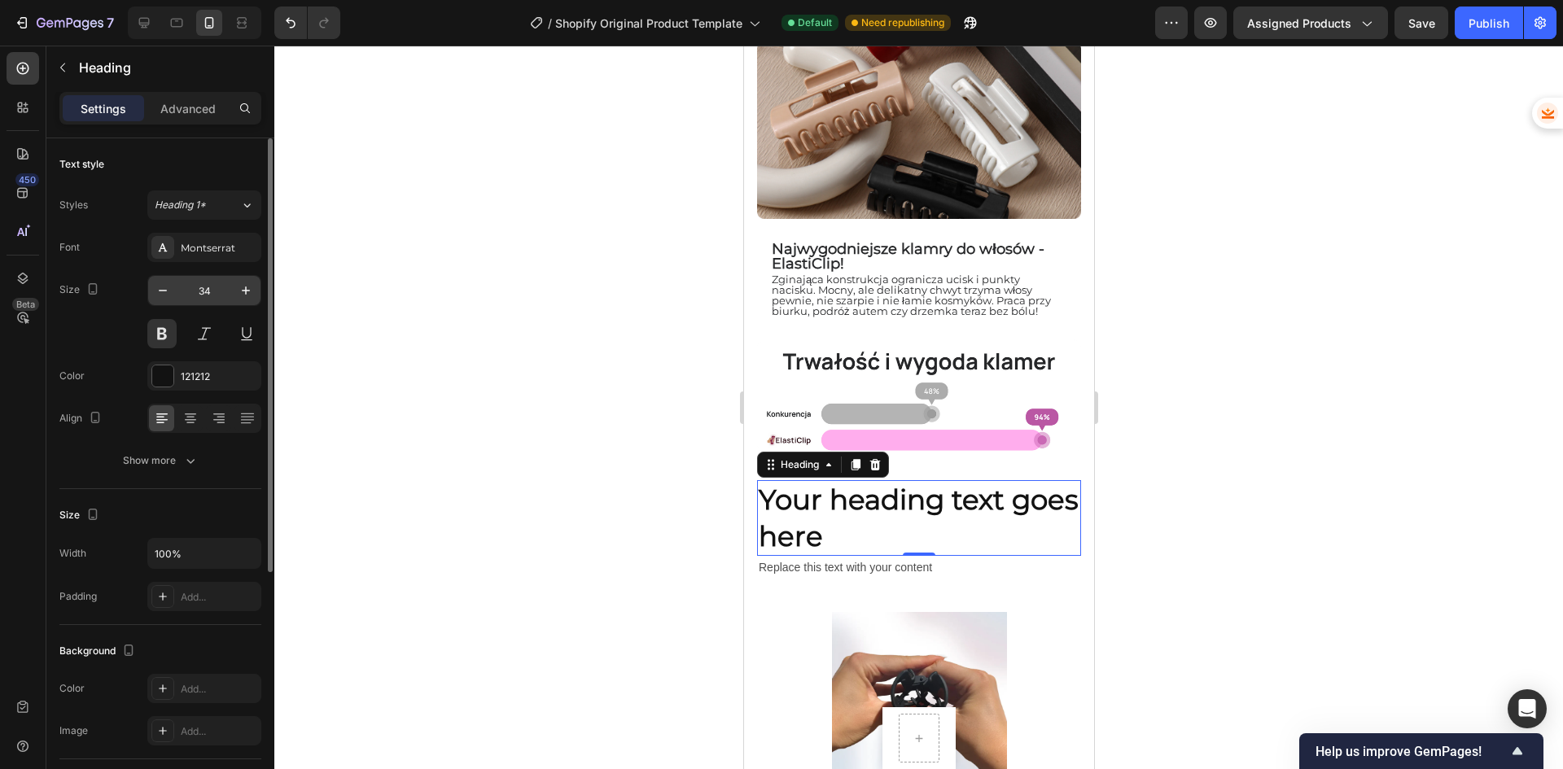
click at [210, 287] on input "34" at bounding box center [204, 290] width 54 height 29
type input "18"
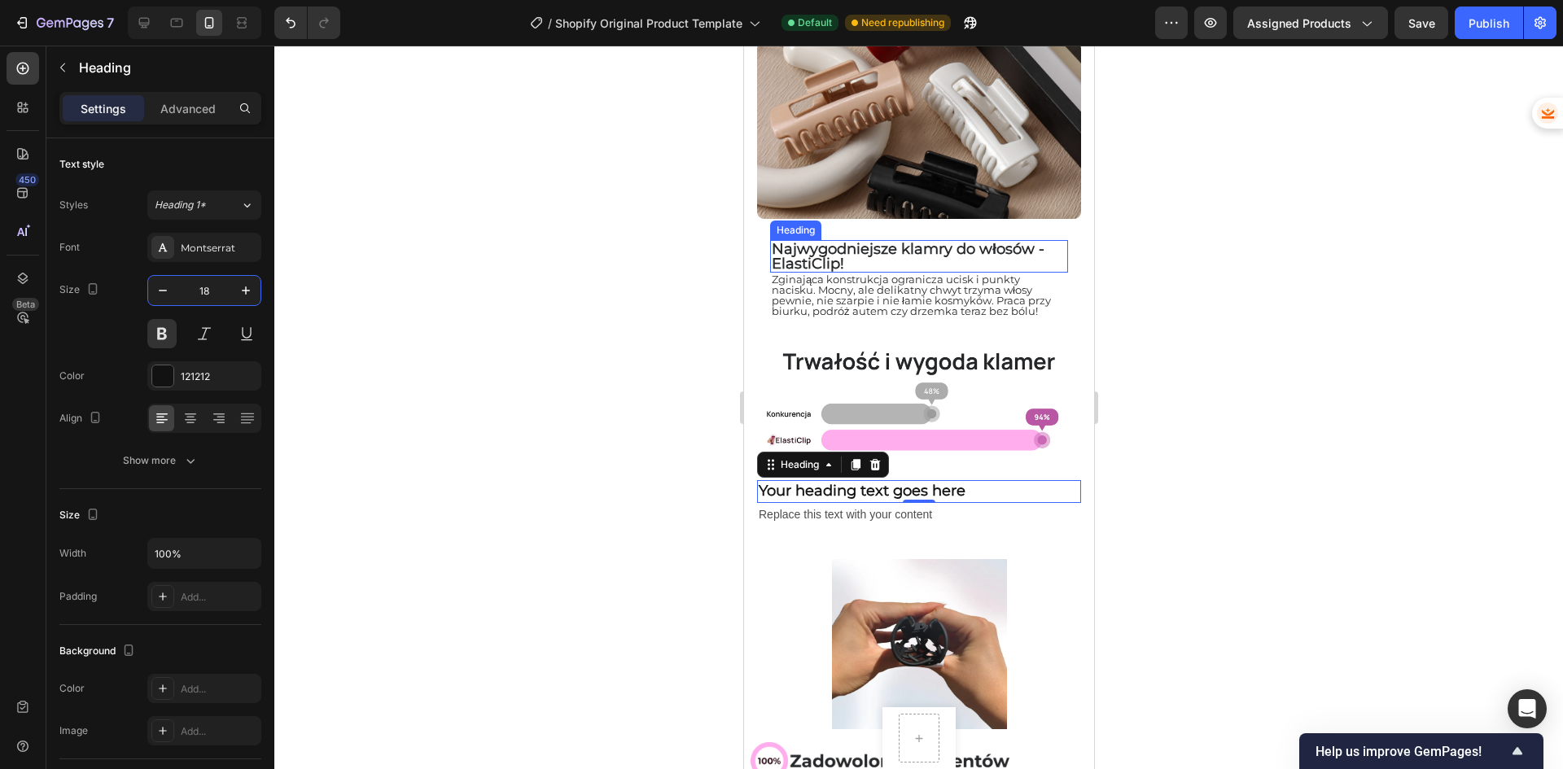
click at [834, 244] on span "Najwygodniejsze klamry do włosów - ElastiClip!" at bounding box center [907, 256] width 273 height 33
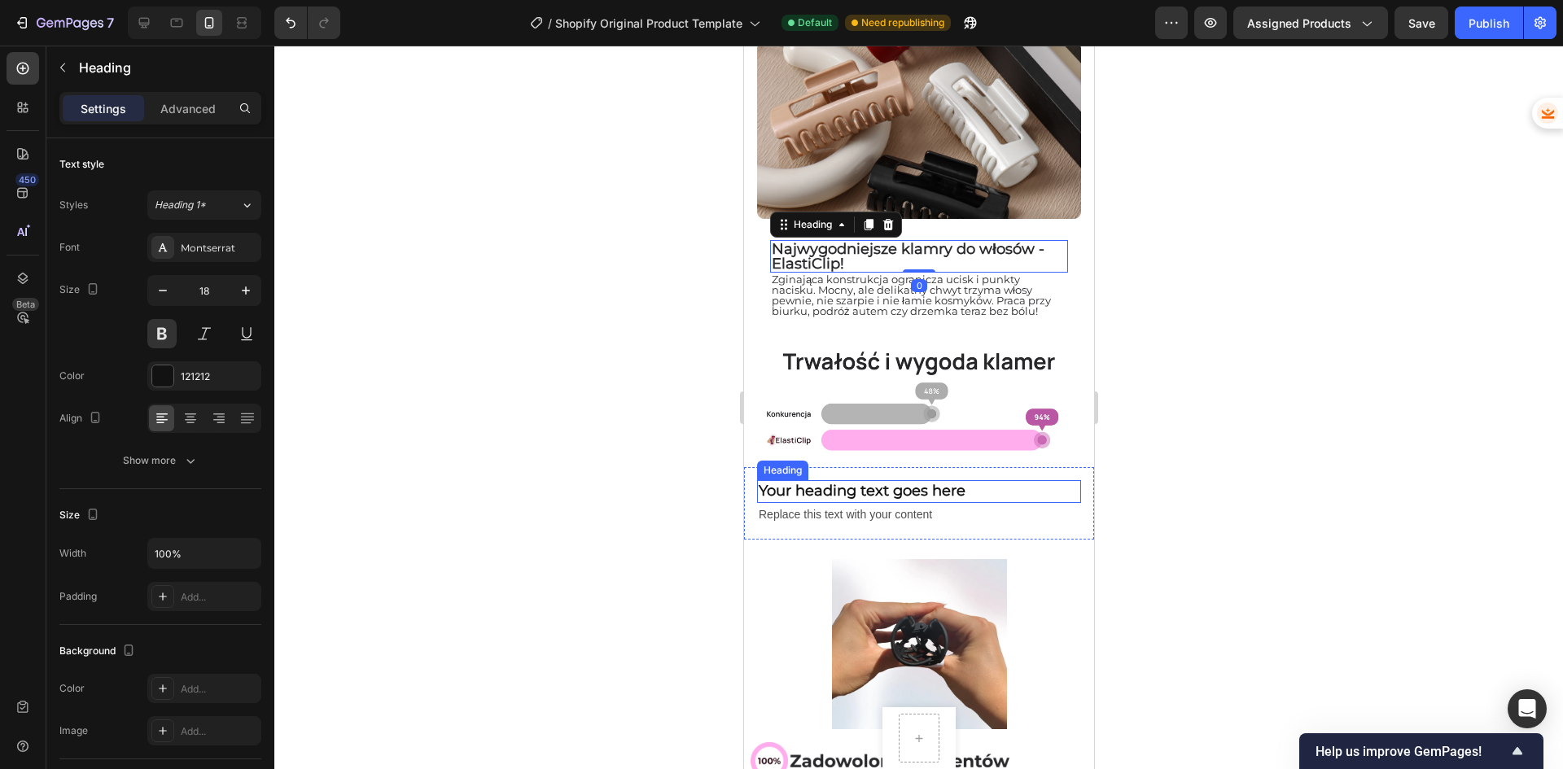
click at [850, 480] on h2 "Your heading text goes here" at bounding box center [918, 491] width 324 height 22
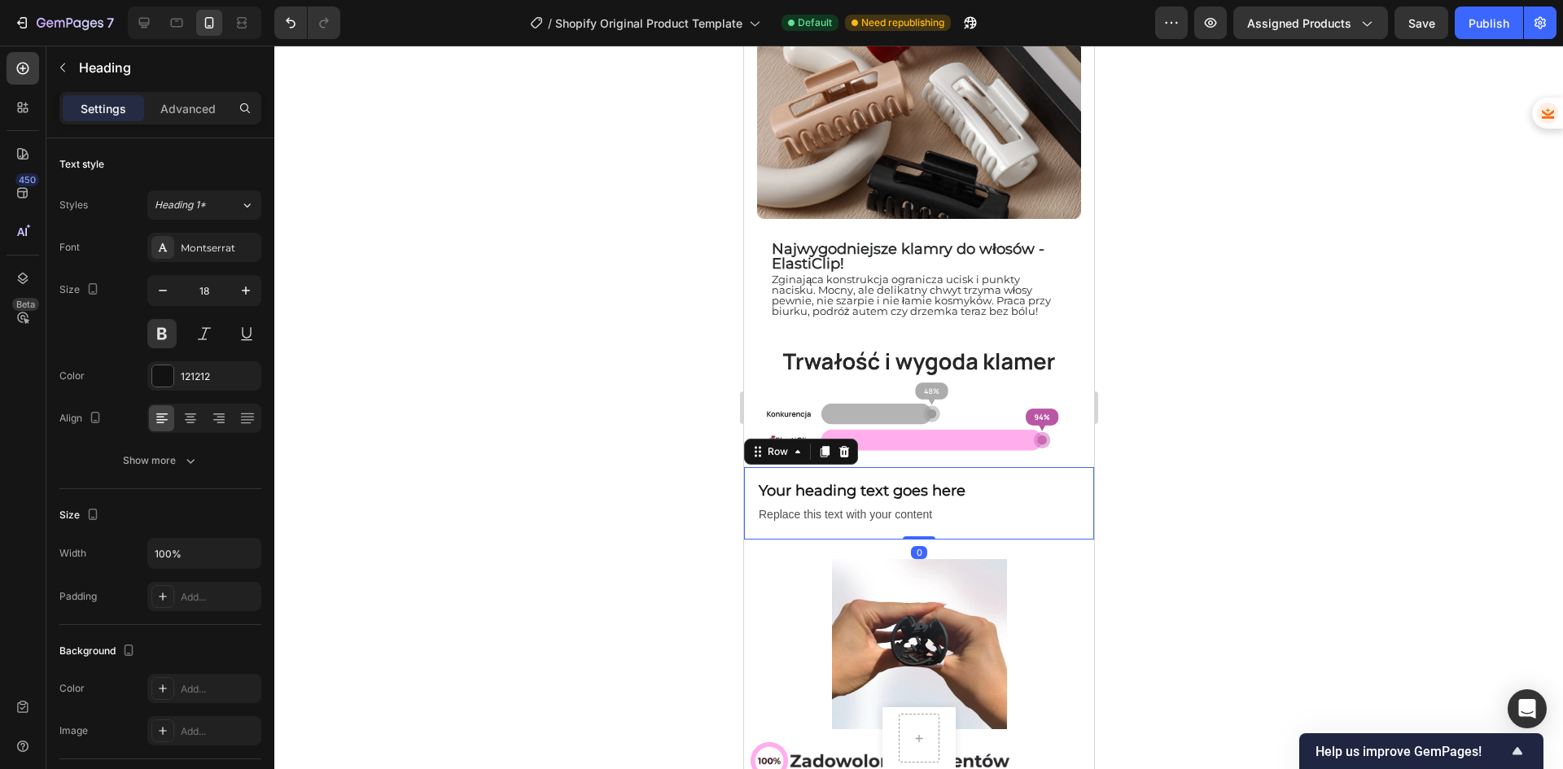
click at [750, 490] on div "Your heading text goes here Heading Replace this text with your content Text Bl…" at bounding box center [918, 503] width 350 height 72
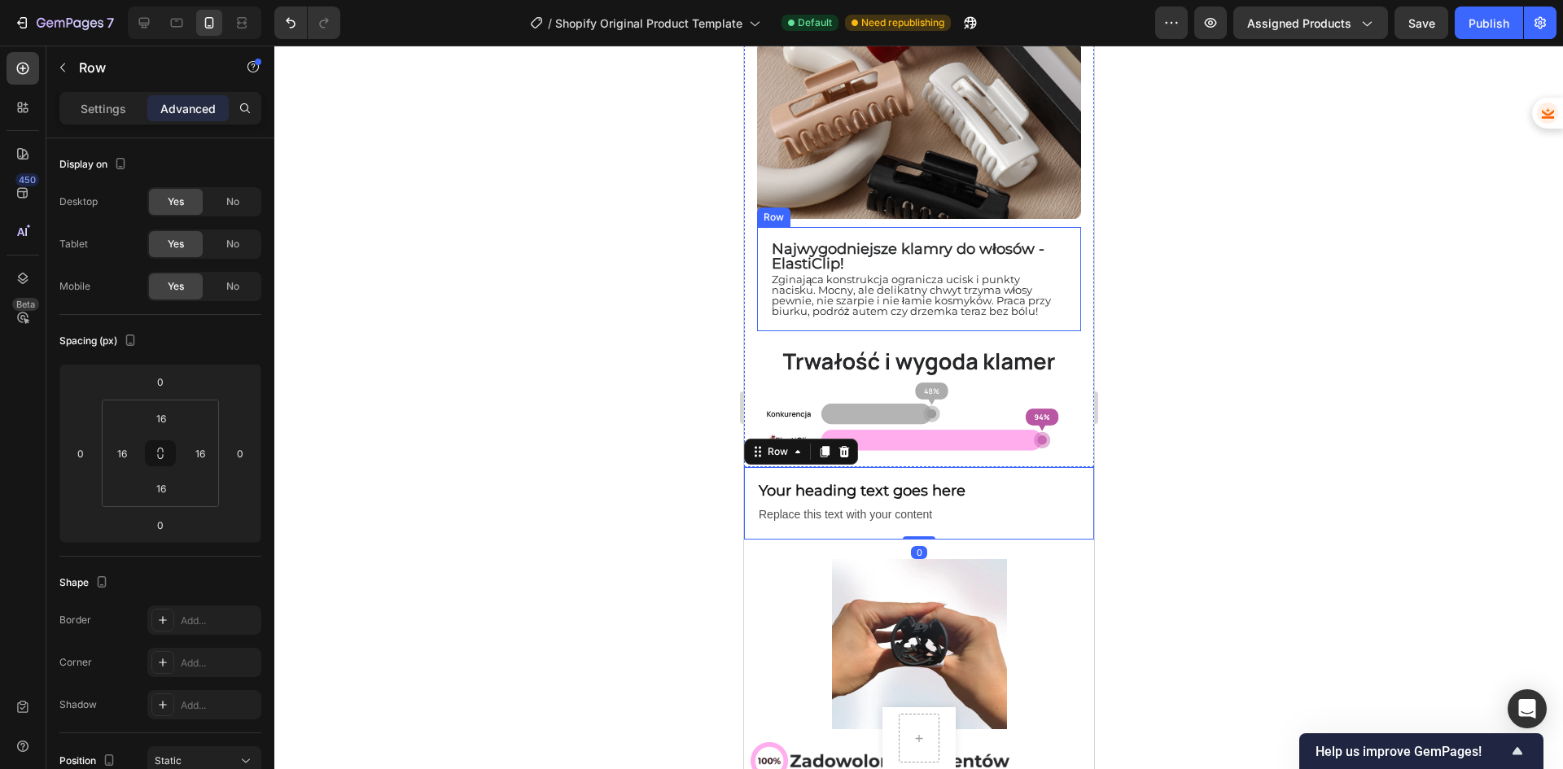
click at [759, 273] on div "⁠⁠⁠⁠⁠⁠⁠ Najwygodniejsze klamry do włosów - ElastiClip! Heading Row Zginająca ko…" at bounding box center [918, 279] width 324 height 104
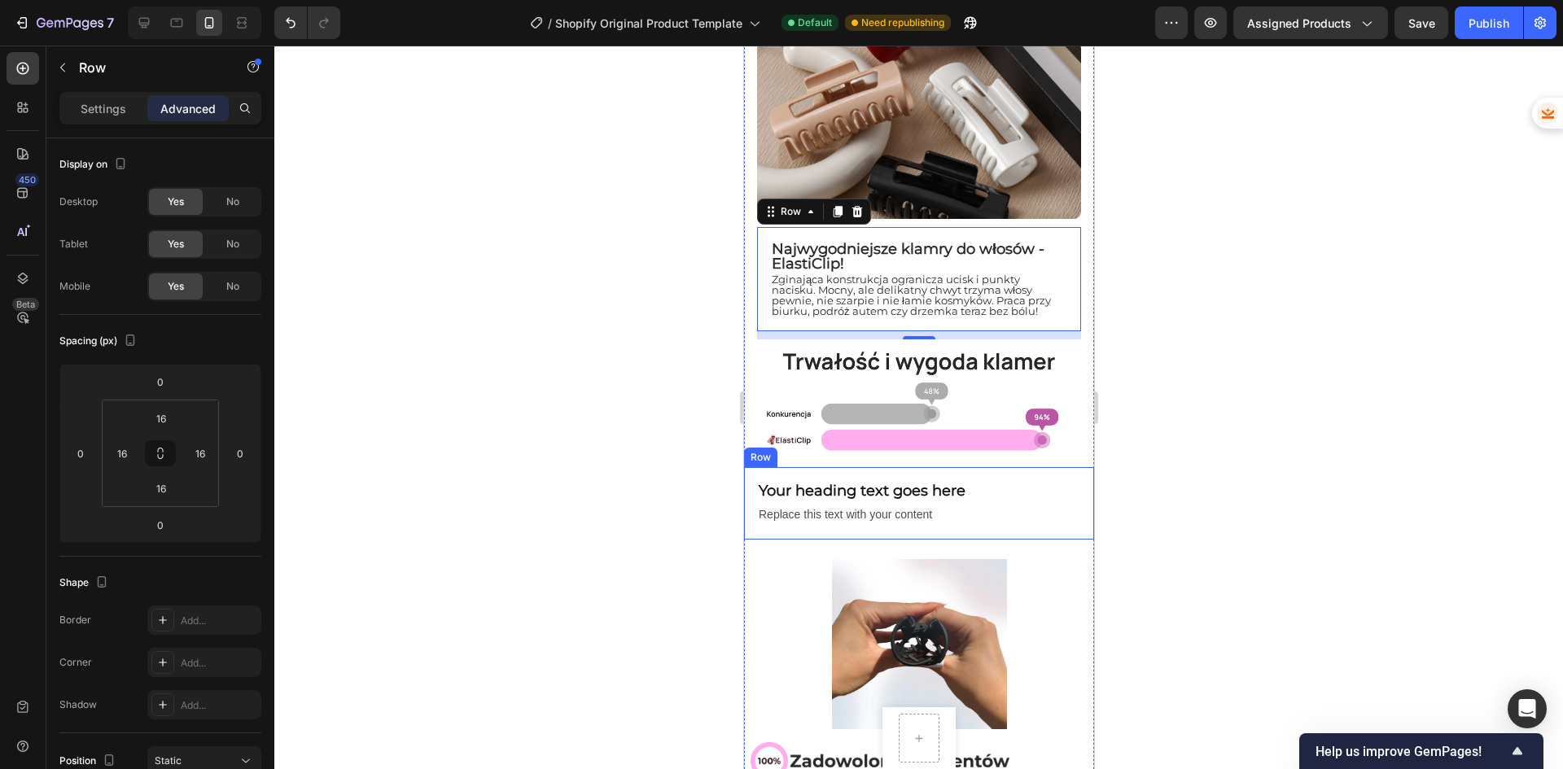
click at [750, 505] on div "Your heading text goes here Heading Replace this text with your content Text Bl…" at bounding box center [918, 503] width 350 height 72
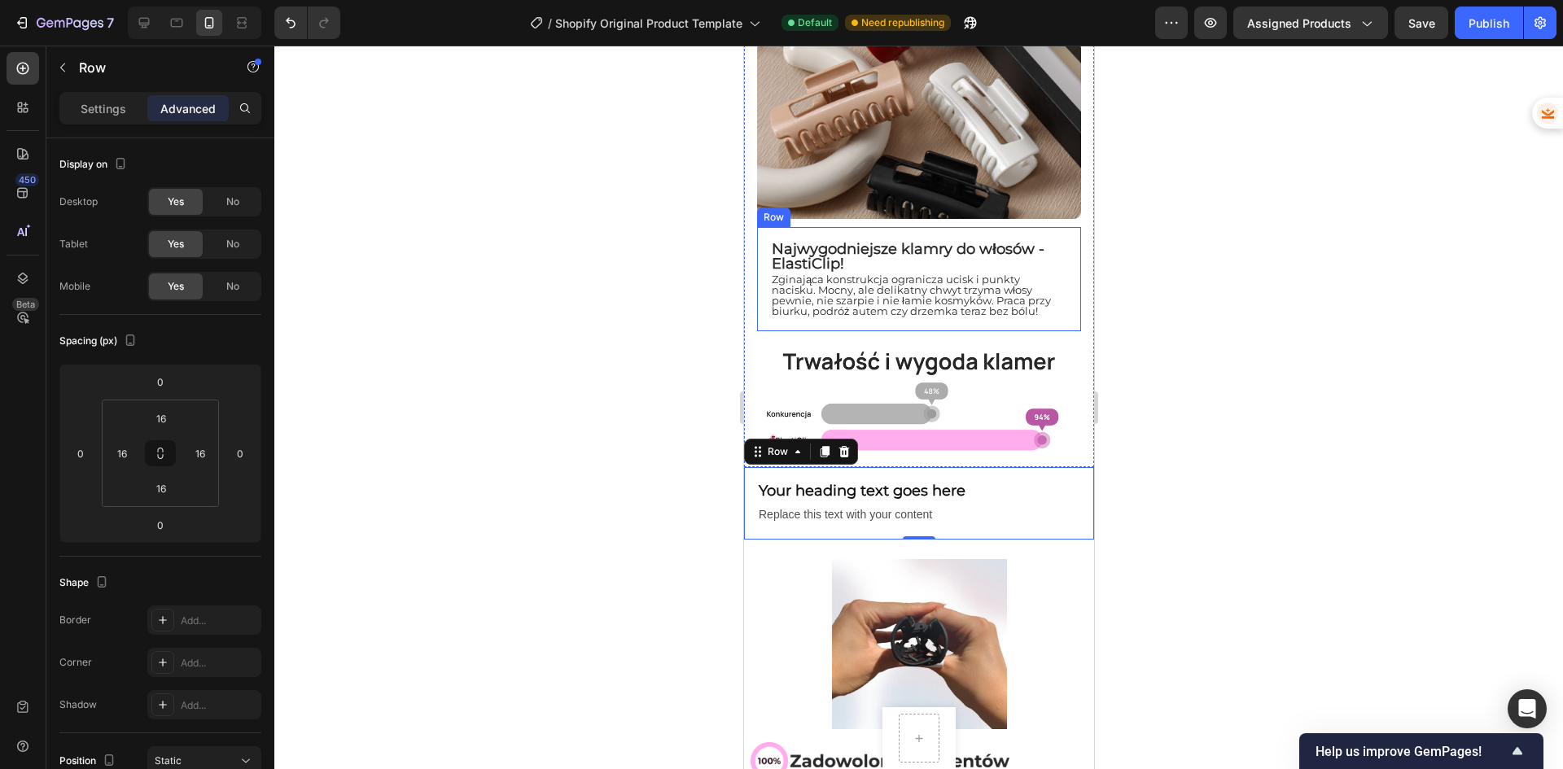
click at [759, 273] on div "⁠⁠⁠⁠⁠⁠⁠ Najwygodniejsze klamry do włosów - ElastiClip! Heading Row Zginająca ko…" at bounding box center [918, 279] width 324 height 104
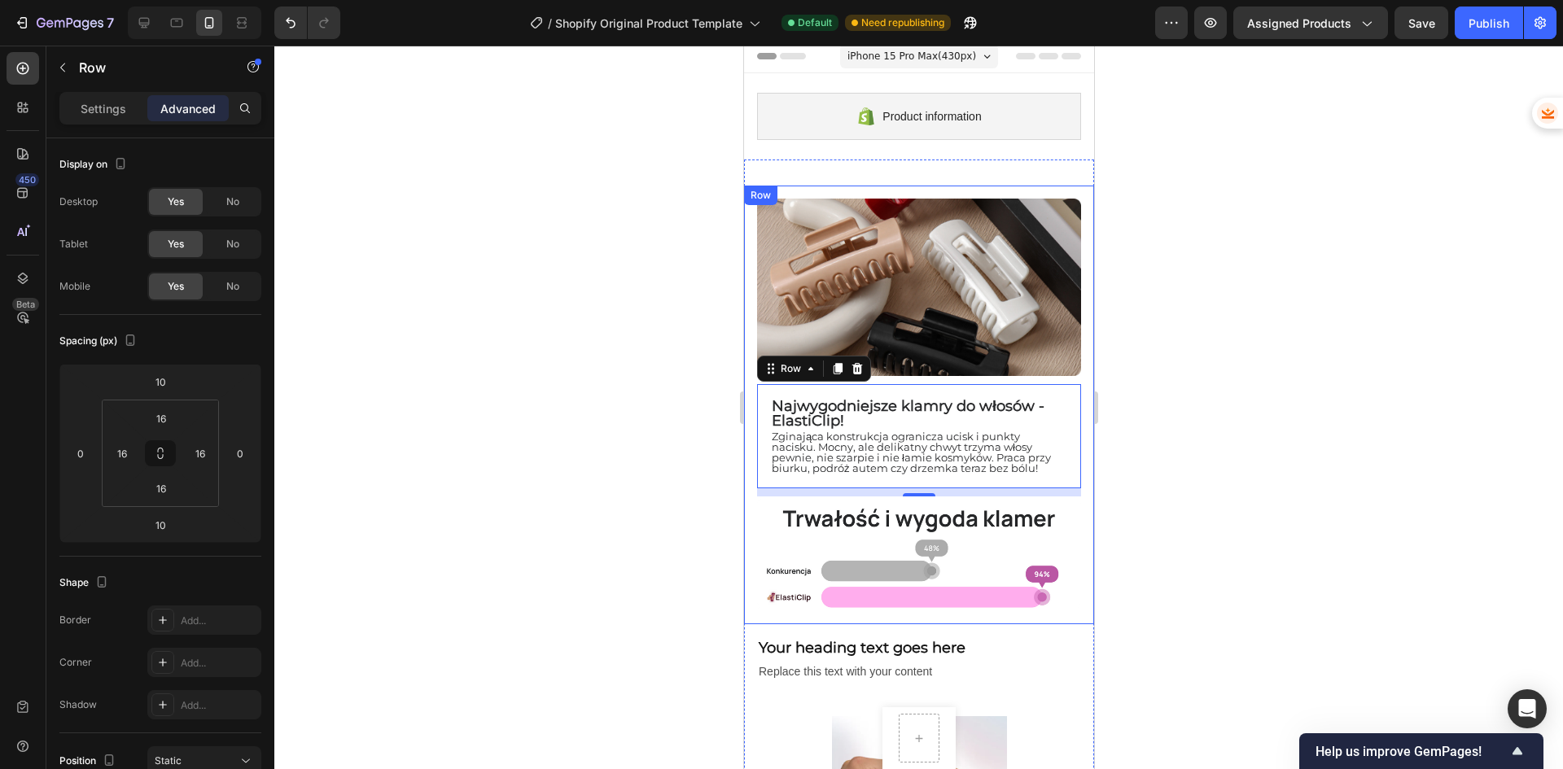
scroll to position [0, 0]
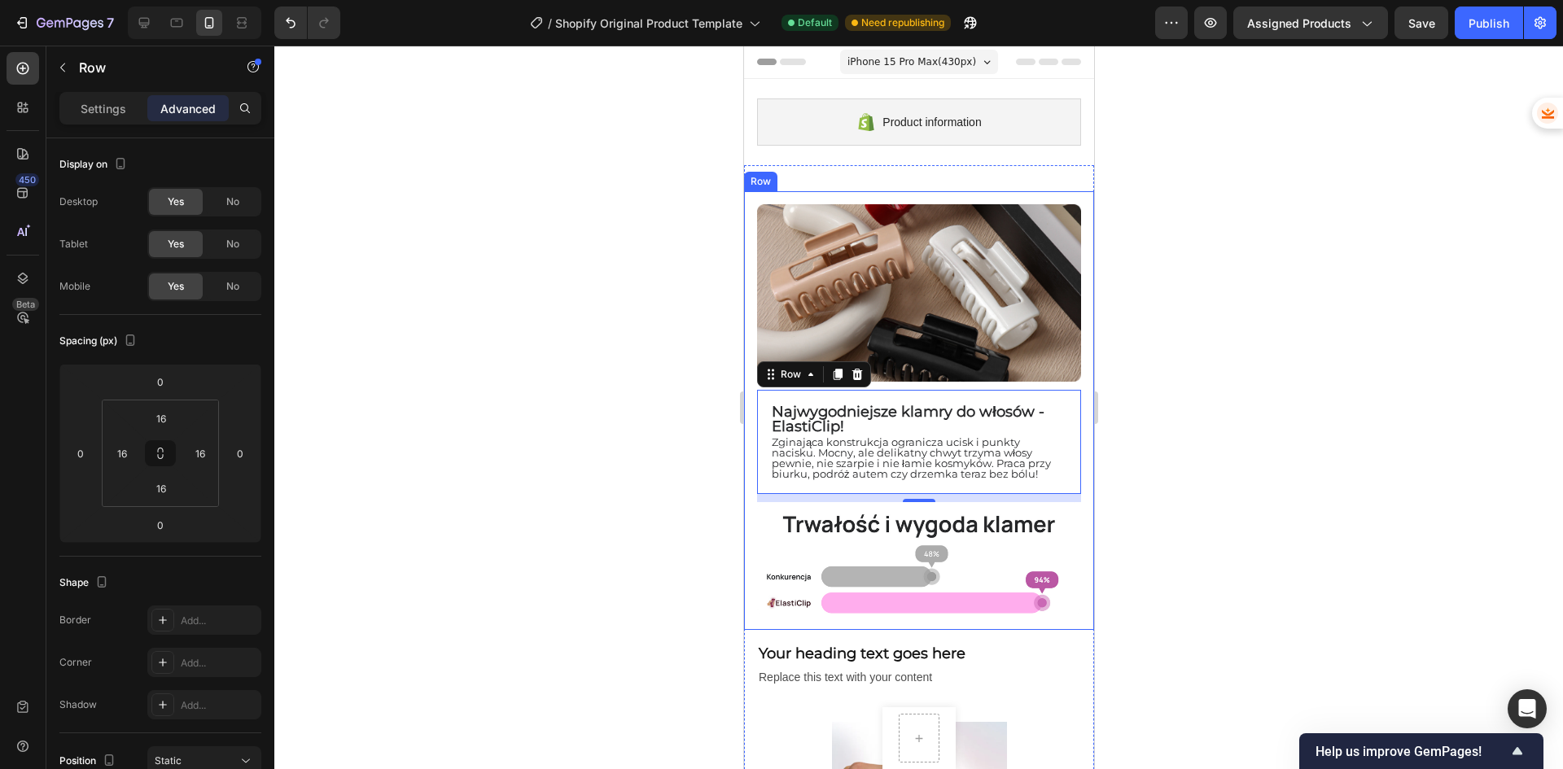
click at [750, 206] on div "Image ⁠⁠⁠⁠⁠⁠⁠ Najwygodniejsze klamry do włosów - ElastiClip! Heading Row Zginaj…" at bounding box center [918, 410] width 350 height 439
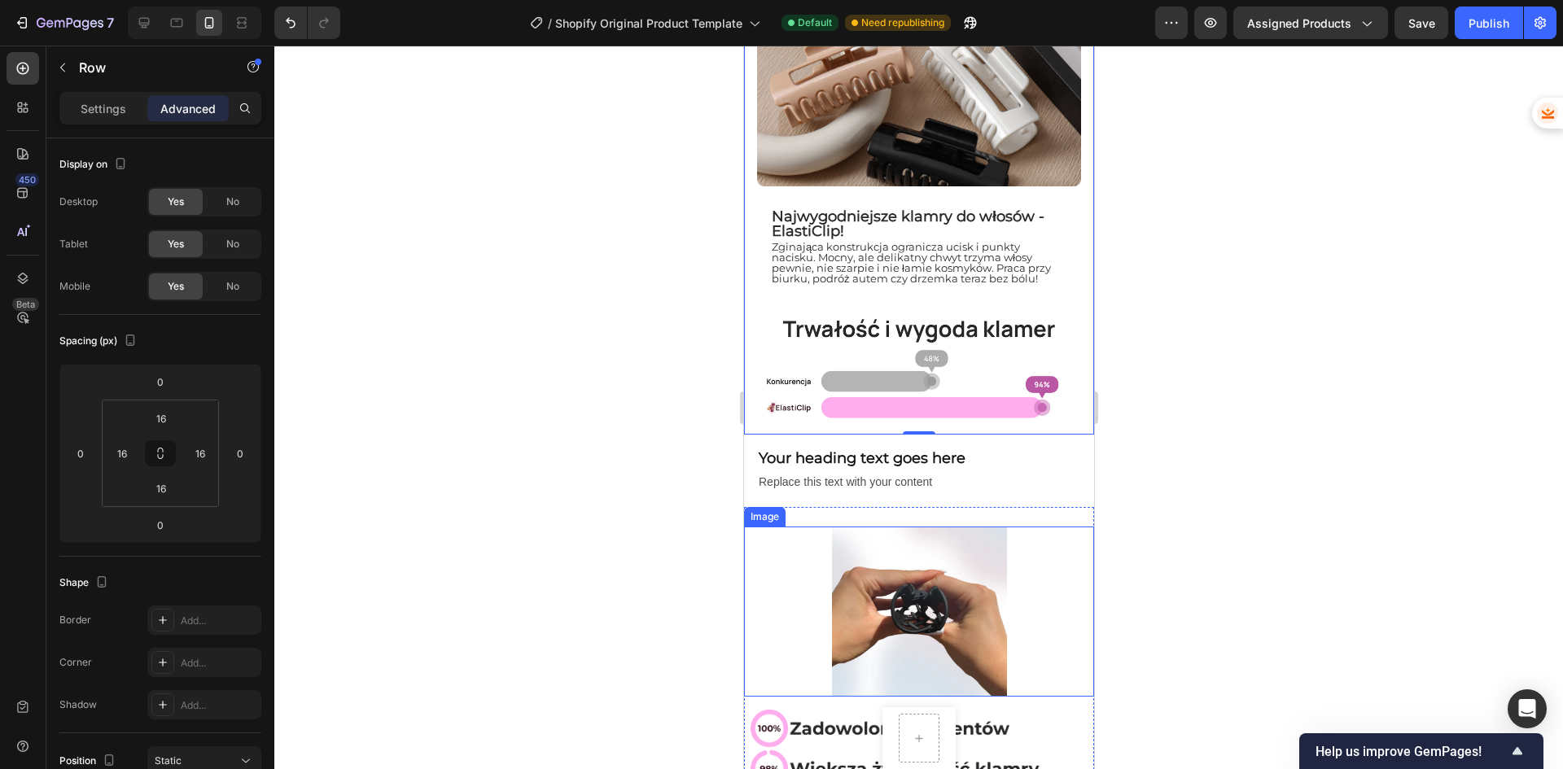
scroll to position [163, 0]
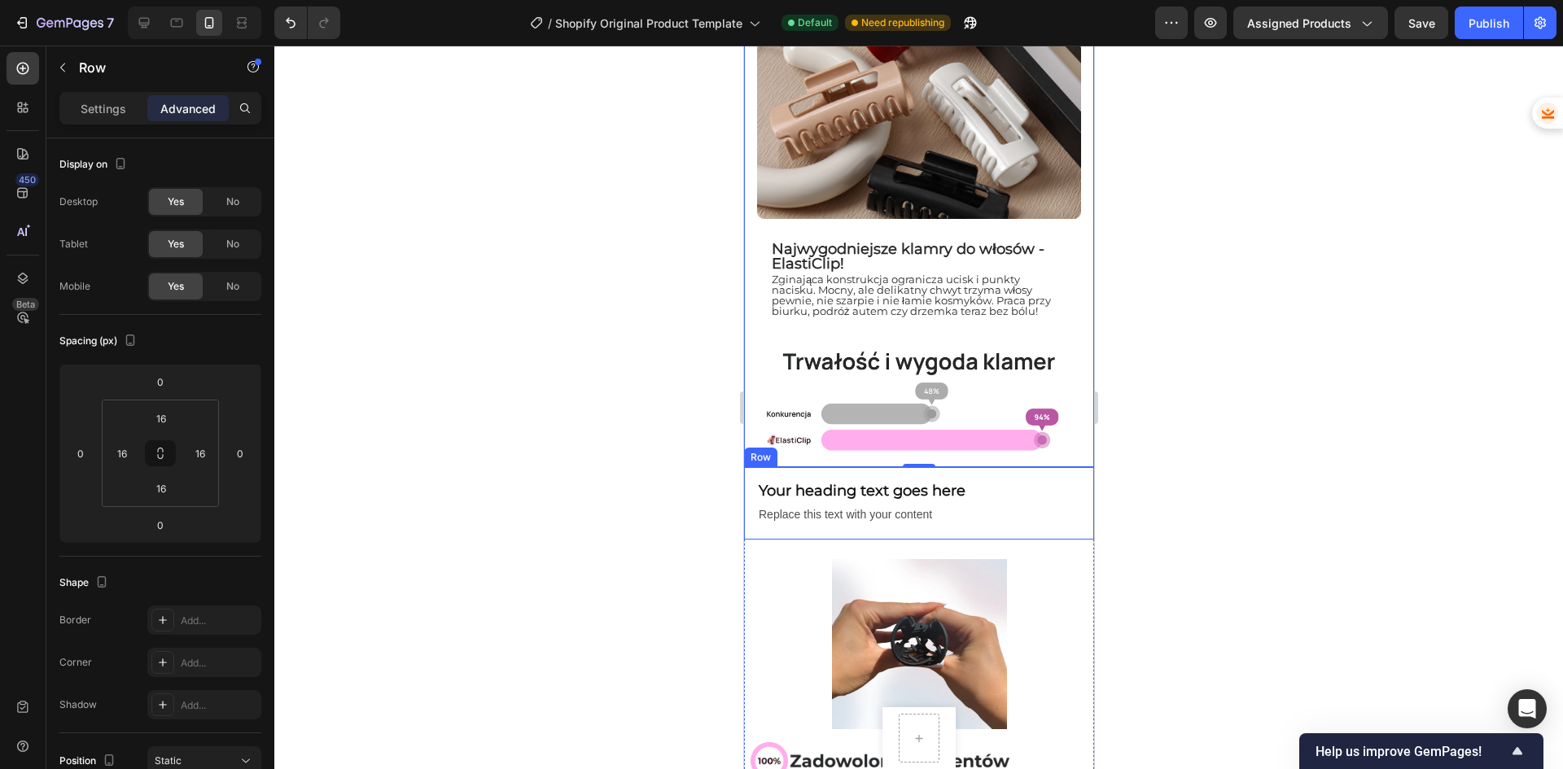
click at [749, 467] on div "Your heading text goes here Heading Replace this text with your content Text Bl…" at bounding box center [918, 503] width 350 height 72
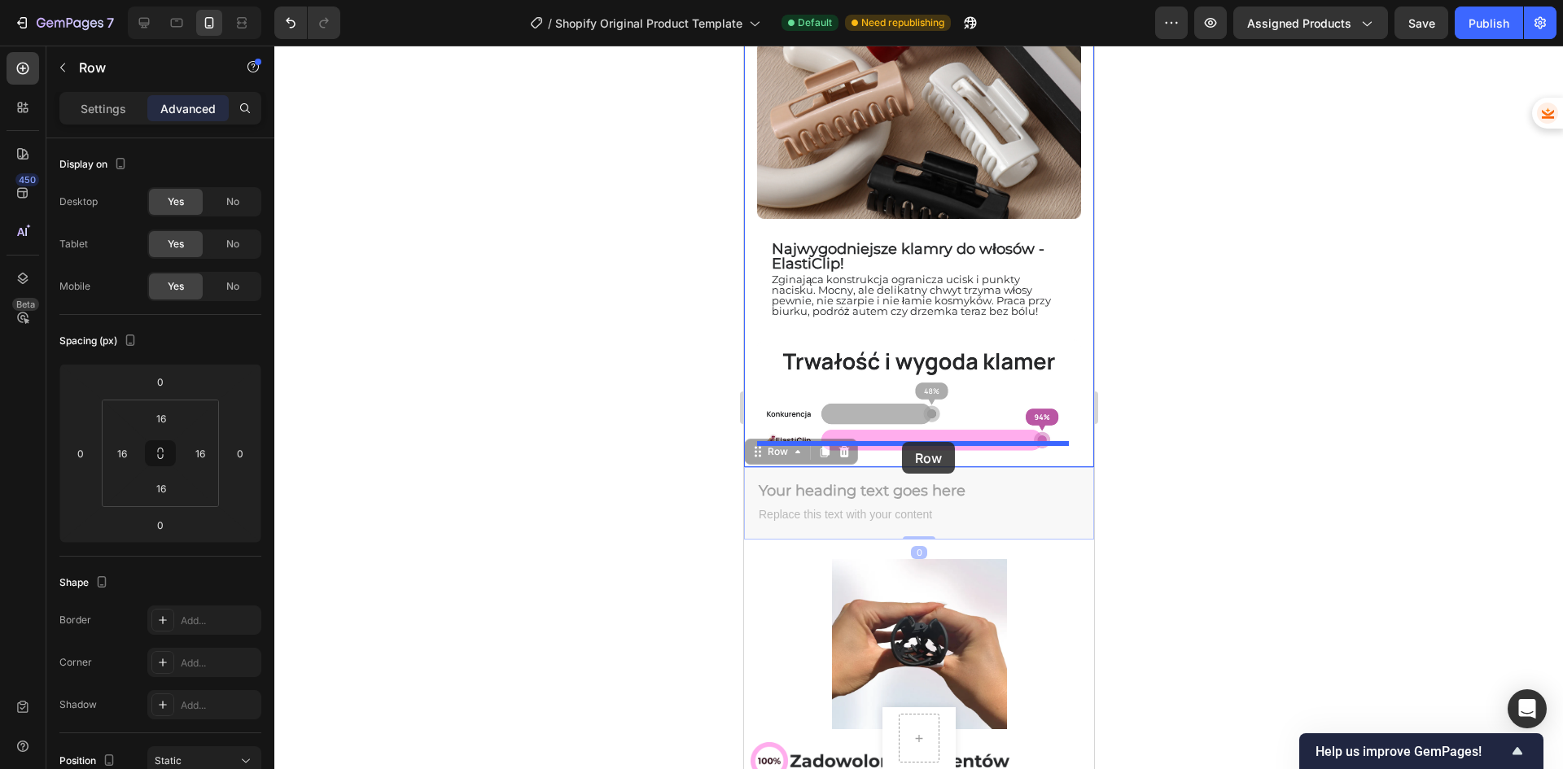
drag, startPoint x: 750, startPoint y: 467, endPoint x: 901, endPoint y: 442, distance: 153.5
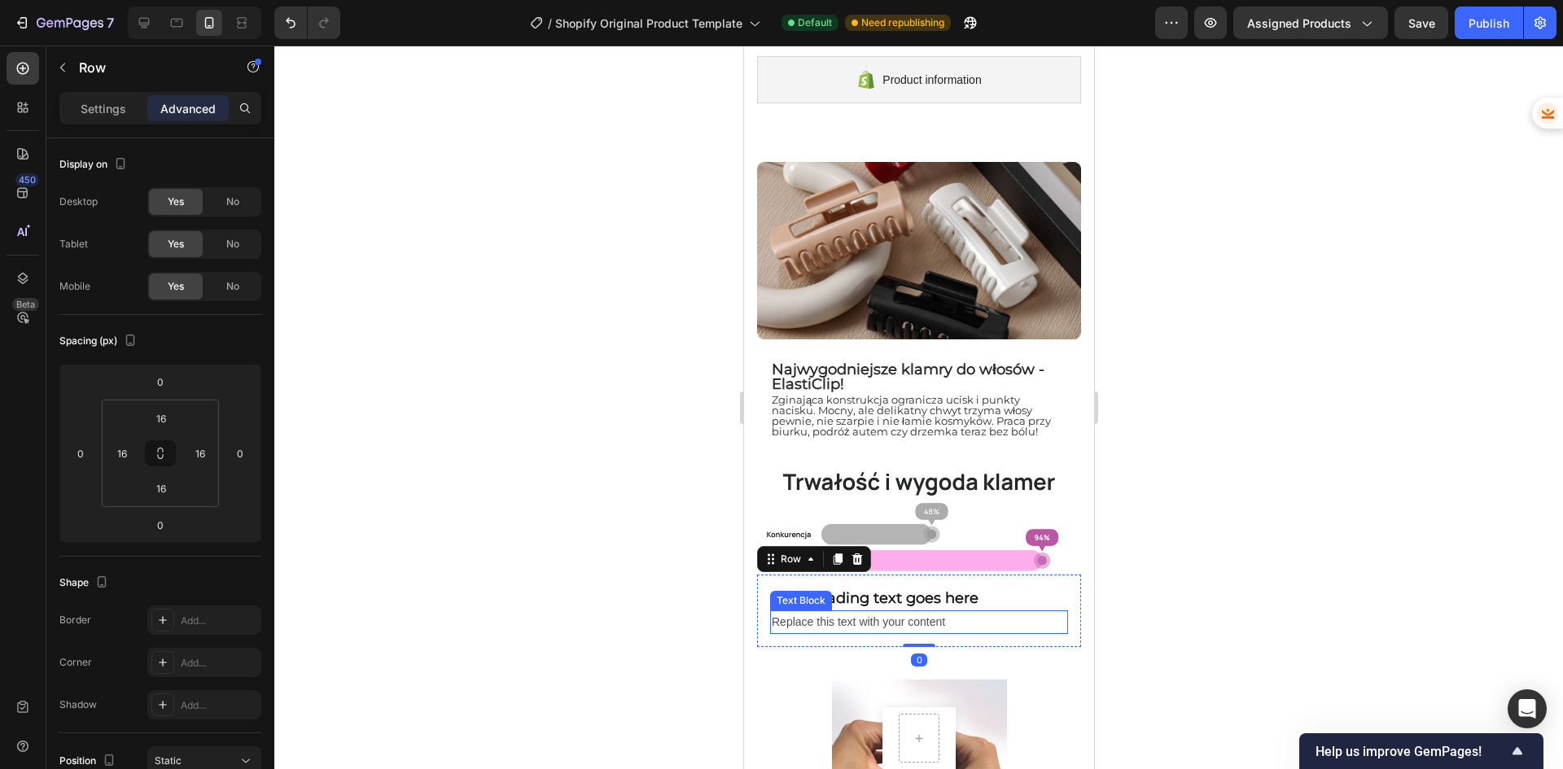
scroll to position [0, 0]
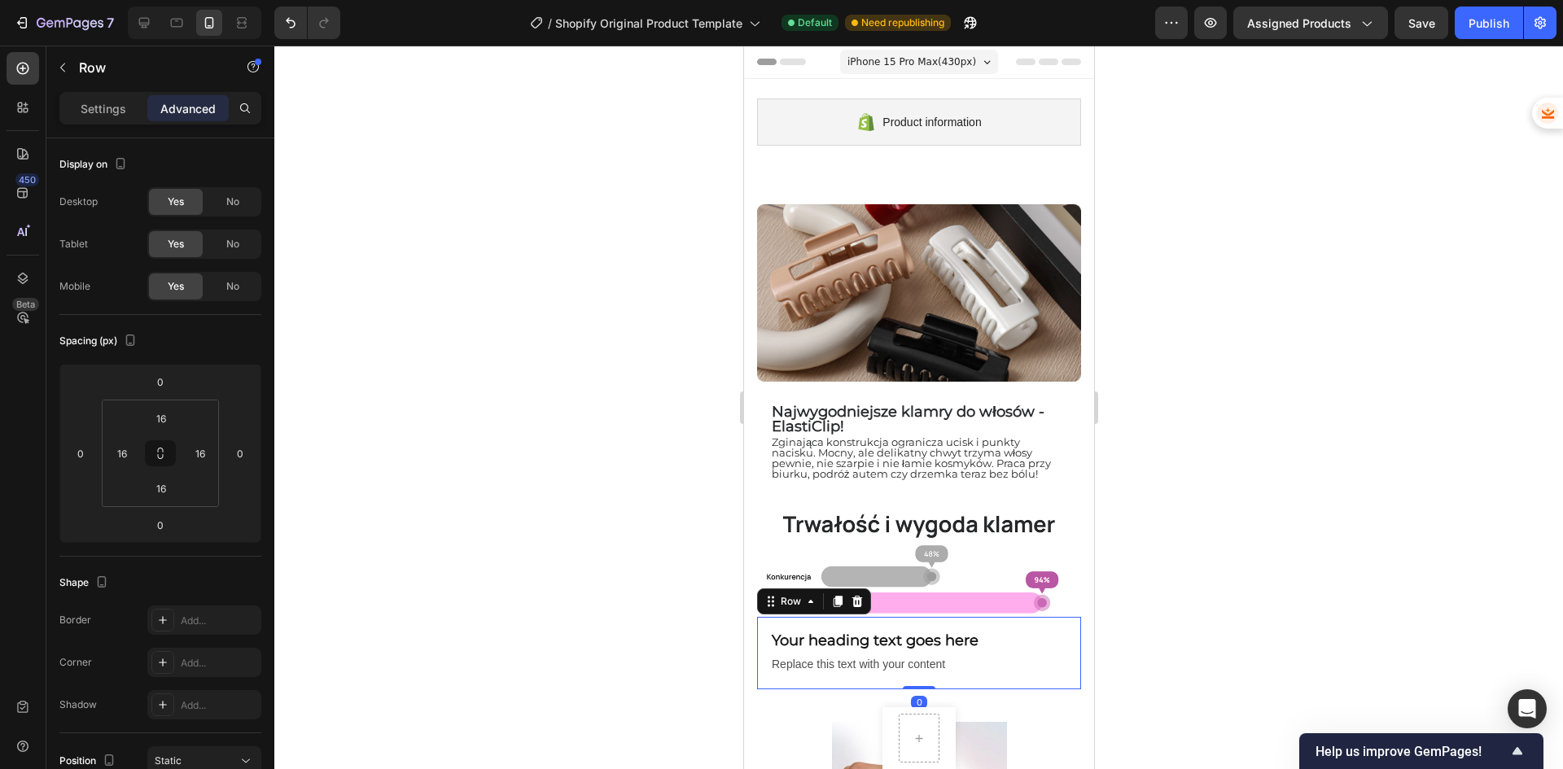
click at [1196, 514] on div at bounding box center [918, 408] width 1288 height 724
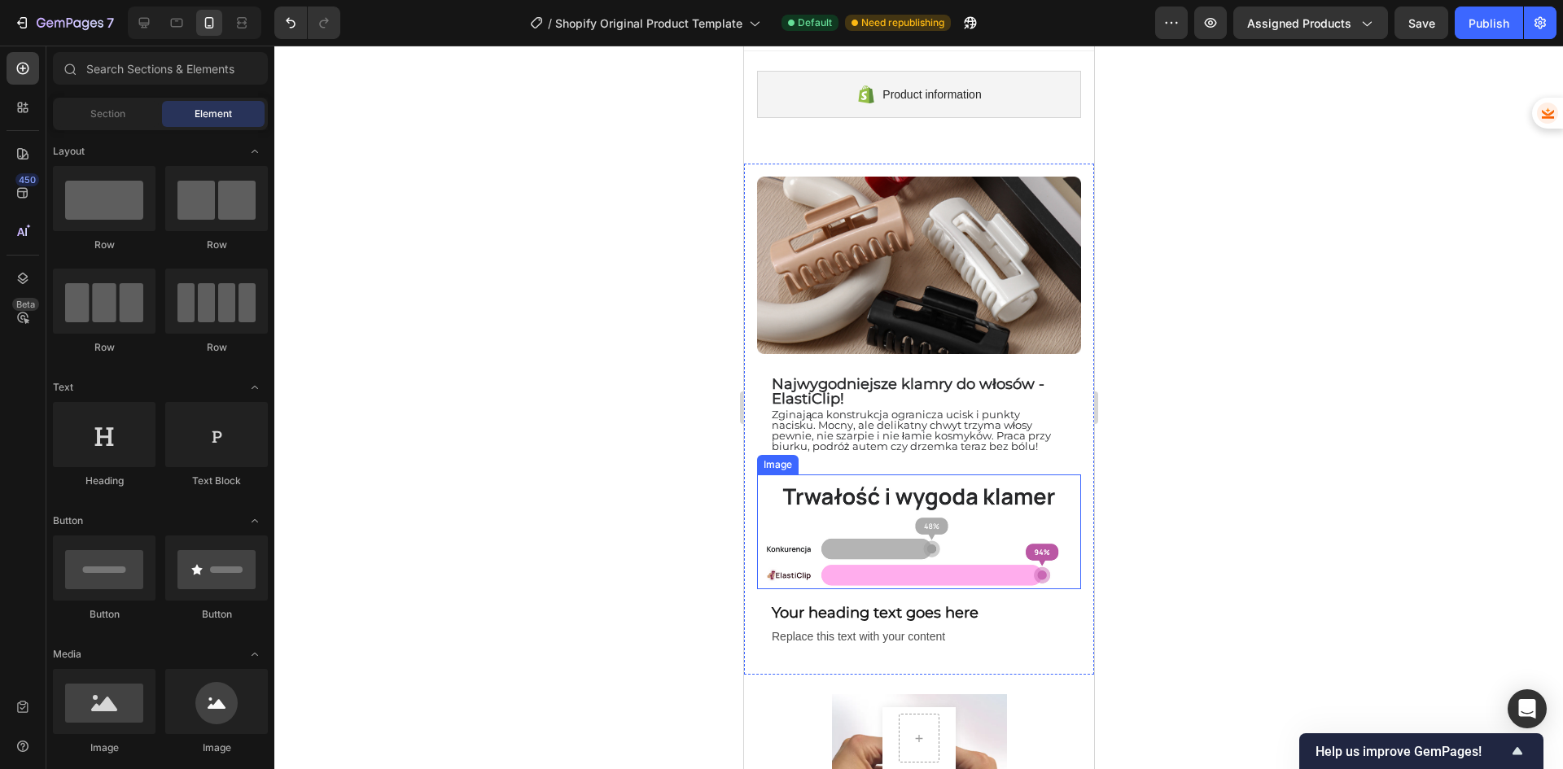
scroll to position [244, 0]
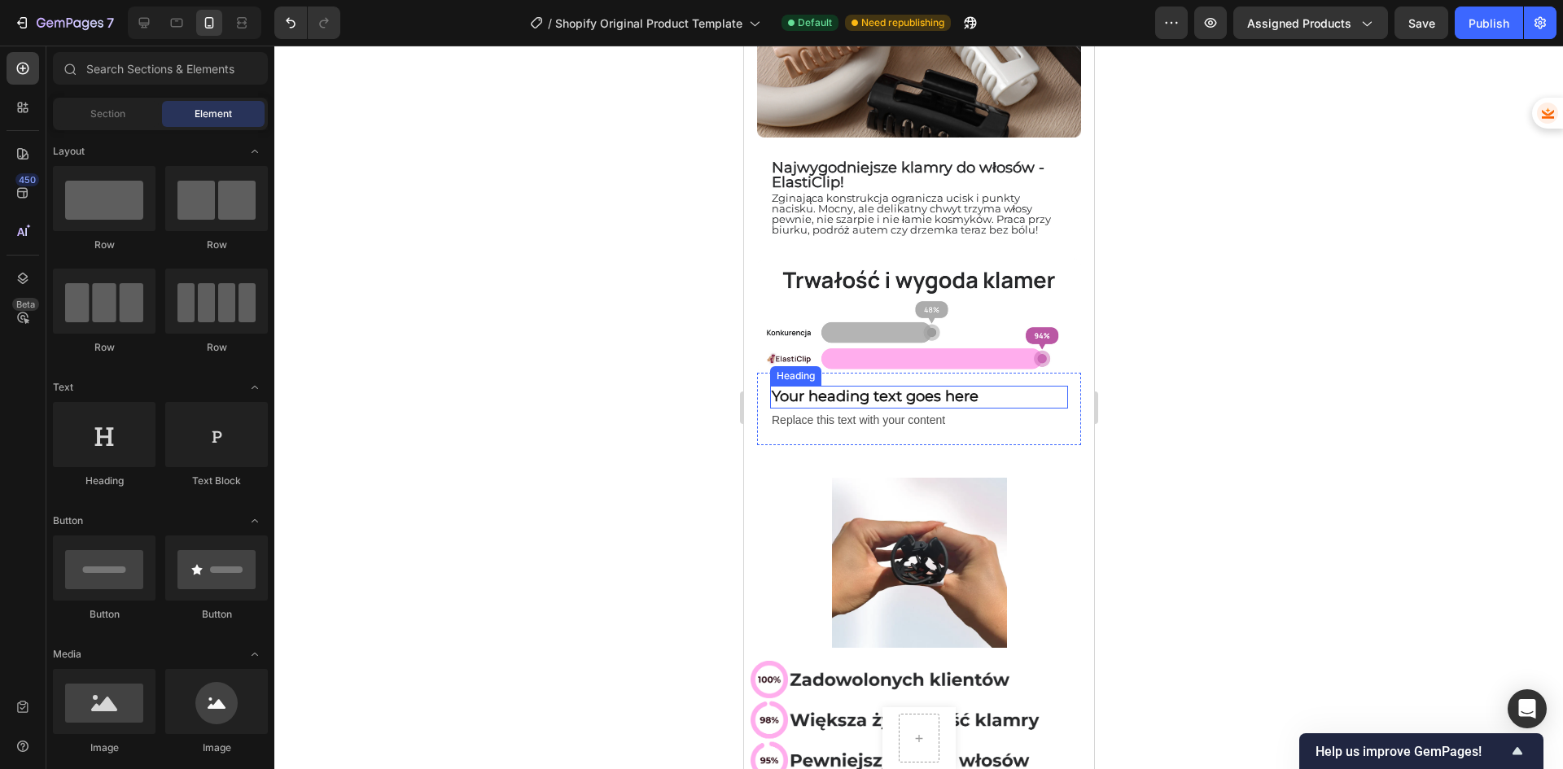
click at [864, 392] on h2 "Your heading text goes here" at bounding box center [918, 397] width 298 height 22
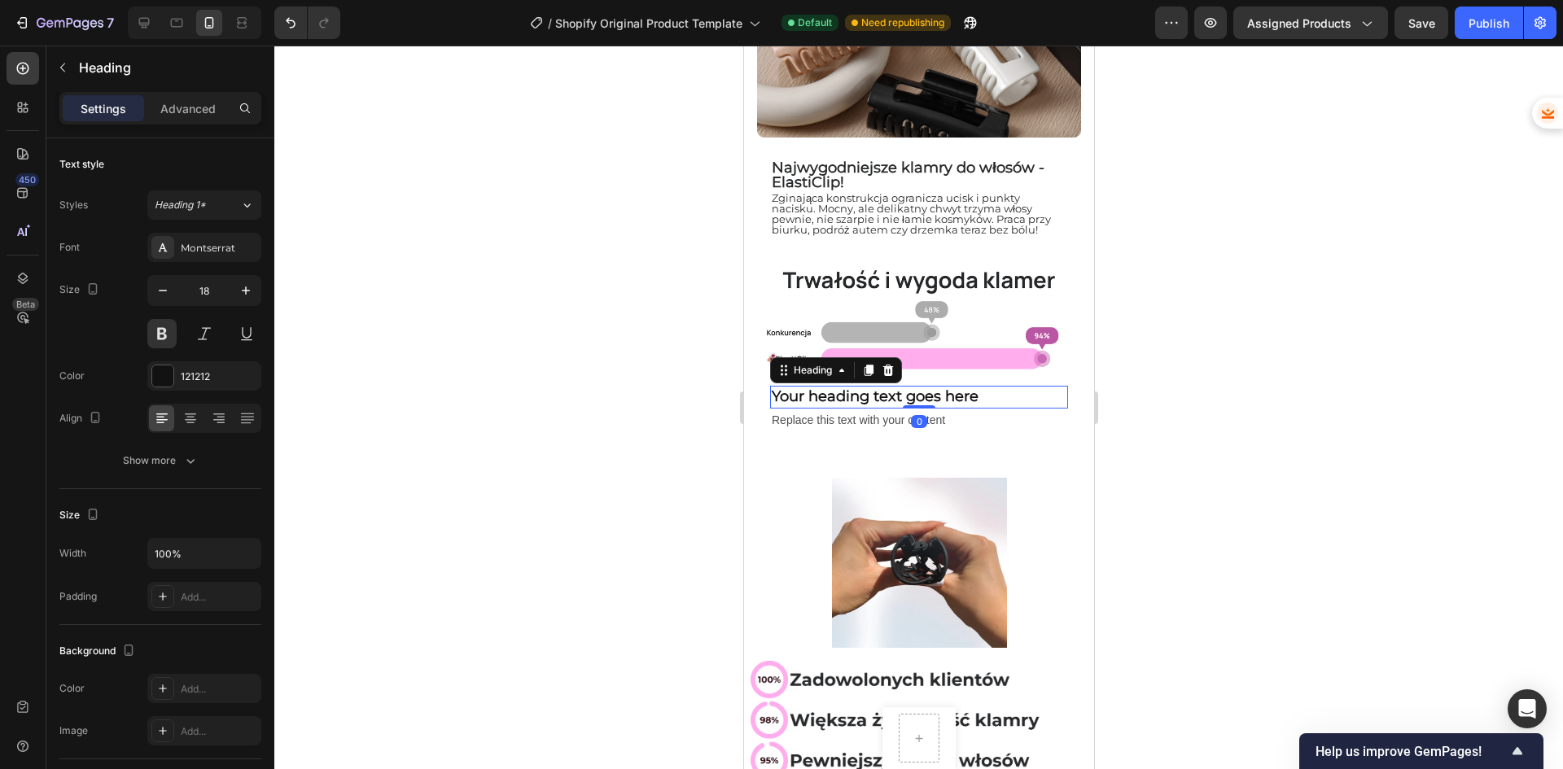
click at [858, 386] on h2 "Your heading text goes here" at bounding box center [918, 397] width 298 height 22
click at [843, 166] on span "Najwygodniejsze klamry do włosów - ElastiClip!" at bounding box center [907, 175] width 273 height 33
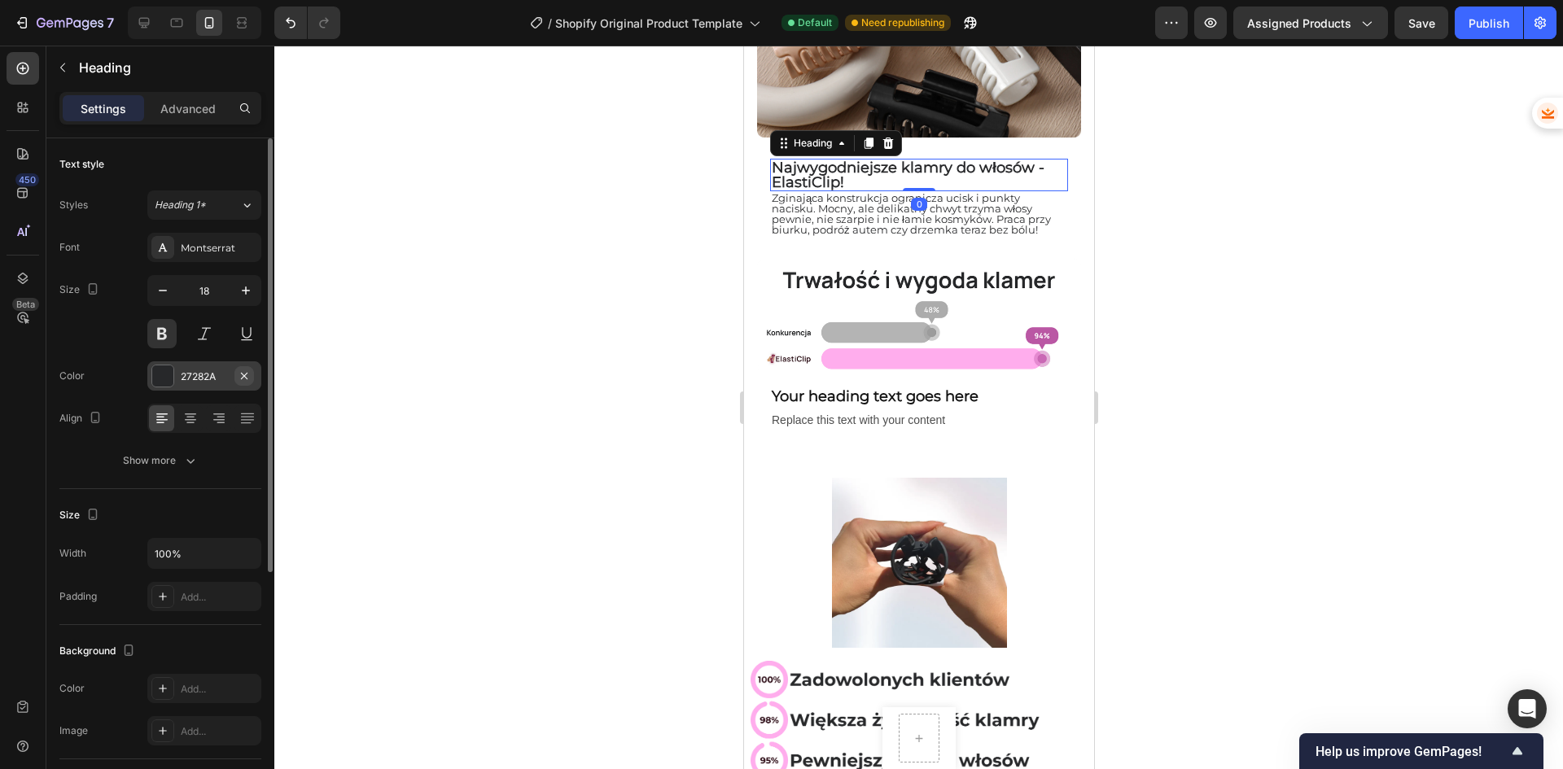
click at [234, 375] on button "button" at bounding box center [244, 376] width 20 height 20
click at [186, 375] on div "Add..." at bounding box center [219, 377] width 77 height 15
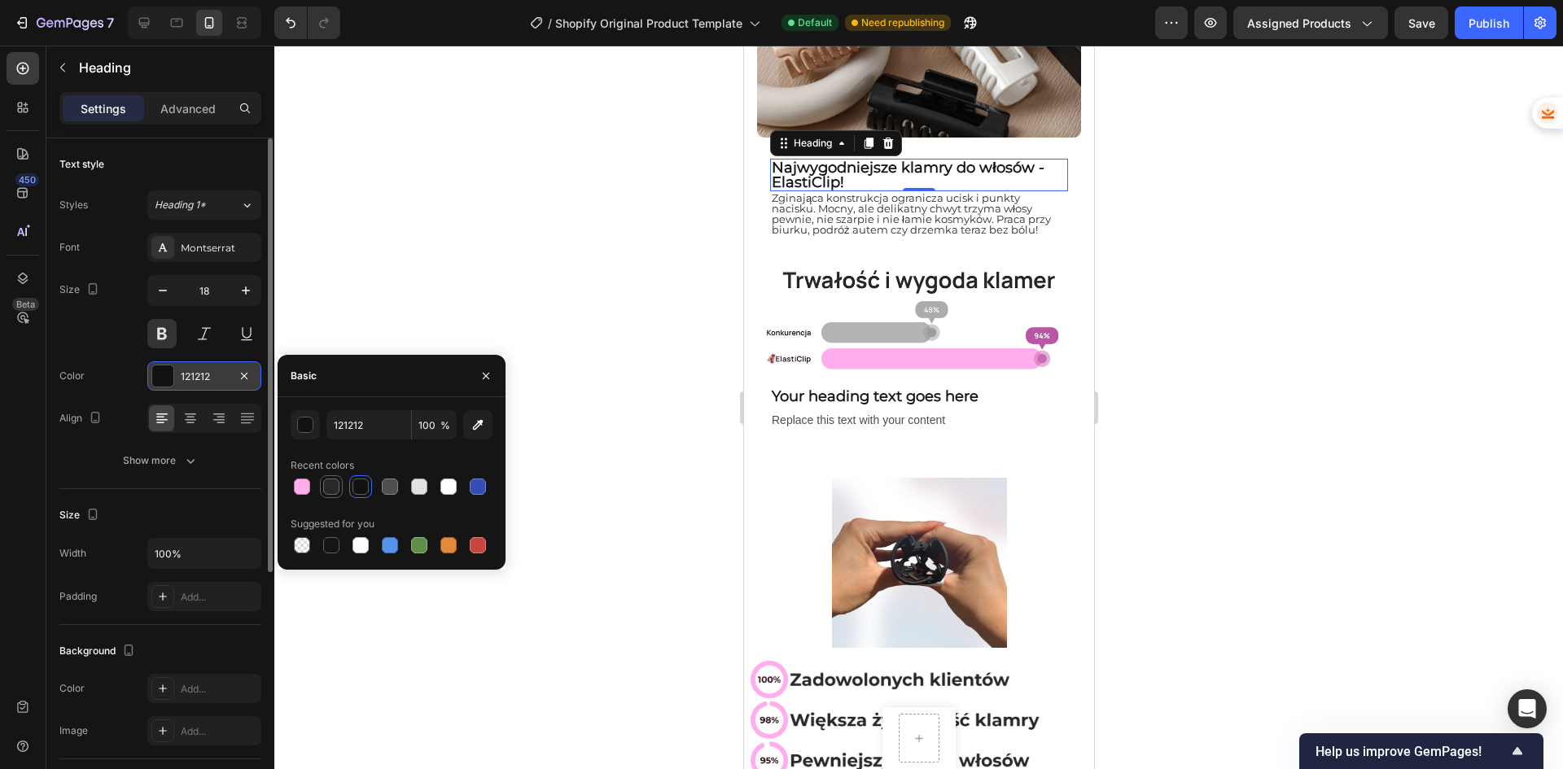
click at [337, 482] on div at bounding box center [331, 487] width 16 height 16
type input "27282A"
click at [360, 431] on input "27282A" at bounding box center [368, 424] width 85 height 29
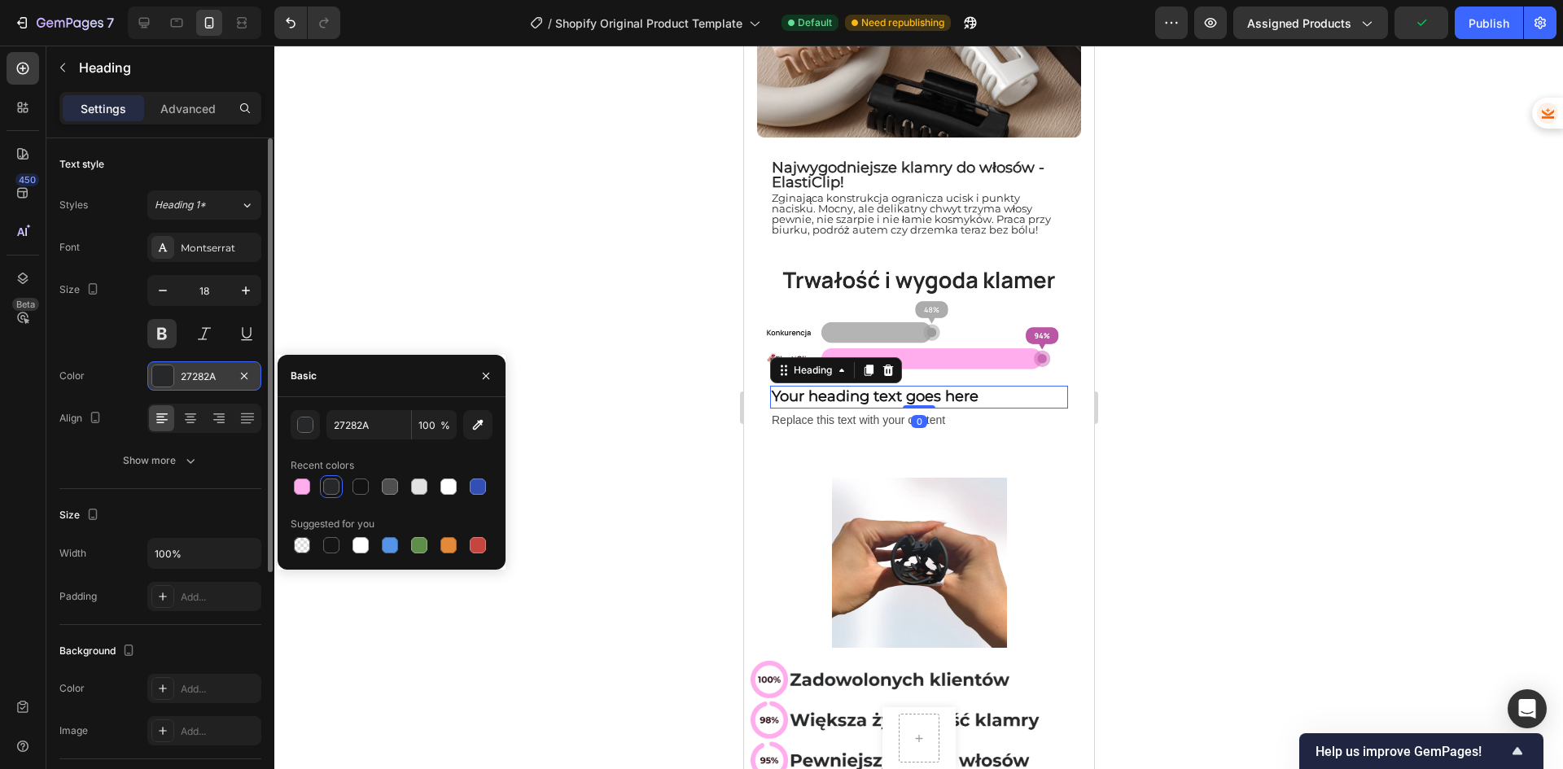
click at [853, 389] on p "Your heading text goes here" at bounding box center [918, 396] width 295 height 19
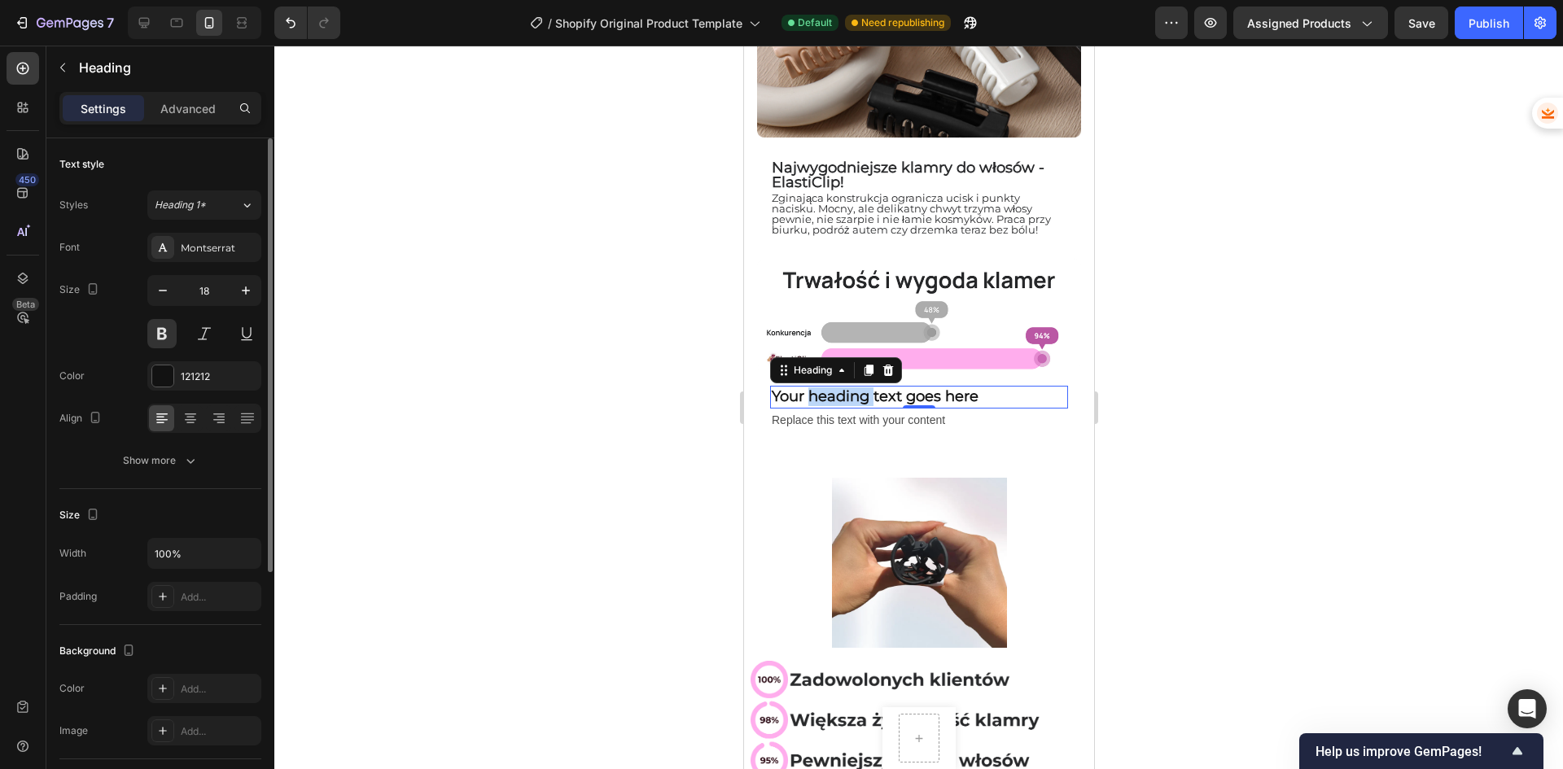
click at [853, 389] on p "Your heading text goes here" at bounding box center [918, 396] width 295 height 19
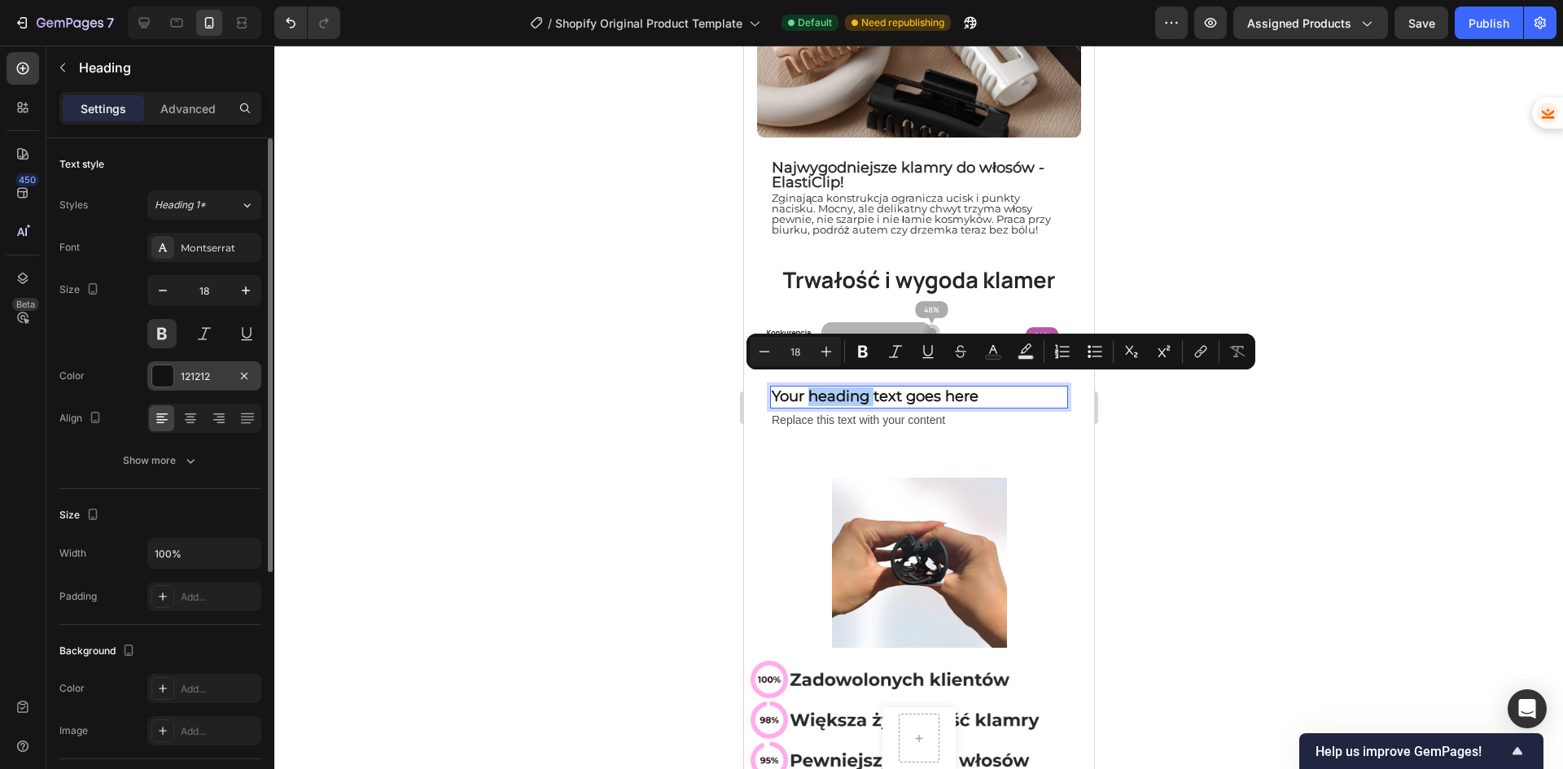
click at [201, 373] on div "121212" at bounding box center [204, 377] width 47 height 15
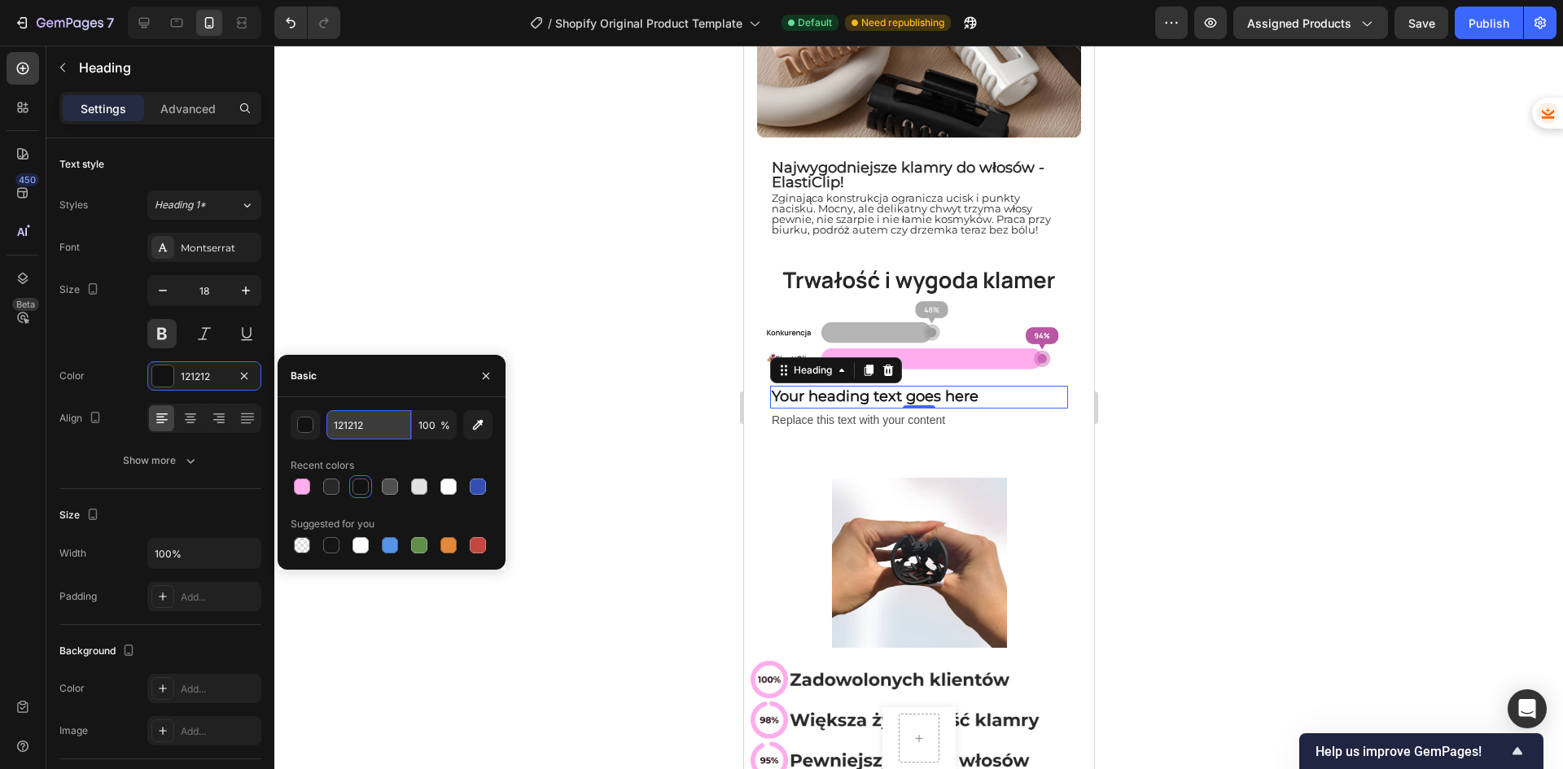
click at [370, 415] on input "121212" at bounding box center [368, 424] width 85 height 29
paste input "27282A"
type input "27282A"
click at [820, 409] on div "Replace this text with your content" at bounding box center [918, 421] width 298 height 24
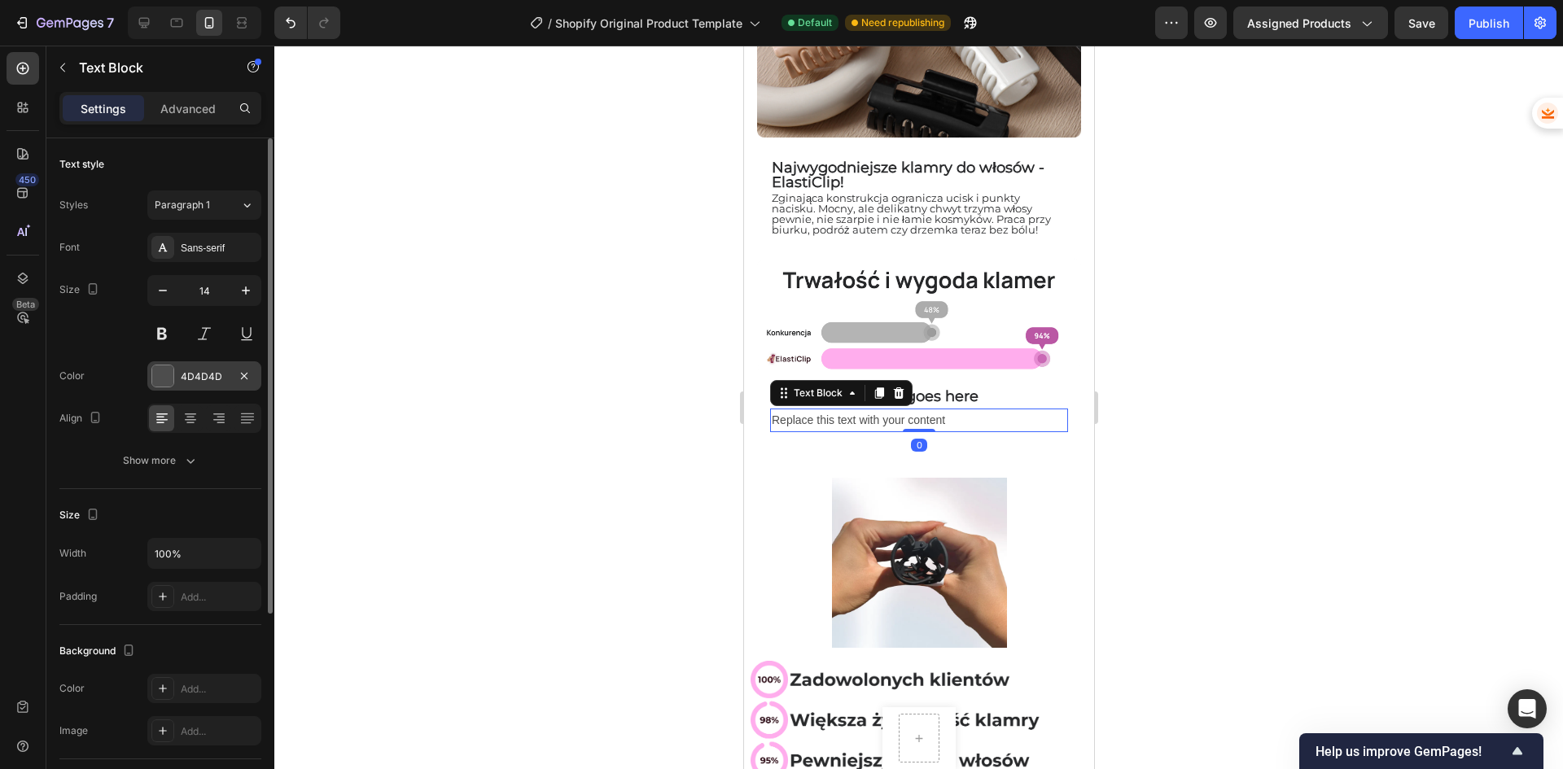
click at [171, 379] on div at bounding box center [162, 375] width 21 height 21
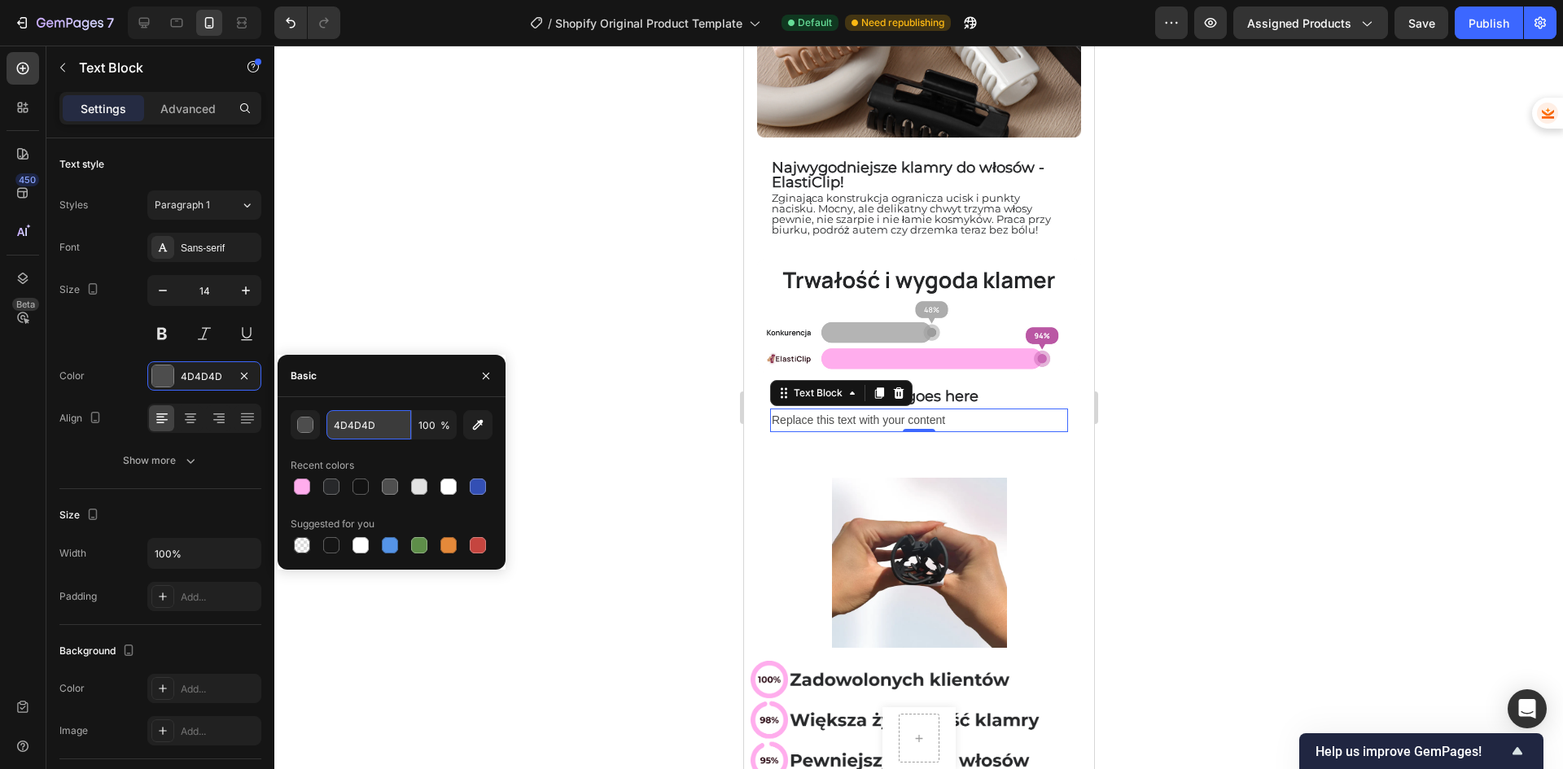
click at [374, 427] on input "4D4D4D" at bounding box center [368, 424] width 85 height 29
paste input "27282A"
type input "27282A"
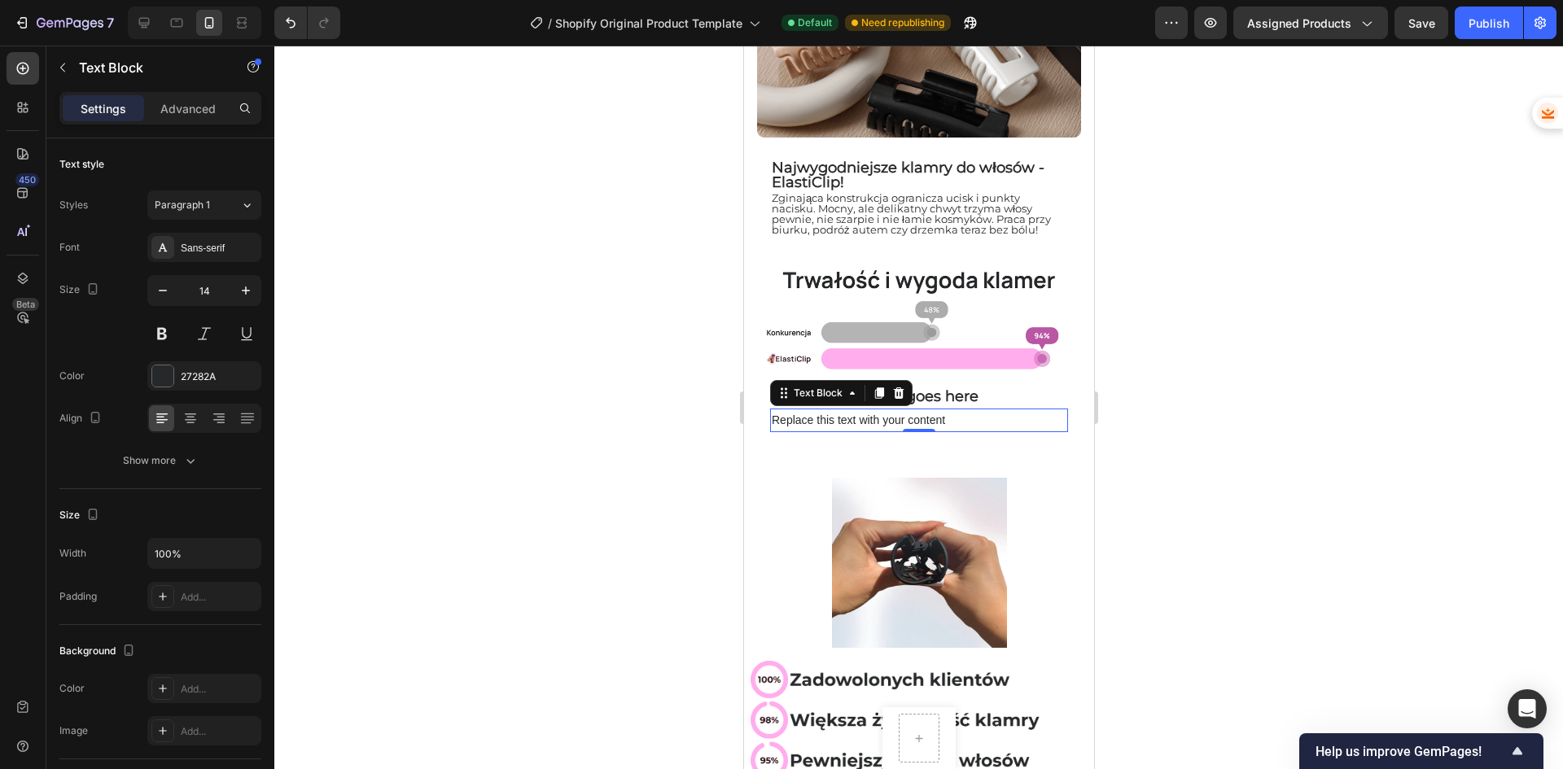
click at [893, 409] on div "Replace this text with your content" at bounding box center [918, 421] width 298 height 24
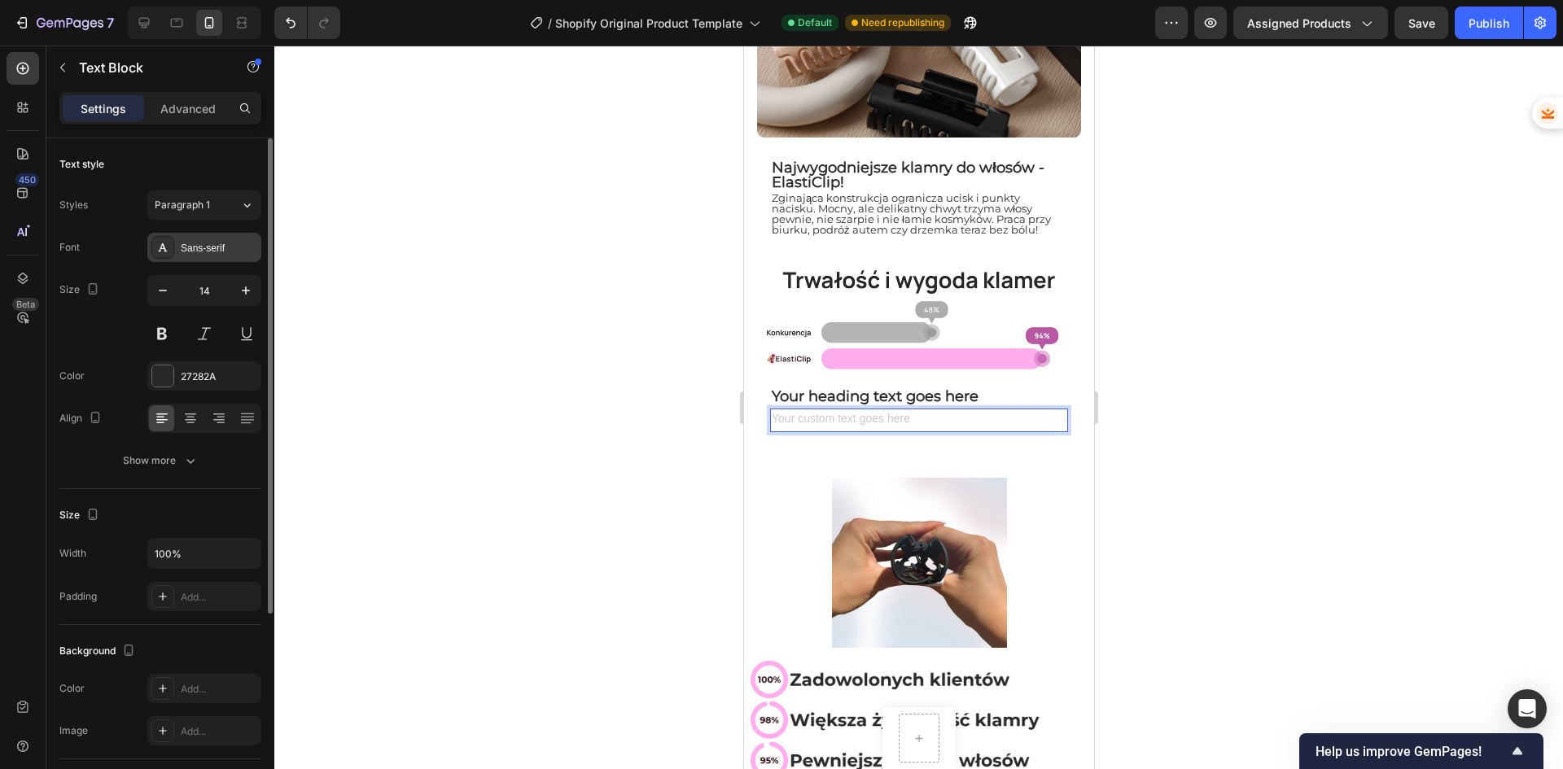
click at [217, 258] on div "Sans-serif" at bounding box center [204, 247] width 114 height 29
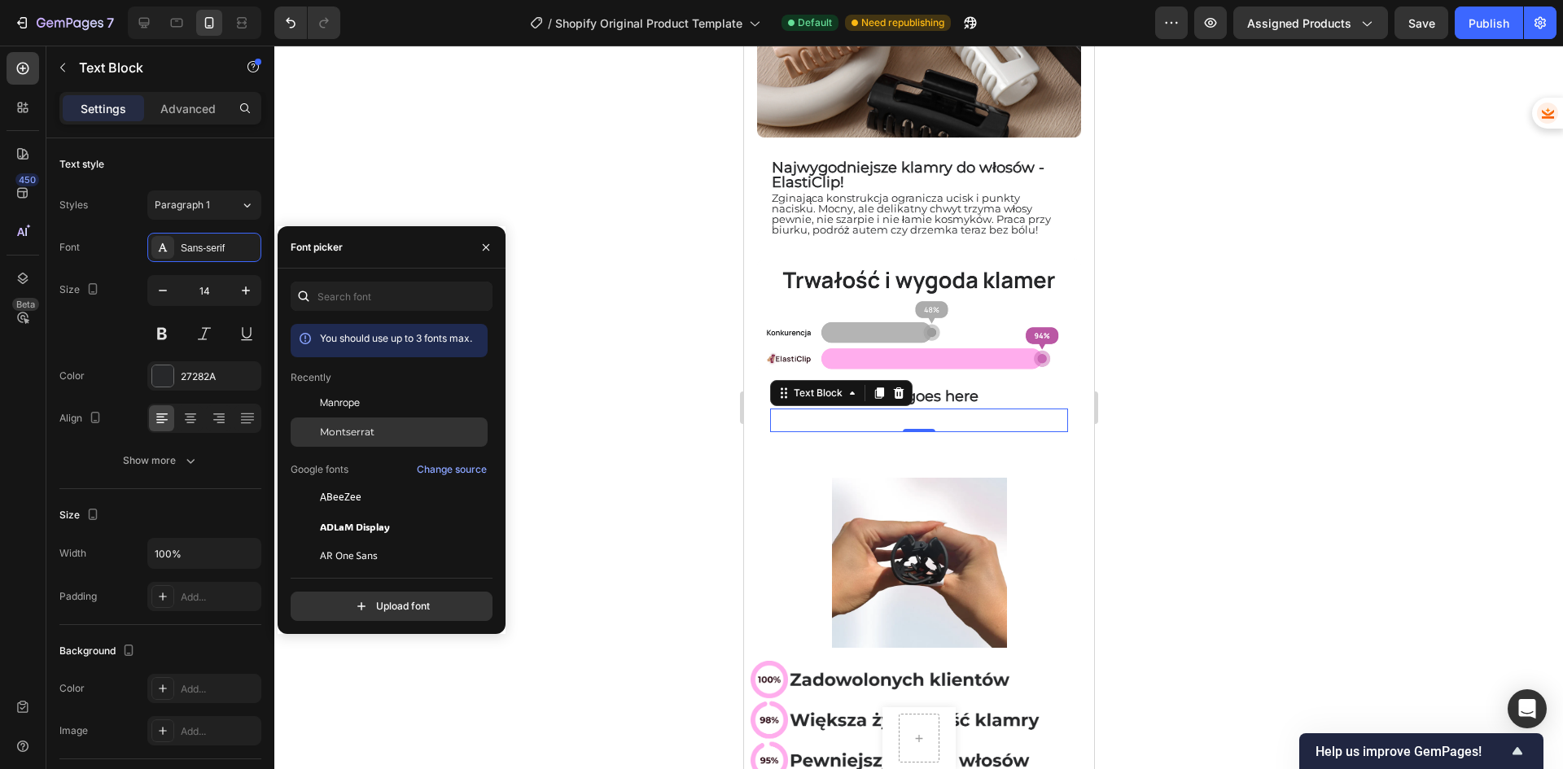
click at [380, 423] on div "Montserrat" at bounding box center [389, 432] width 197 height 29
click at [847, 208] on span "Zginająca konstrukcja ogranicza ucisk i punkty nacisku. Mocny, ale delikatny ch…" at bounding box center [910, 213] width 279 height 45
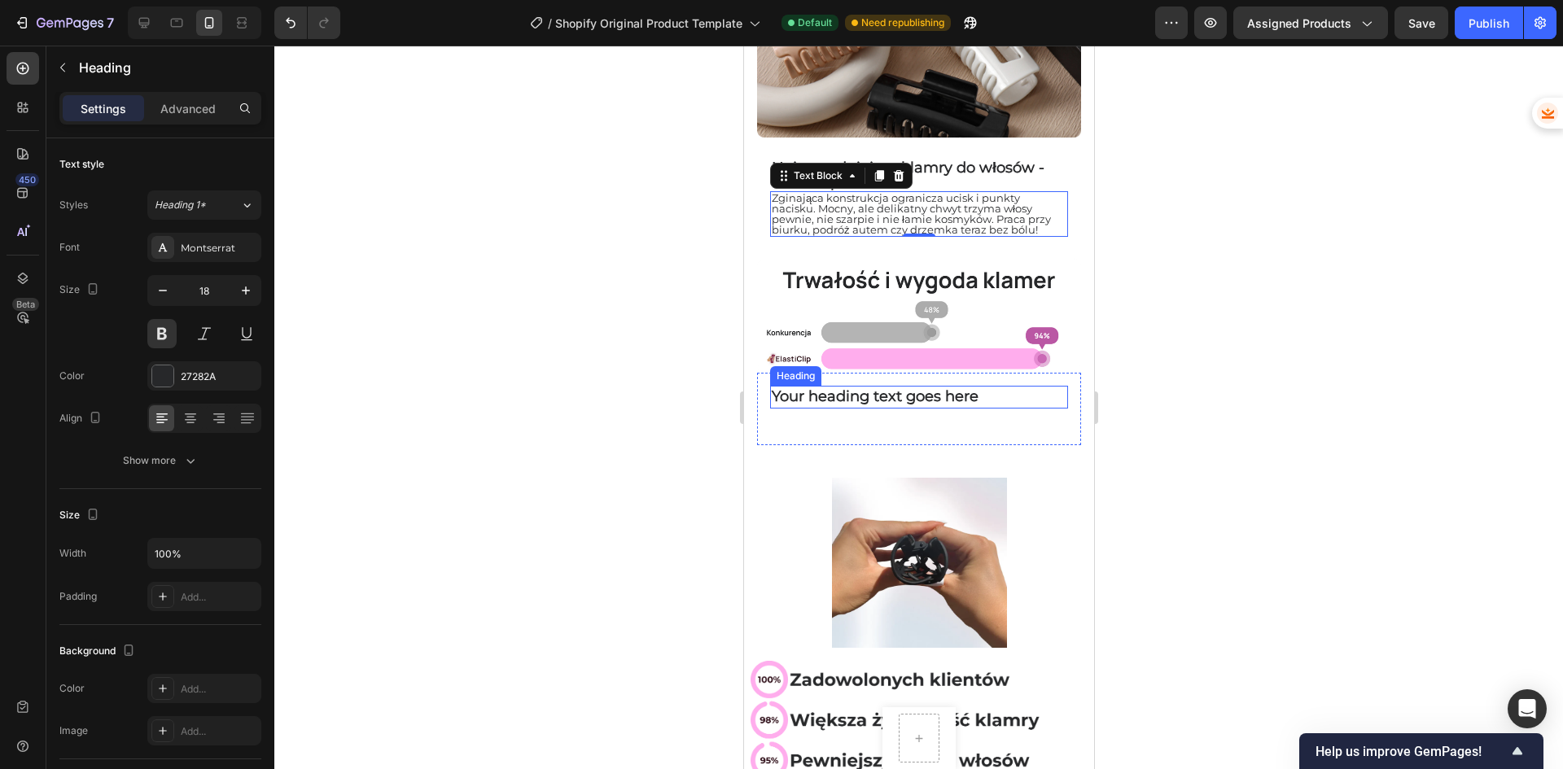
click at [882, 387] on p "Your heading text goes here" at bounding box center [918, 396] width 295 height 19
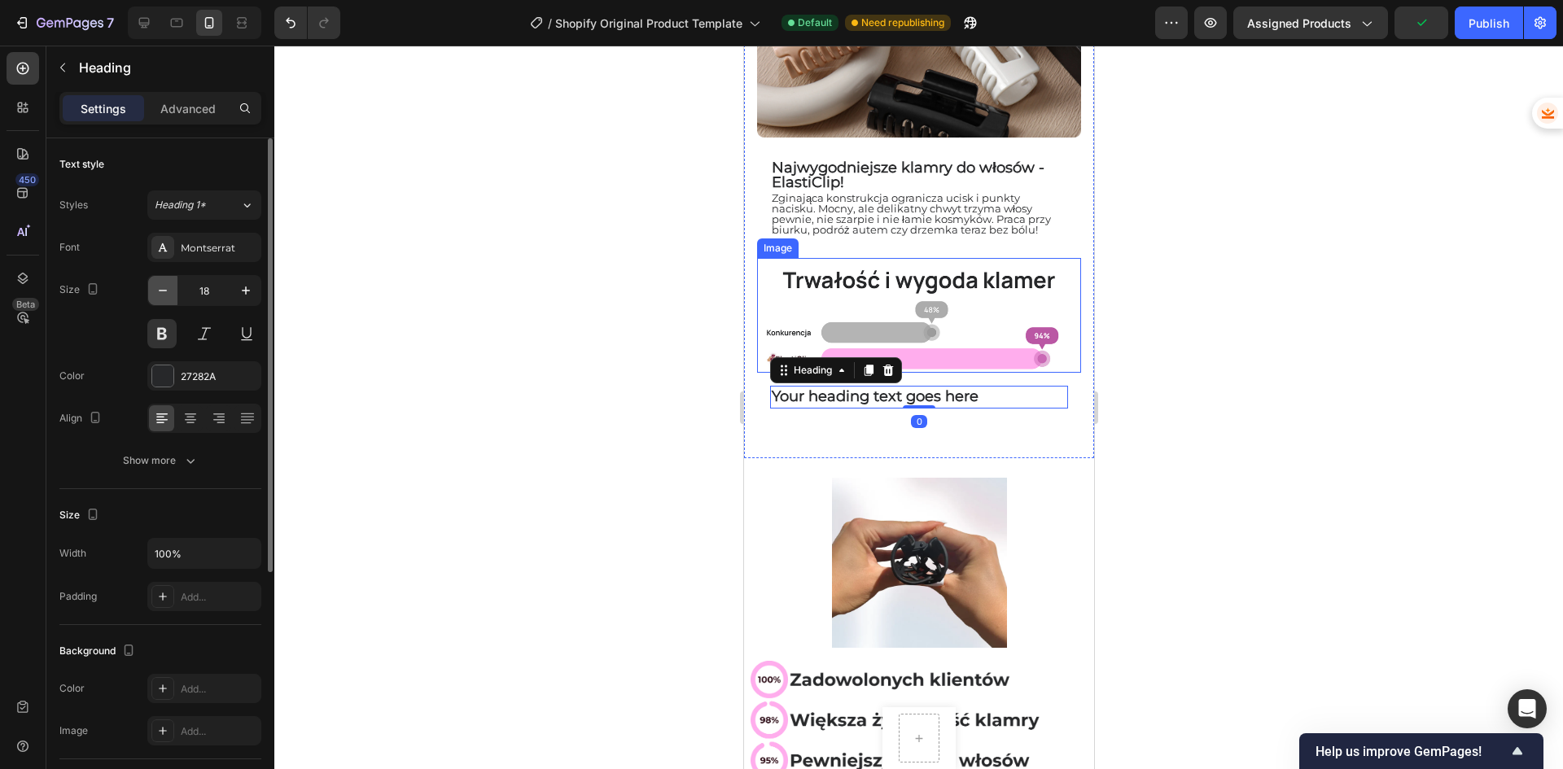
click at [161, 298] on icon "button" at bounding box center [163, 290] width 16 height 16
type input "17"
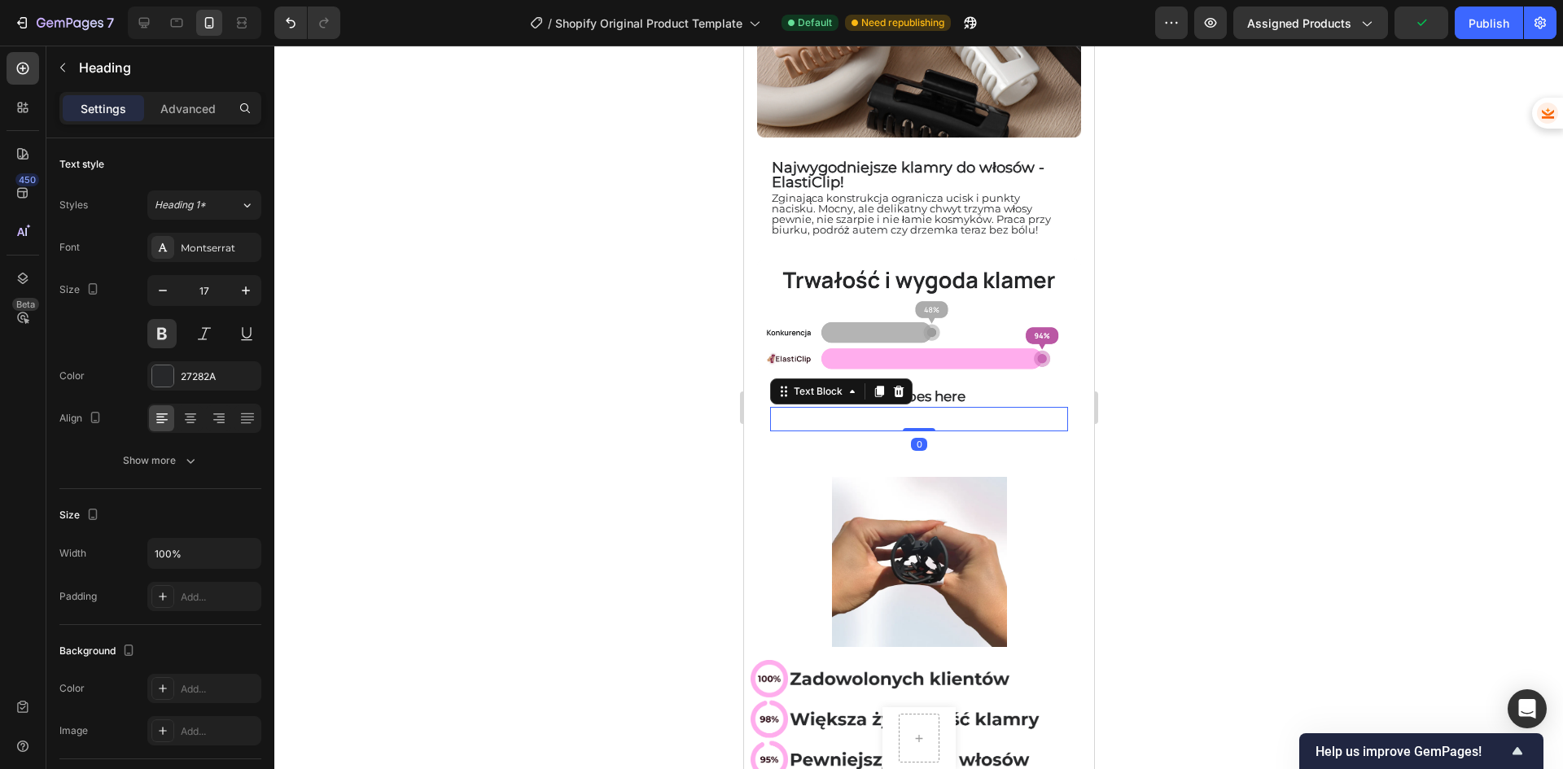
click at [914, 417] on div "Text Block 0" at bounding box center [918, 419] width 298 height 24
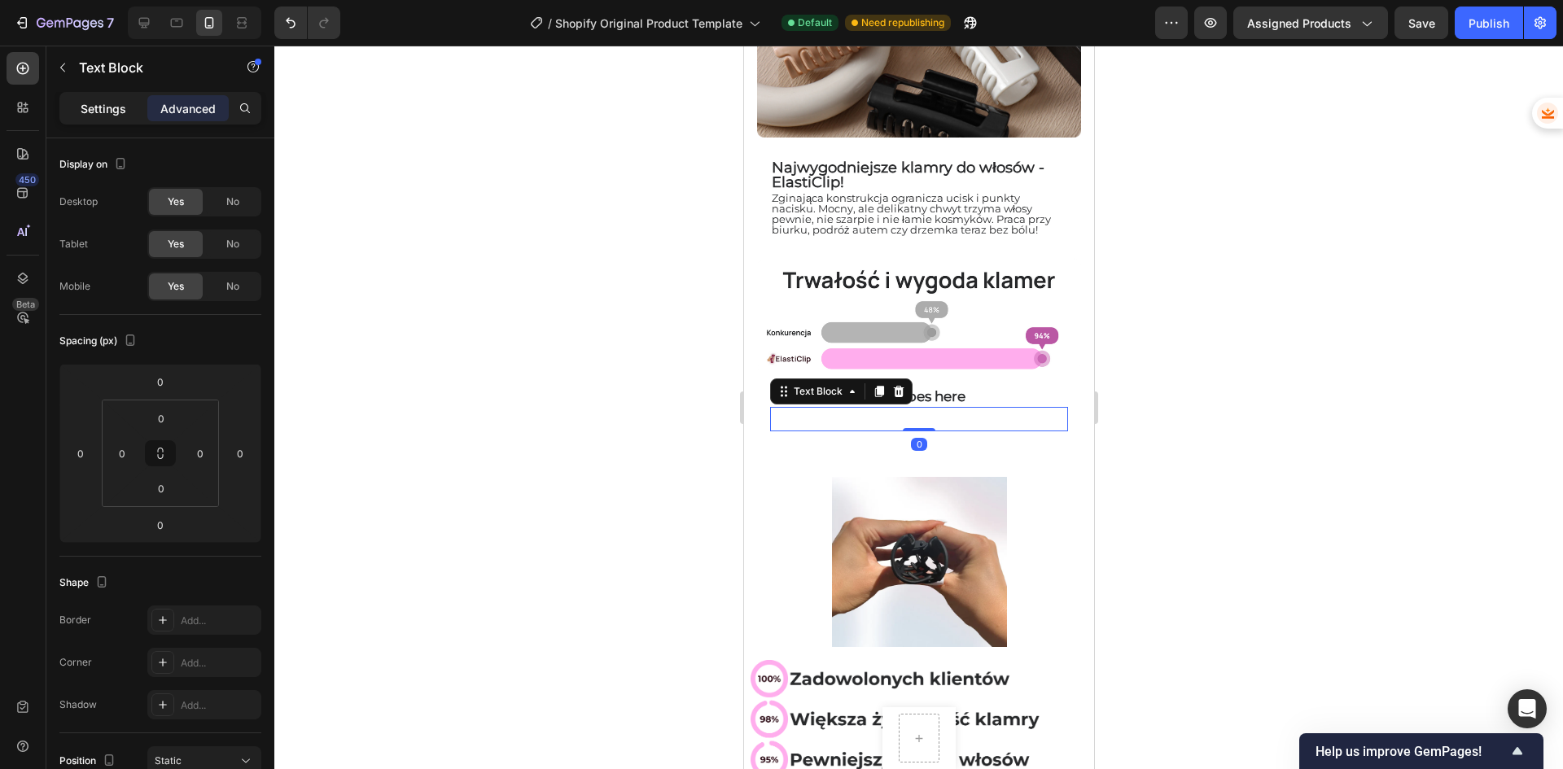
click at [89, 112] on p "Settings" at bounding box center [104, 108] width 46 height 17
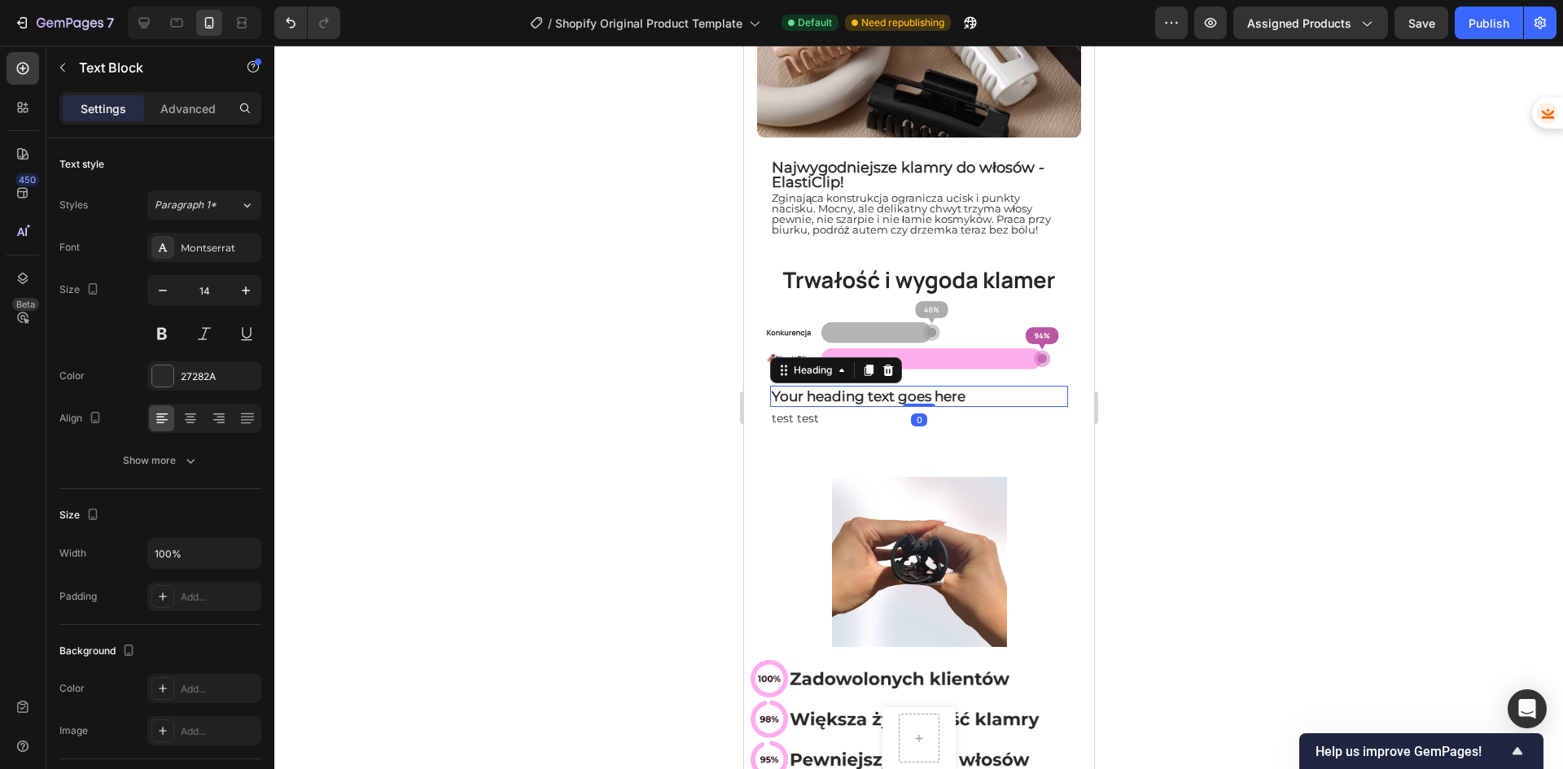
click at [895, 387] on p "Your heading text goes here" at bounding box center [918, 396] width 295 height 18
click at [253, 290] on icon "button" at bounding box center [246, 290] width 16 height 16
type input "18"
click at [791, 410] on p "test test" at bounding box center [918, 420] width 295 height 20
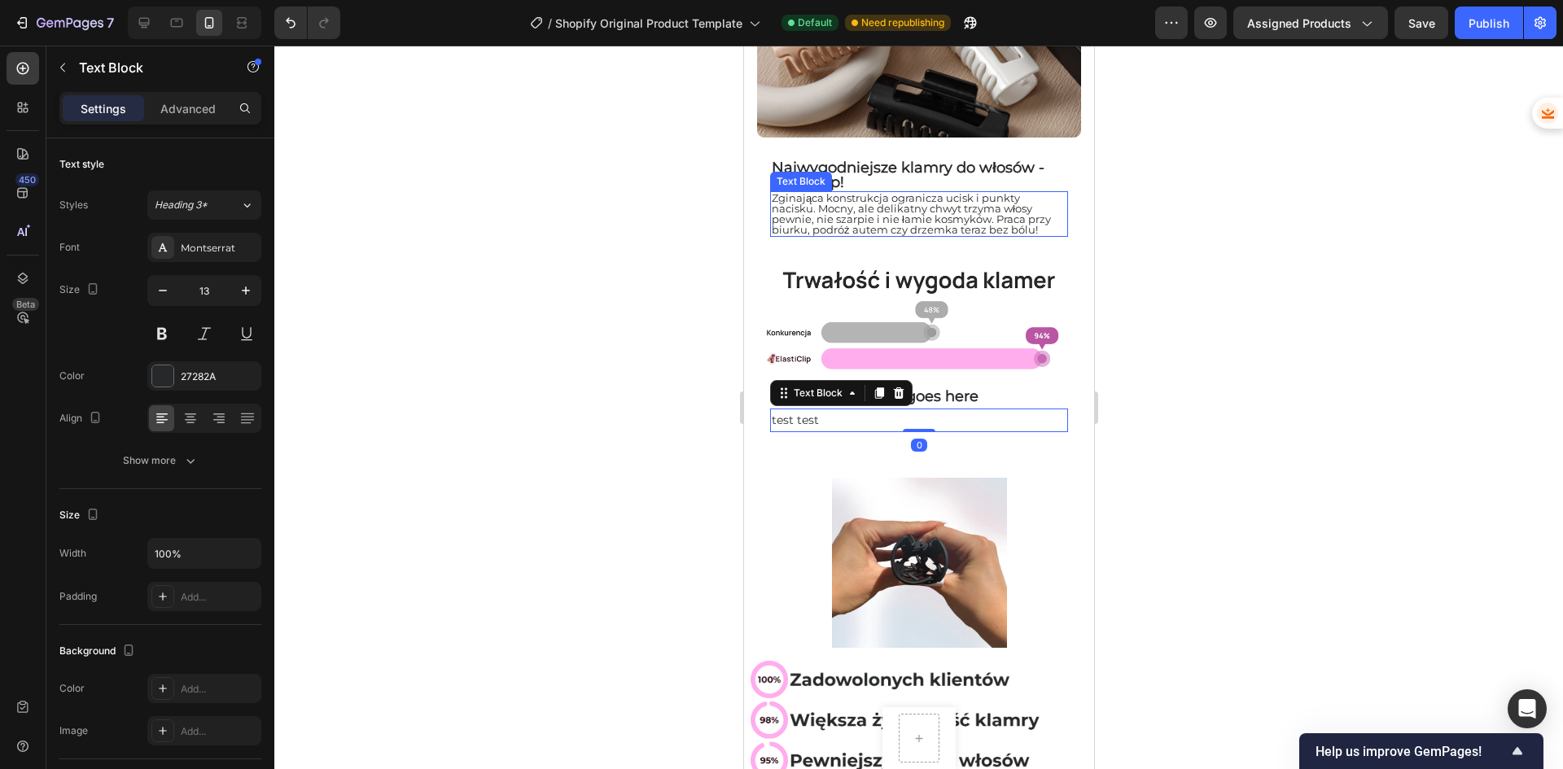
click at [850, 221] on span "Zginająca konstrukcja ogranicza ucisk i punkty nacisku. Mocny, ale delikatny ch…" at bounding box center [910, 213] width 279 height 45
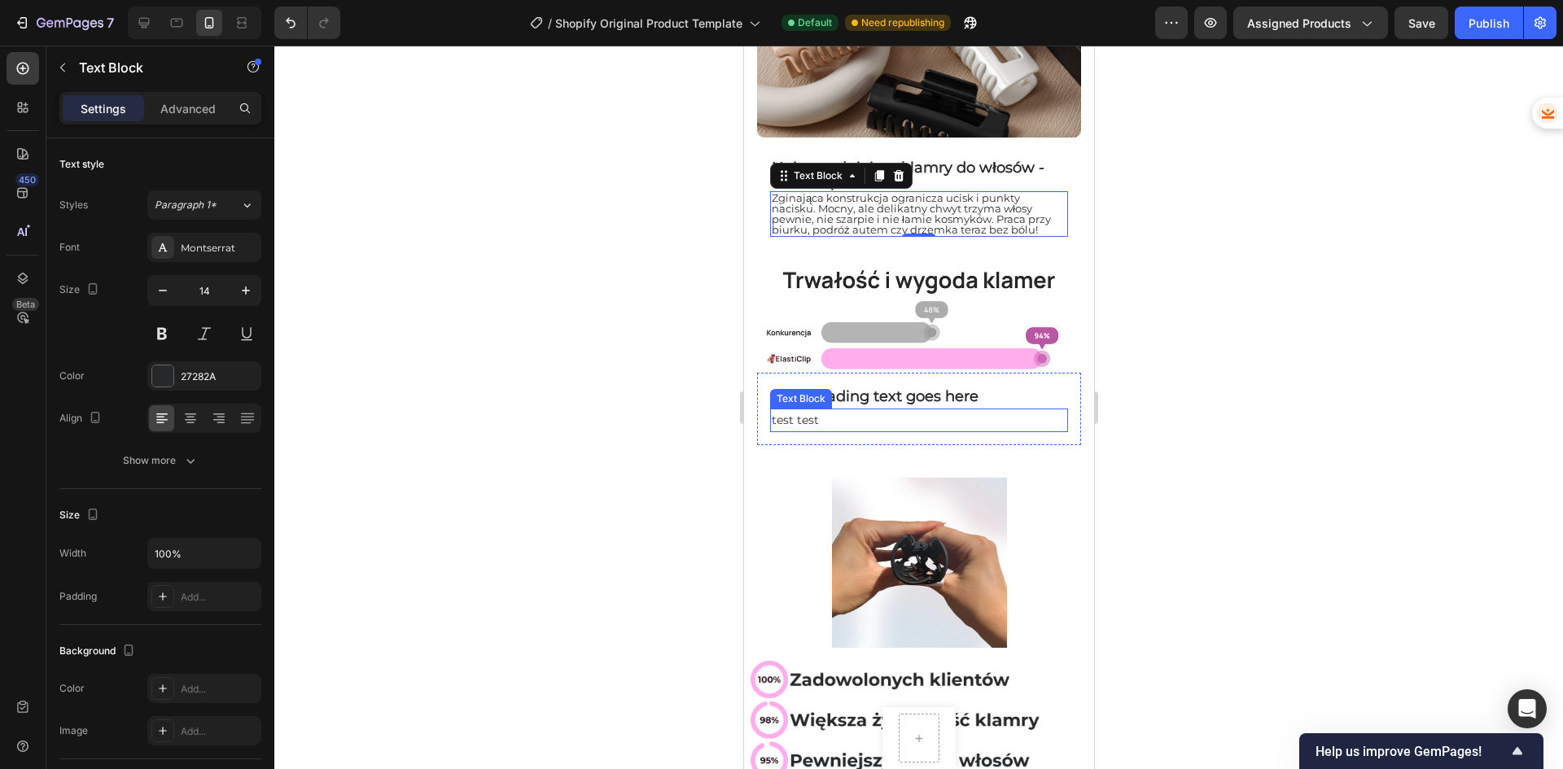
click at [801, 410] on p "test test" at bounding box center [918, 420] width 295 height 20
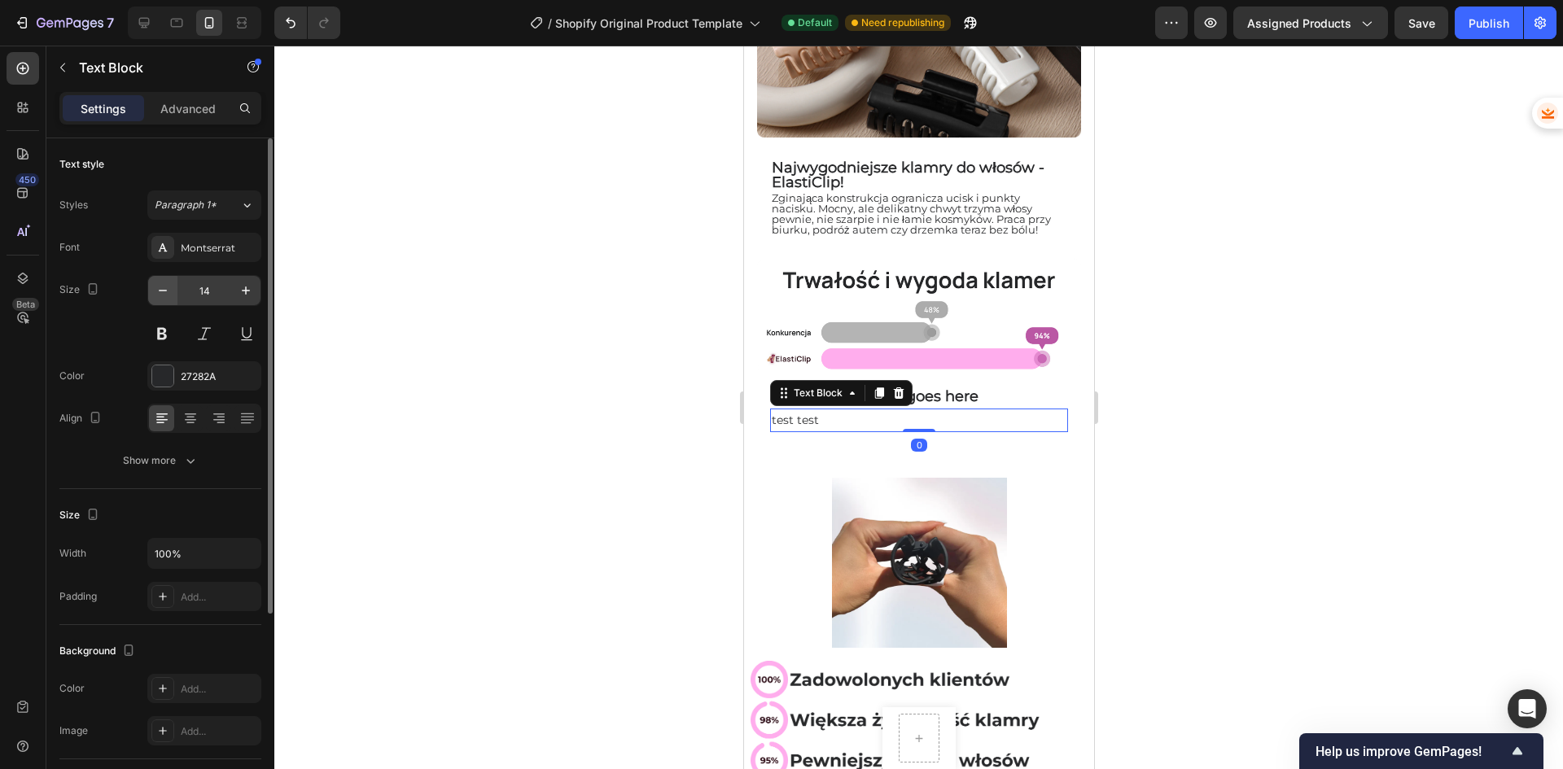
click at [155, 298] on button "button" at bounding box center [162, 290] width 29 height 29
type input "13"
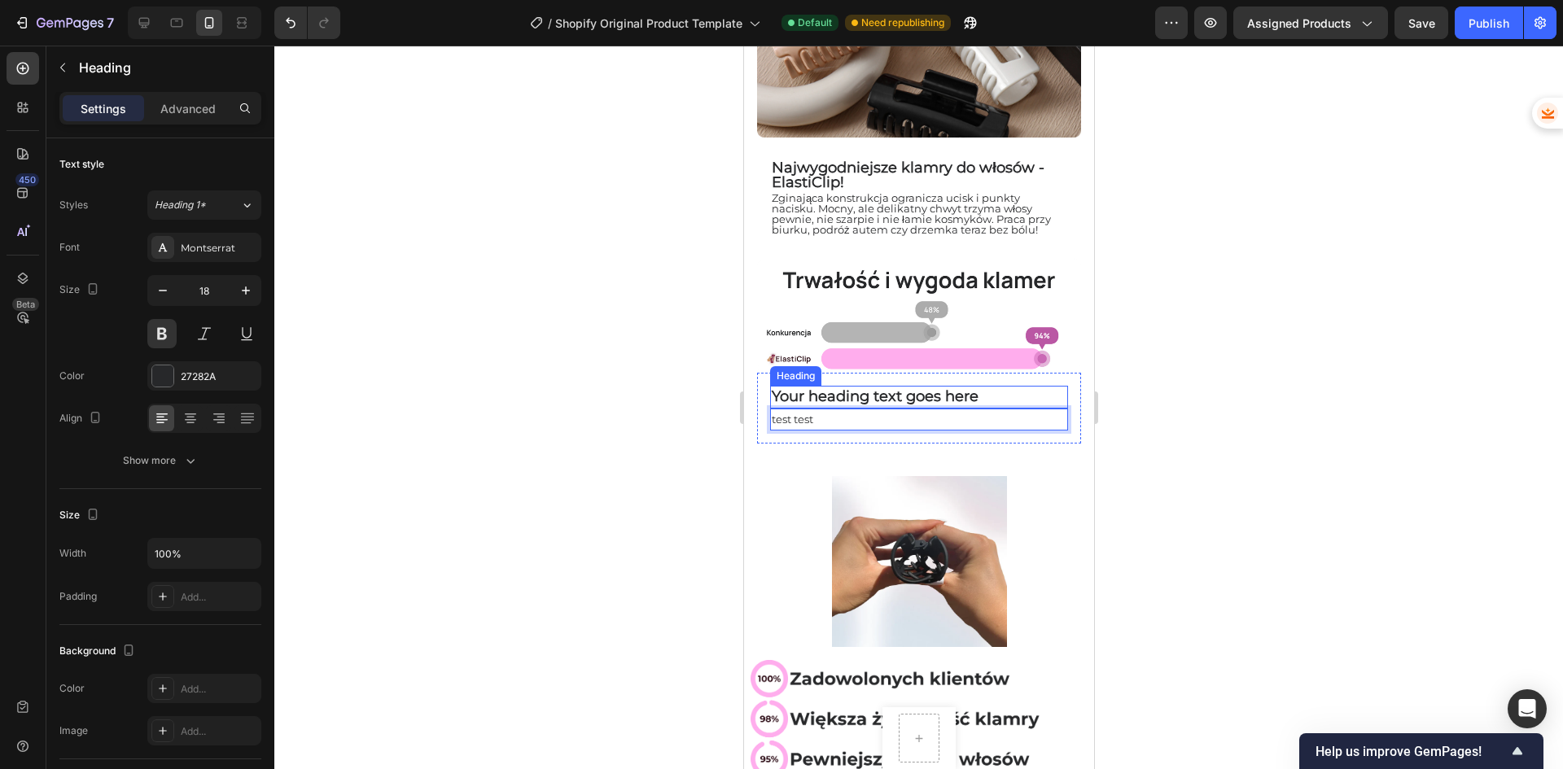
click at [941, 393] on p "Your heading text goes here" at bounding box center [918, 396] width 295 height 19
click at [935, 411] on p "test test" at bounding box center [918, 419] width 295 height 19
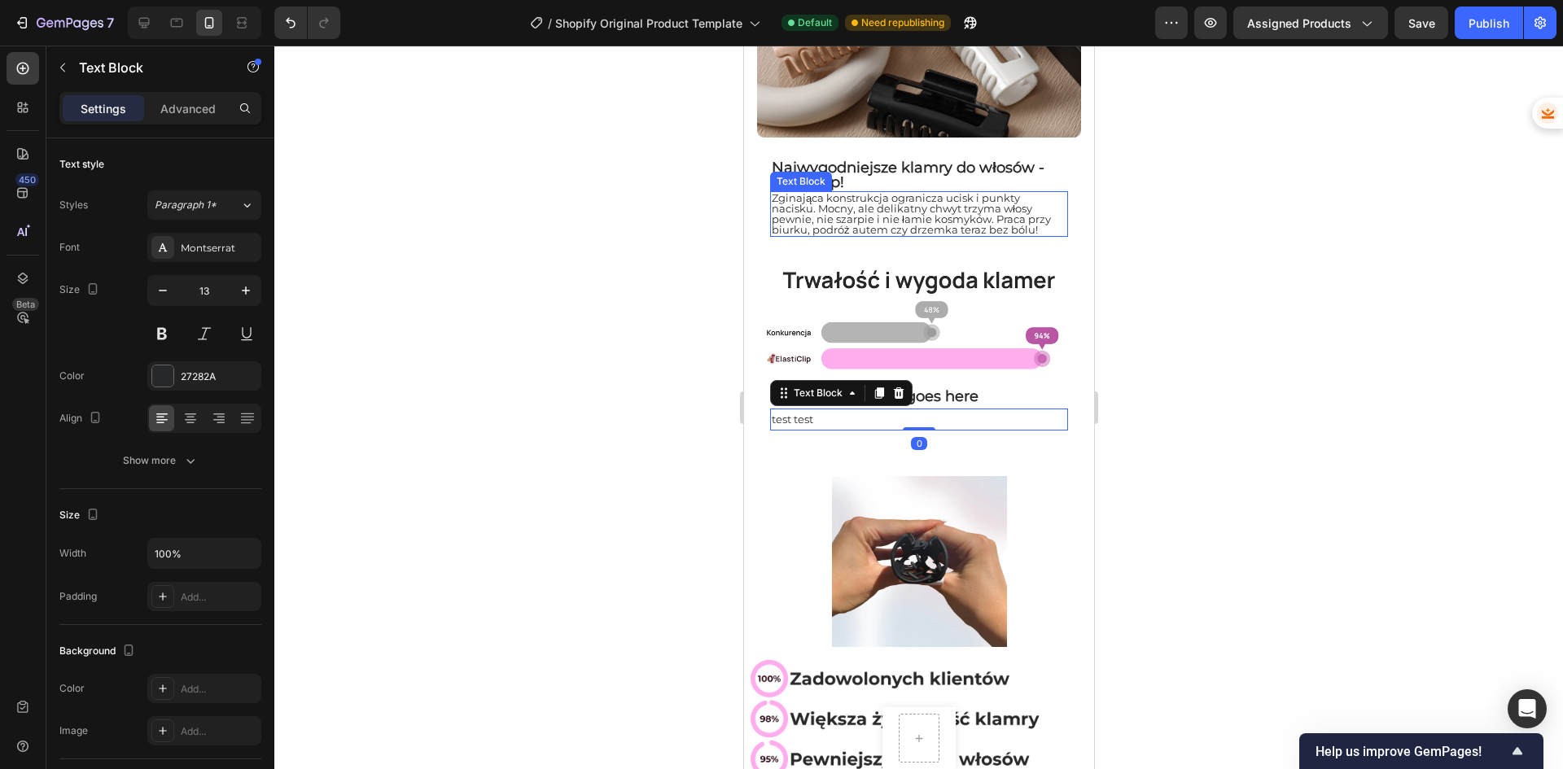
click at [925, 217] on span "Zginająca konstrukcja ogranicza ucisk i punkty nacisku. Mocny, ale delikatny ch…" at bounding box center [910, 213] width 279 height 45
click at [925, 410] on p "test test" at bounding box center [918, 419] width 295 height 19
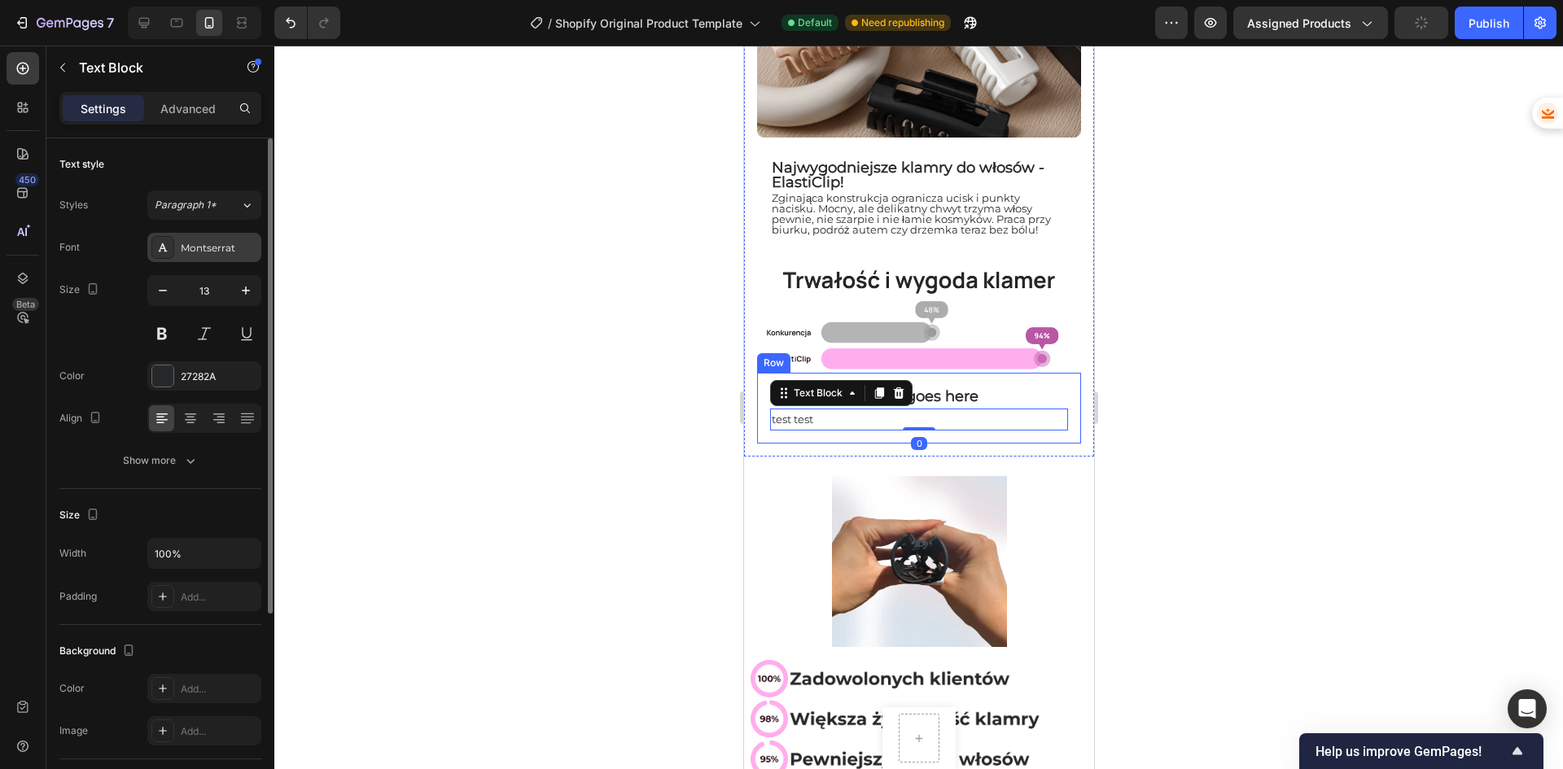
click at [223, 243] on div "Montserrat" at bounding box center [219, 248] width 77 height 15
click at [203, 199] on span "Paragraph 1*" at bounding box center [186, 205] width 62 height 15
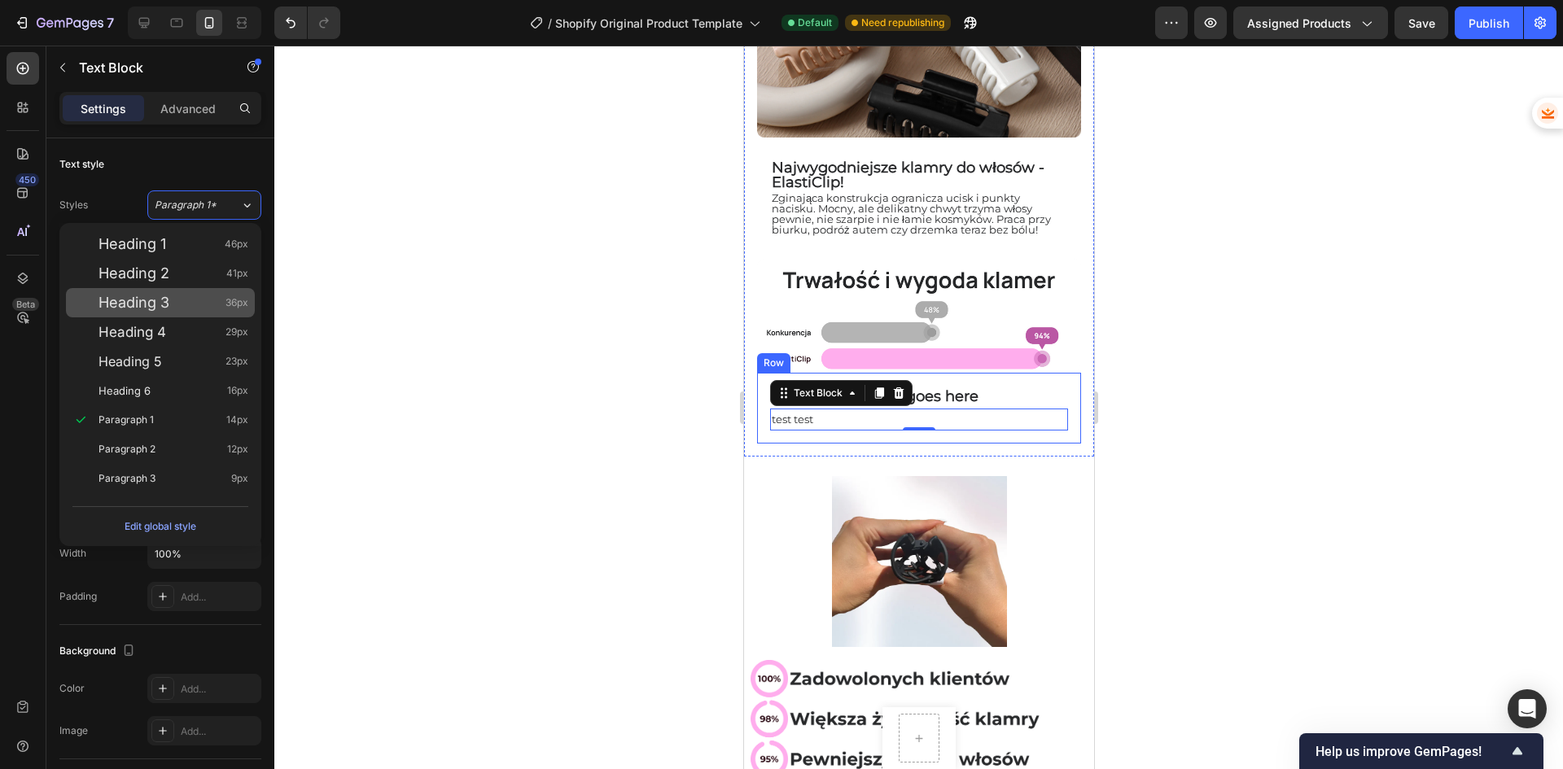
click at [191, 304] on div "Heading 3 36px" at bounding box center [173, 303] width 150 height 16
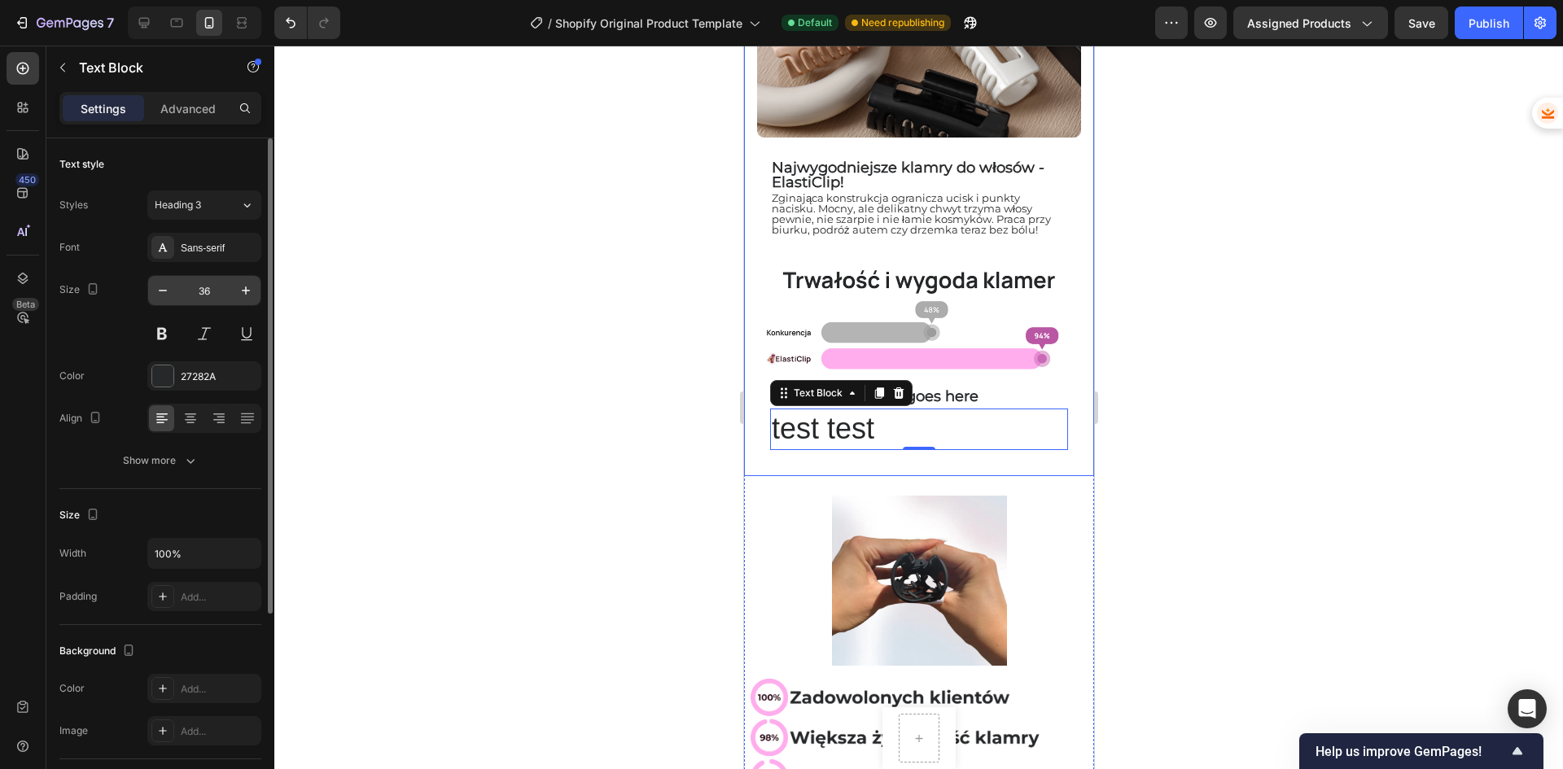
click at [201, 290] on input "36" at bounding box center [204, 290] width 54 height 29
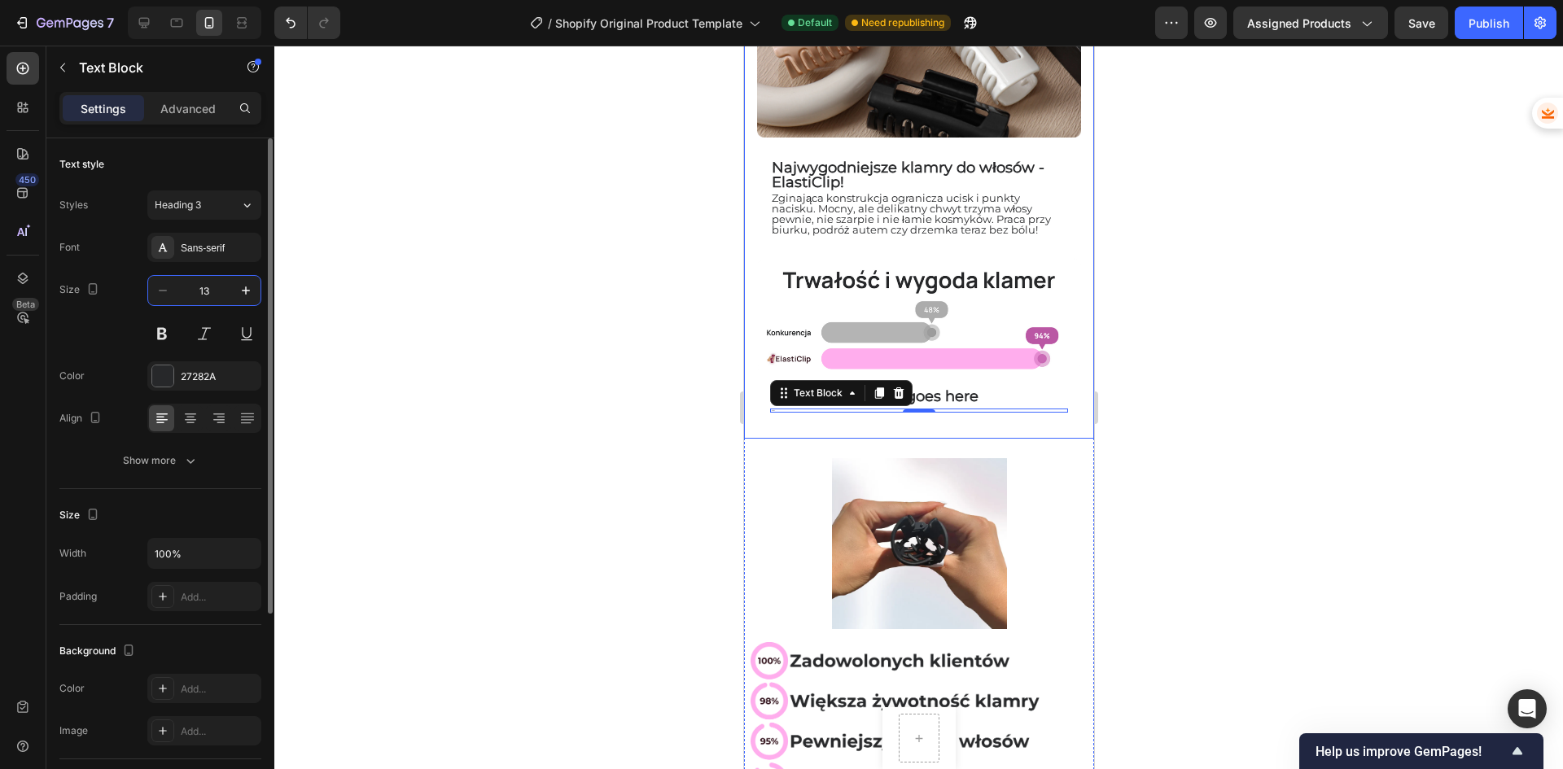
type input "13"
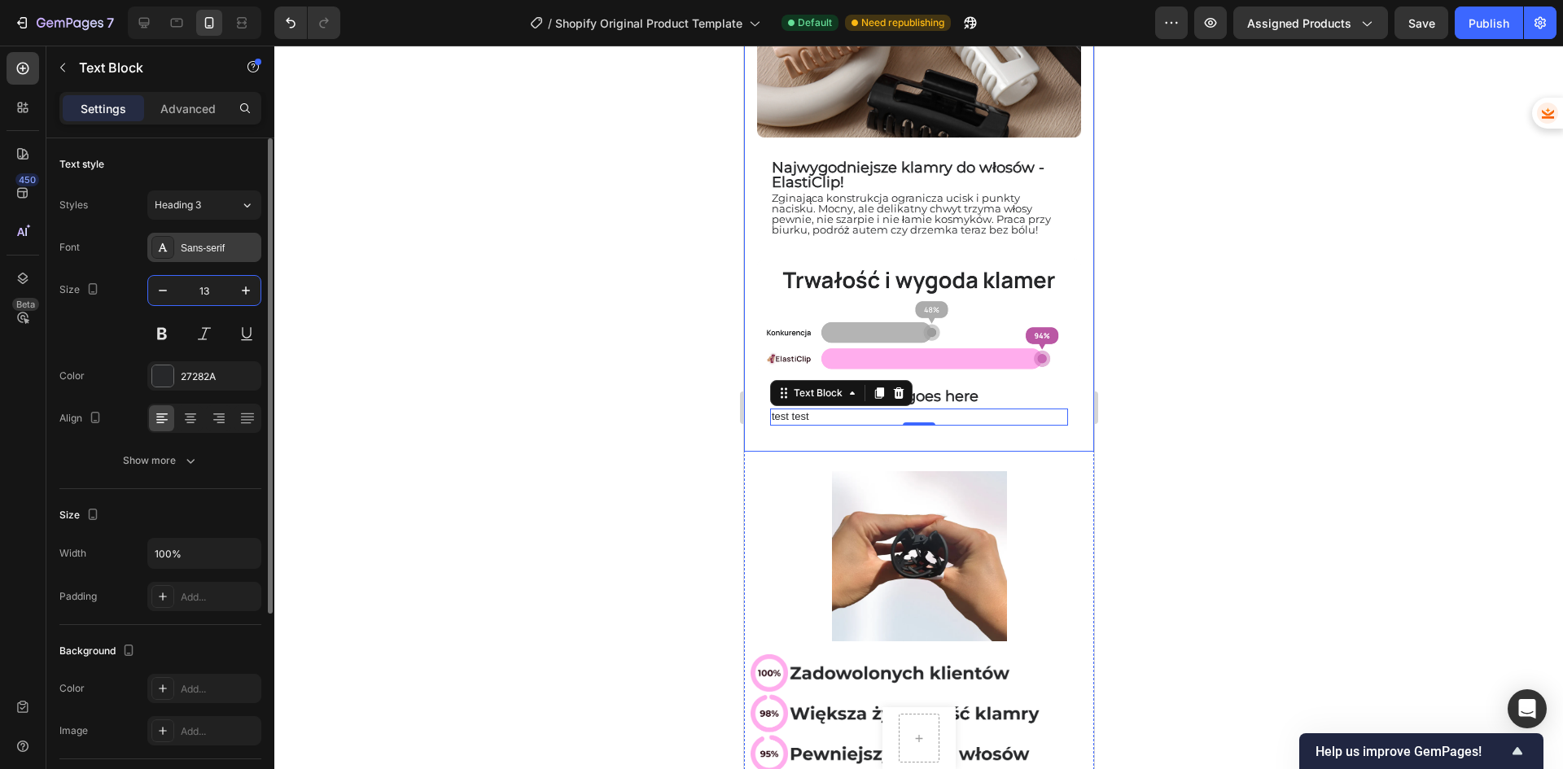
click at [216, 244] on div "Sans-serif" at bounding box center [219, 248] width 77 height 15
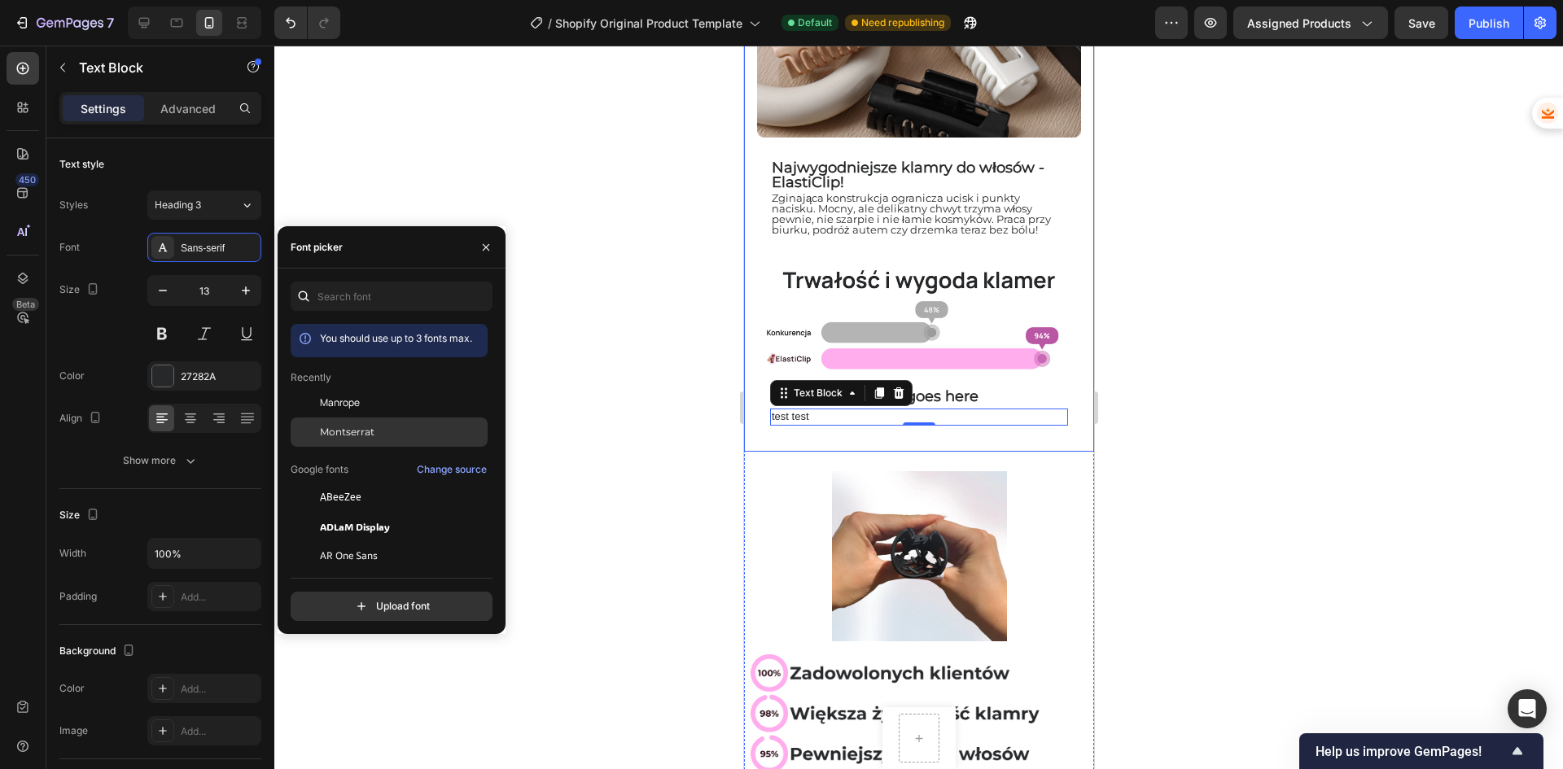
click at [387, 429] on div "Montserrat" at bounding box center [402, 432] width 164 height 15
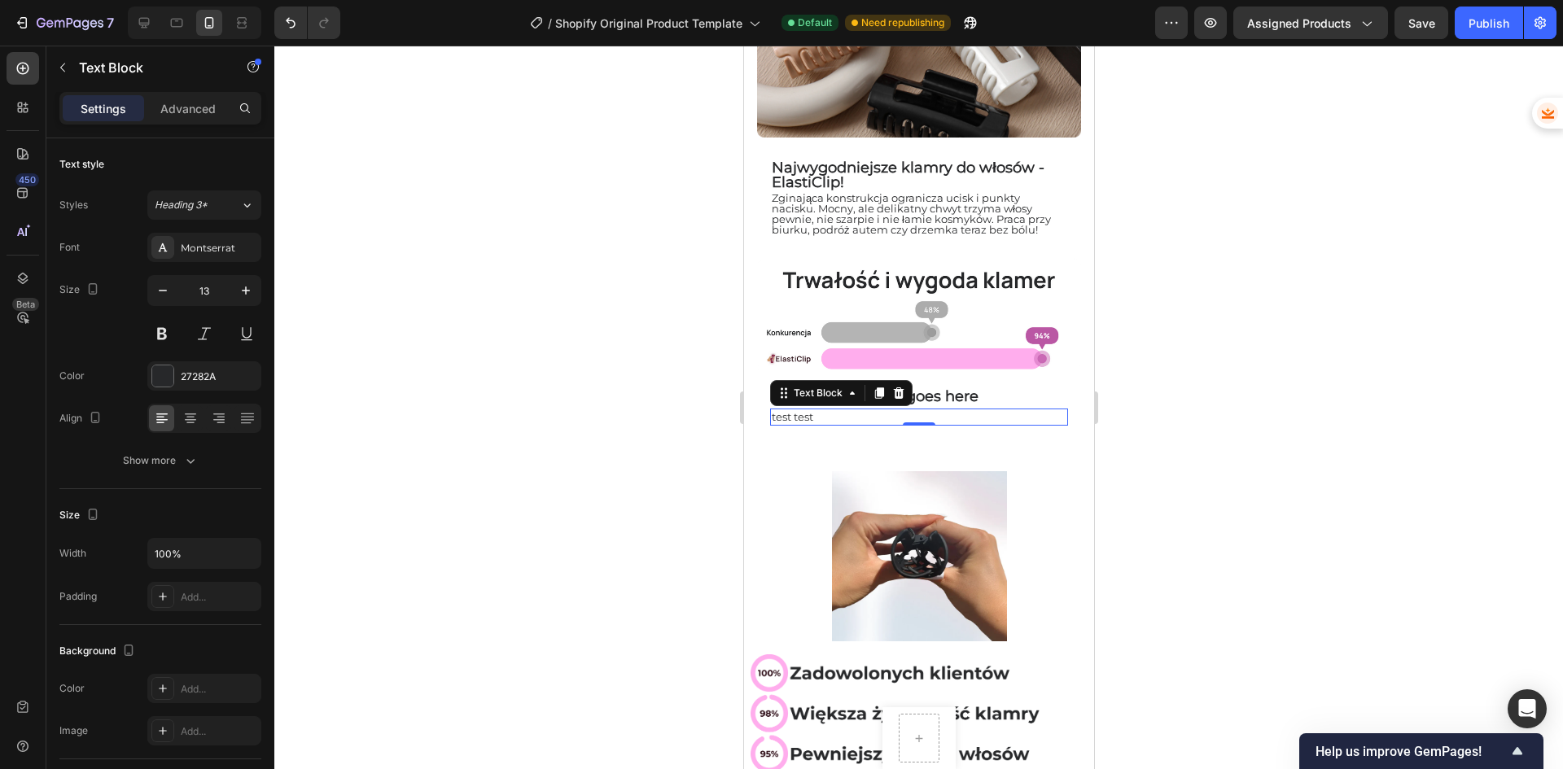
click at [1242, 403] on div at bounding box center [918, 408] width 1288 height 724
click at [934, 387] on p "Your heading text goes here" at bounding box center [918, 396] width 295 height 19
click at [1251, 376] on div at bounding box center [918, 408] width 1288 height 724
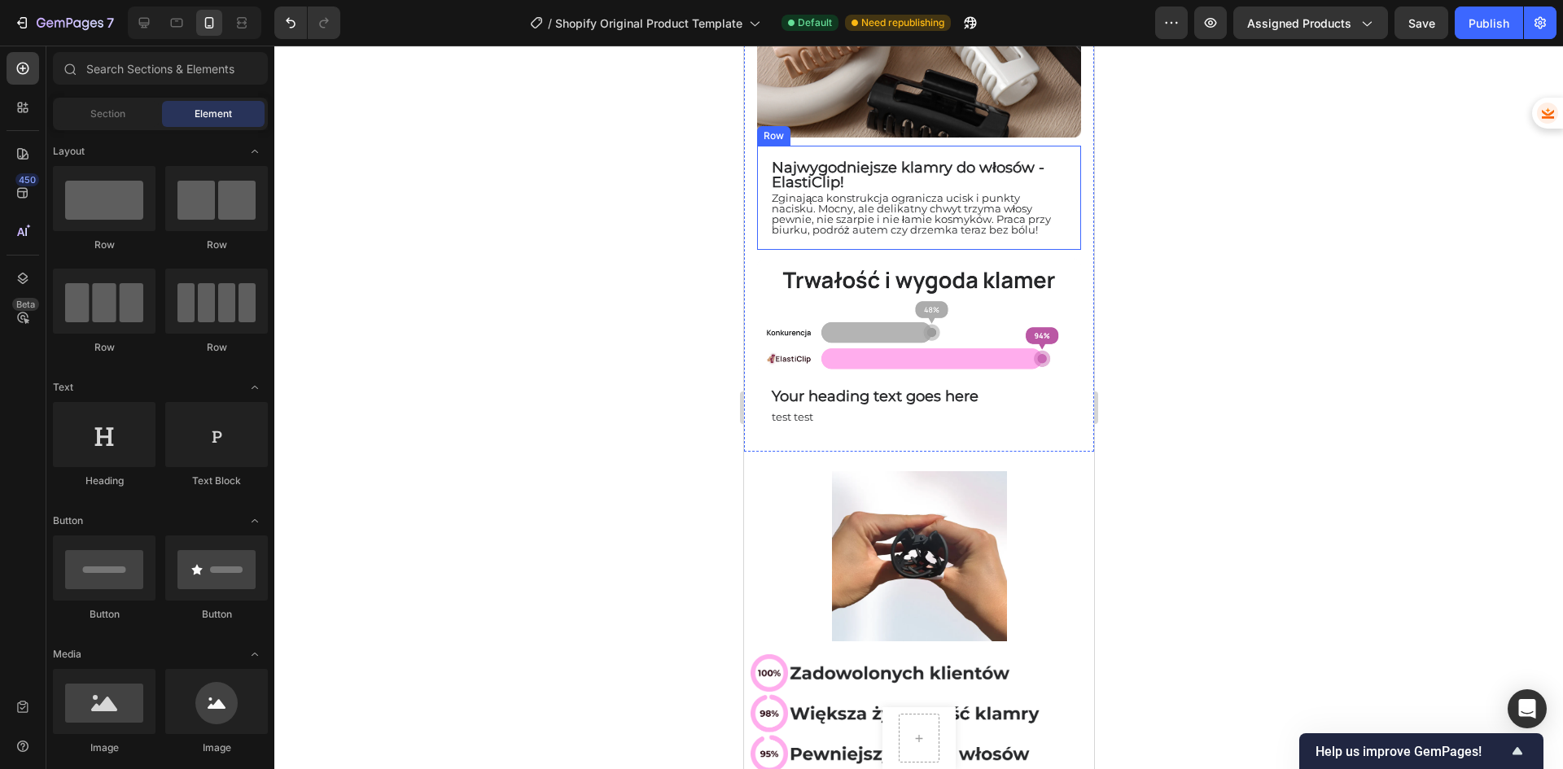
click at [758, 160] on div "⁠⁠⁠⁠⁠⁠⁠ Najwygodniejsze klamry do włosów - ElastiClip! Heading Row Zginająca ko…" at bounding box center [918, 198] width 324 height 104
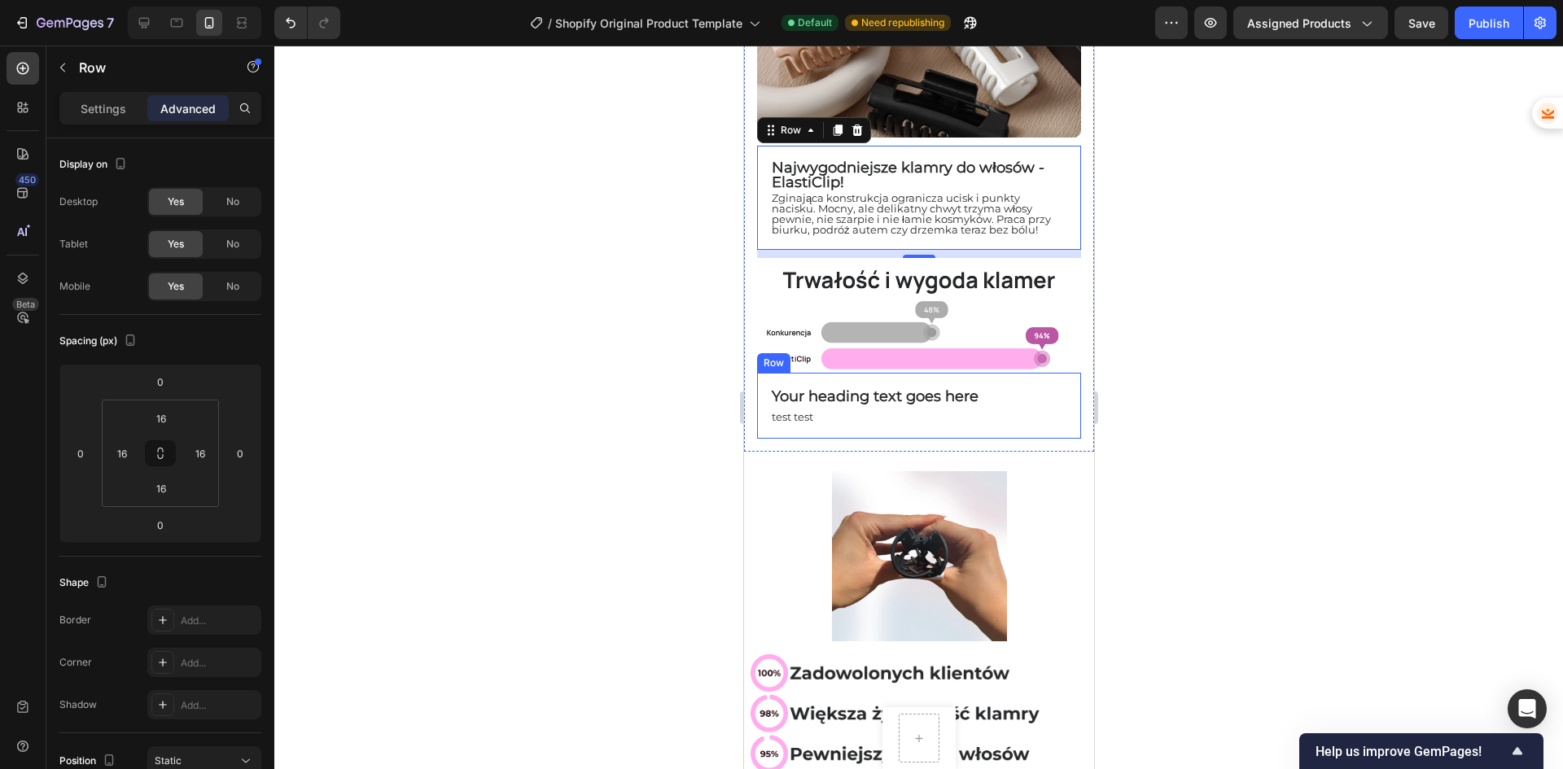
click at [763, 374] on div "Your heading text goes here Heading test test Text Block Row" at bounding box center [918, 405] width 324 height 65
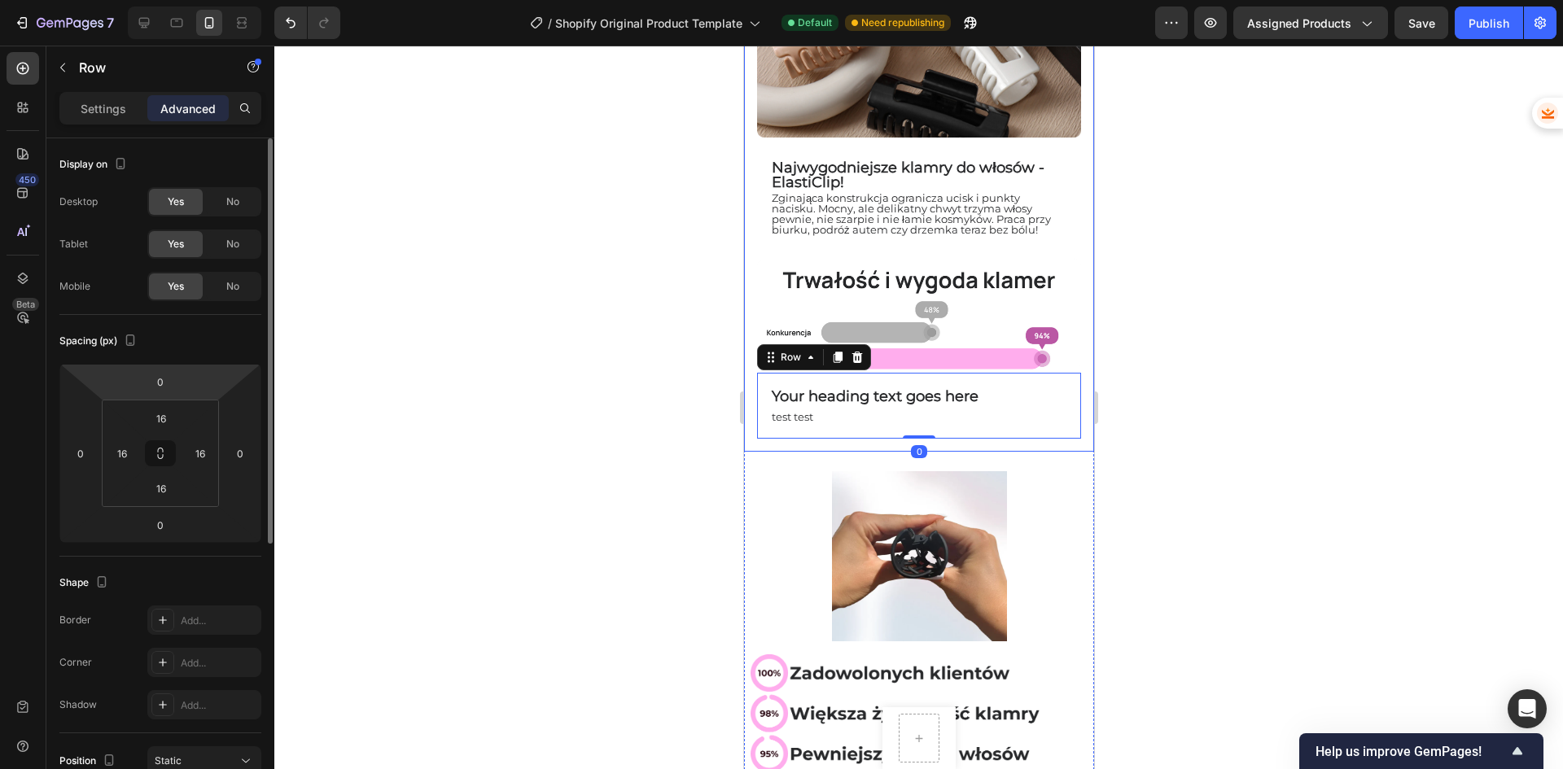
click at [185, 0] on html "7 / Shopify Original Product Template Default Need republishing Preview Assigne…" at bounding box center [781, 0] width 1563 height 0
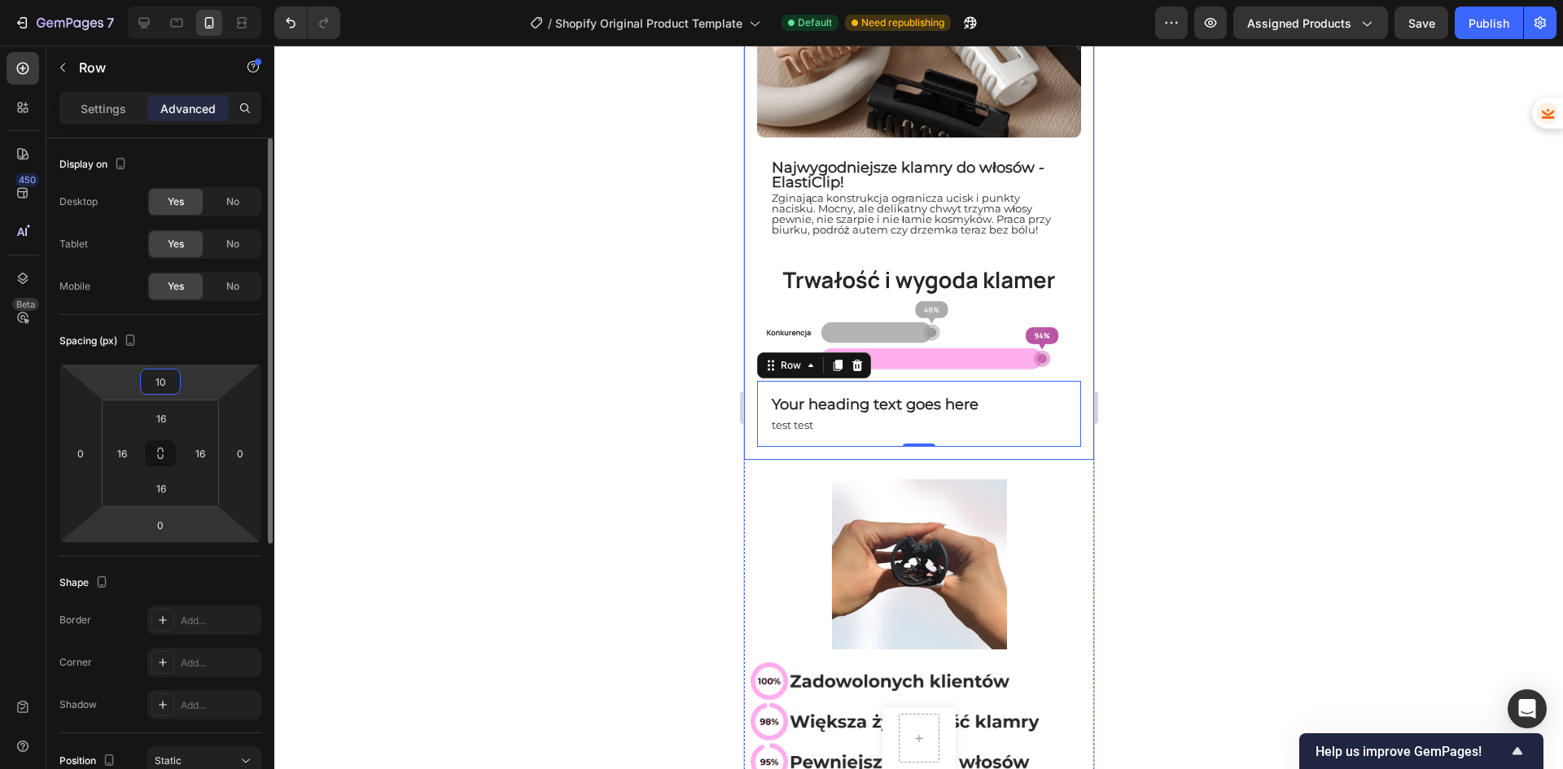
type input "10"
click at [187, 0] on html "7 / Shopify Original Product Template Default Need republishing Preview Assigne…" at bounding box center [781, 0] width 1563 height 0
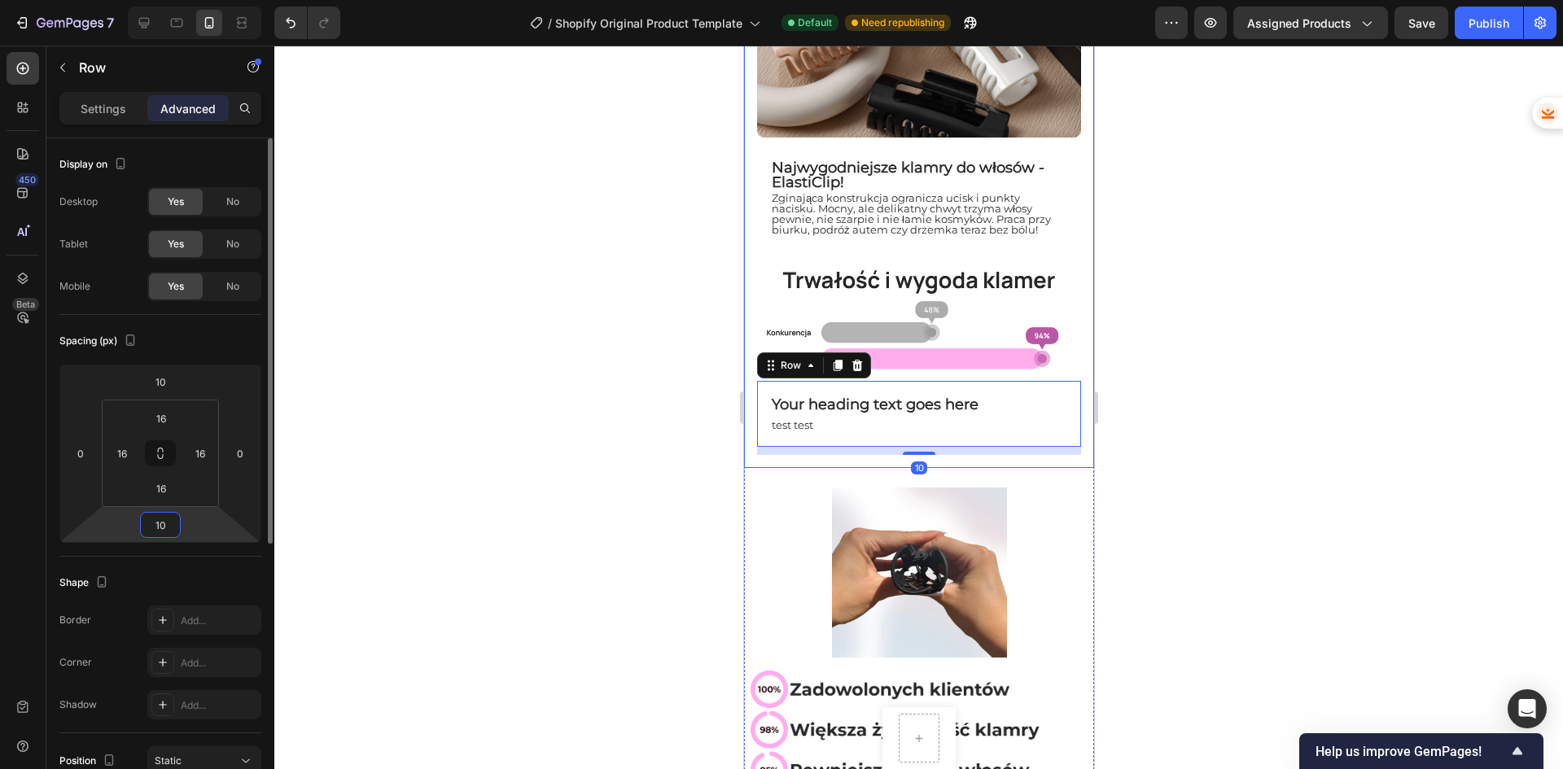
type input "10"
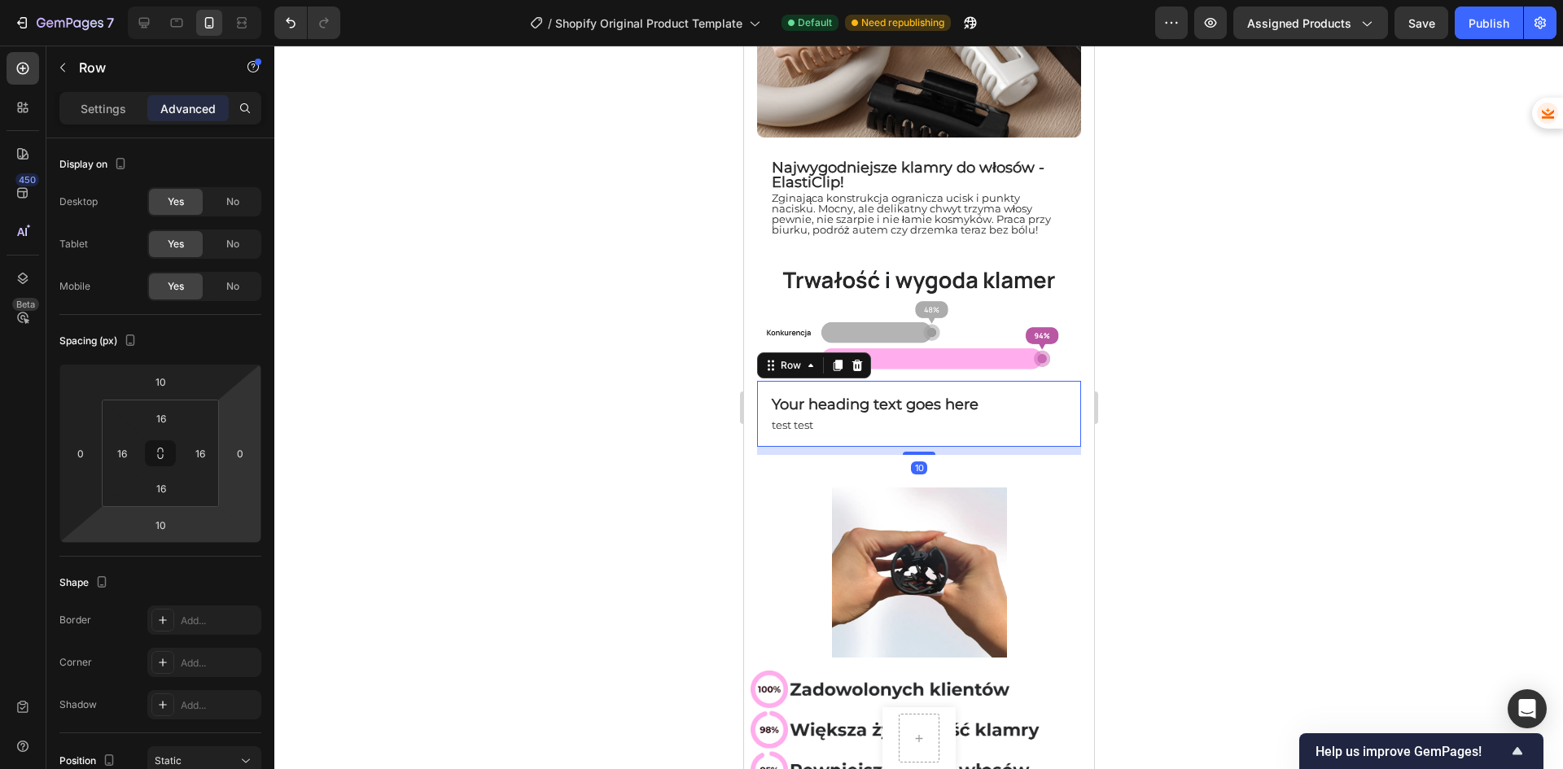
click at [1218, 444] on div at bounding box center [918, 408] width 1288 height 724
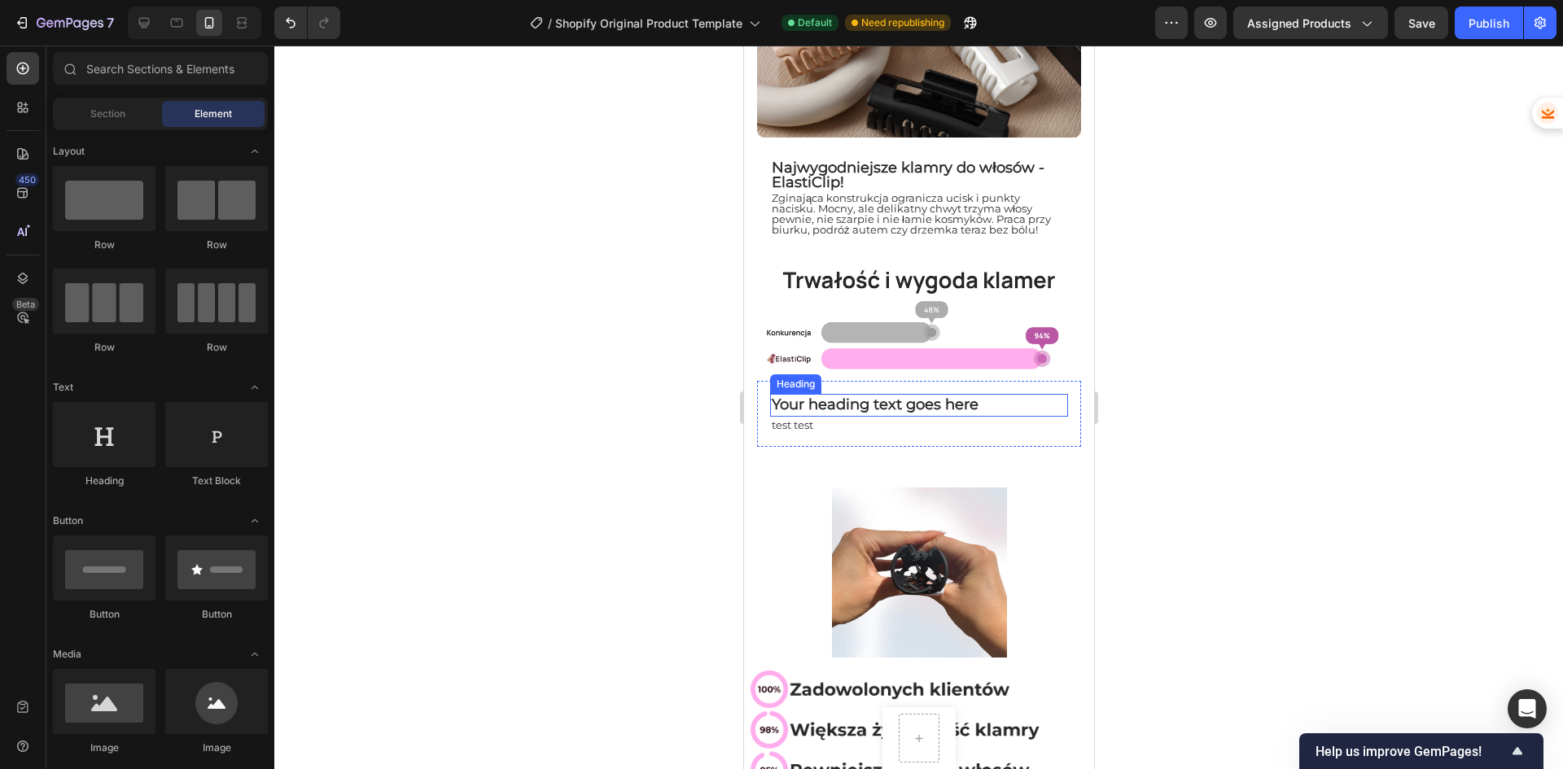
click at [825, 396] on p "Your heading text goes here" at bounding box center [918, 405] width 295 height 19
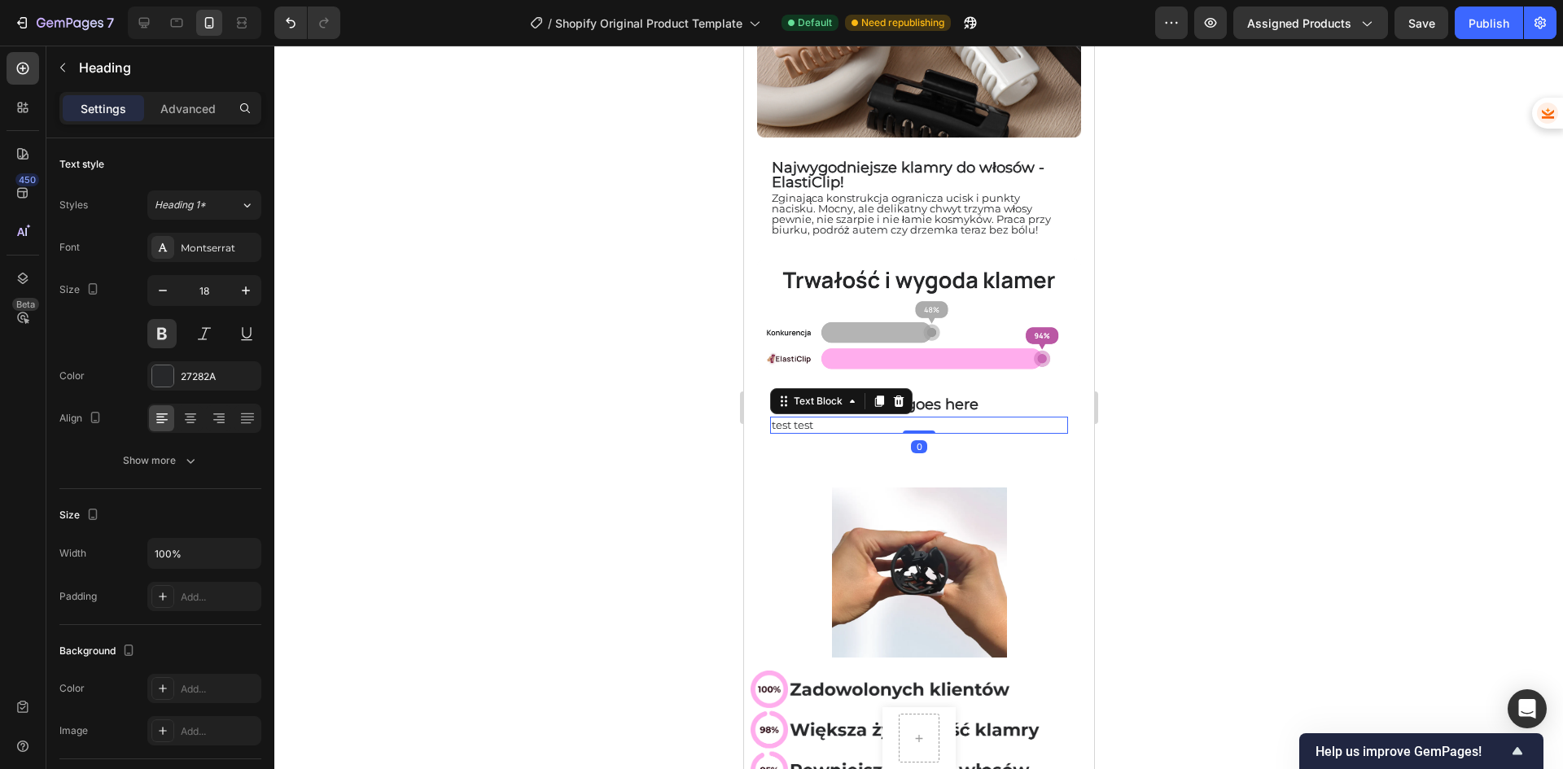
click at [801, 418] on p "test test" at bounding box center [918, 425] width 295 height 14
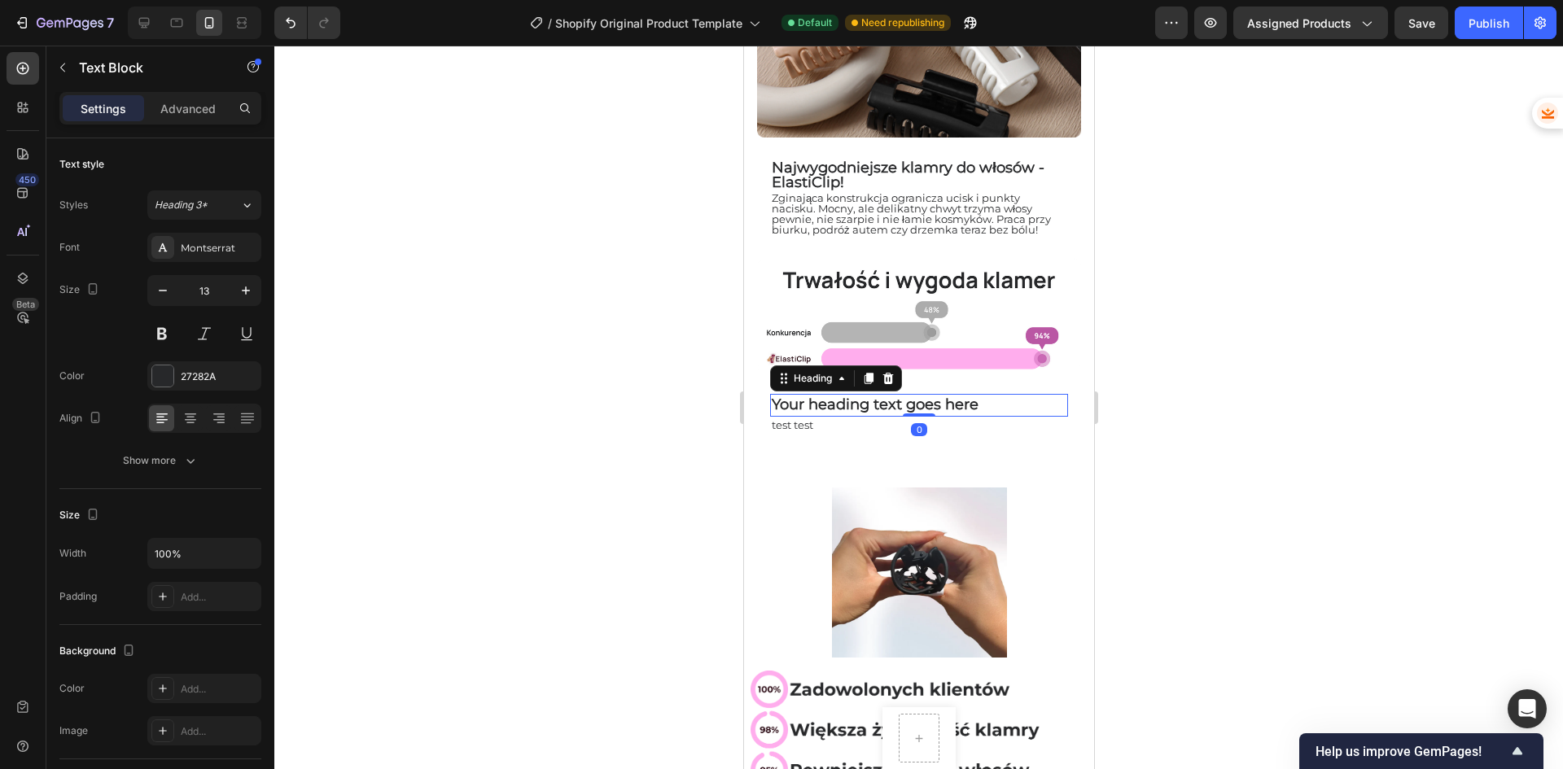
click at [1008, 402] on p "Your heading text goes here" at bounding box center [918, 405] width 295 height 19
click at [993, 194] on span "Zginająca konstrukcja ogranicza ucisk i punkty nacisku. Mocny, ale delikatny ch…" at bounding box center [910, 213] width 279 height 45
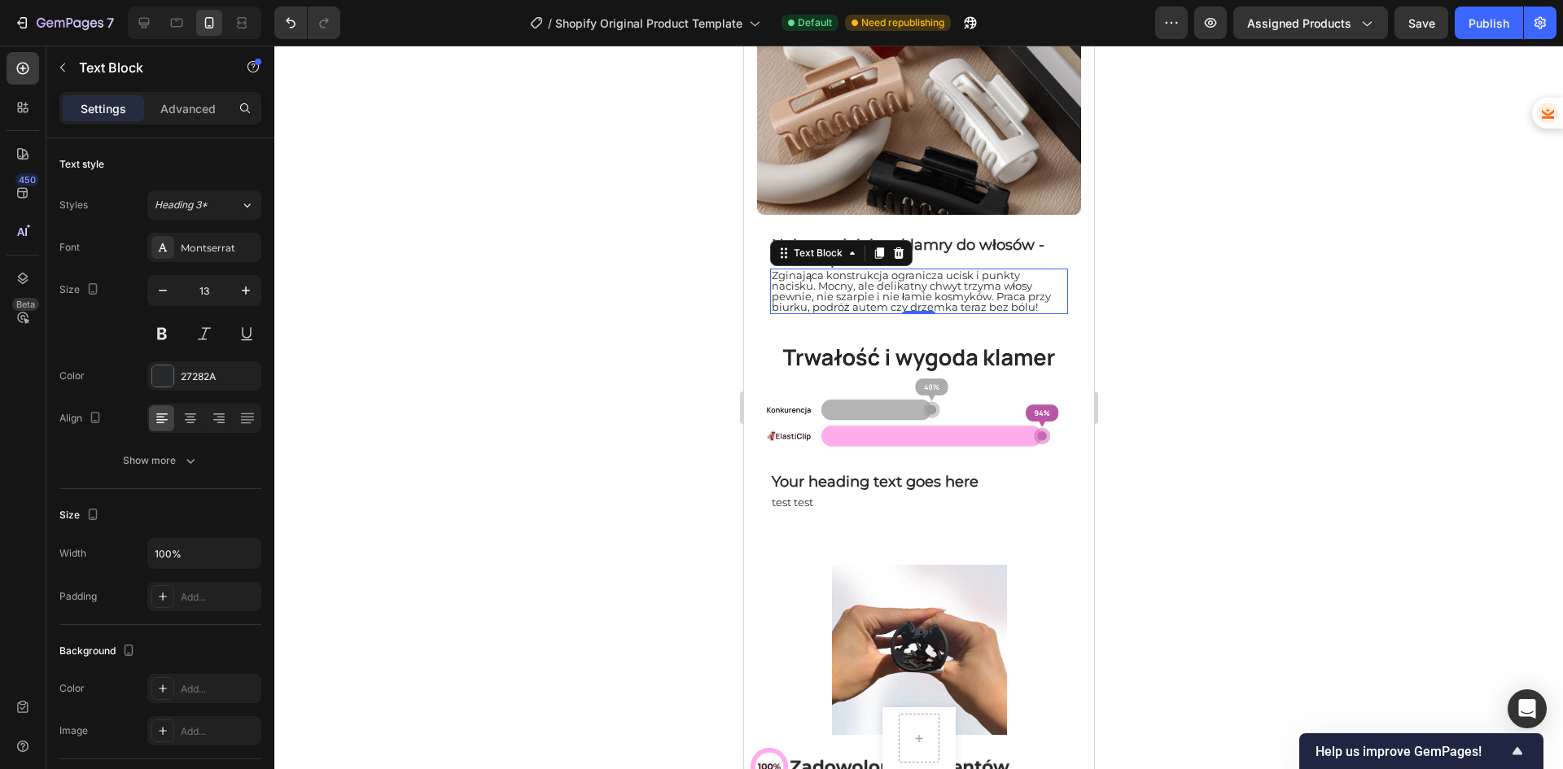
scroll to position [163, 0]
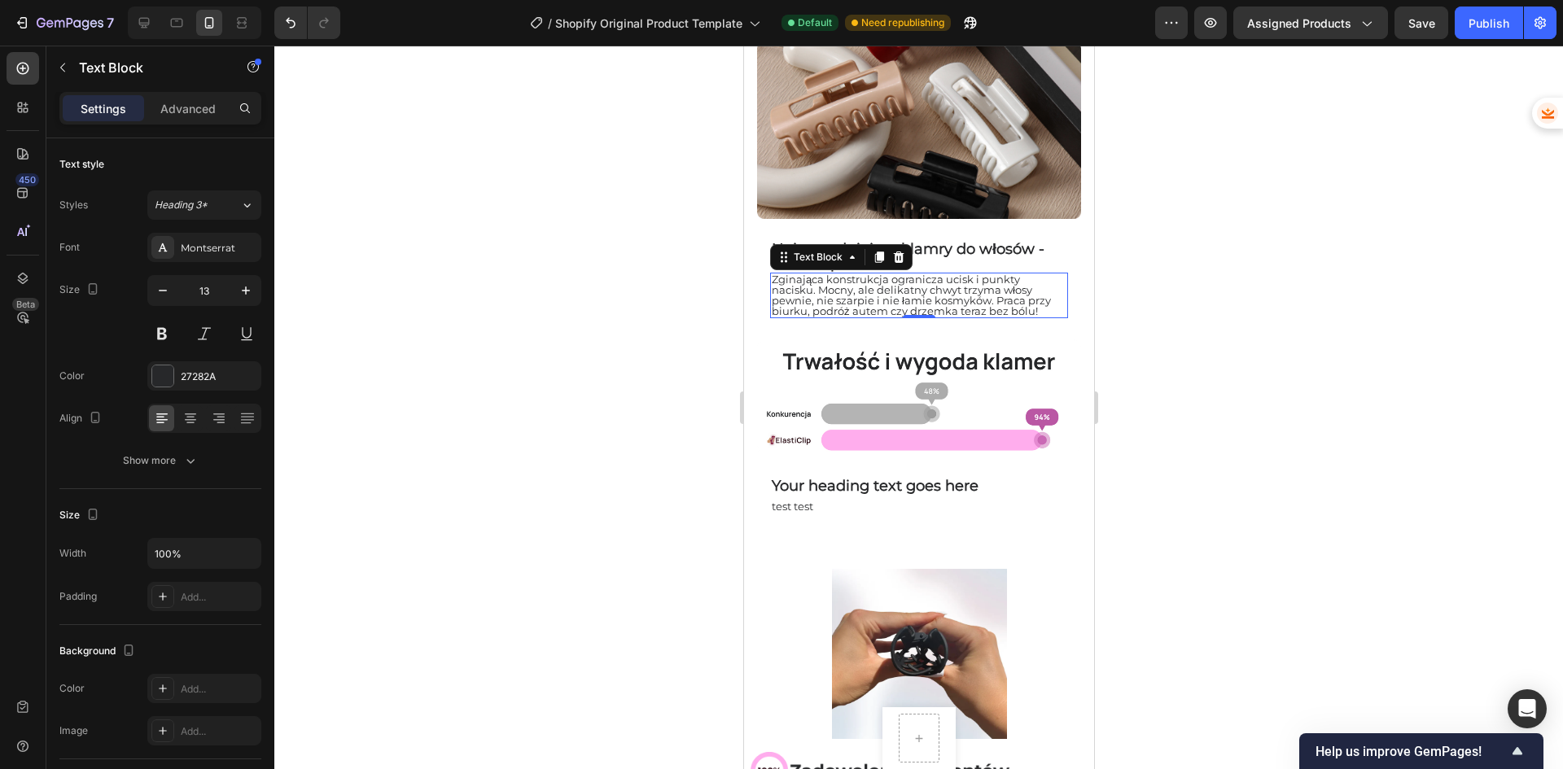
click at [950, 286] on span "Zginająca konstrukcja ogranicza ucisk i punkty nacisku. Mocny, ale delikatny ch…" at bounding box center [910, 295] width 279 height 45
click at [950, 278] on span "Zginająca konstrukcja ogranicza ucisk i punkty nacisku. Mocny, ale delikatny ch…" at bounding box center [910, 295] width 279 height 45
click at [968, 277] on span "Zginająca konstrukcja ogranicza ucisk i punkty nacisku. Mocny, ale delikatny ch…" at bounding box center [910, 295] width 279 height 45
click at [973, 273] on span "Zginająca konstrukcja ogranicza ucisk i punkty nacisku. Mocny, ale delikatny ch…" at bounding box center [910, 295] width 279 height 45
click at [812, 287] on span "Zginająca konstrukcja ogranicza ucisk i punkty nacisku. Mocny, ale delikatny ch…" at bounding box center [910, 295] width 279 height 45
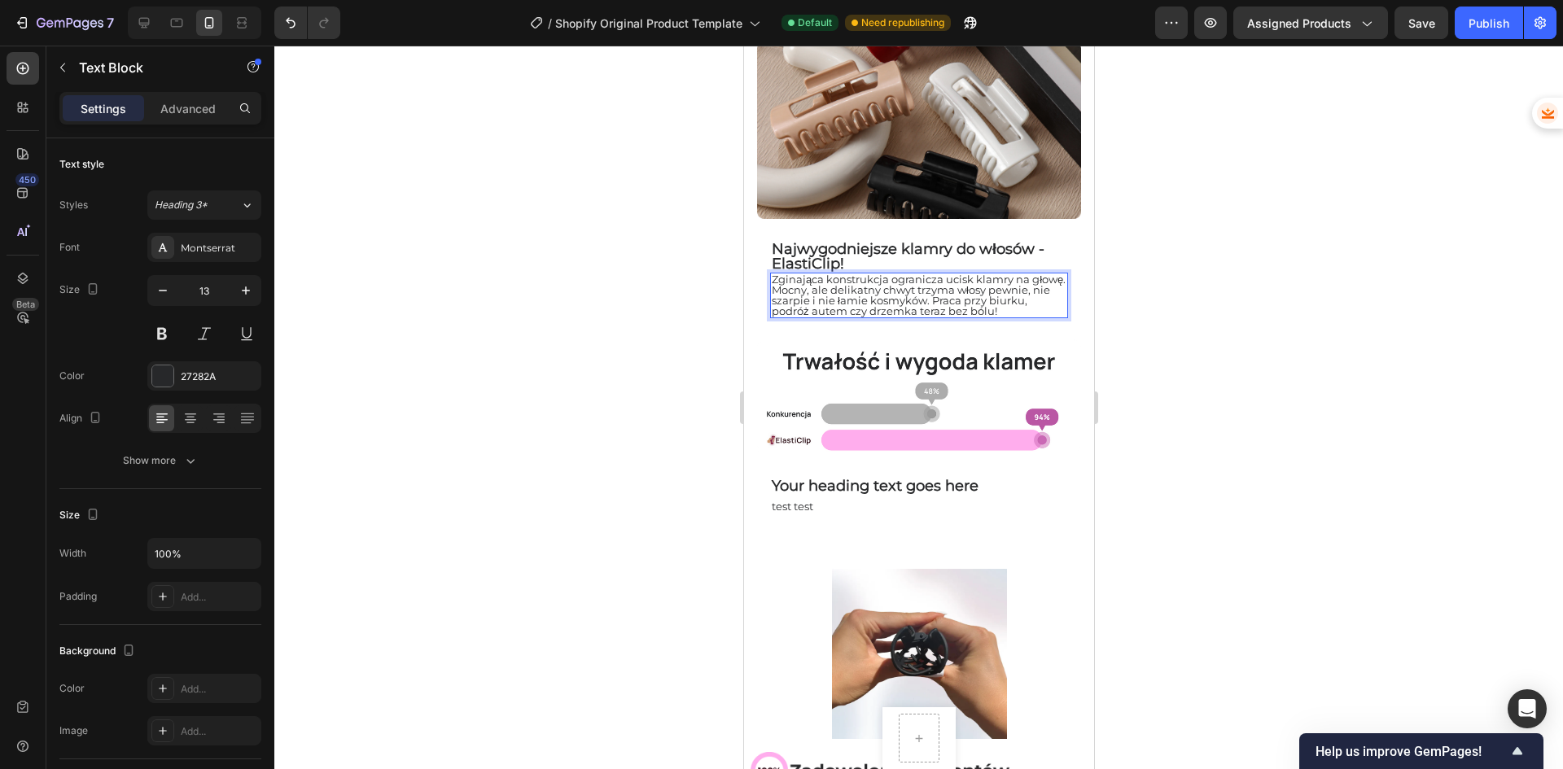
click at [864, 287] on span "Zginająca konstrukcja ogranicza ucisk klamry na głowę. Mocny, ale delikatny chw…" at bounding box center [918, 295] width 294 height 45
click at [811, 295] on span "Zginająca konstrukcja ogranicza ucisk klamry na głowę. Mocny, ale delikatny chw…" at bounding box center [918, 295] width 294 height 45
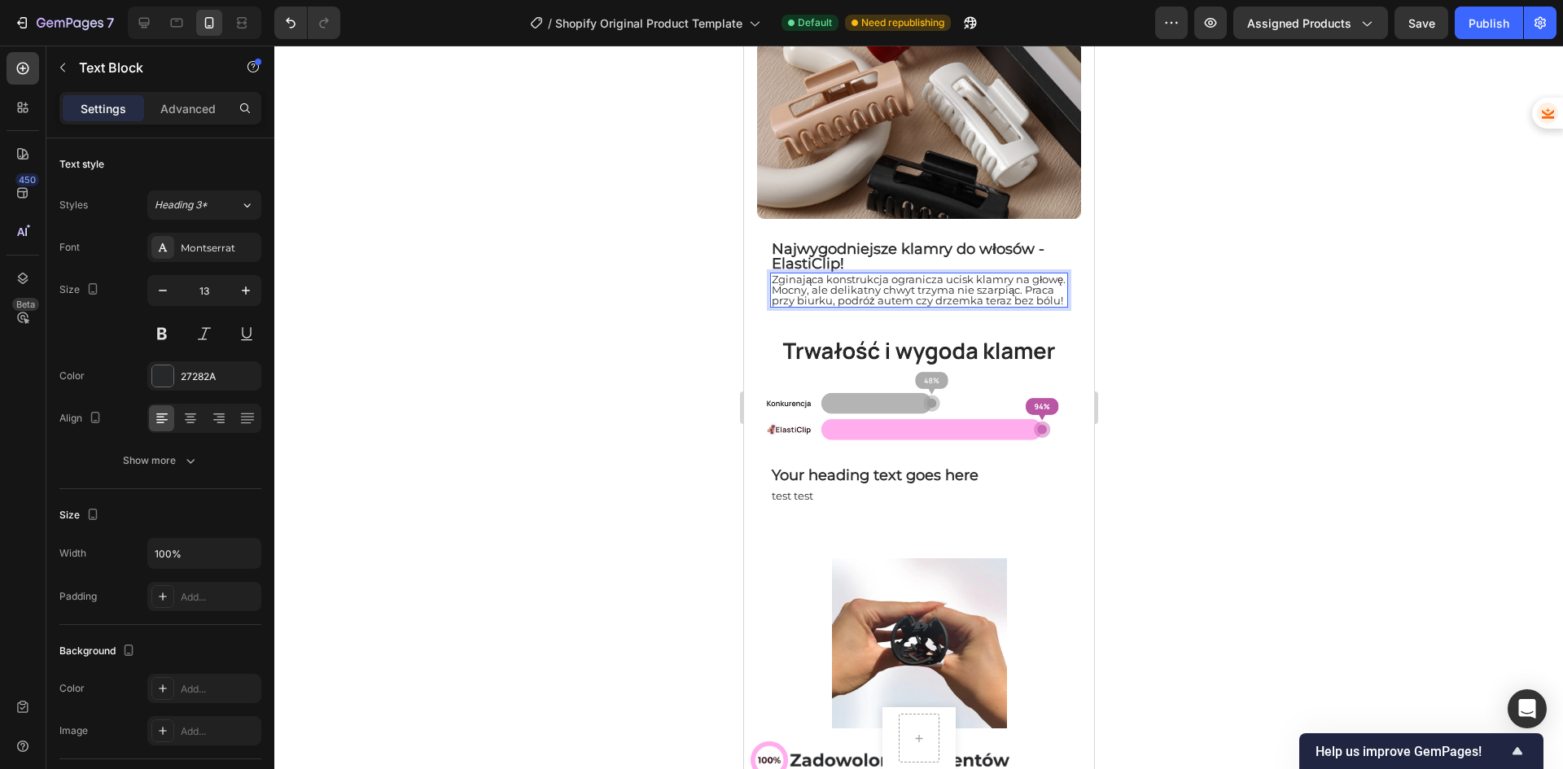
click at [822, 302] on span "Zginająca konstrukcja ogranicza ucisk klamry na głowę. Mocny, ale delikatny chw…" at bounding box center [918, 290] width 294 height 34
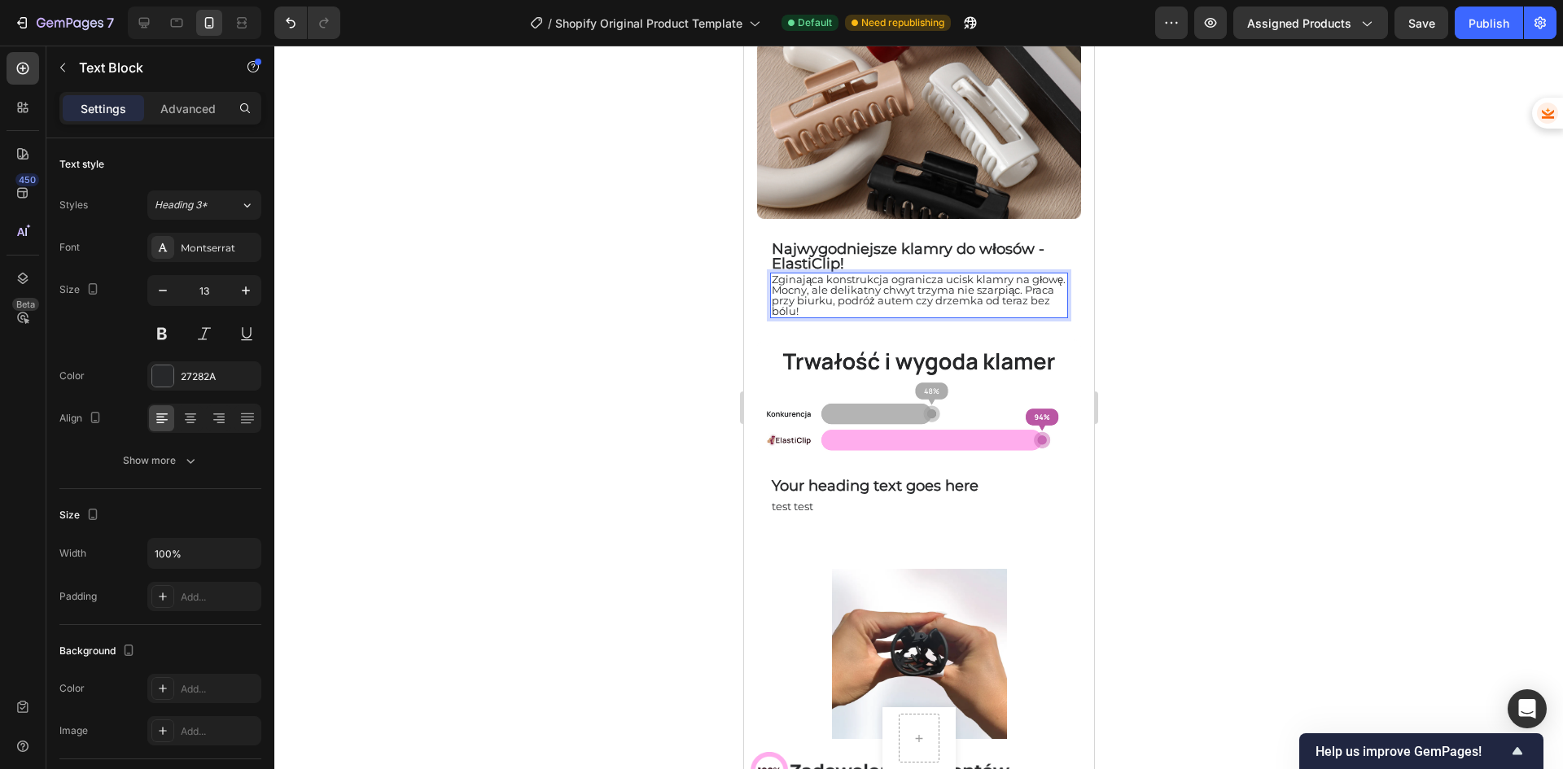
click at [1188, 313] on div at bounding box center [918, 408] width 1288 height 724
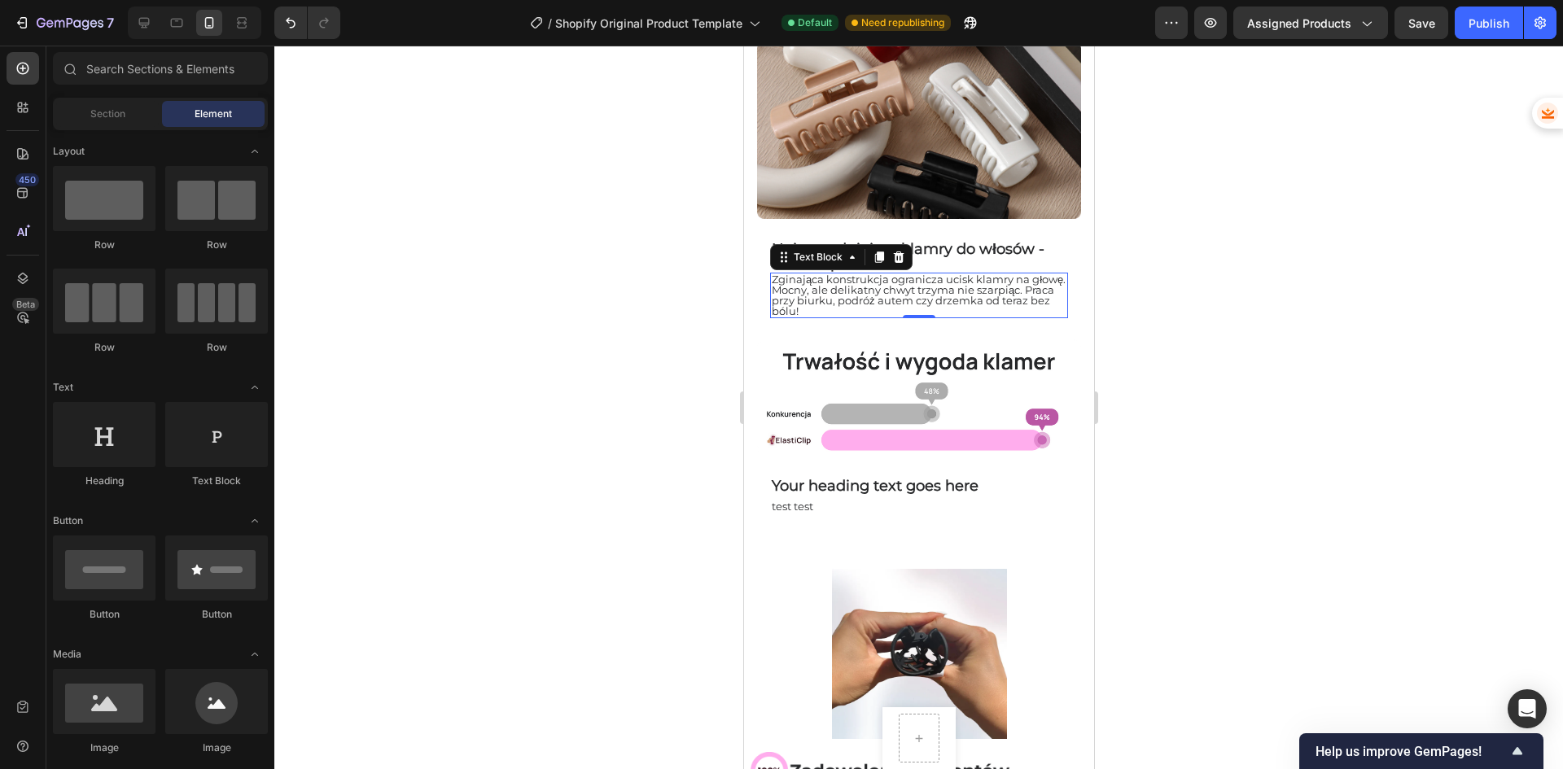
click at [853, 278] on span "Zginająca konstrukcja ogranicza ucisk klamry na głowę. Mocny, ale delikatny chw…" at bounding box center [918, 295] width 294 height 45
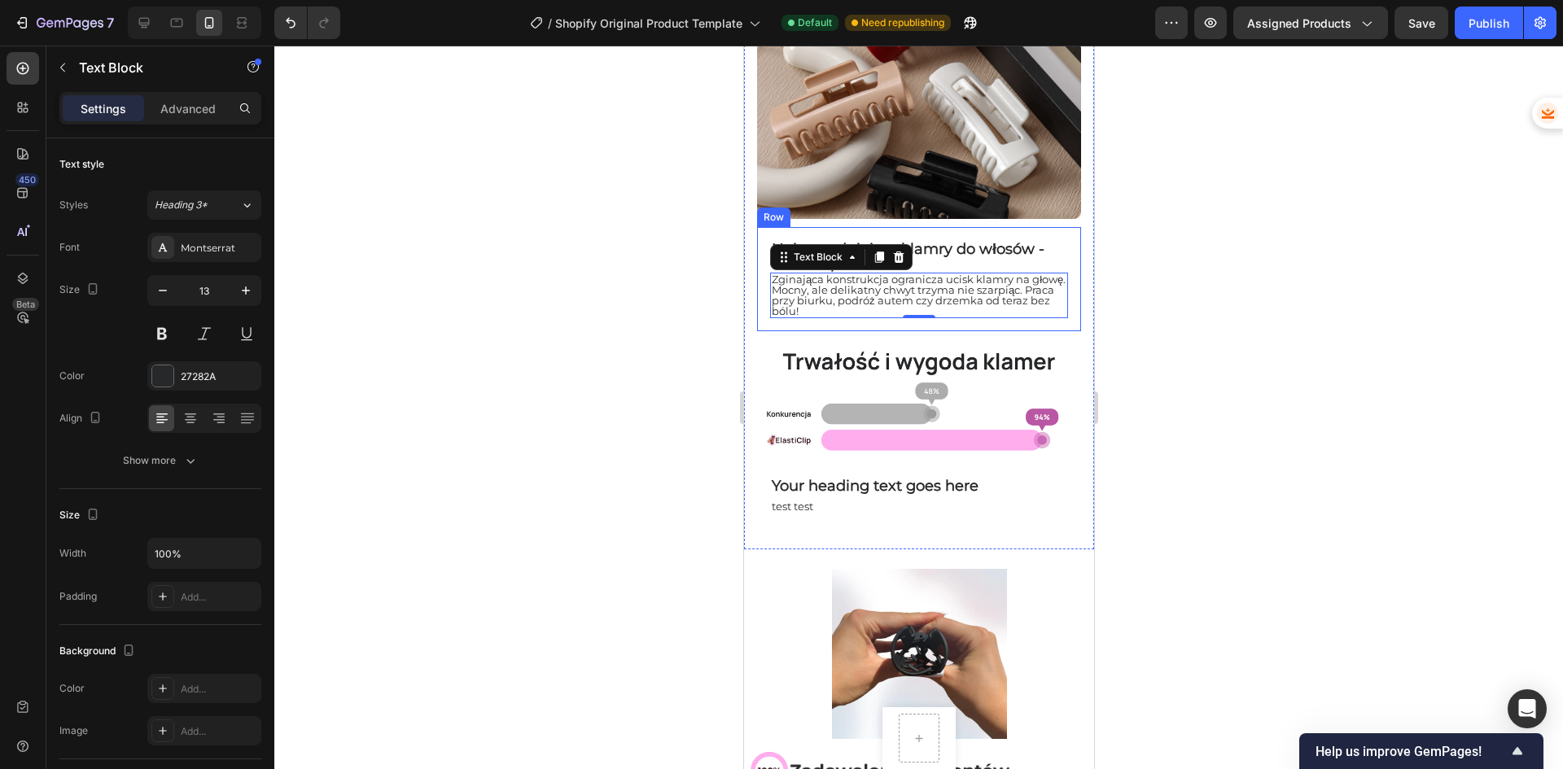
click at [634, 417] on div at bounding box center [918, 408] width 1288 height 724
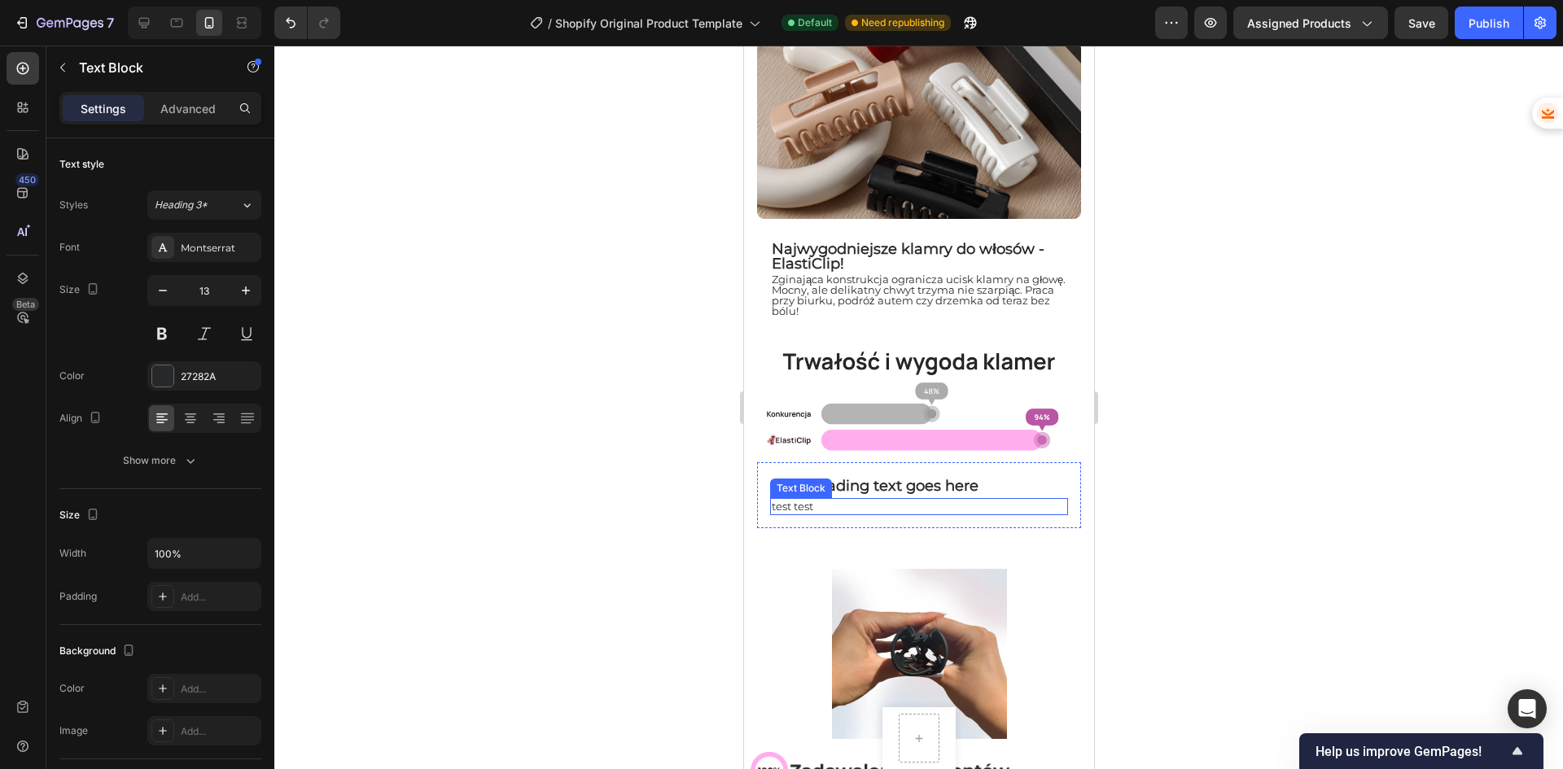
click at [799, 481] on div "Text Block" at bounding box center [799, 488] width 55 height 15
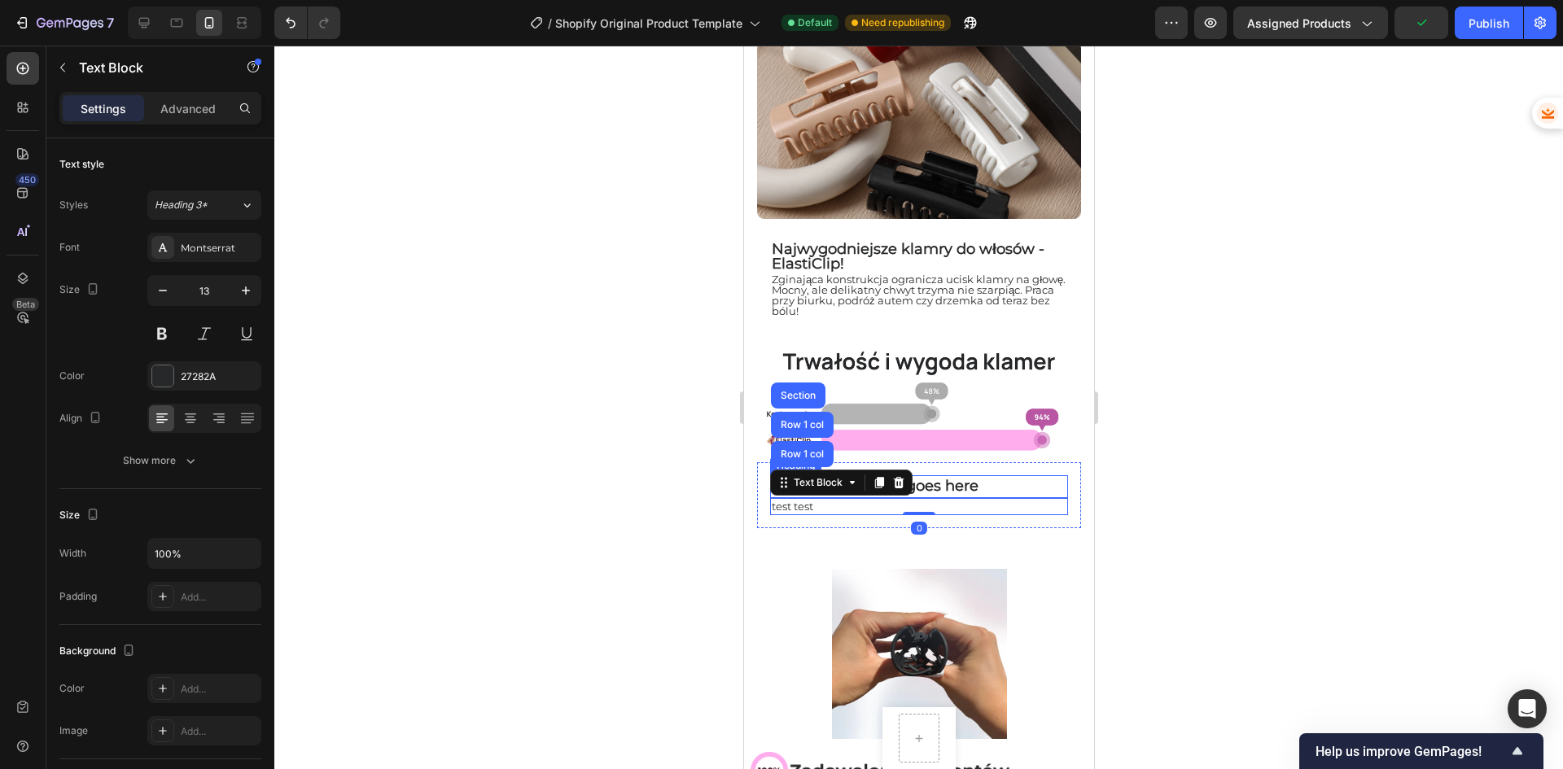
click at [964, 477] on p "Your heading text goes here" at bounding box center [918, 486] width 295 height 19
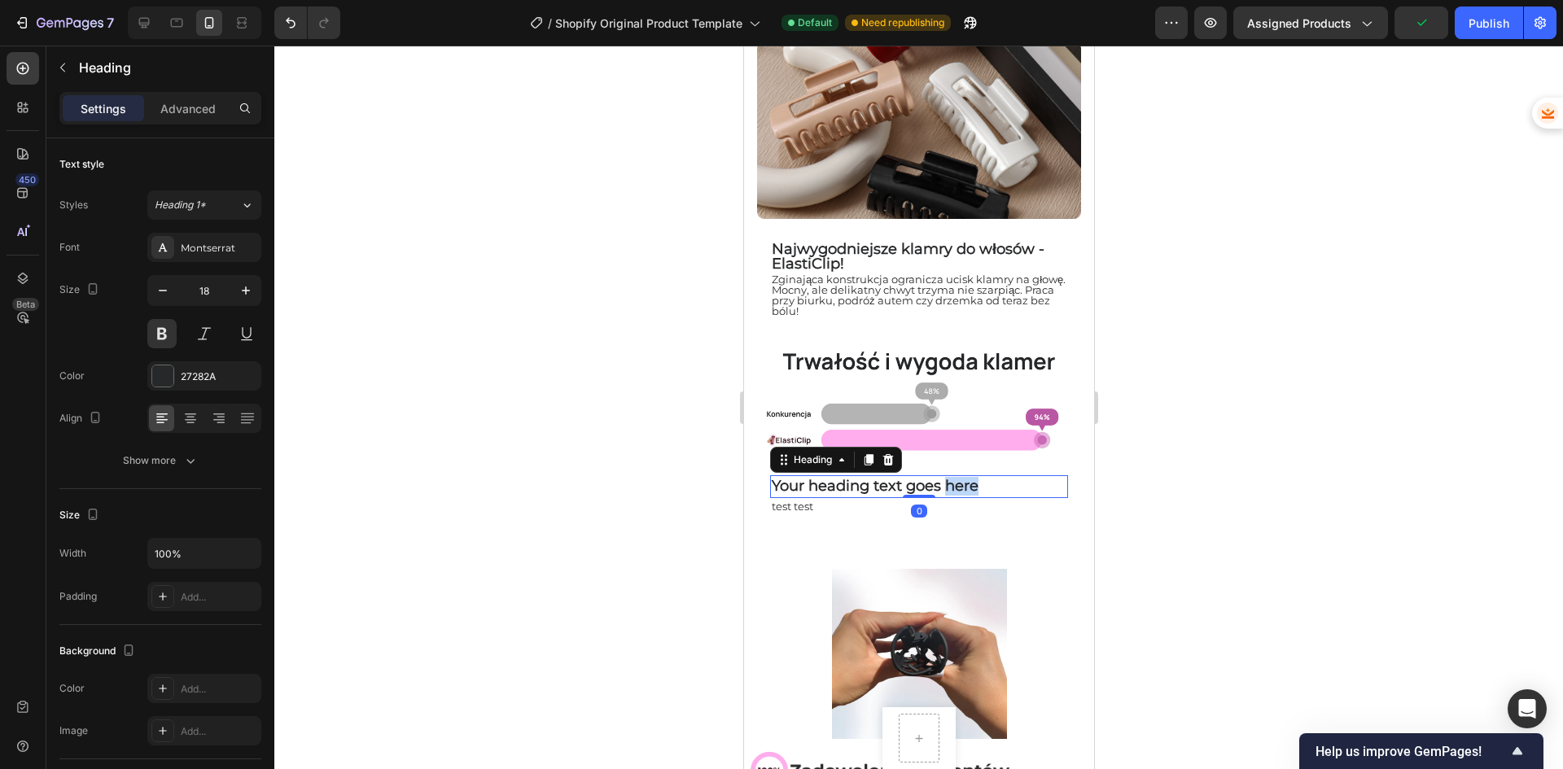
click at [961, 477] on p "Your heading text goes here" at bounding box center [918, 486] width 295 height 19
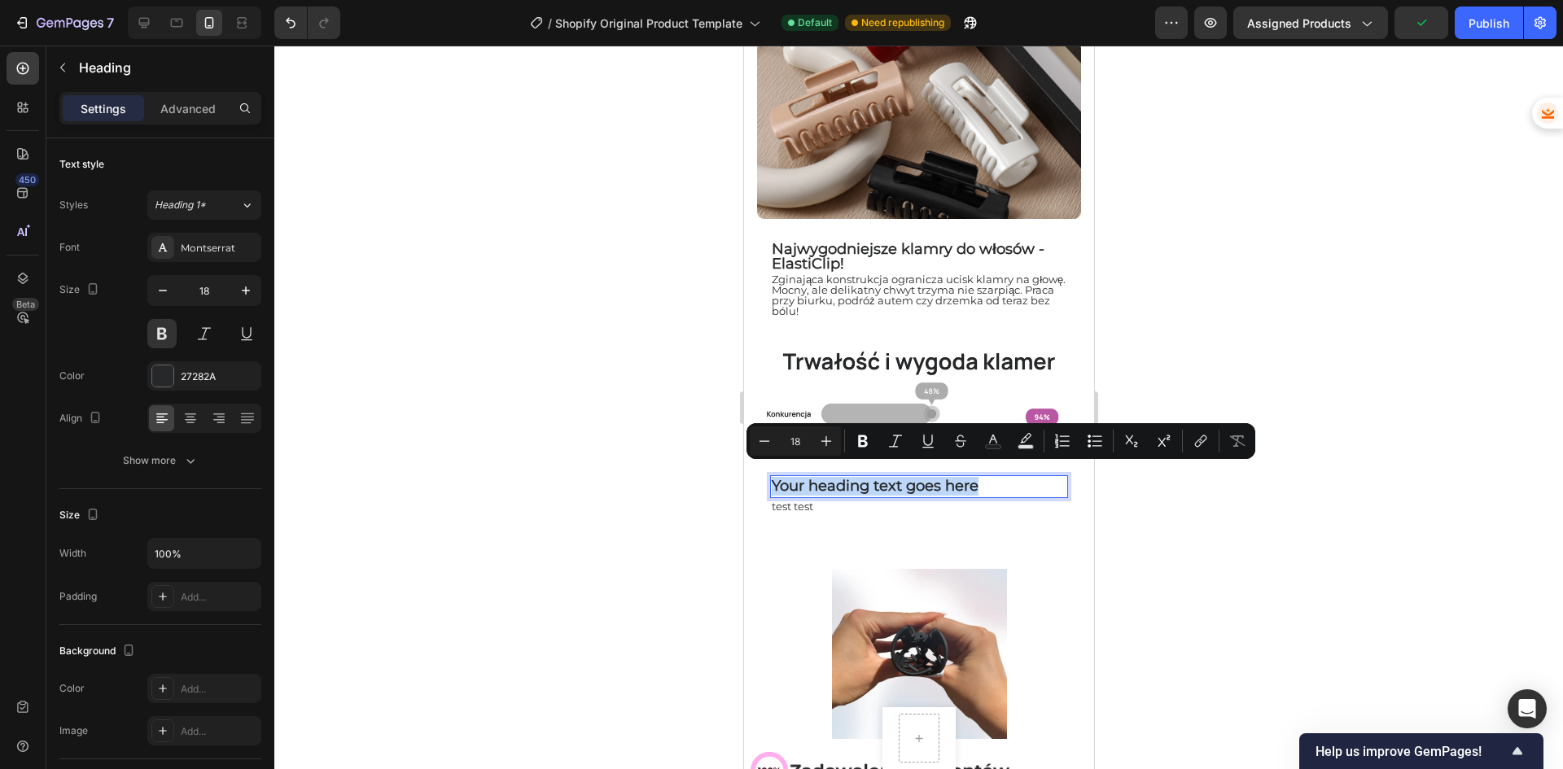
click at [961, 477] on p "Your heading text goes here" at bounding box center [918, 486] width 295 height 19
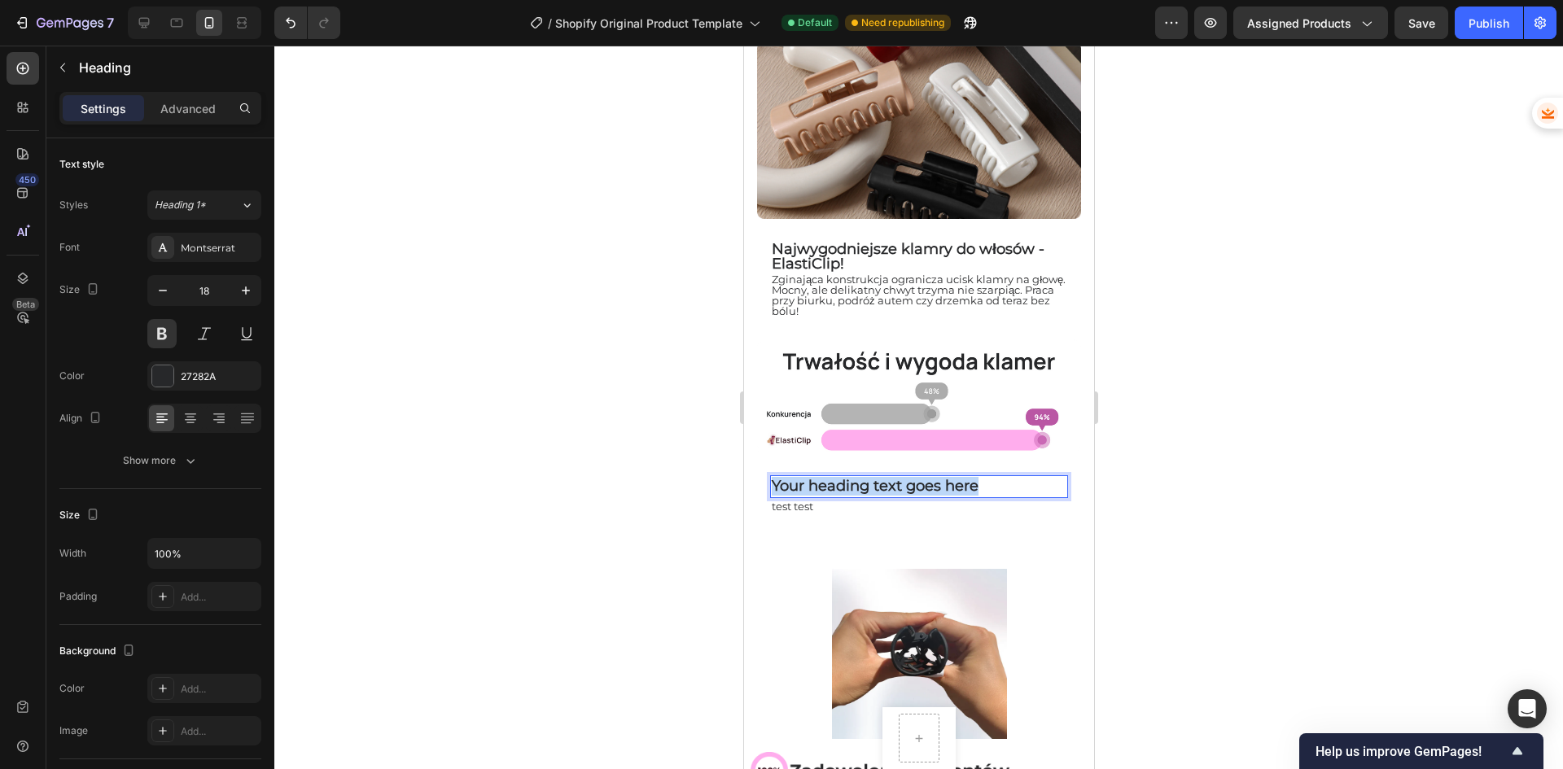
click at [975, 478] on p "Your heading text goes here" at bounding box center [918, 486] width 295 height 19
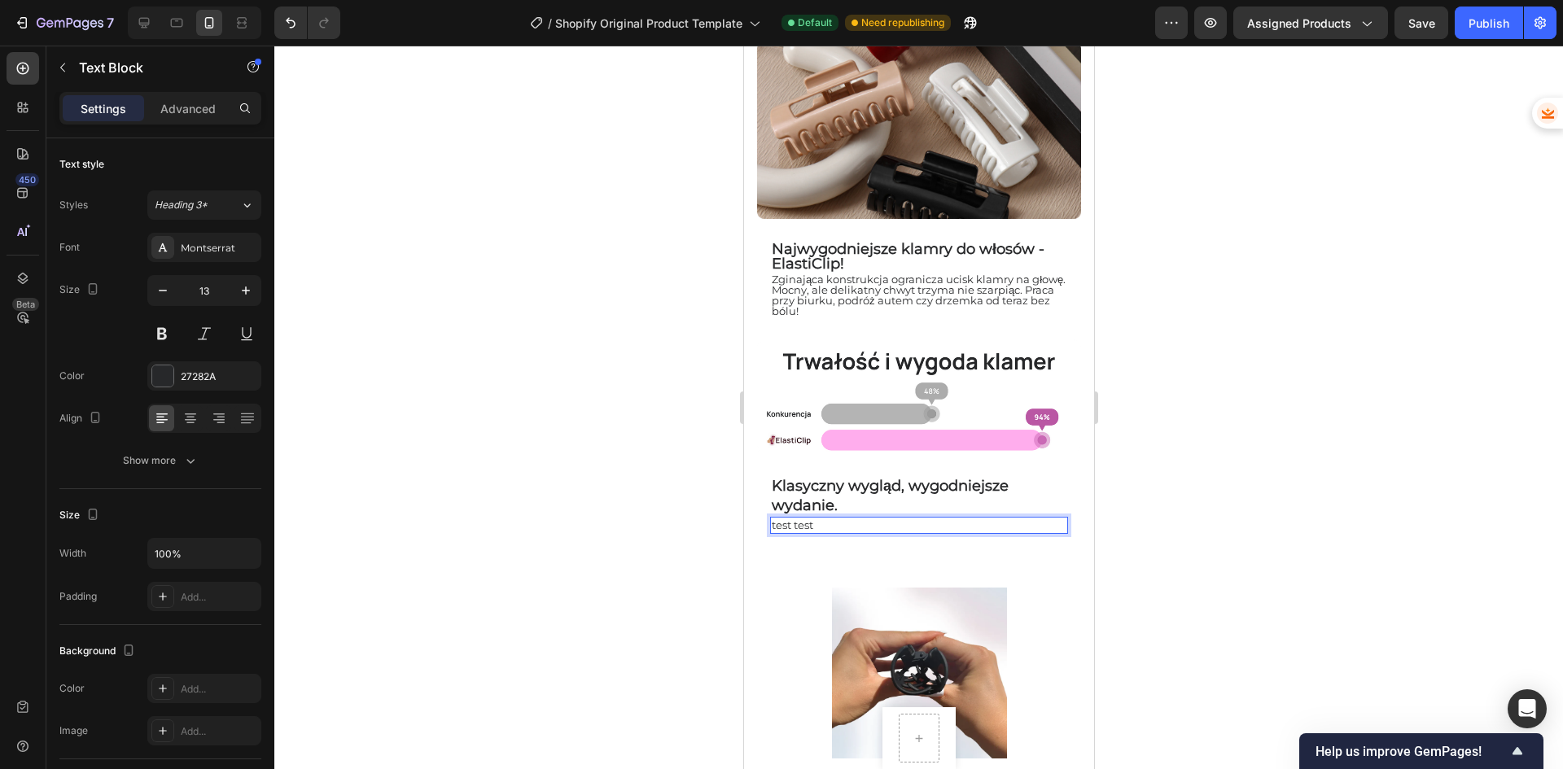
click at [802, 518] on p "test test" at bounding box center [918, 525] width 295 height 14
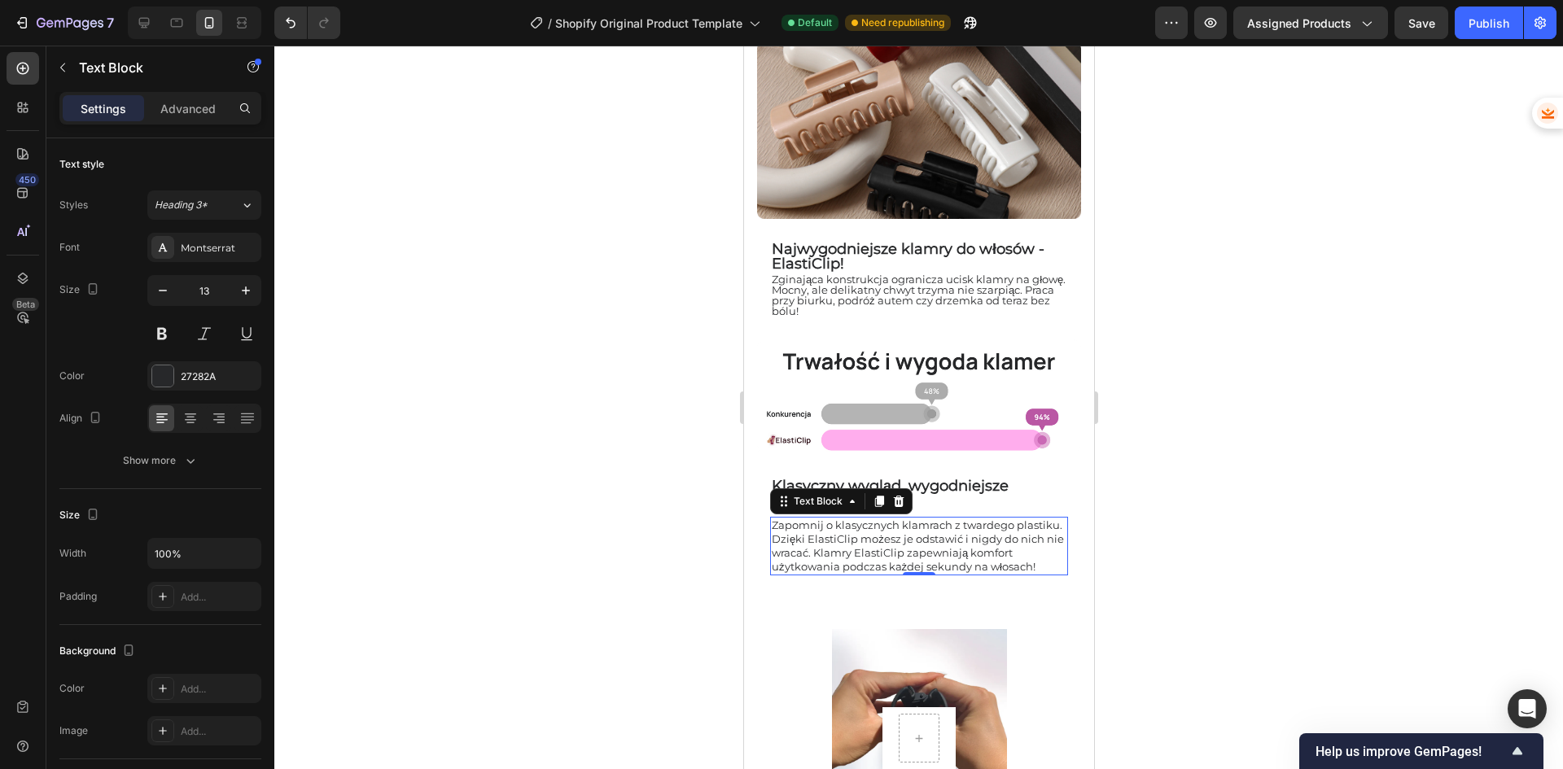
click at [1243, 563] on div at bounding box center [918, 408] width 1288 height 724
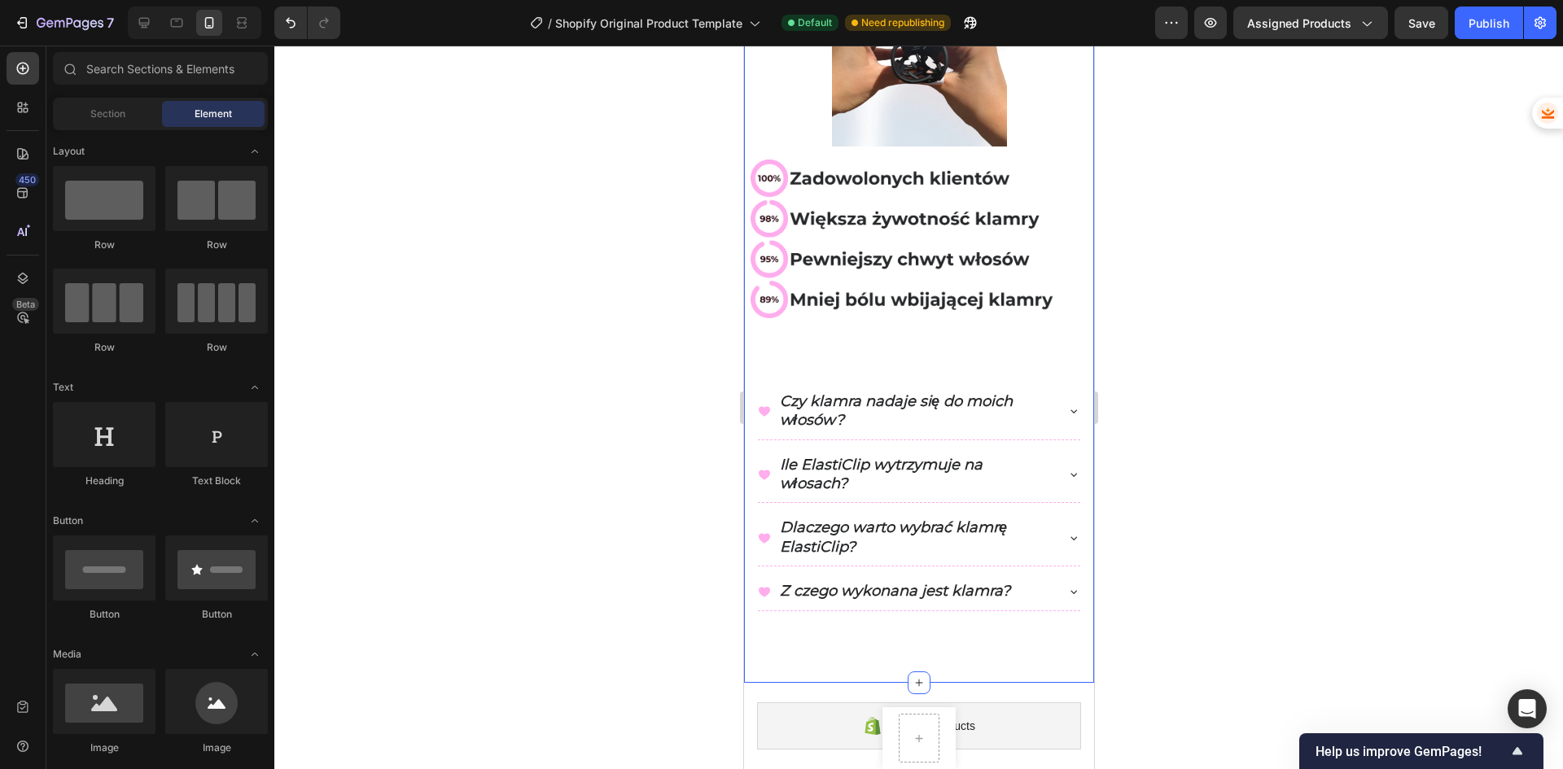
scroll to position [895, 0]
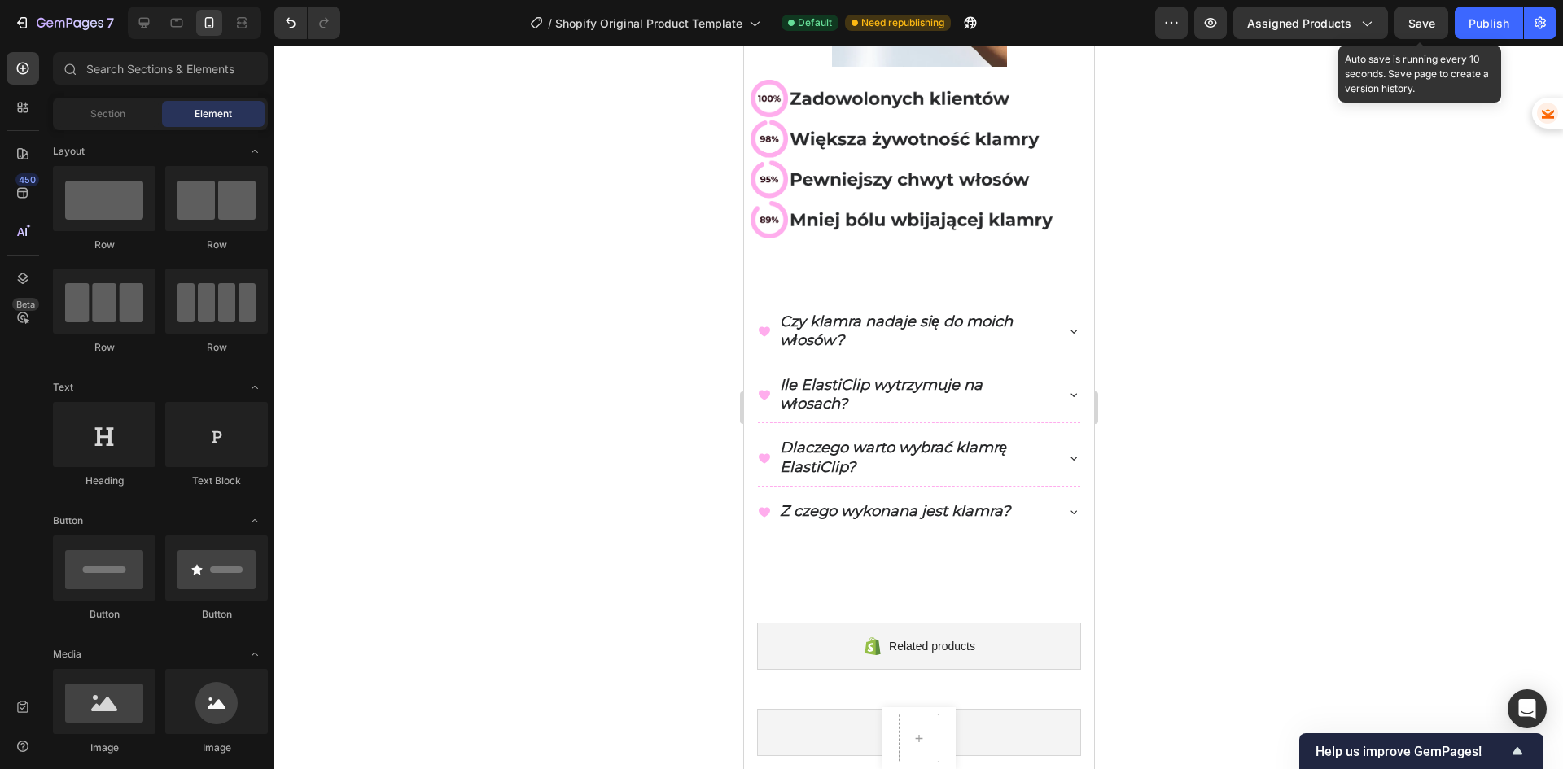
click at [1418, 19] on span "Save" at bounding box center [1421, 23] width 27 height 14
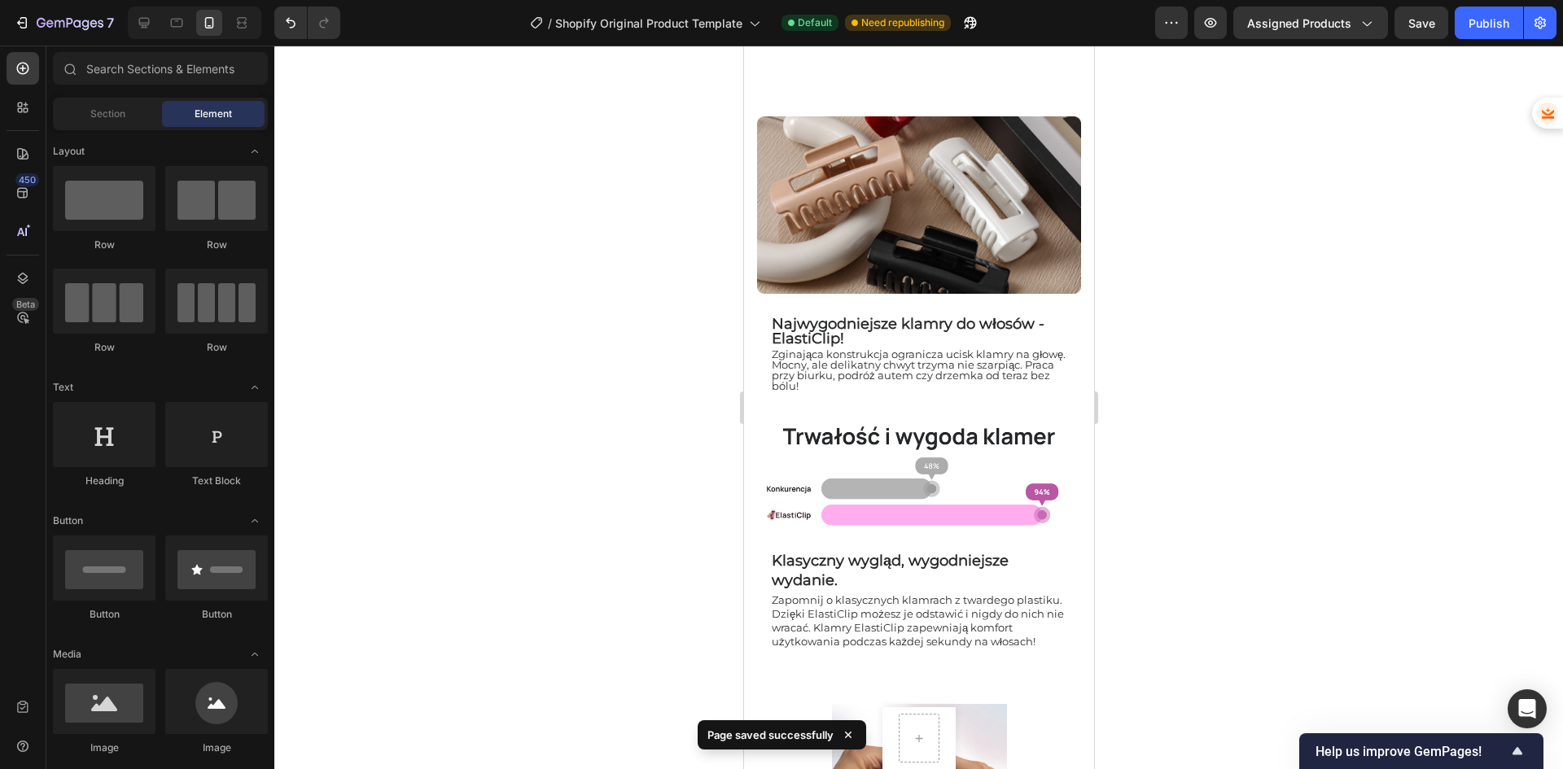
scroll to position [81, 0]
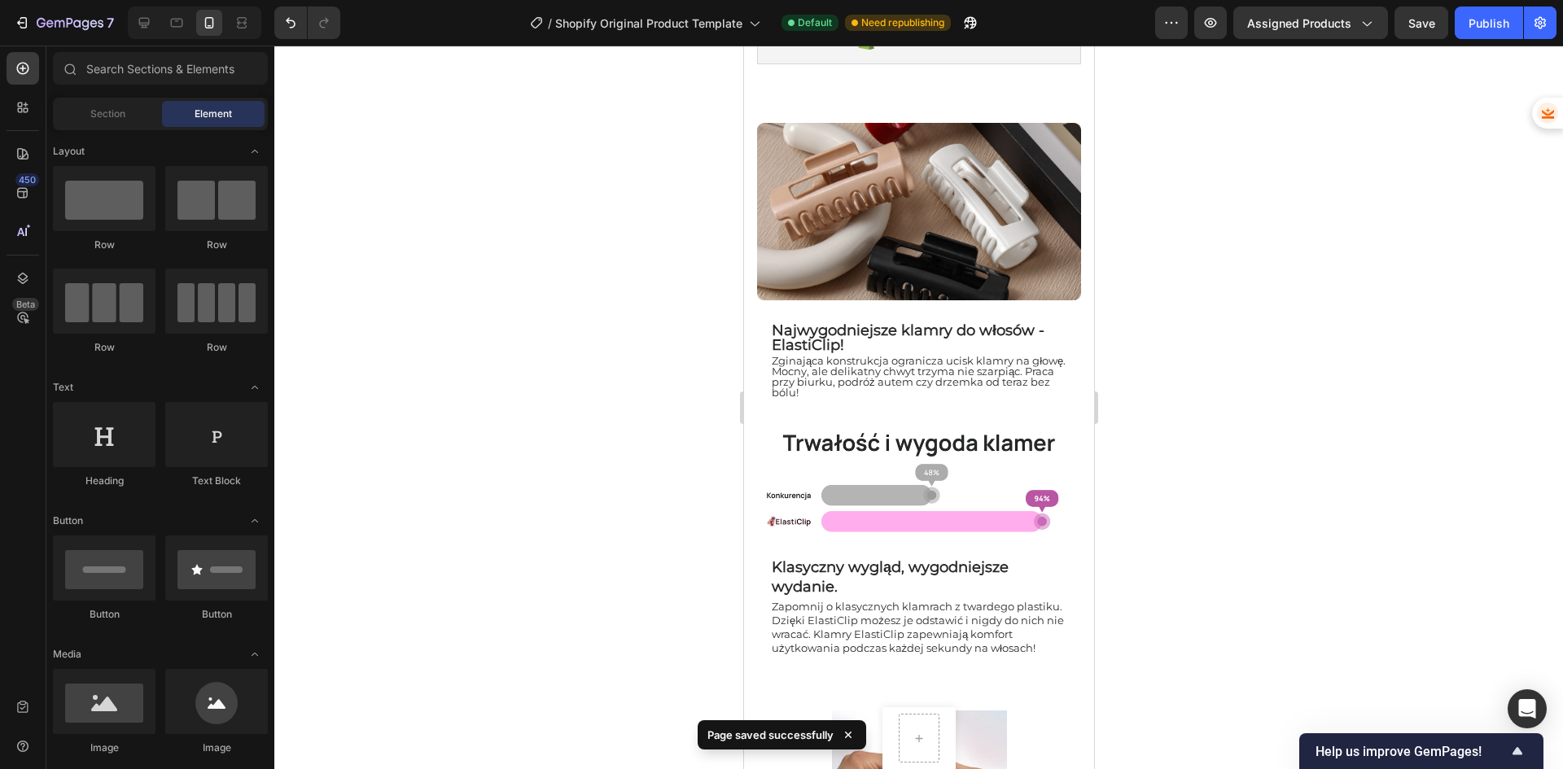
click at [1474, 42] on div "7 / Shopify Original Product Template Default Need republishing Preview Assigne…" at bounding box center [781, 23] width 1563 height 46
click at [1476, 36] on button "Publish" at bounding box center [1489, 23] width 68 height 33
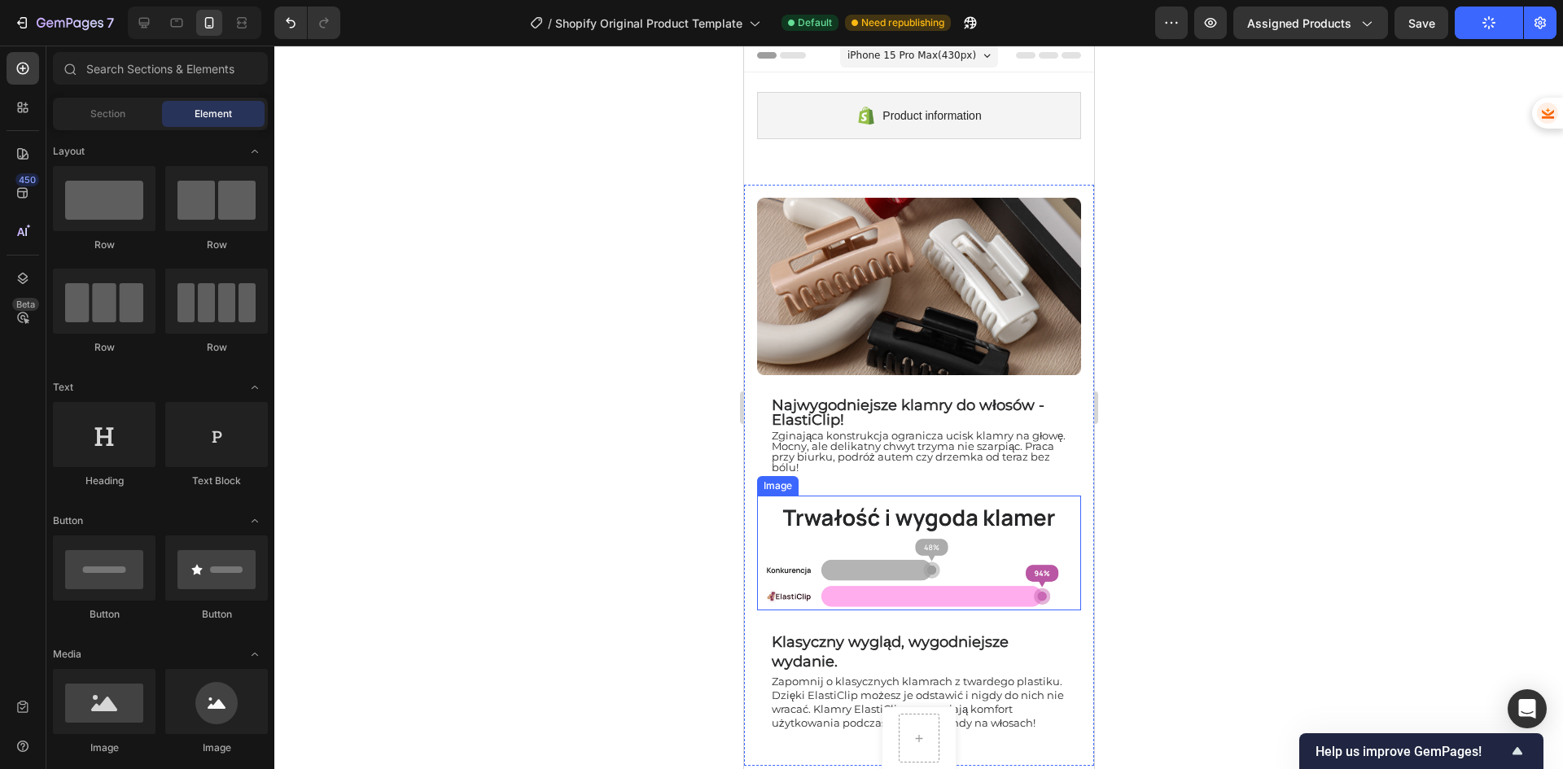
scroll to position [0, 0]
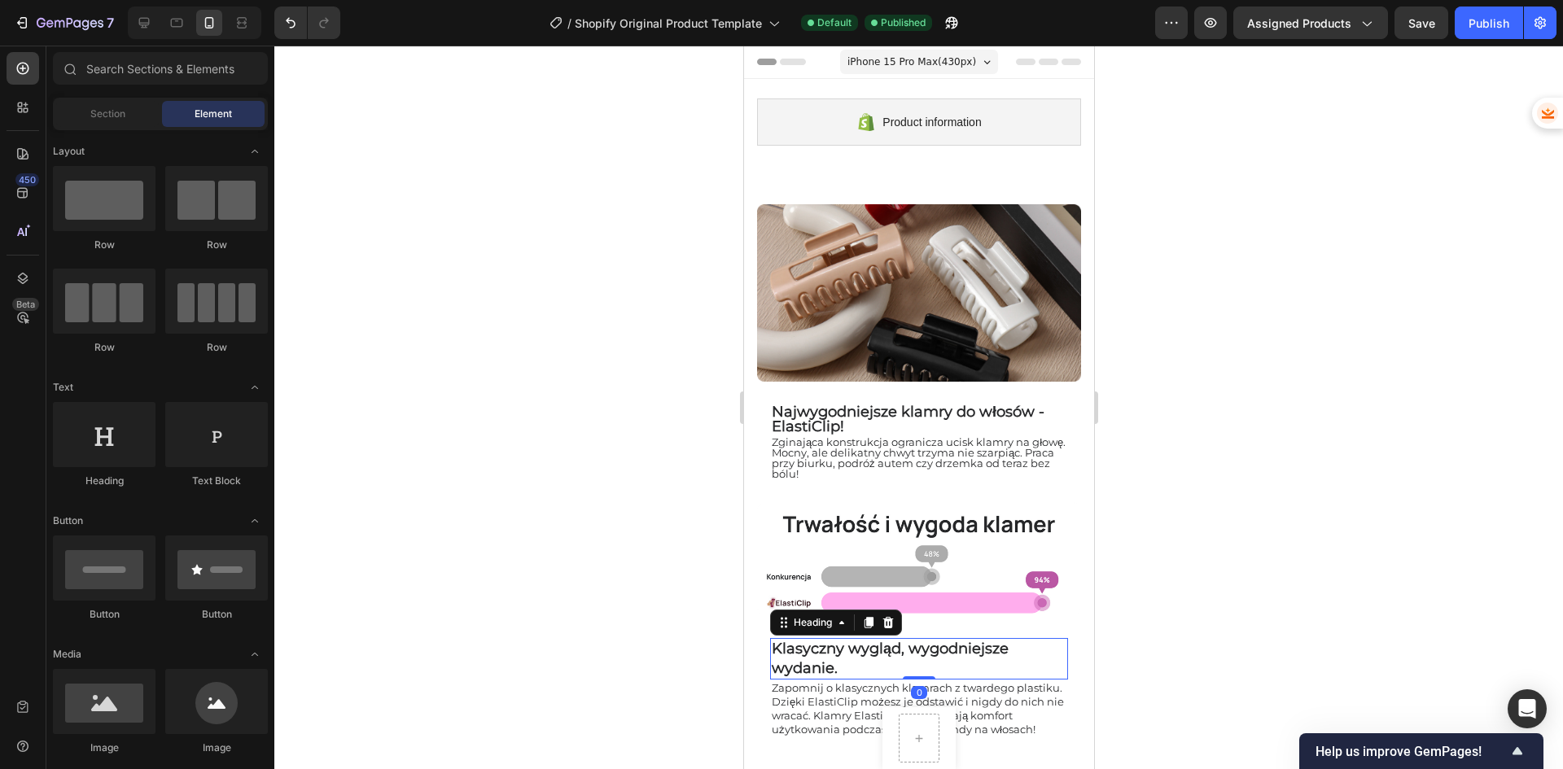
click at [789, 640] on p "Klasyczny wygląd, wygodniejsze wydanie." at bounding box center [918, 659] width 295 height 38
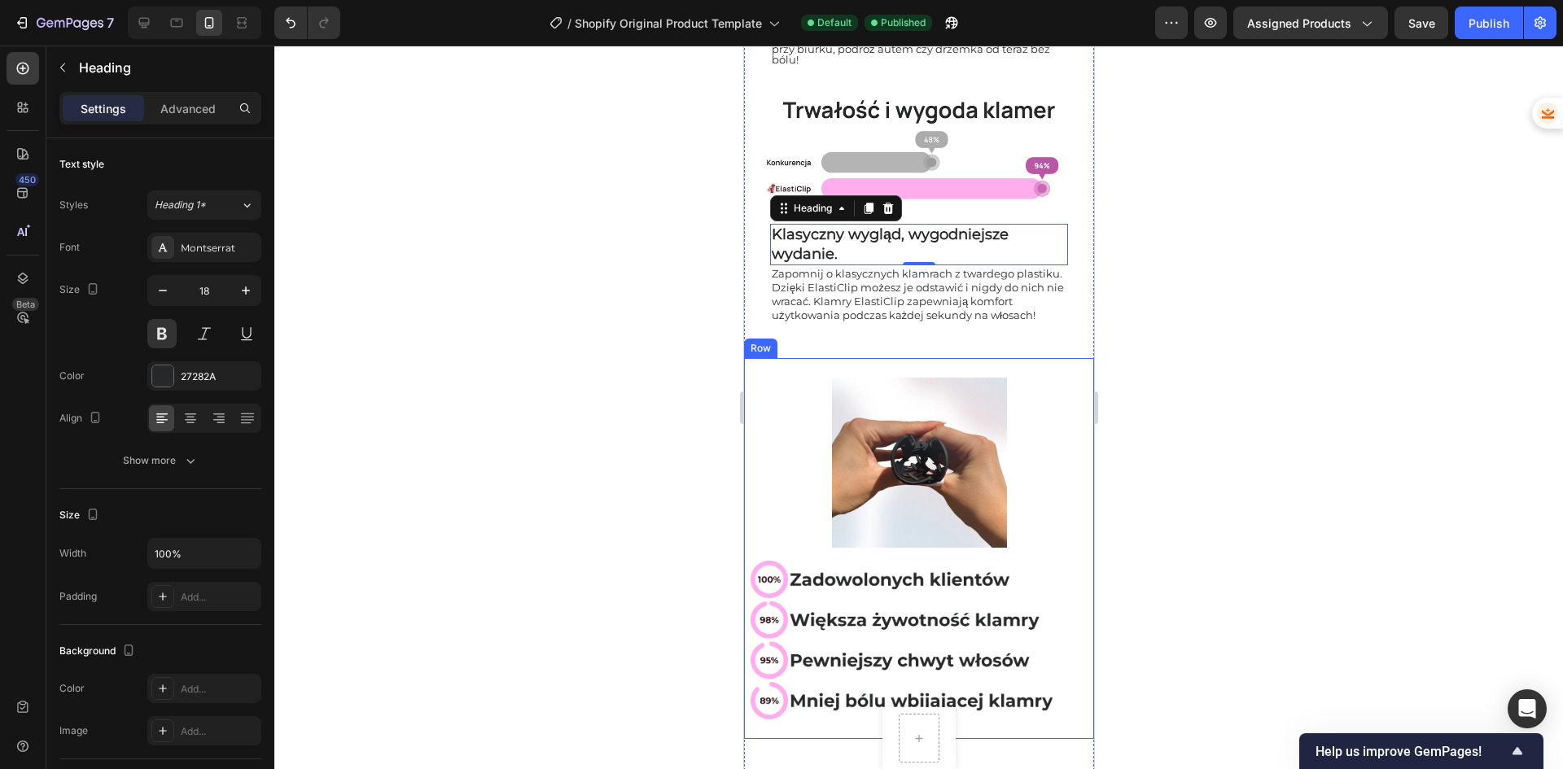
scroll to position [407, 0]
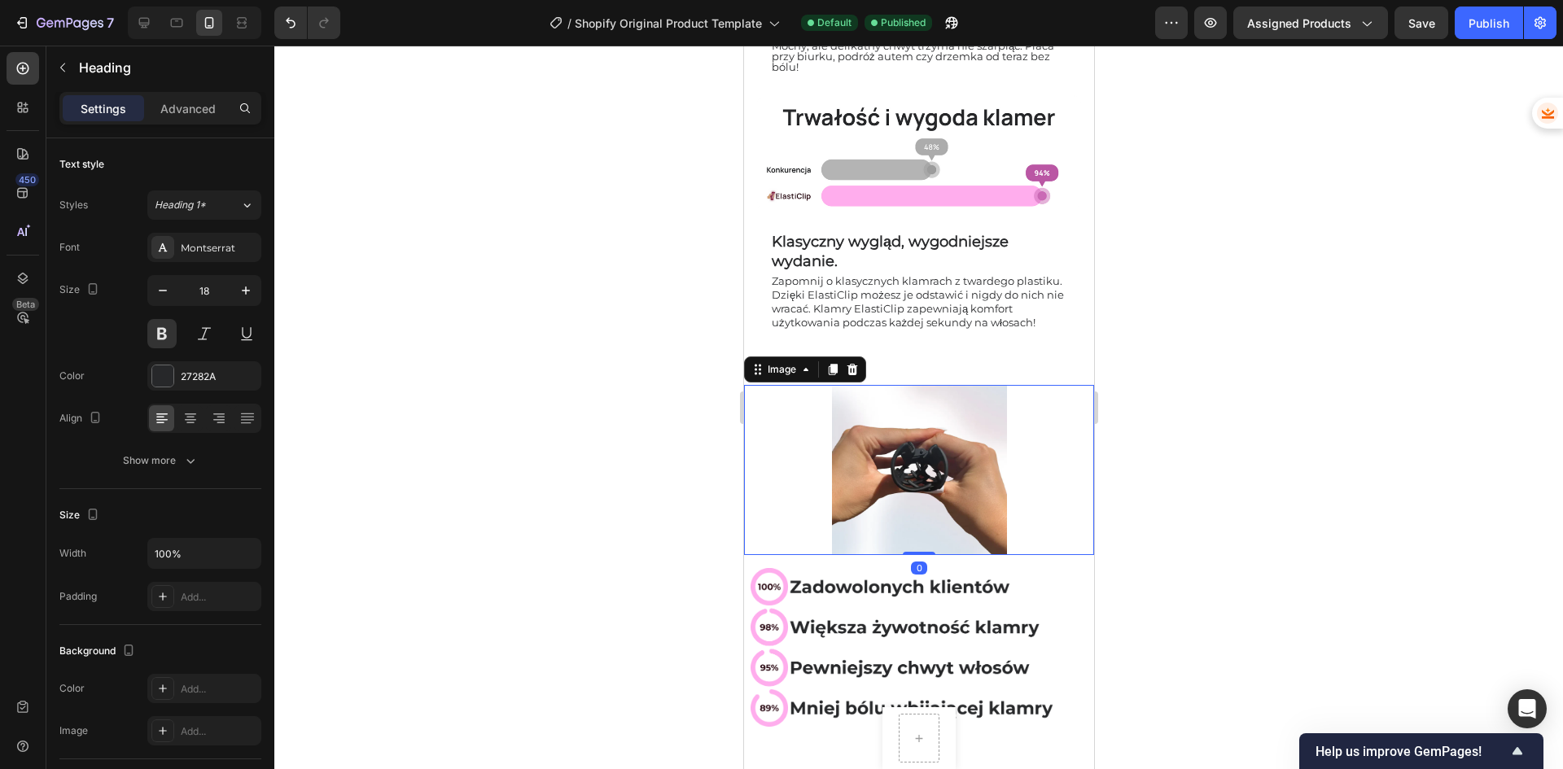
click at [953, 456] on img at bounding box center [918, 470] width 175 height 170
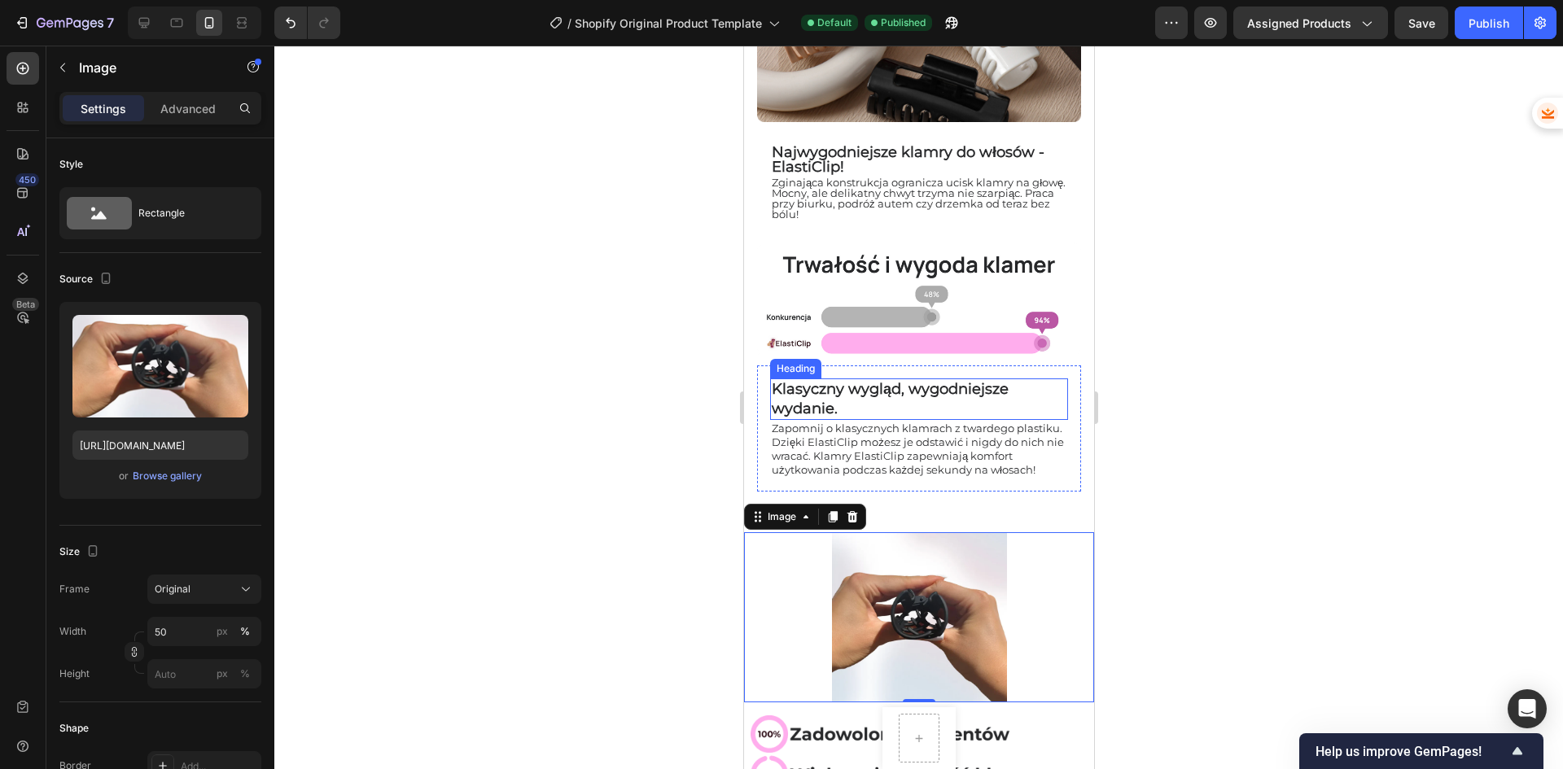
scroll to position [0, 0]
